Goal: Task Accomplishment & Management: Use online tool/utility

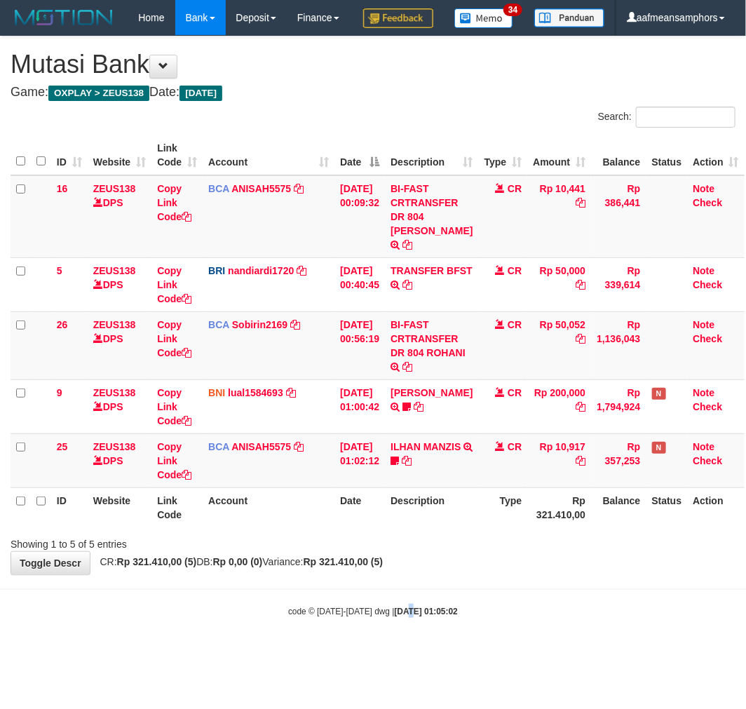
click at [402, 616] on strong "2025/10/01 01:05:02" at bounding box center [426, 612] width 63 height 10
click at [458, 600] on body "Toggle navigation Home Bank Account List Load By Website Group [OXPLAY] ZEUS138…" at bounding box center [373, 326] width 746 height 653
click at [466, 574] on div "**********" at bounding box center [373, 305] width 746 height 538
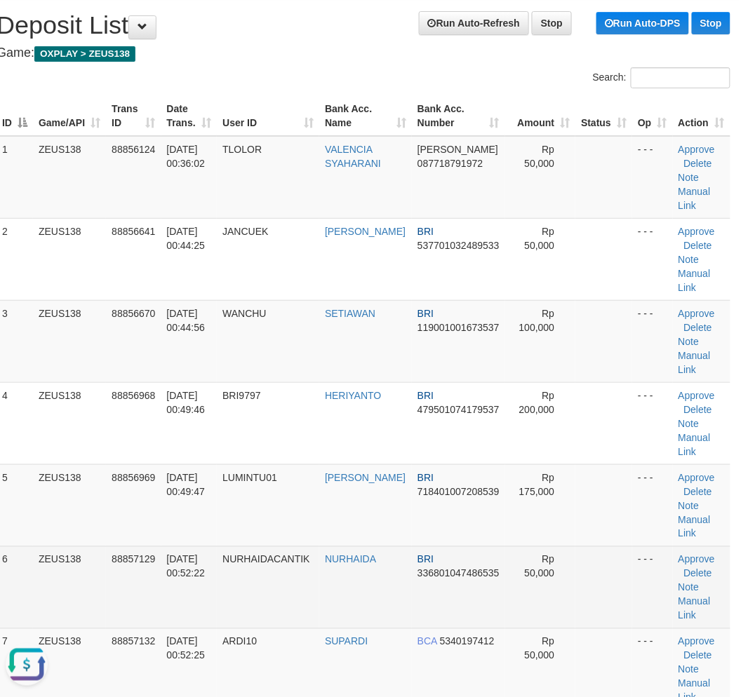
click at [222, 610] on tr "6 ZEUS138 88857129 01/10/2025 00:52:22 NURHAIDACANTIK NURHAIDA BRI 336801047486…" at bounding box center [363, 587] width 734 height 82
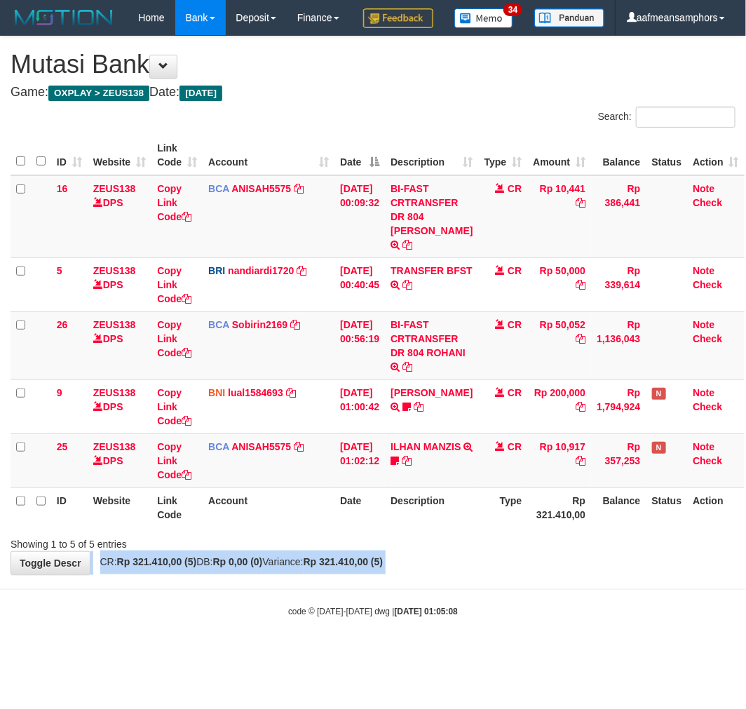
drag, startPoint x: 0, startPoint y: 0, endPoint x: 450, endPoint y: 572, distance: 727.6
click at [451, 572] on div "**********" at bounding box center [373, 305] width 746 height 538
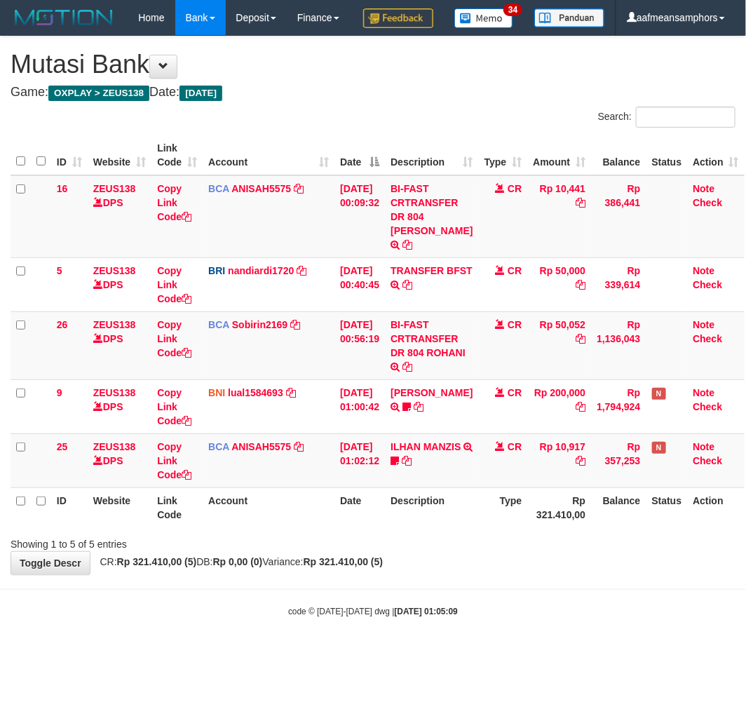
click at [464, 608] on body "Toggle navigation Home Bank Account List Load By Website Group [OXPLAY] ZEUS138…" at bounding box center [373, 326] width 746 height 653
click at [477, 574] on div "**********" at bounding box center [373, 305] width 746 height 538
click at [501, 602] on body "Toggle navigation Home Bank Account List Load By Website Group [OXPLAY] ZEUS138…" at bounding box center [373, 326] width 746 height 653
click at [505, 605] on body "Toggle navigation Home Bank Account List Load By Website Group [OXPLAY] ZEUS138…" at bounding box center [373, 326] width 746 height 653
click at [501, 599] on body "Toggle navigation Home Bank Account List Load By Website Group [OXPLAY] ZEUS138…" at bounding box center [373, 326] width 746 height 653
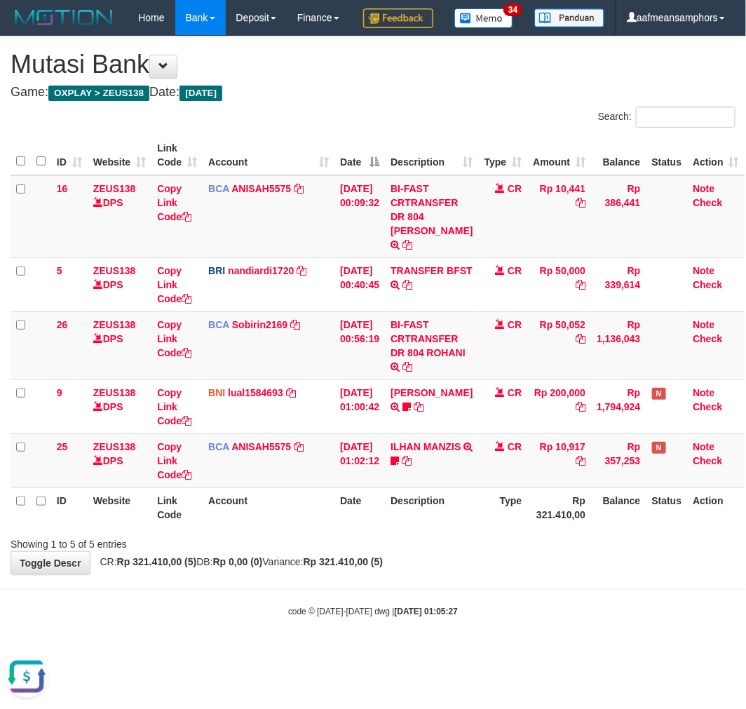
click at [491, 574] on div "**********" at bounding box center [373, 305] width 746 height 538
click at [445, 574] on div "**********" at bounding box center [373, 305] width 746 height 538
click at [429, 574] on div "**********" at bounding box center [373, 305] width 746 height 538
click at [460, 574] on div "**********" at bounding box center [373, 305] width 746 height 538
click at [470, 574] on div "**********" at bounding box center [373, 305] width 746 height 538
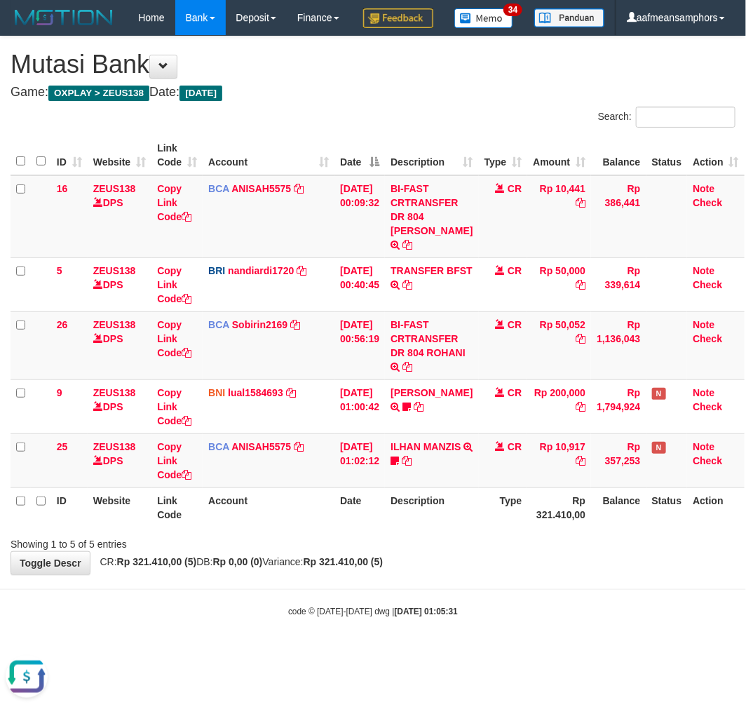
click at [435, 574] on div "**********" at bounding box center [373, 305] width 746 height 538
click at [431, 622] on body "Toggle navigation Home Bank Account List Load By Website Group [OXPLAY] ZEUS138…" at bounding box center [373, 326] width 746 height 653
drag, startPoint x: 463, startPoint y: 611, endPoint x: 452, endPoint y: 614, distance: 10.9
click at [452, 613] on body "Toggle navigation Home Bank Account List Load By Website Group [OXPLAY] ZEUS138…" at bounding box center [373, 326] width 746 height 653
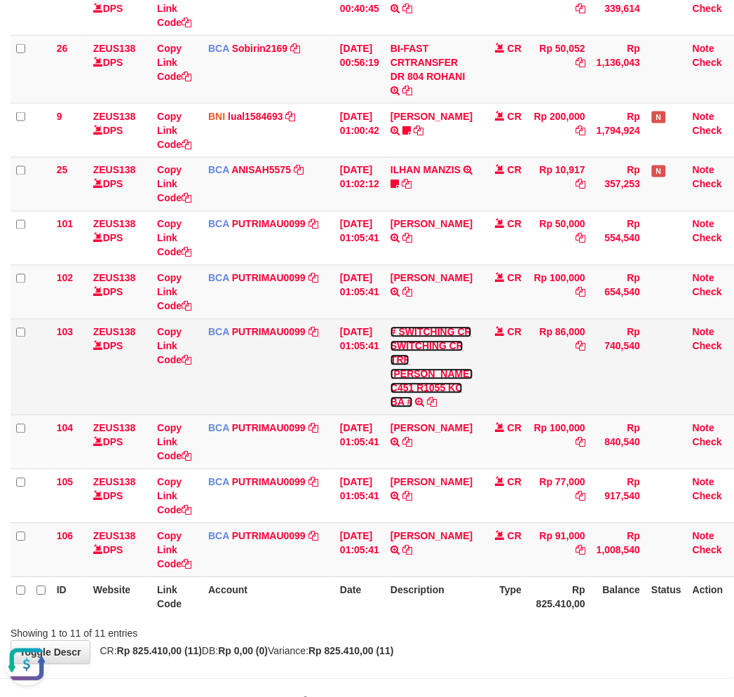
click at [409, 381] on link "# SWITCHING CR SWITCHING CR TRF CARLES PAMBESTAN C451 R1055 KC BA #" at bounding box center [432, 367] width 82 height 81
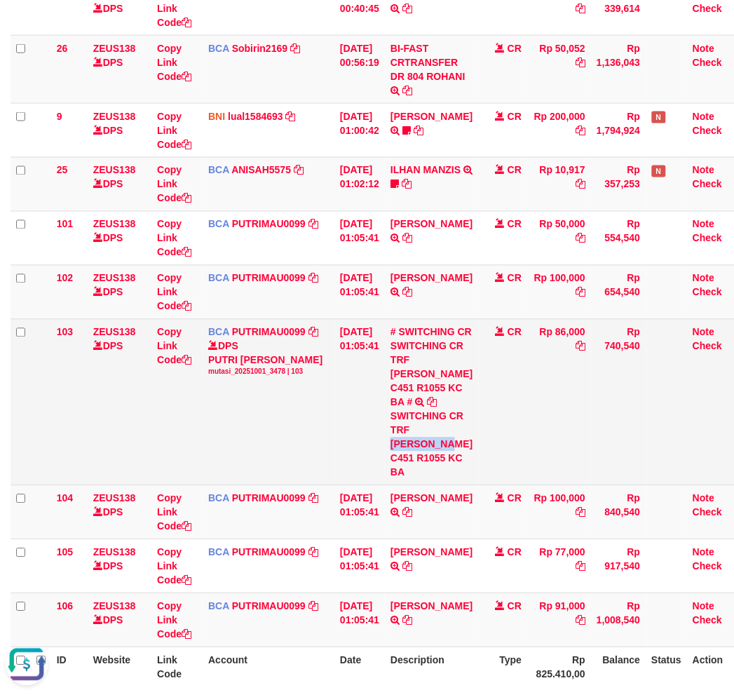
drag, startPoint x: 401, startPoint y: 459, endPoint x: 419, endPoint y: 468, distance: 20.4
click at [419, 468] on div "SWITCHING CR TRF CARLES PAMBESTAN C451 R1055 KC BA" at bounding box center [432, 445] width 82 height 70
copy div "CARLES PAM"
drag, startPoint x: 166, startPoint y: 332, endPoint x: 365, endPoint y: 317, distance: 199.7
click at [166, 332] on link "Copy Link Code" at bounding box center [174, 346] width 34 height 39
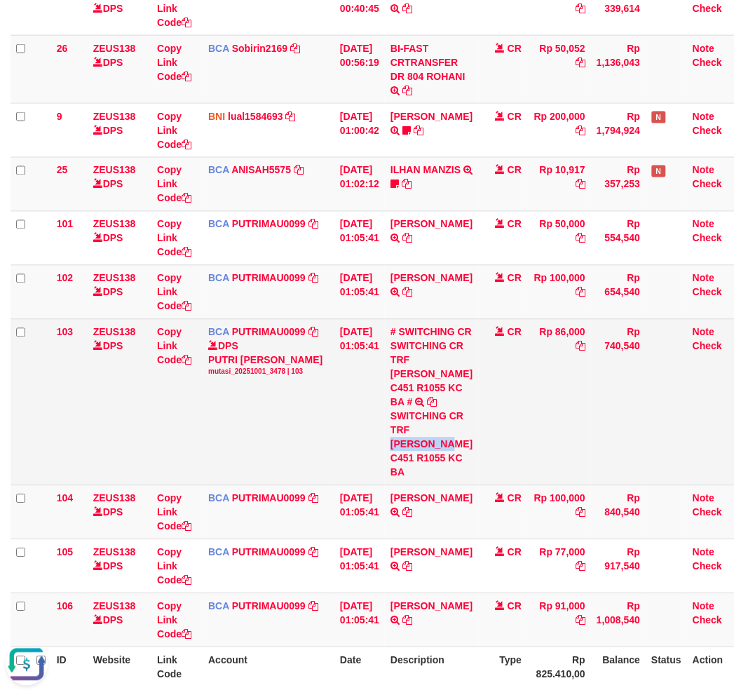
copy div "CARLES PAM"
click at [292, 414] on td "BCA PUTRIMAU0099 DPS PUTRI MAUDY mutasi_20251001_3478 | 103 mutasi_20251001_347…" at bounding box center [269, 402] width 132 height 166
click at [317, 386] on td "BCA PUTRIMAU0099 DPS PUTRI MAUDY mutasi_20251001_3478 | 103 mutasi_20251001_347…" at bounding box center [269, 402] width 132 height 166
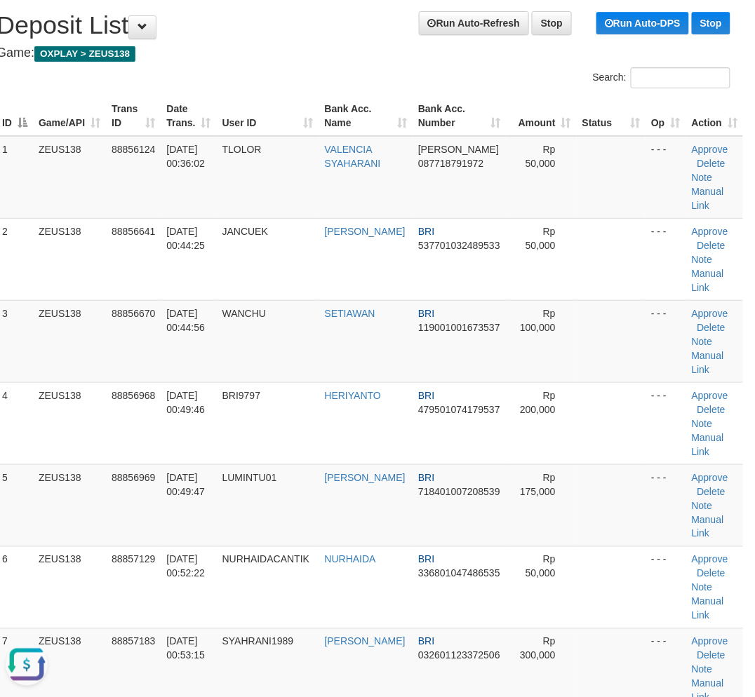
drag, startPoint x: 327, startPoint y: 530, endPoint x: 445, endPoint y: 393, distance: 181.1
click at [363, 496] on tr "5 ZEUS138 88856969 01/10/2025 00:49:47 LUMINTU01 TEGUH PRAMBUDI BRI 71840100720…" at bounding box center [369, 505] width 746 height 82
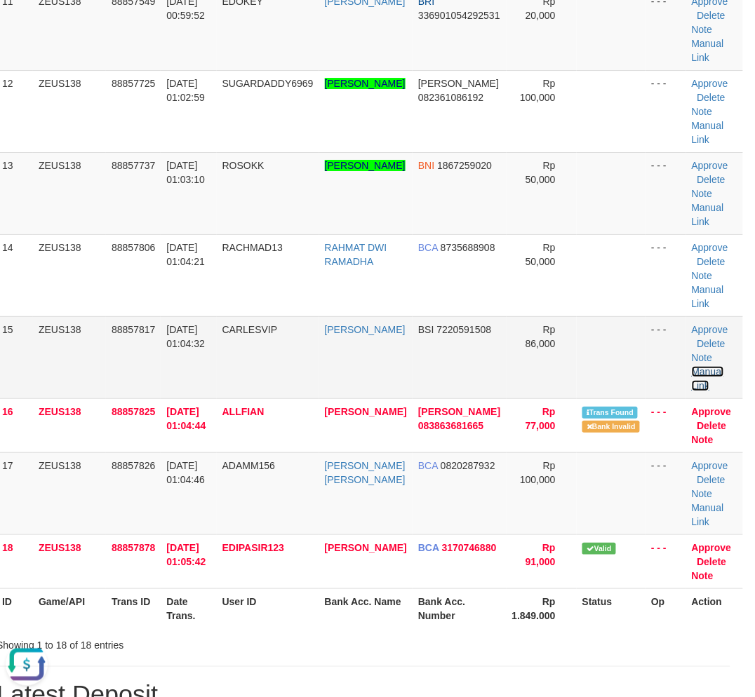
click at [692, 383] on link "Manual Link" at bounding box center [708, 378] width 32 height 25
click at [707, 387] on link "Manual Link" at bounding box center [708, 378] width 32 height 25
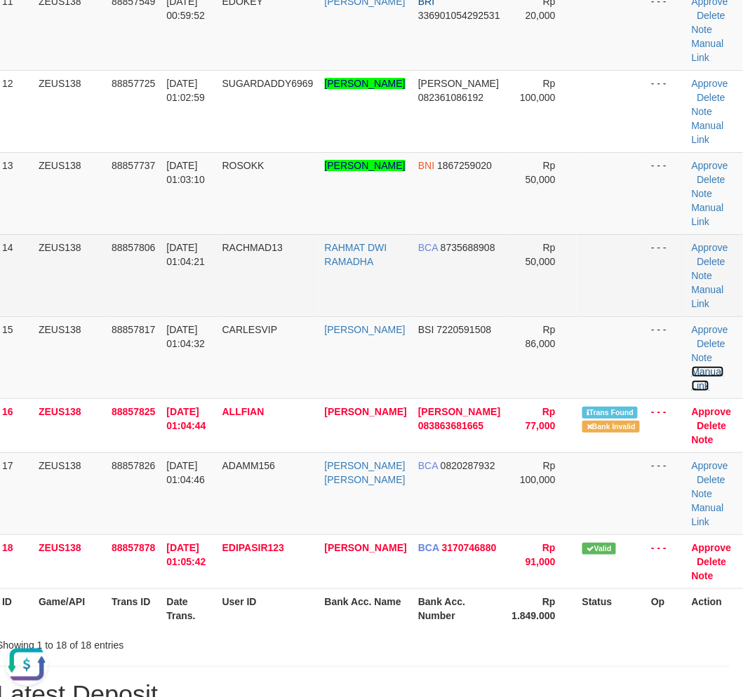
click at [692, 366] on link "Manual Link" at bounding box center [708, 378] width 32 height 25
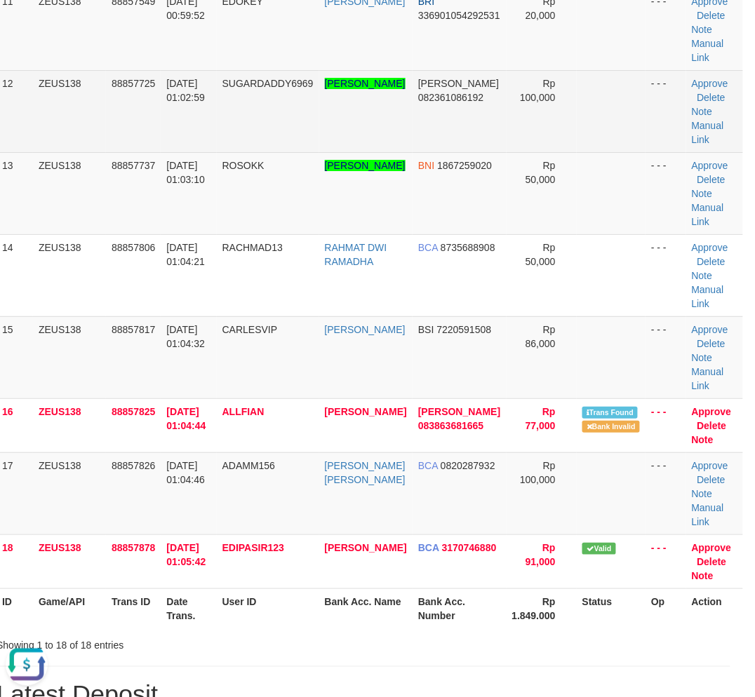
click at [230, 140] on td "SUGARDADDY6969" at bounding box center [268, 111] width 102 height 82
drag, startPoint x: 233, startPoint y: 140, endPoint x: 219, endPoint y: 144, distance: 14.6
click at [230, 141] on td "SUGARDADDY6969" at bounding box center [268, 111] width 102 height 82
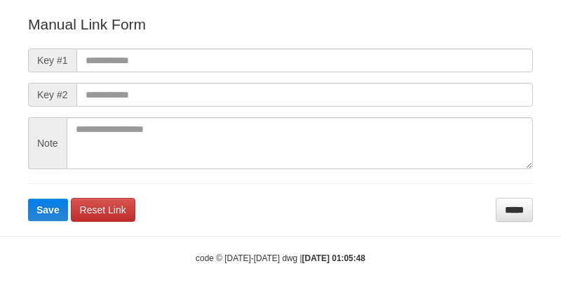
scroll to position [156, 0]
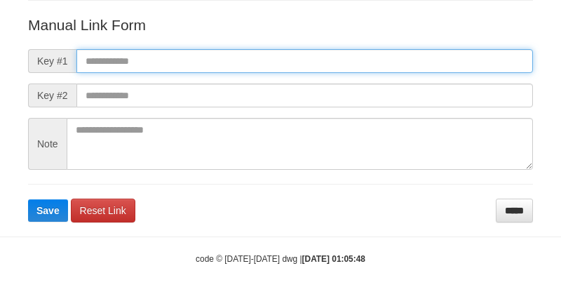
paste input "**********"
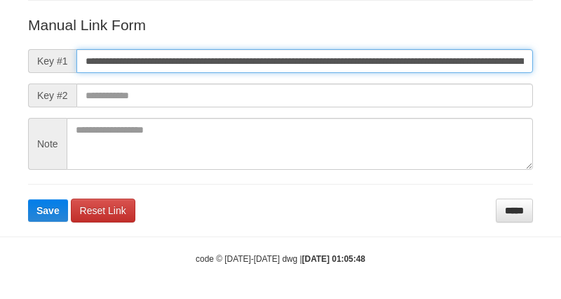
click at [400, 57] on input "**********" at bounding box center [304, 61] width 457 height 24
type input "**********"
click at [28, 199] on button "Save" at bounding box center [48, 210] width 40 height 22
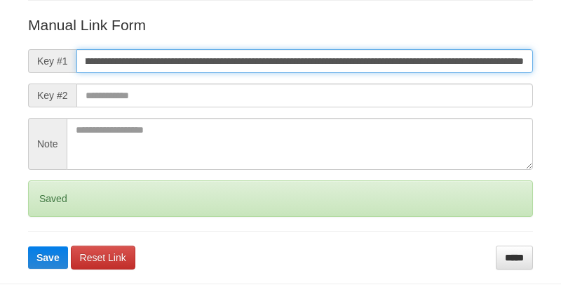
click at [28, 246] on button "Save" at bounding box center [48, 257] width 40 height 22
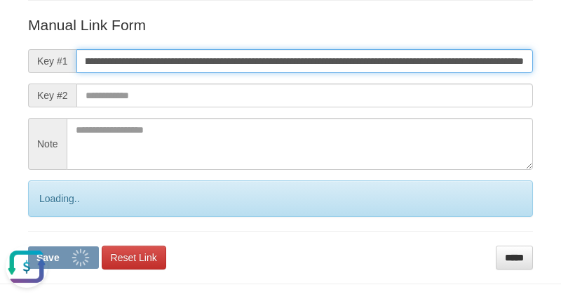
click at [28, 246] on button "Save" at bounding box center [63, 257] width 71 height 22
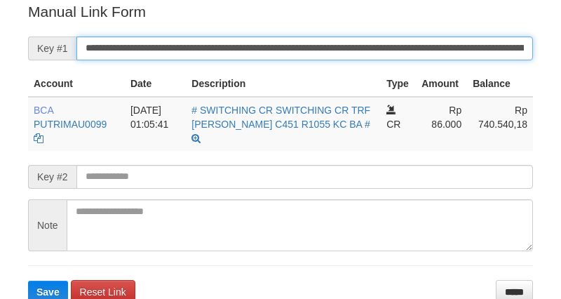
scroll to position [283, 0]
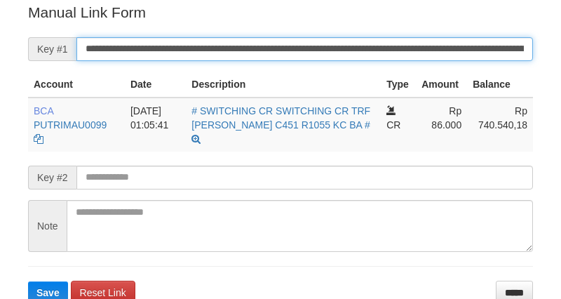
click at [421, 37] on input "**********" at bounding box center [304, 49] width 457 height 24
click at [28, 281] on button "Save" at bounding box center [48, 292] width 40 height 22
click at [421, 37] on input "**********" at bounding box center [304, 49] width 457 height 24
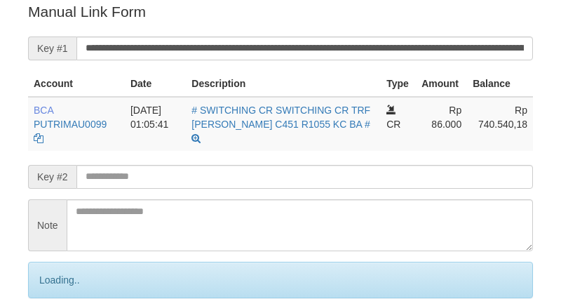
scroll to position [283, 0]
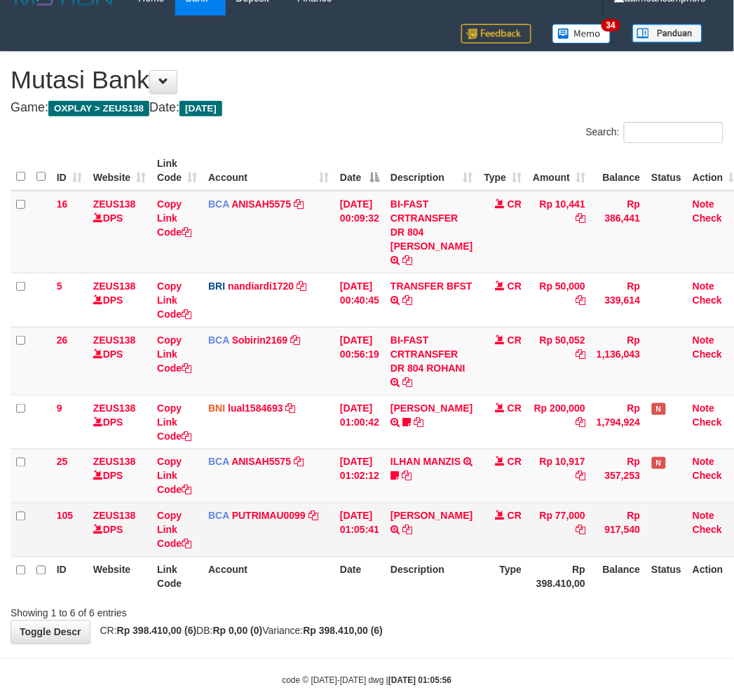
scroll to position [29, 0]
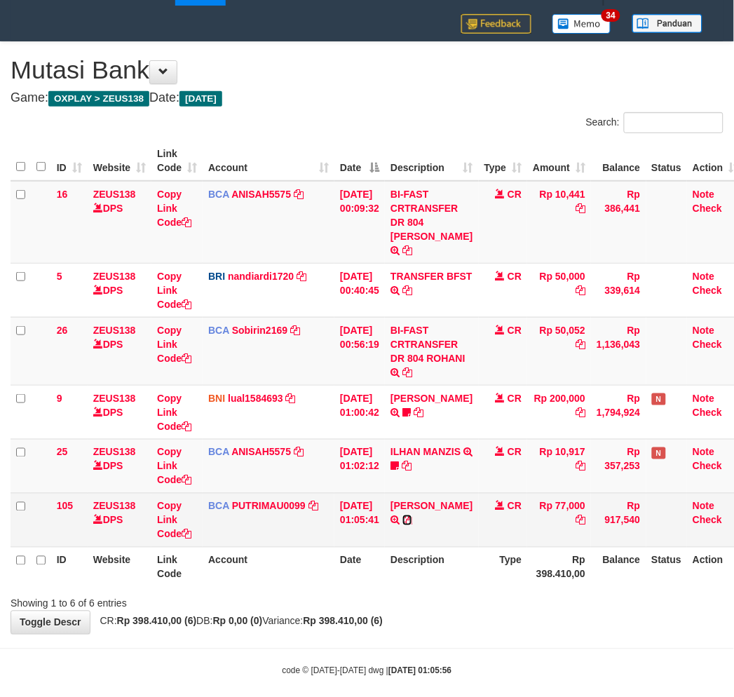
click at [412, 515] on icon at bounding box center [408, 520] width 10 height 10
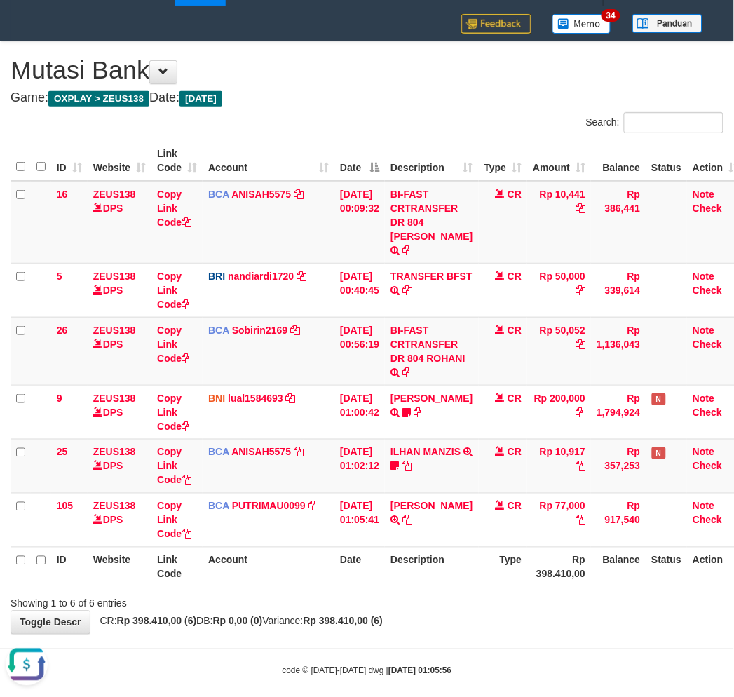
scroll to position [0, 0]
click at [409, 464] on icon at bounding box center [407, 466] width 10 height 10
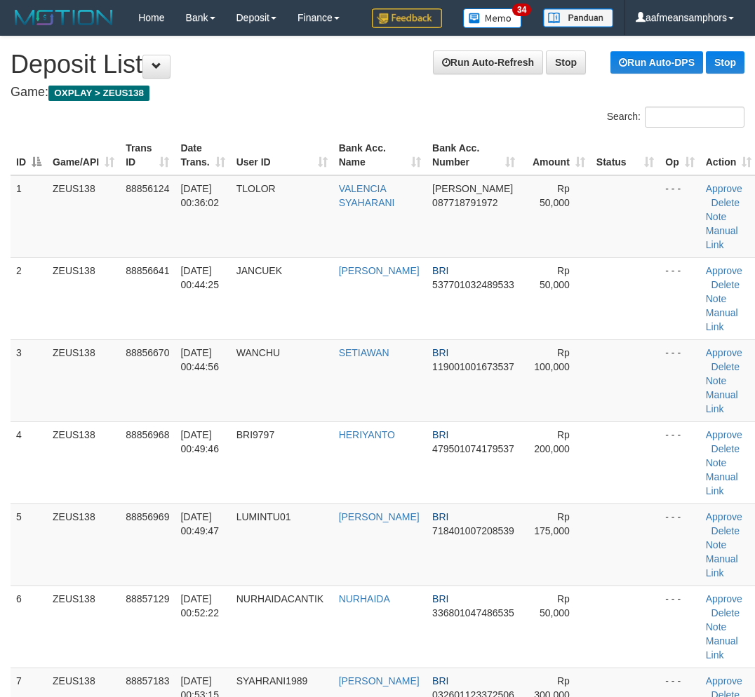
scroll to position [1046, 0]
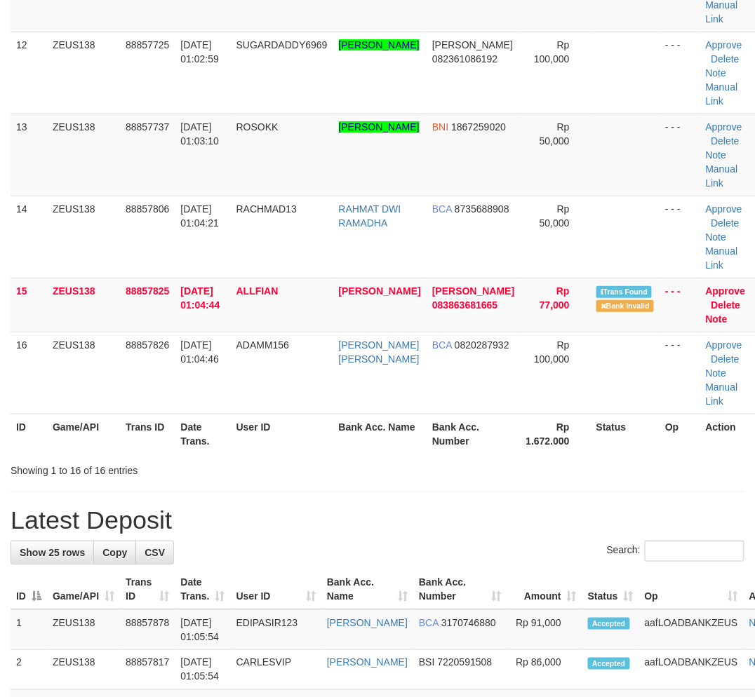
click at [372, 533] on div "**********" at bounding box center [377, 346] width 755 height 2713
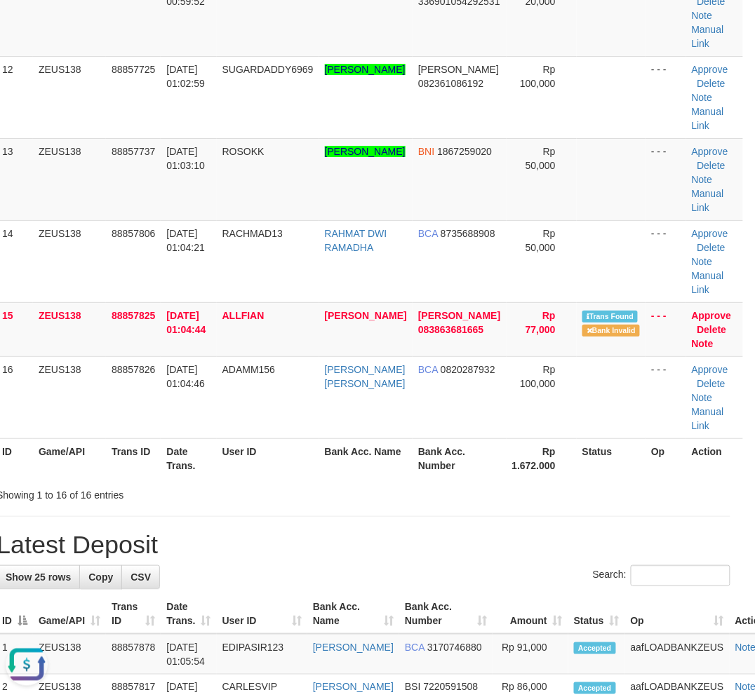
scroll to position [0, 0]
click at [257, 466] on tr "ID Game/API Trans ID Date Trans. User ID Bank Acc. Name Bank Acc. Number Rp 1.6…" at bounding box center [369, 458] width 746 height 40
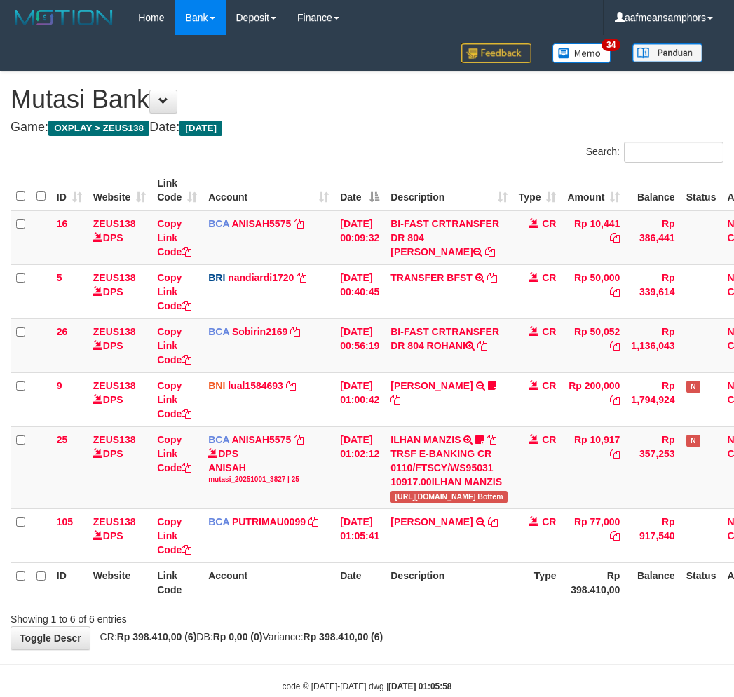
scroll to position [29, 0]
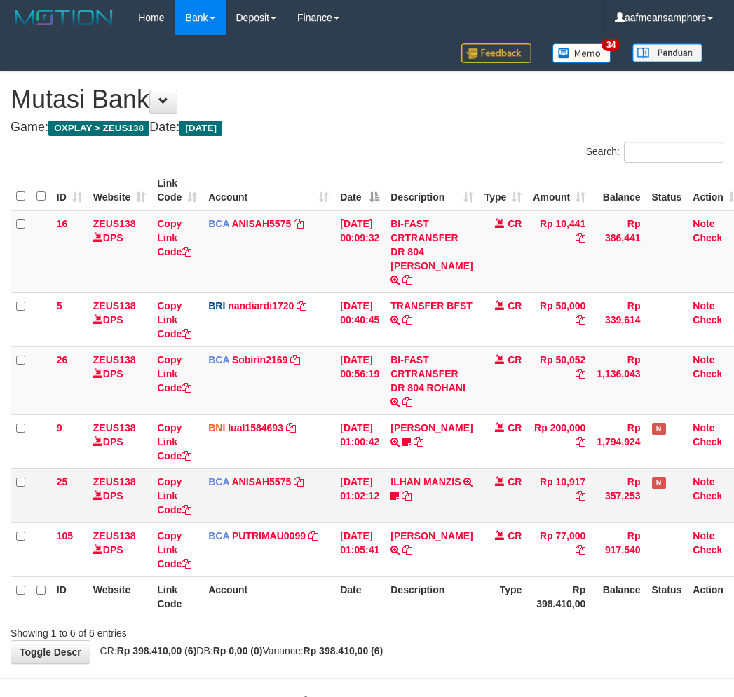
scroll to position [29, 0]
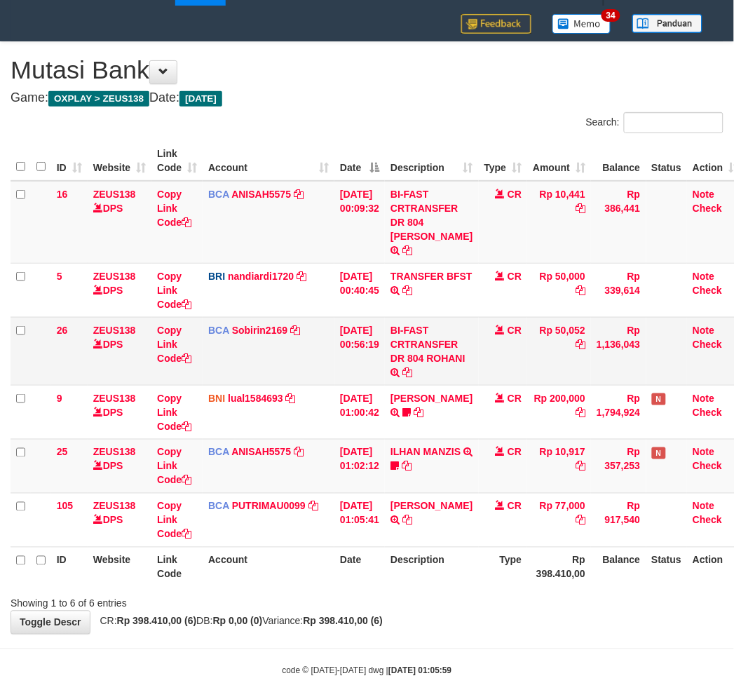
click at [402, 353] on td "BI-FAST CRTRANSFER DR 804 ROHANI" at bounding box center [431, 351] width 93 height 68
copy td "ROHANI"
drag, startPoint x: 475, startPoint y: 568, endPoint x: 508, endPoint y: 555, distance: 35.3
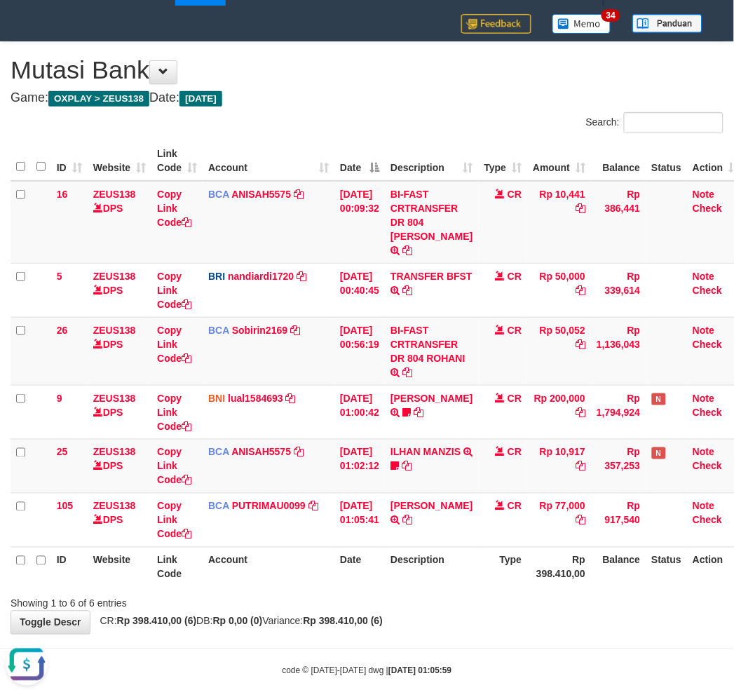
click at [471, 569] on tr "ID Website Link Code Account Date Description Type Rp 398.410,00 Balance Status…" at bounding box center [378, 567] width 734 height 40
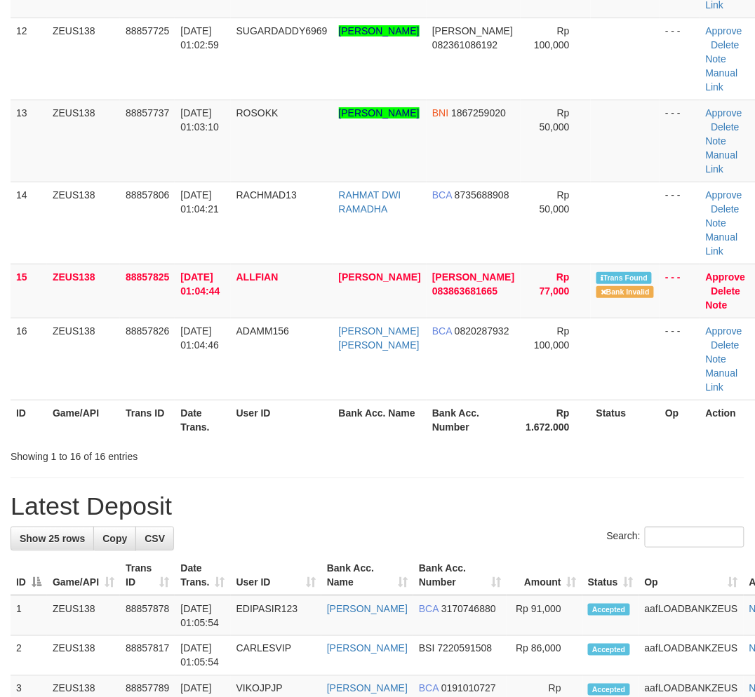
scroll to position [1036, 14]
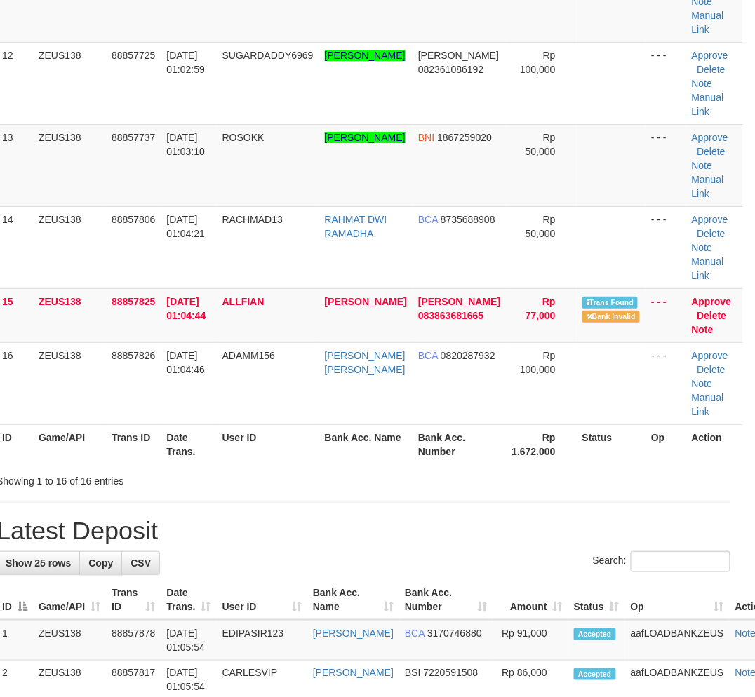
drag, startPoint x: 321, startPoint y: 505, endPoint x: 342, endPoint y: 508, distance: 20.5
click at [341, 508] on div "**********" at bounding box center [363, 357] width 755 height 2713
drag, startPoint x: 292, startPoint y: 506, endPoint x: 321, endPoint y: 506, distance: 28.8
click at [321, 506] on div "**********" at bounding box center [363, 357] width 755 height 2713
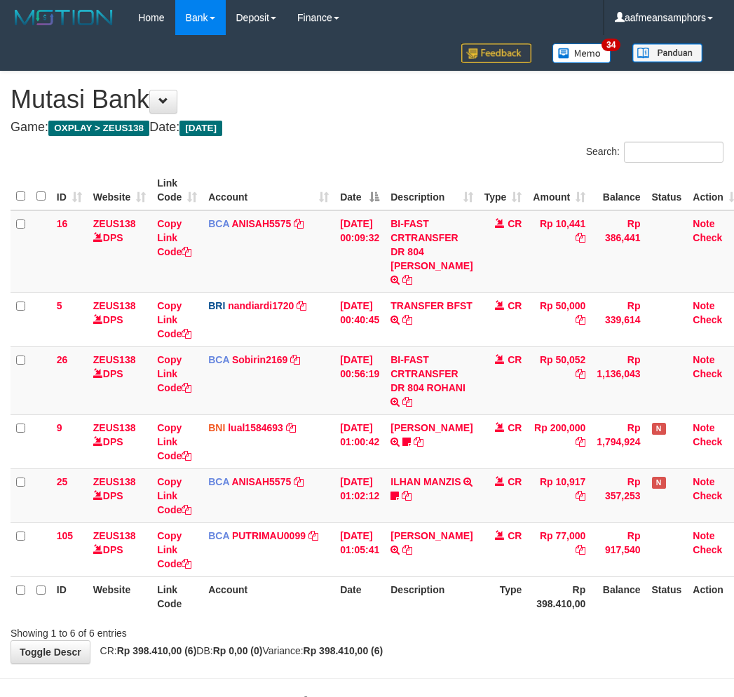
scroll to position [29, 0]
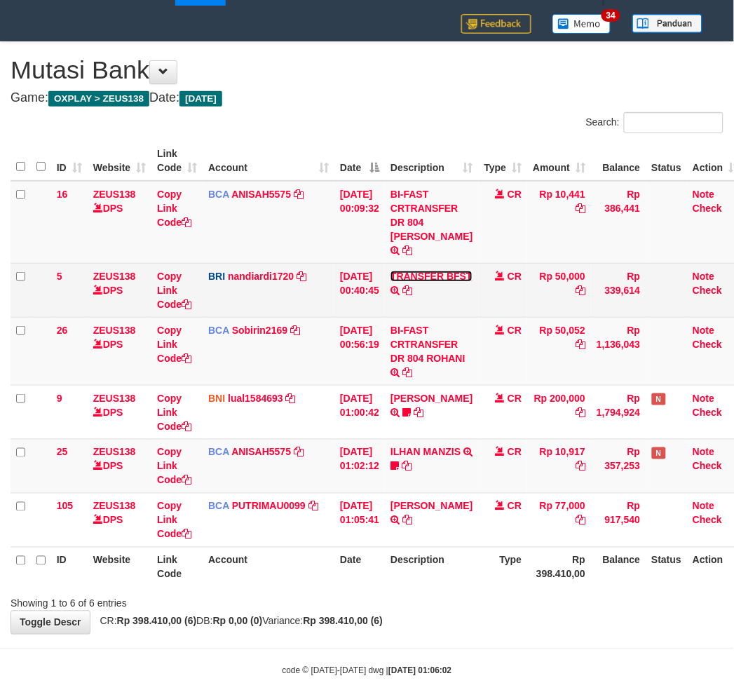
drag, startPoint x: 419, startPoint y: 277, endPoint x: 444, endPoint y: 292, distance: 28.6
click at [419, 277] on link "TRANSFER BFST" at bounding box center [432, 276] width 82 height 11
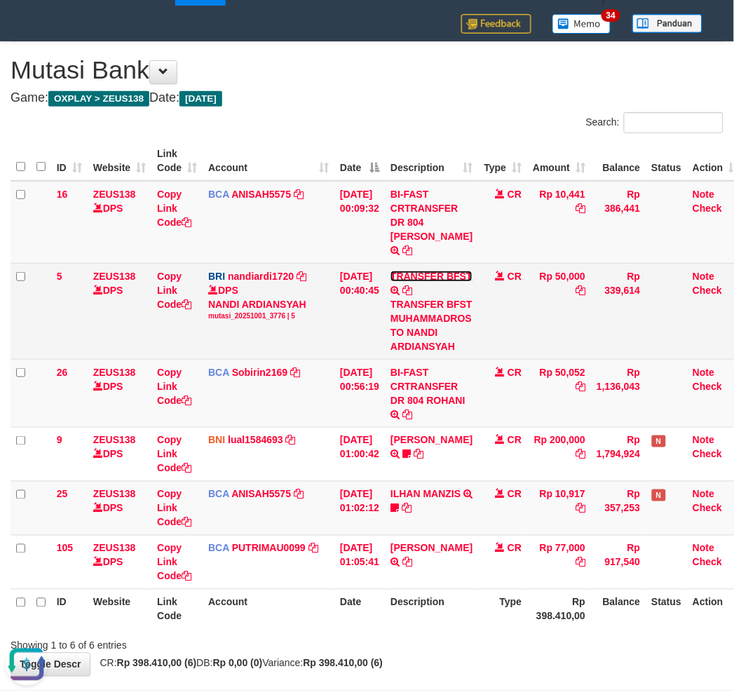
scroll to position [0, 0]
click at [431, 326] on div "TRANSFER BFST MUHAMMADROS TO NANDI ARDIANSYAH" at bounding box center [432, 325] width 82 height 56
copy div "NANDI"
click at [440, 323] on div "TRANSFER BFST MUHAMMADROS TO NANDI ARDIANSYAH" at bounding box center [432, 325] width 82 height 56
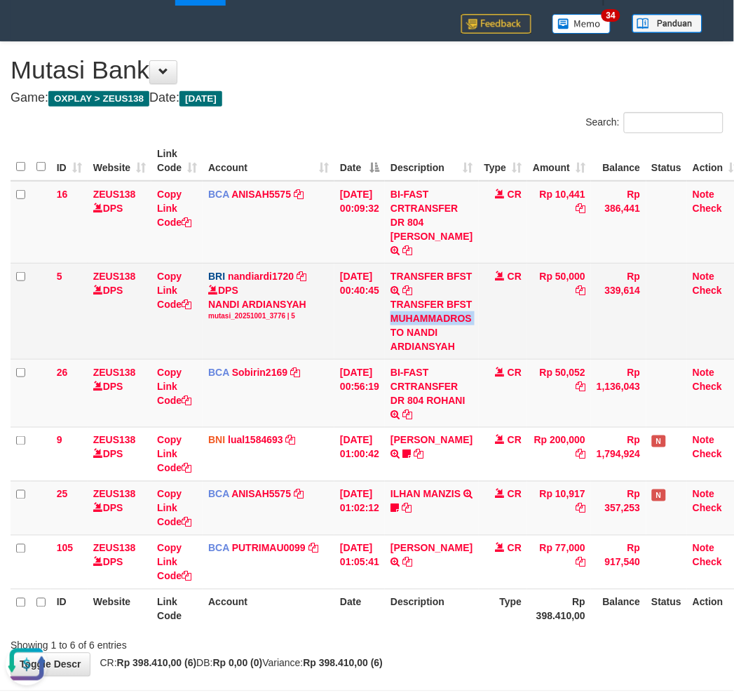
click at [440, 323] on div "TRANSFER BFST MUHAMMADROS TO NANDI ARDIANSYAH" at bounding box center [432, 325] width 82 height 56
copy div "MUHAMMADROS"
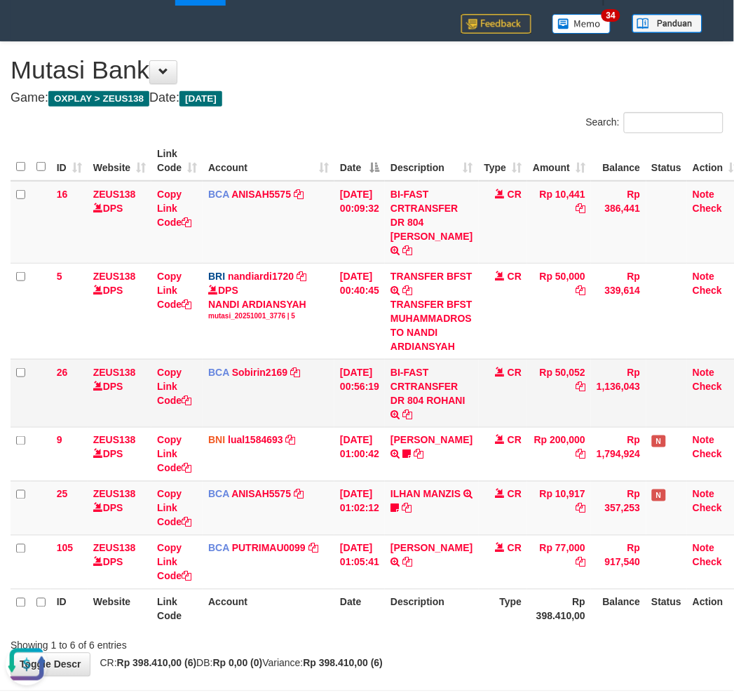
click at [495, 403] on td "CR" at bounding box center [503, 393] width 49 height 68
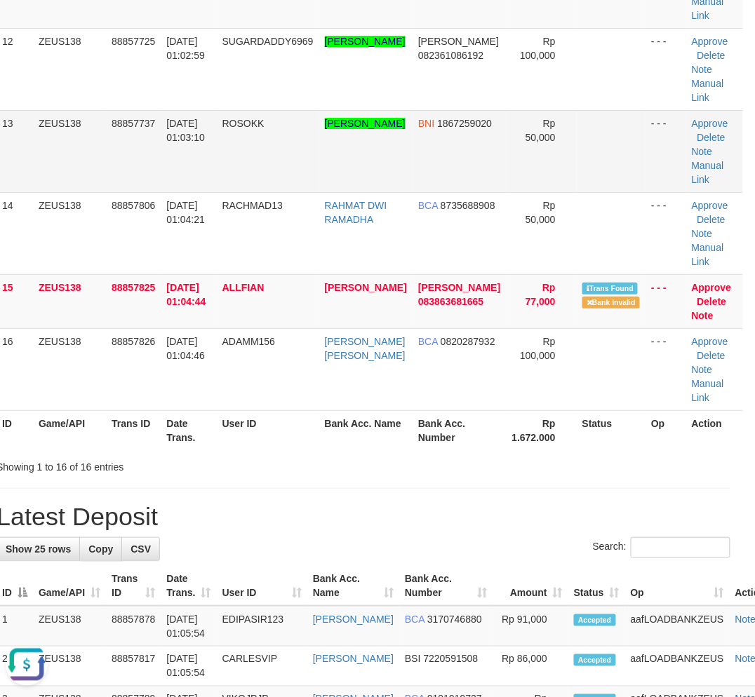
drag, startPoint x: 425, startPoint y: 506, endPoint x: 485, endPoint y: 161, distance: 349.6
click at [245, 129] on span "ROSOKK" at bounding box center [243, 123] width 42 height 11
copy span "ROSOKK"
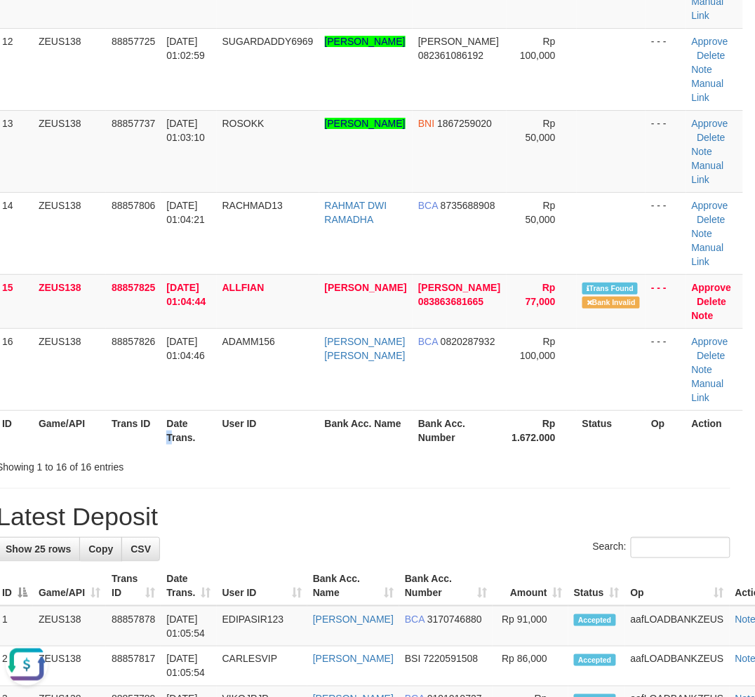
drag, startPoint x: 172, startPoint y: 454, endPoint x: 15, endPoint y: 460, distance: 157.2
click at [173, 450] on th "Date Trans." at bounding box center [188, 430] width 55 height 40
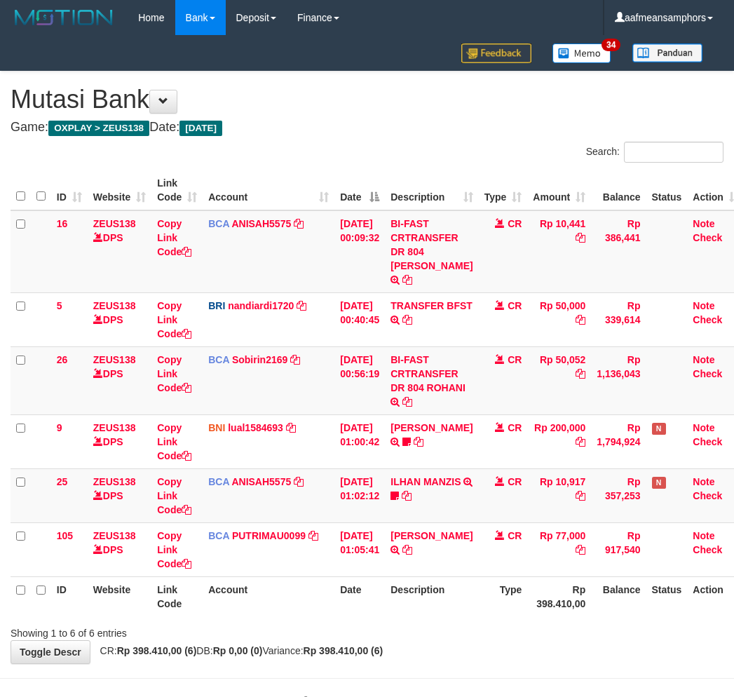
scroll to position [29, 0]
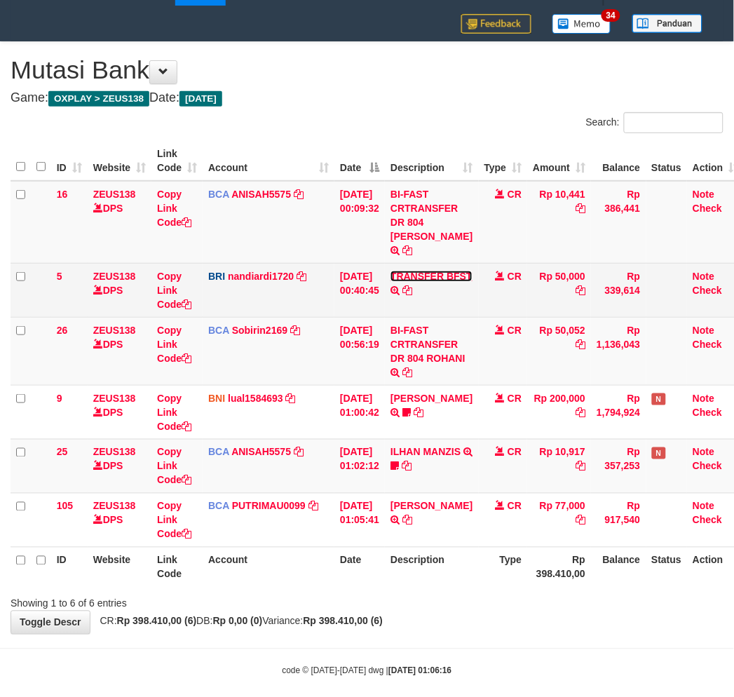
click at [412, 271] on link "TRANSFER BFST" at bounding box center [432, 276] width 82 height 11
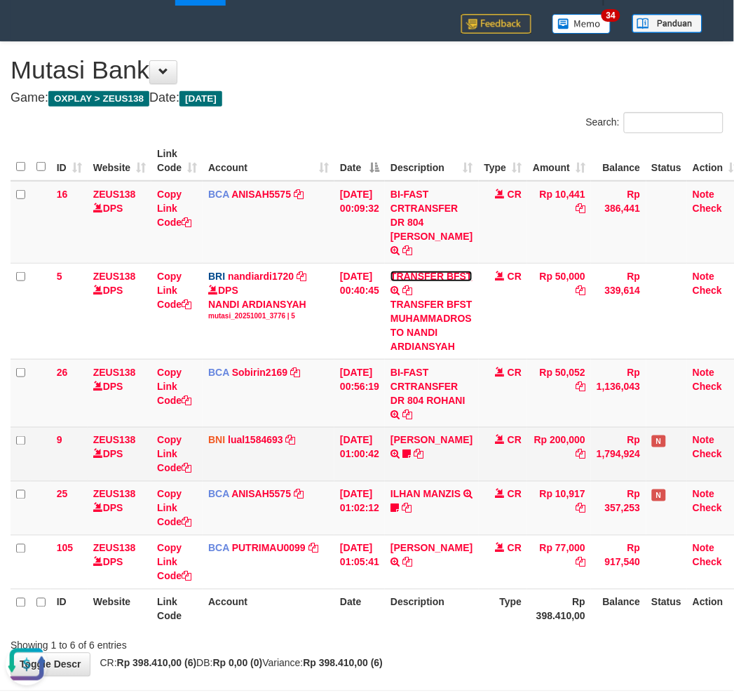
scroll to position [0, 0]
click at [488, 473] on td "CR" at bounding box center [503, 454] width 49 height 54
click at [487, 473] on tr "9 ZEUS138 DPS Copy Link Code BNI lual1584693 DPS LUCKY ALAMSYAH mutasi_20251001…" at bounding box center [378, 454] width 734 height 54
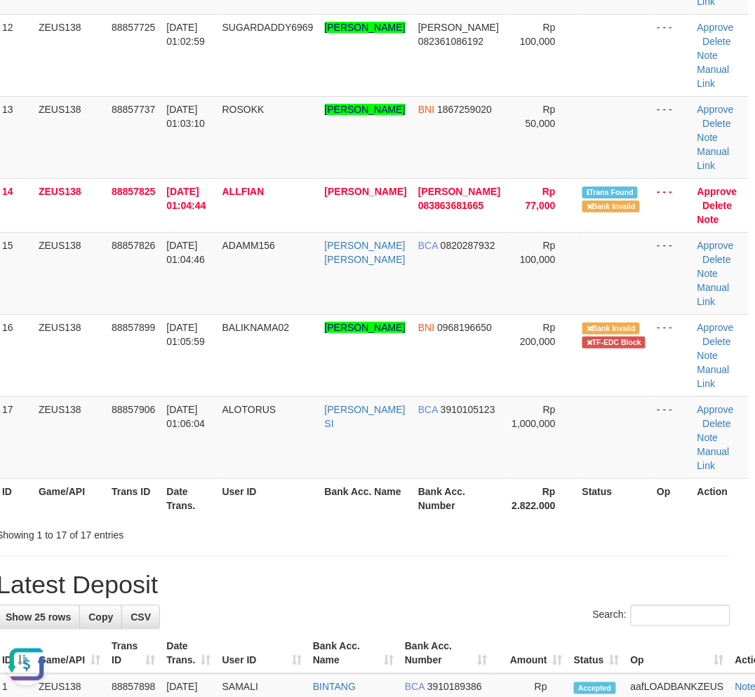
drag, startPoint x: 375, startPoint y: 531, endPoint x: 83, endPoint y: 524, distance: 292.5
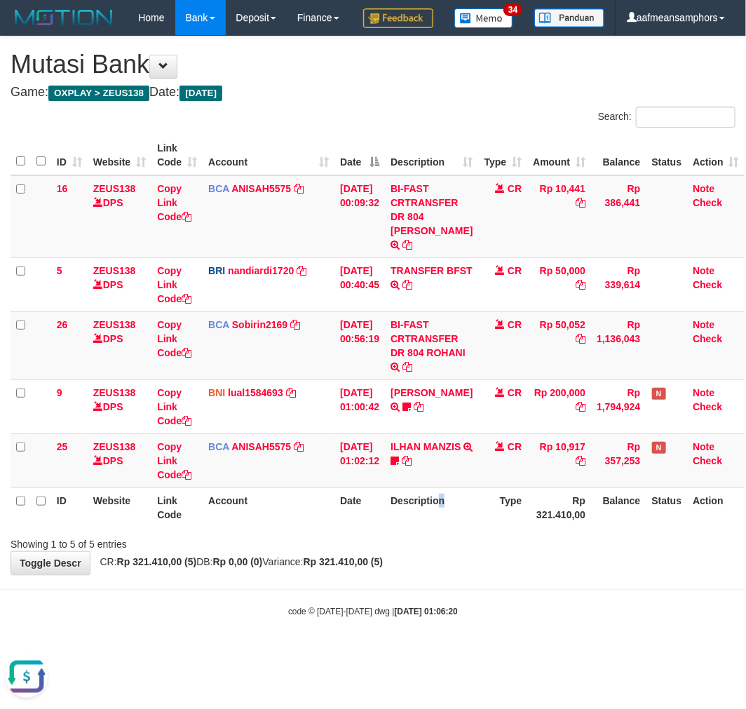
click at [449, 527] on th "Description" at bounding box center [431, 507] width 93 height 40
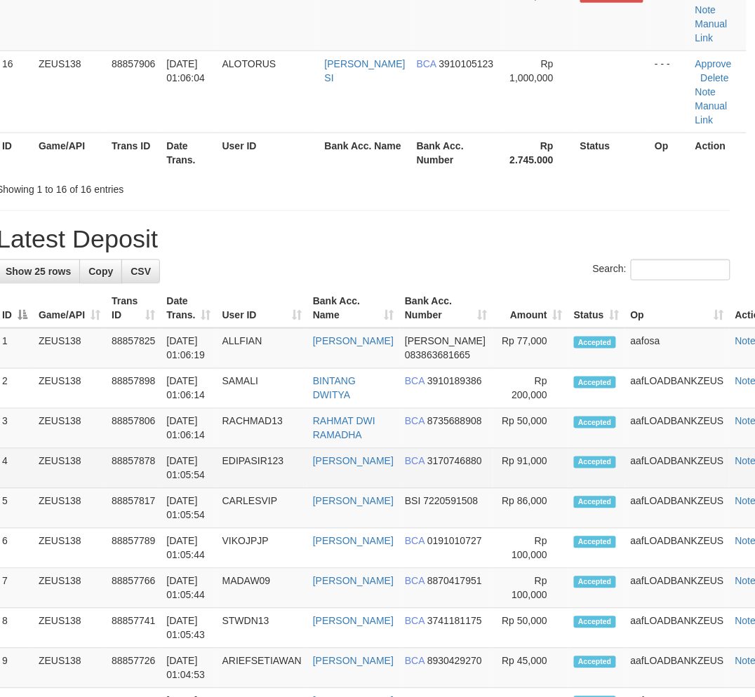
click at [307, 489] on td "EDIPASIR123" at bounding box center [262, 469] width 90 height 40
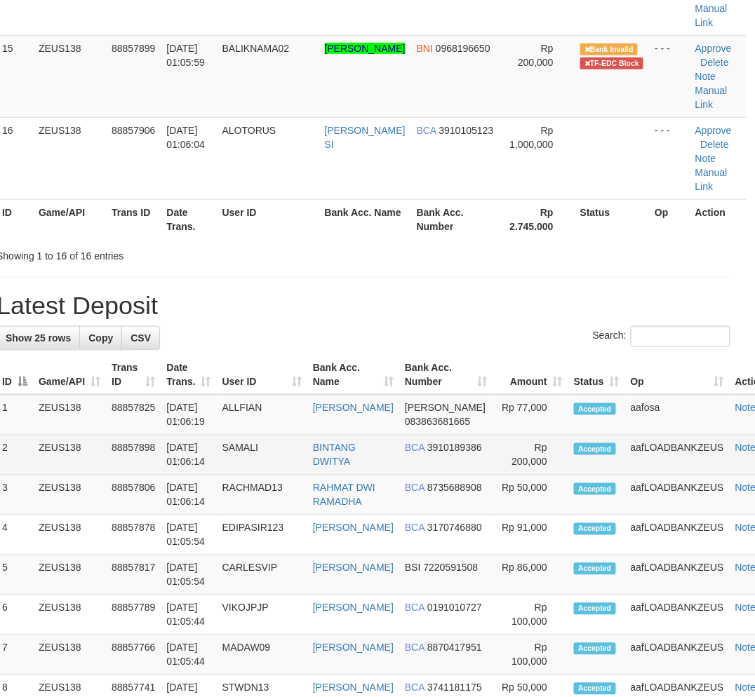
scroll to position [1200, 14]
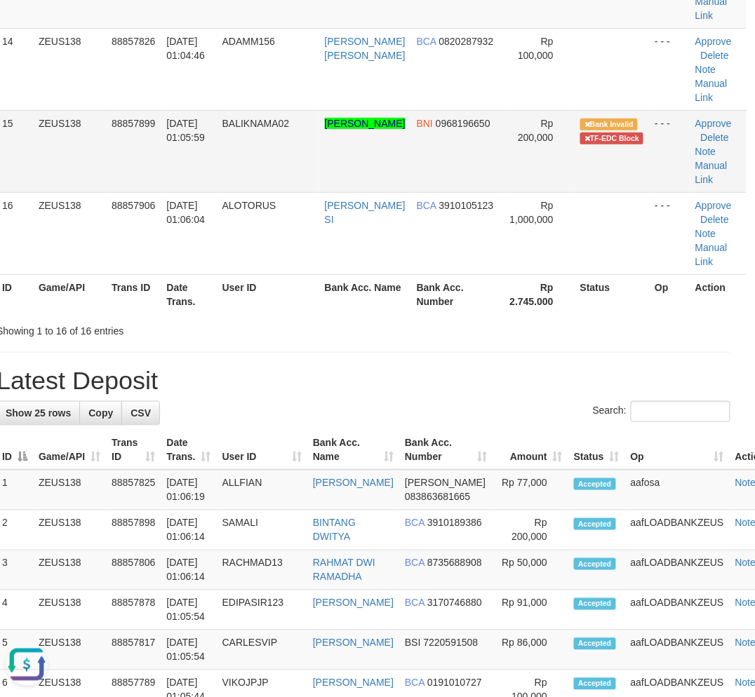
drag, startPoint x: 422, startPoint y: 442, endPoint x: 508, endPoint y: 135, distance: 318.4
click at [468, 426] on div "Search:" at bounding box center [363, 413] width 734 height 25
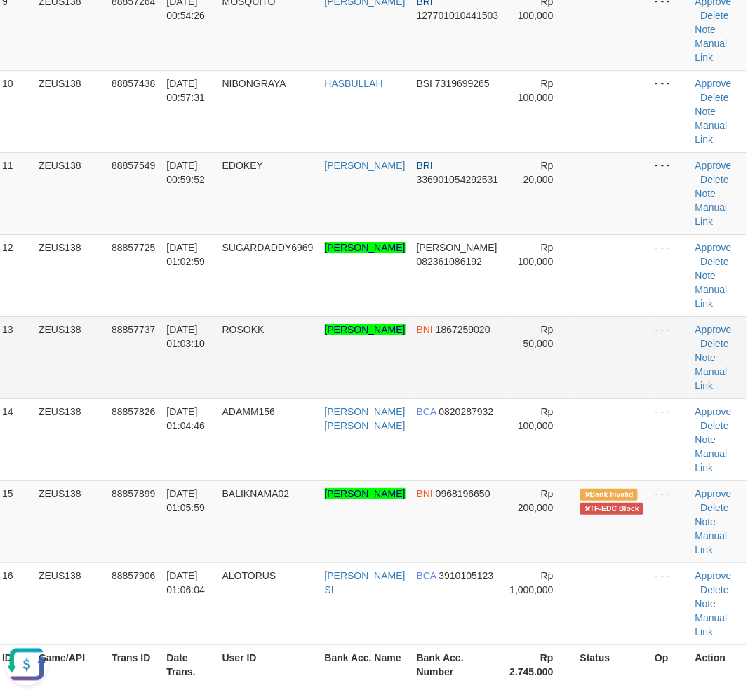
click at [267, 352] on td "ROSOKK" at bounding box center [268, 357] width 102 height 82
click at [234, 347] on td "ROSOKK" at bounding box center [268, 357] width 102 height 82
copy span "ROSOKK"
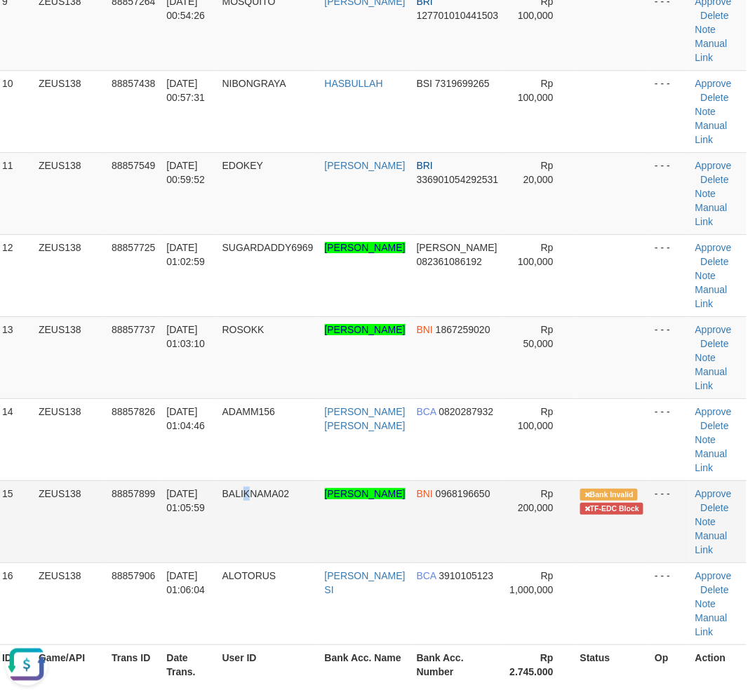
drag, startPoint x: 252, startPoint y: 547, endPoint x: 0, endPoint y: 541, distance: 252.6
click at [255, 547] on td "BALIKNAMA02" at bounding box center [268, 521] width 102 height 82
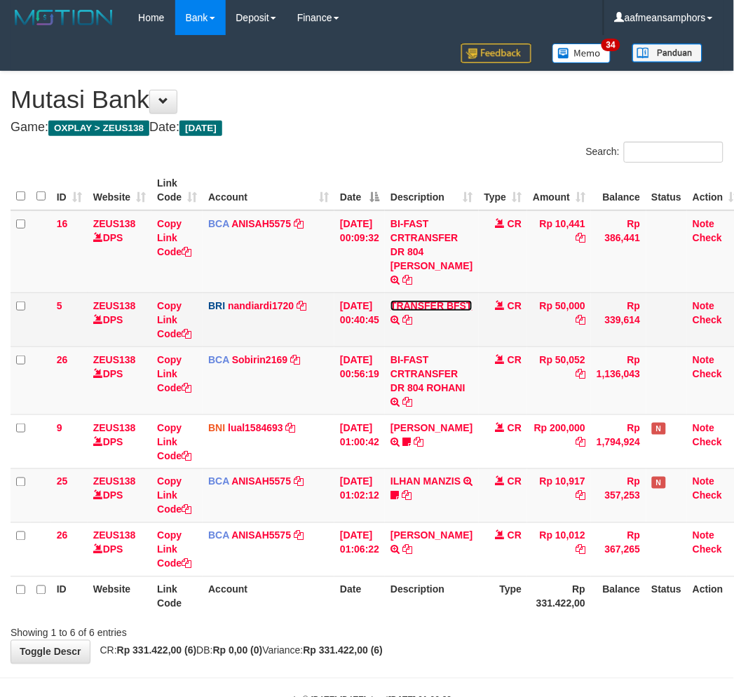
click at [405, 303] on link "TRANSFER BFST" at bounding box center [432, 305] width 82 height 11
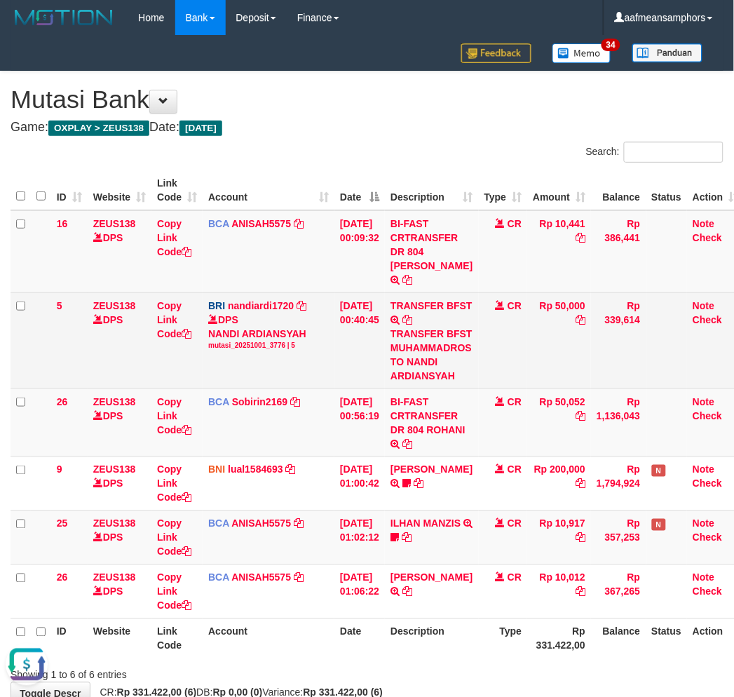
click at [422, 347] on div "TRANSFER BFST MUHAMMADROS TO NANDI ARDIANSYAH" at bounding box center [432, 355] width 82 height 56
copy div "MUHAMMADROS"
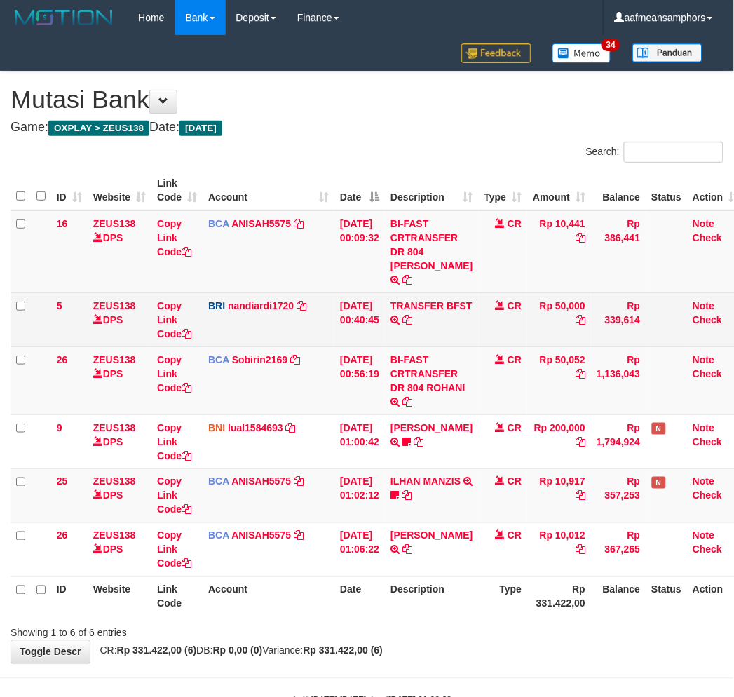
click at [417, 310] on td "TRANSFER BFST TRANSFER BFST MUHAMMADROS TO NANDI ARDIANSYAH" at bounding box center [431, 319] width 93 height 54
click at [417, 303] on link "TRANSFER BFST" at bounding box center [432, 305] width 82 height 11
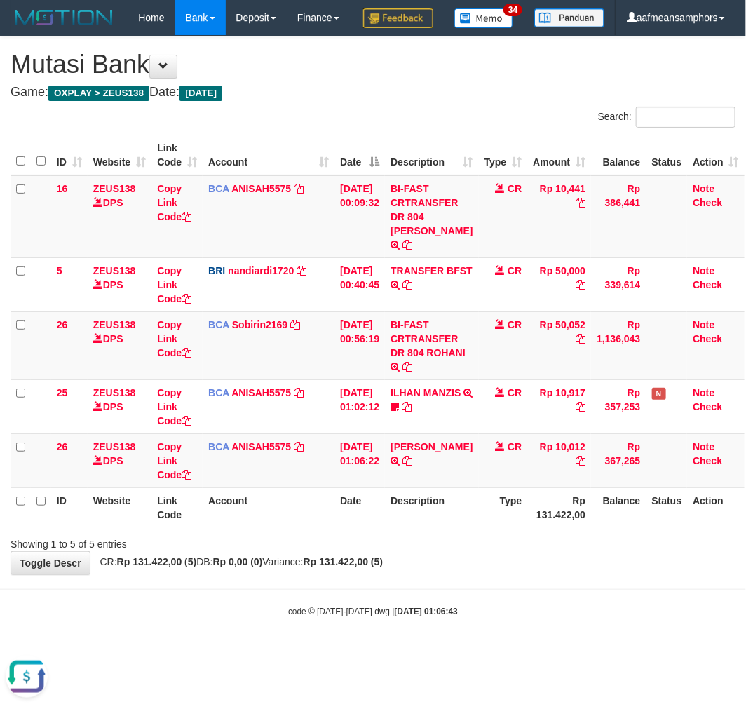
click at [445, 551] on div "Showing 1 to 5 of 5 entries" at bounding box center [373, 542] width 746 height 20
click at [444, 551] on div "Showing 1 to 5 of 5 entries" at bounding box center [373, 542] width 746 height 20
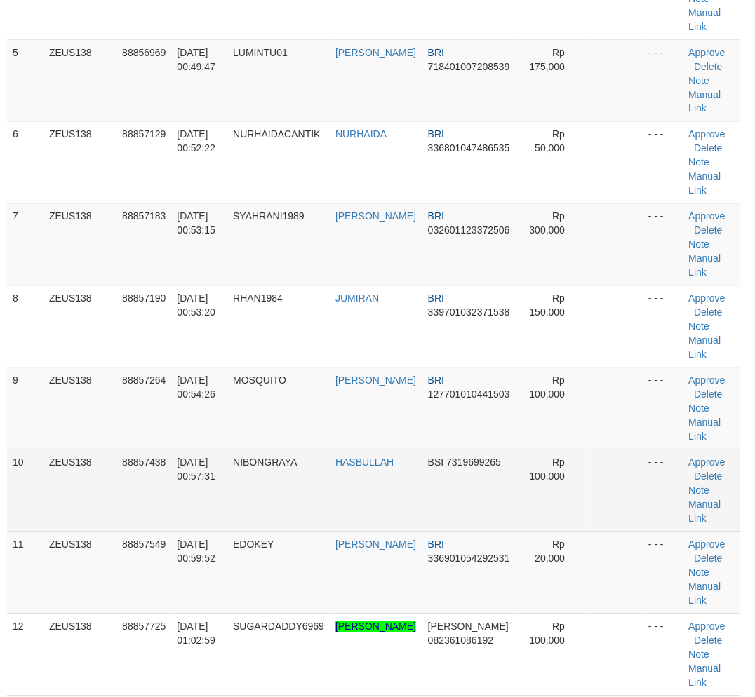
click at [344, 502] on tr "10 ZEUS138 88857438 01/10/2025 00:57:31 NIBONGRAYA HASBULLAH BSI 7319699265 Rp …" at bounding box center [374, 491] width 734 height 82
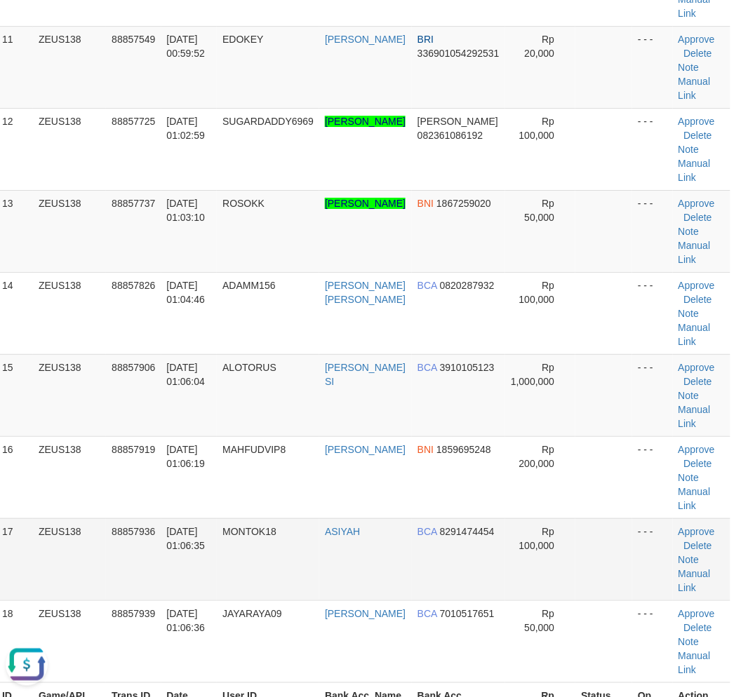
click at [306, 525] on td "MONTOK18" at bounding box center [268, 559] width 102 height 82
click at [160, 529] on tr "17 ZEUS138 88857936 01/10/2025 01:06:35 MONTOK18 ASIYAH BCA 8291474454 Rp 100,0…" at bounding box center [363, 559] width 734 height 82
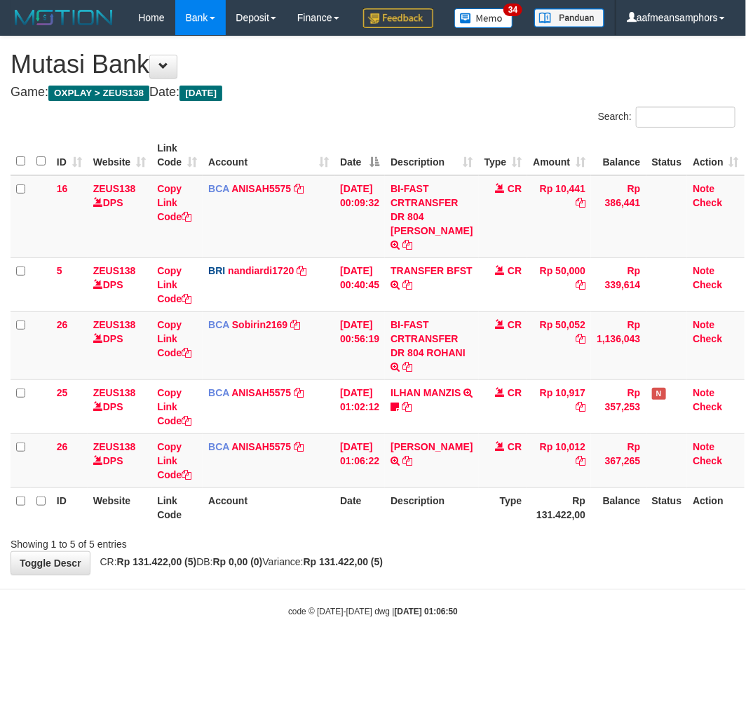
click at [480, 618] on div "code © [DATE]-[DATE] dwg | [DATE] 01:06:50" at bounding box center [373, 611] width 746 height 14
drag, startPoint x: 443, startPoint y: 605, endPoint x: 457, endPoint y: 590, distance: 20.4
click at [440, 605] on body "Toggle navigation Home Bank Account List Load By Website Group [OXPLAY] ZEUS138…" at bounding box center [373, 326] width 746 height 653
click at [453, 574] on div "**********" at bounding box center [373, 305] width 746 height 538
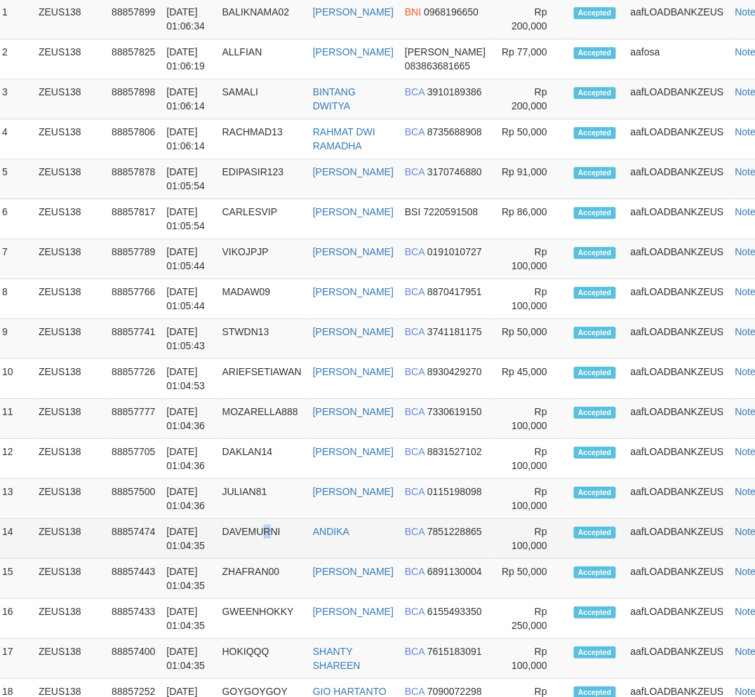
click at [275, 559] on td "DAVEMURNI" at bounding box center [262, 539] width 90 height 40
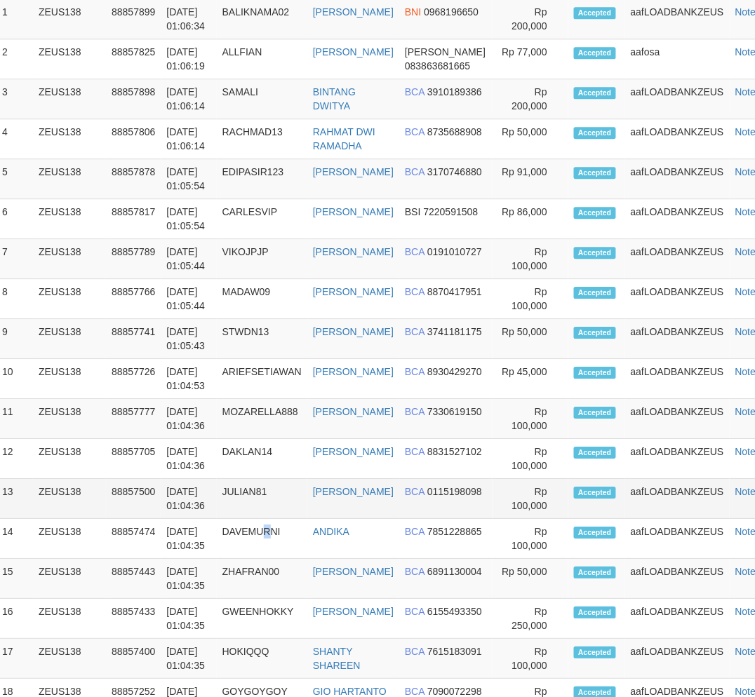
scroll to position [1531, 14]
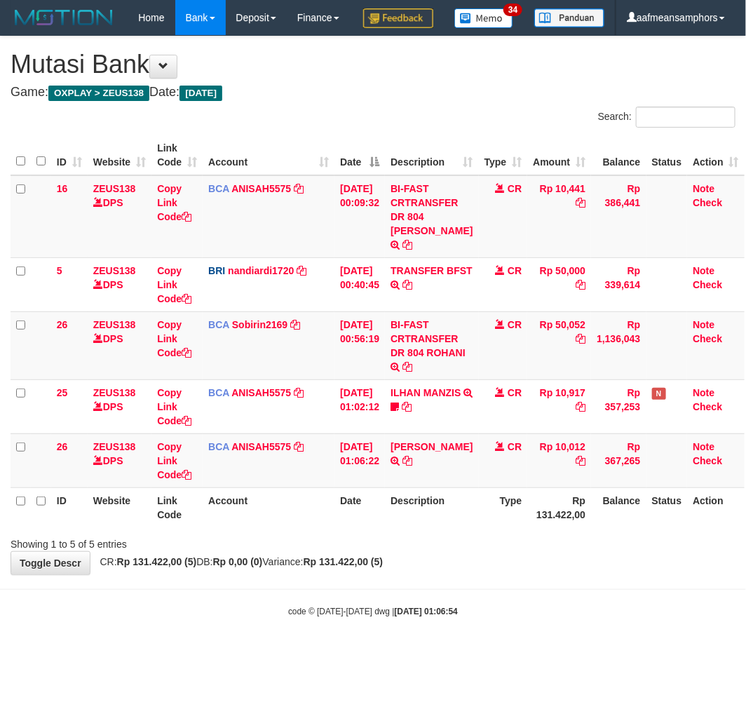
click at [480, 574] on div "**********" at bounding box center [373, 305] width 746 height 538
click at [565, 551] on div "Showing 1 to 5 of 5 entries" at bounding box center [373, 542] width 746 height 20
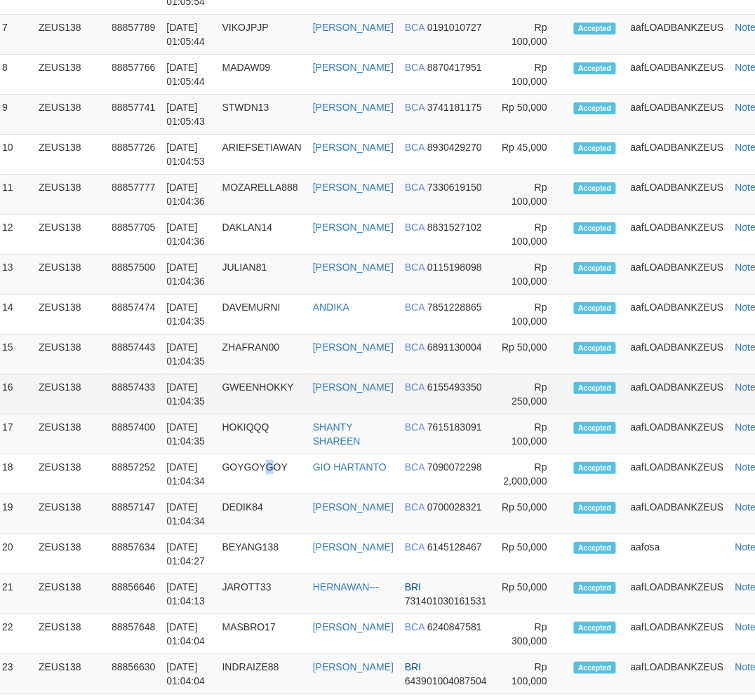
drag, startPoint x: 272, startPoint y: 520, endPoint x: 74, endPoint y: 465, distance: 205.2
click at [276, 494] on td "GOYGOYGOY" at bounding box center [262, 474] width 90 height 40
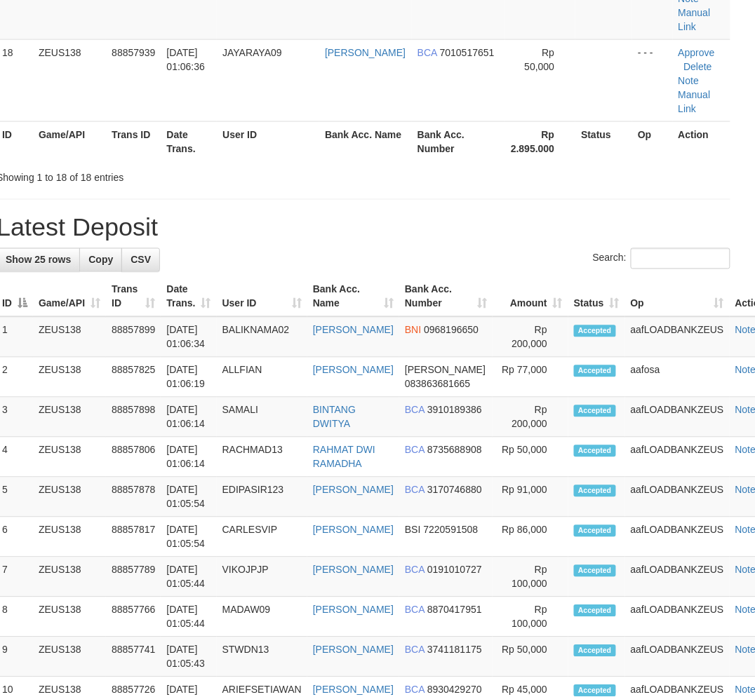
scroll to position [1784, 14]
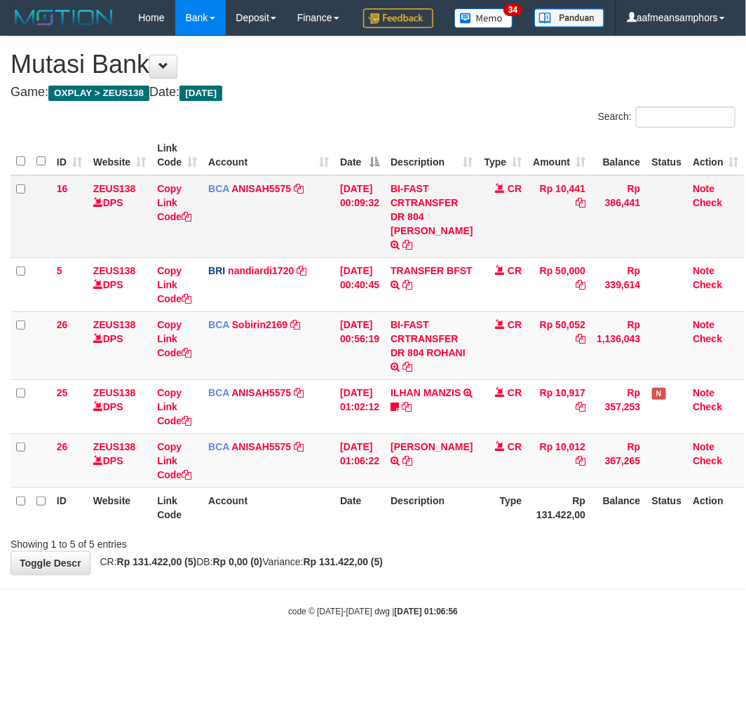
click at [442, 249] on td "BI-FAST CRTRANSFER DR 804 [PERSON_NAME]" at bounding box center [431, 216] width 93 height 83
copy td "AGUS"
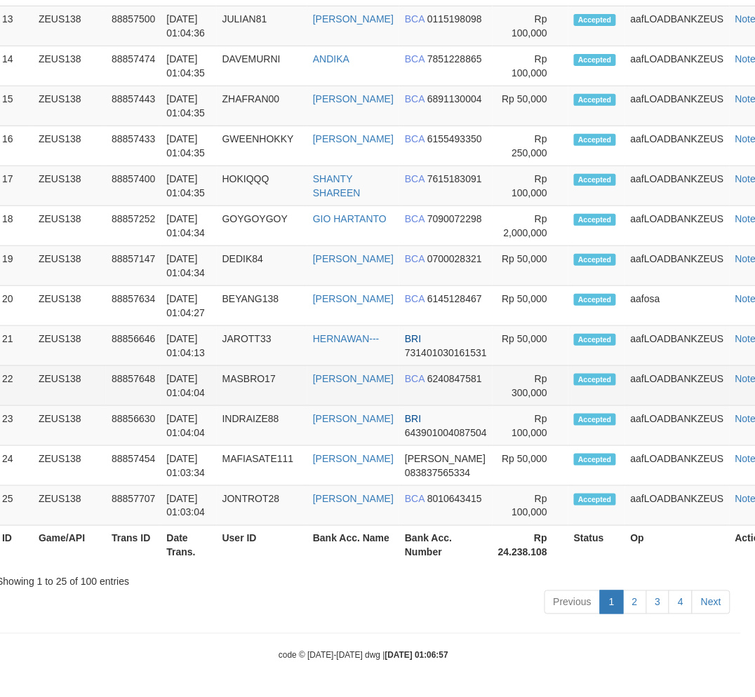
click at [260, 417] on tbody "1 ZEUS138 88857899 01/10/2025 01:06:34 BALIKNAMA02 IVAN ASHARI RITONGA BNI 0968…" at bounding box center [391, 26] width 790 height 1000
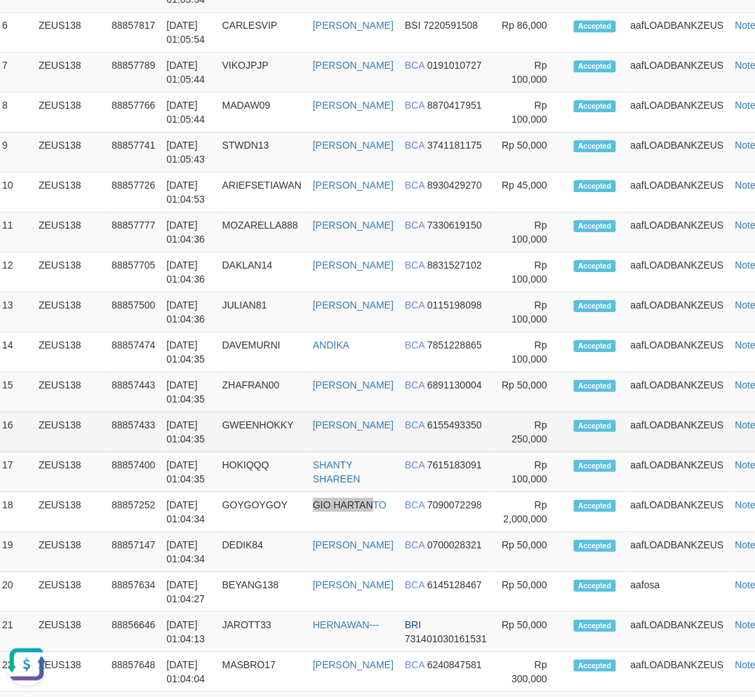
drag, startPoint x: 355, startPoint y: 577, endPoint x: 400, endPoint y: 476, distance: 111.2
click at [382, 525] on tbody "1 ZEUS138 88857899 01/10/2025 01:06:34 BALIKNAMA02 IVAN ASHARI RITONGA BNI 0968…" at bounding box center [391, 312] width 790 height 1000
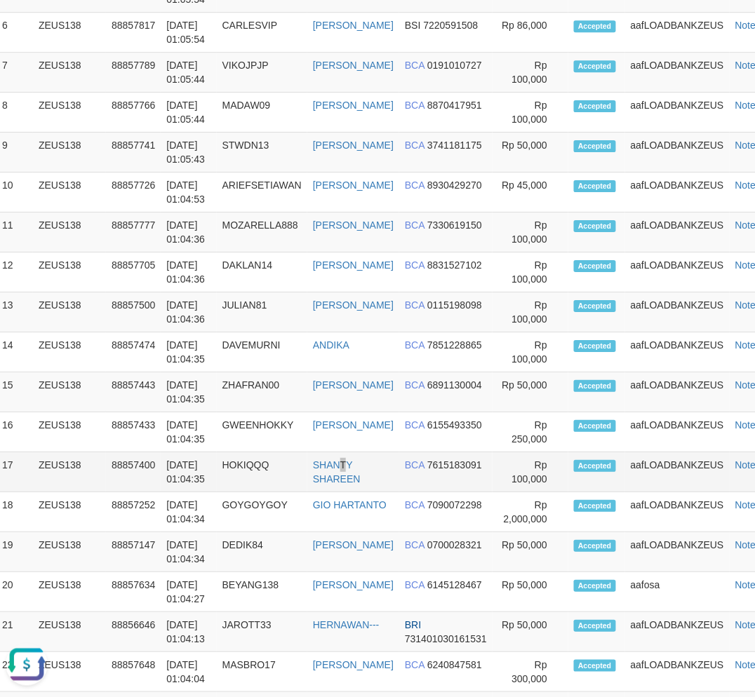
click at [353, 492] on td "SHANTY SHAREEN" at bounding box center [353, 472] width 92 height 40
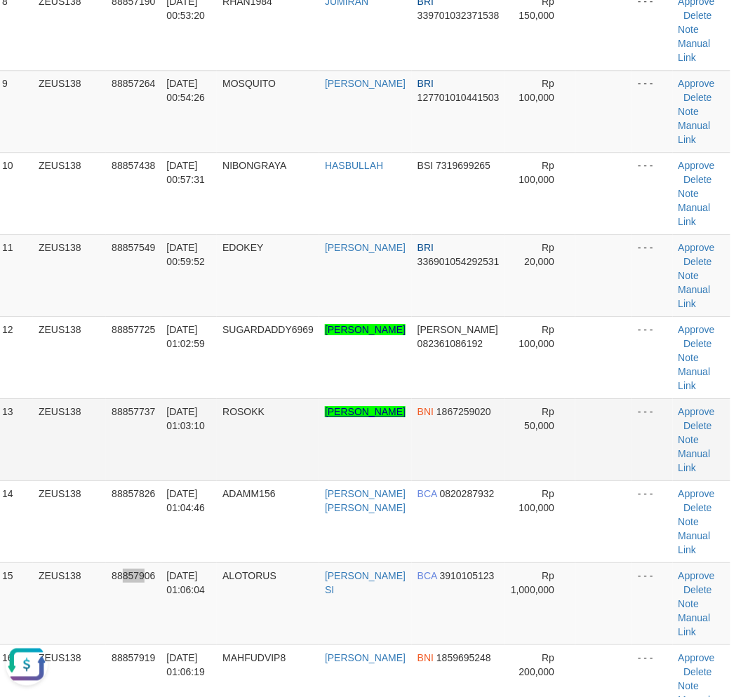
drag, startPoint x: 128, startPoint y: 577, endPoint x: 339, endPoint y: 421, distance: 262.7
click at [169, 556] on tbody "1 ZEUS138 88856124 01/10/2025 00:36:02 TLOLOR VALENCIA SYAHARANI DANA 087718791…" at bounding box center [363, 153] width 734 height 1478
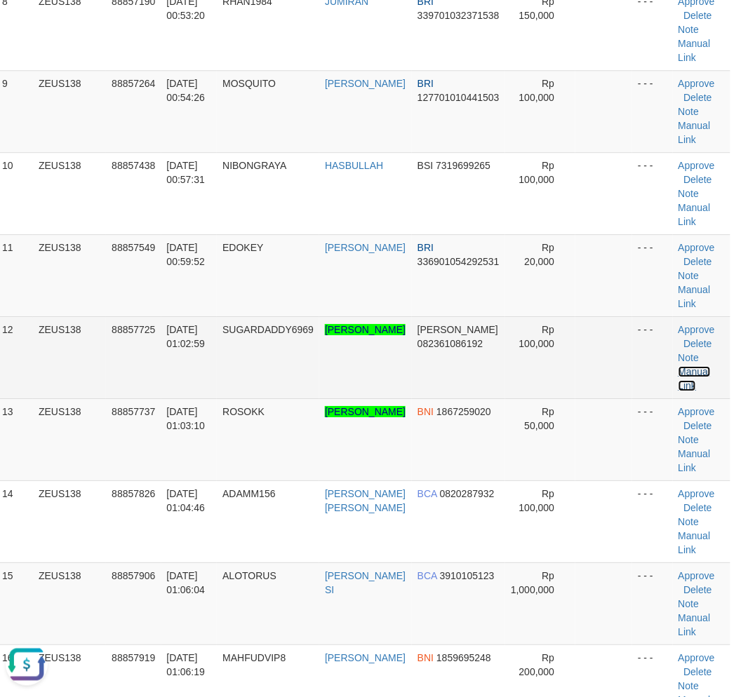
click at [683, 367] on link "Manual Link" at bounding box center [694, 378] width 32 height 25
drag, startPoint x: 686, startPoint y: 366, endPoint x: 642, endPoint y: 361, distance: 43.8
click at [686, 366] on link "Manual Link" at bounding box center [694, 378] width 32 height 25
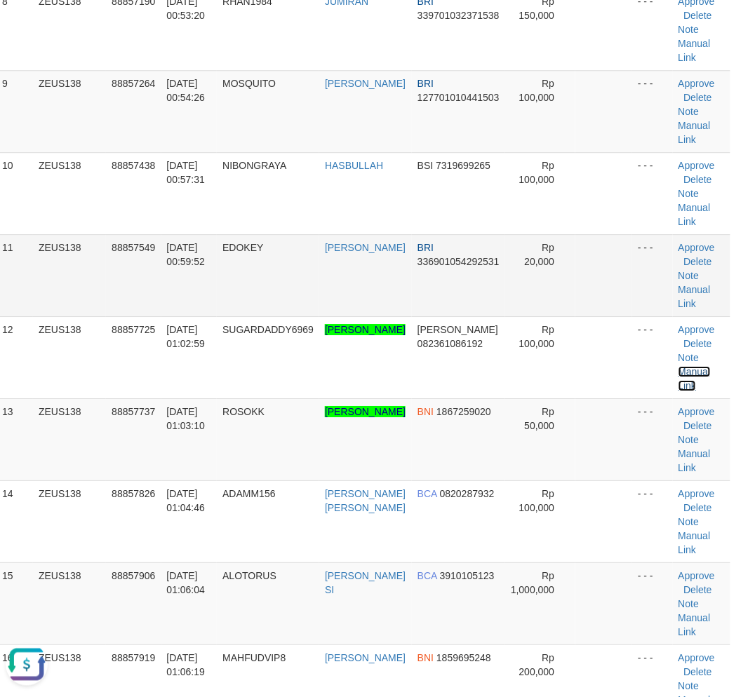
click at [678, 366] on link "Manual Link" at bounding box center [694, 378] width 32 height 25
drag, startPoint x: 207, startPoint y: 584, endPoint x: 0, endPoint y: 584, distance: 206.9
click at [181, 584] on span "01/10/2025 01:06:04" at bounding box center [186, 582] width 39 height 25
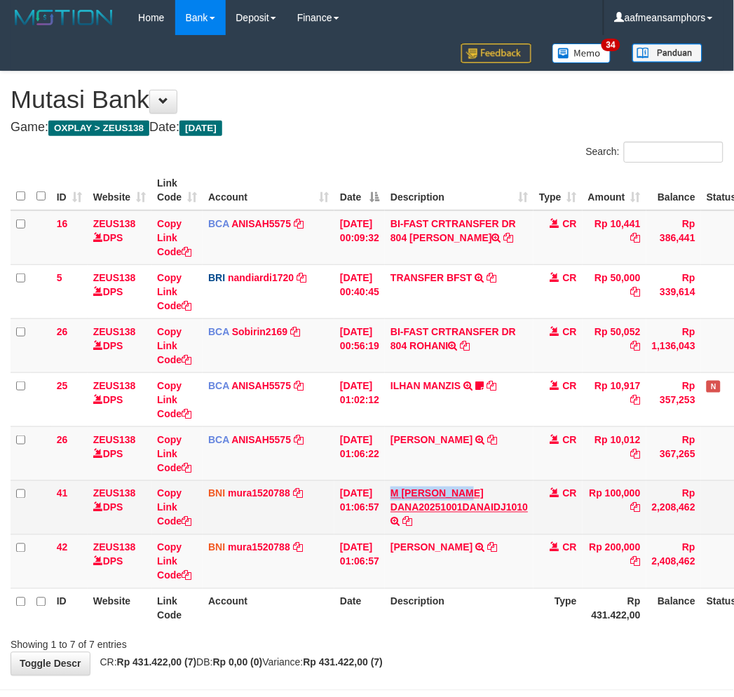
drag, startPoint x: 396, startPoint y: 485, endPoint x: 471, endPoint y: 488, distance: 74.4
click at [471, 488] on td "M RIZKI SYAHPUTRA DANA20251001DANAIDJ1010 TRF/PAY/TOP-UP ECHANNEL M RIZKI SYAHP…" at bounding box center [459, 507] width 149 height 54
copy link "M RIZKI SYAHP"
click at [422, 488] on link "M RIZKI SYAHPUTRA DANA20251001DANAIDJ1010" at bounding box center [459, 500] width 137 height 25
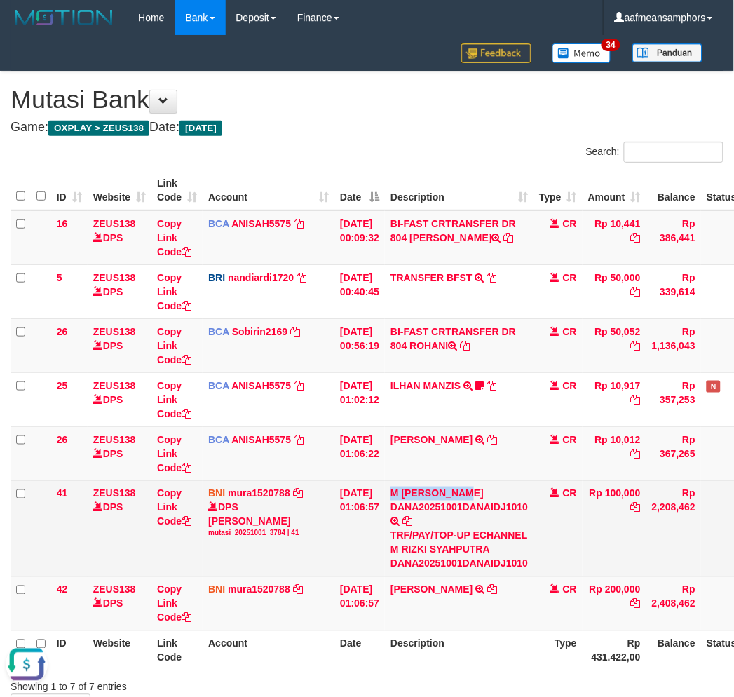
click at [412, 482] on td "M RIZKI SYAHPUTRA DANA20251001DANAIDJ1010 TRF/PAY/TOP-UP ECHANNEL M RIZKI SYAHP…" at bounding box center [459, 528] width 149 height 96
drag, startPoint x: 412, startPoint y: 482, endPoint x: 461, endPoint y: 485, distance: 49.2
click at [461, 485] on td "M RIZKI SYAHPUTRA DANA20251001DANAIDJ1010 TRF/PAY/TOP-UP ECHANNEL M RIZKI SYAHP…" at bounding box center [459, 528] width 149 height 96
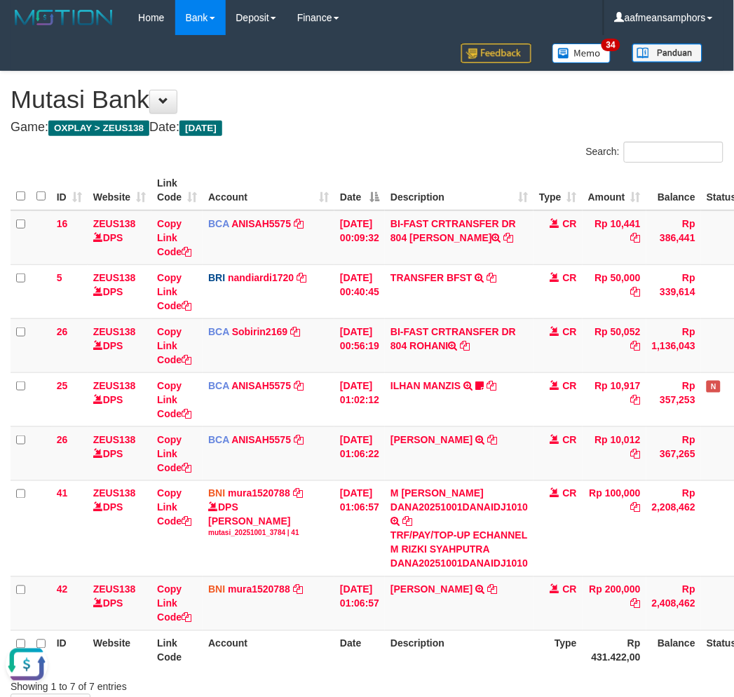
click at [508, 646] on th "Description" at bounding box center [459, 651] width 149 height 40
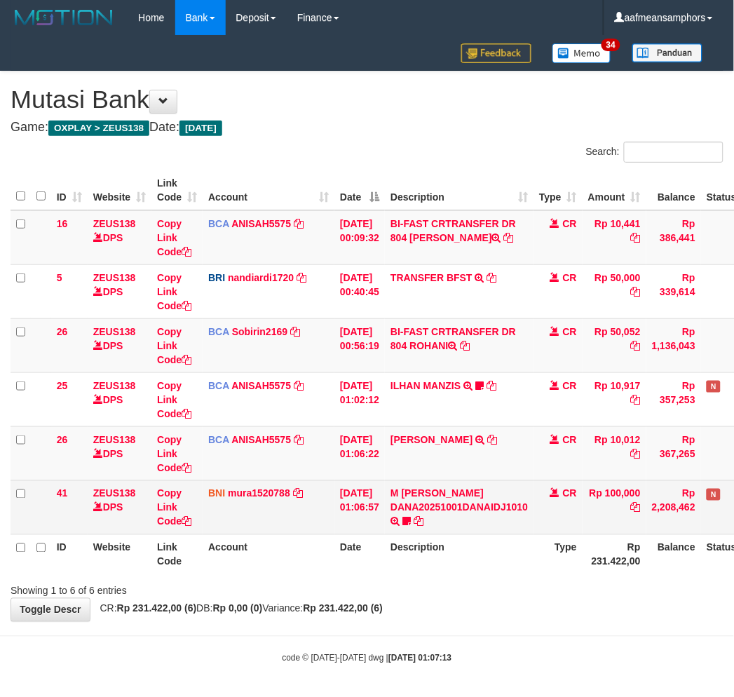
click at [471, 499] on td "M RIZKI SYAHPUTRA DANA20251001DANAIDJ1010 TRF/PAY/TOP-UP ECHANNEL M RIZKI SYAHP…" at bounding box center [459, 507] width 149 height 54
click at [457, 502] on link "M RIZKI SYAHPUTRA DANA20251001DANAIDJ1010" at bounding box center [459, 500] width 137 height 25
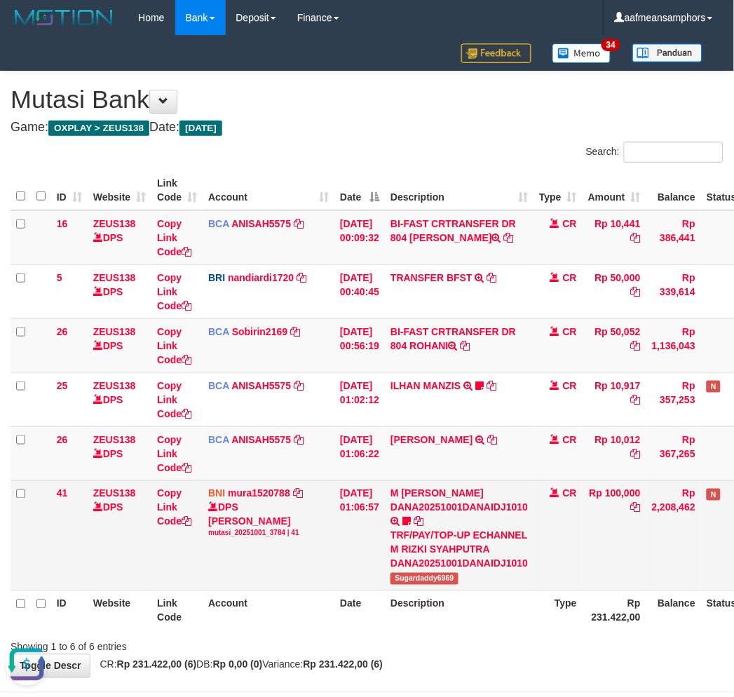
click at [423, 573] on span "Sugardaddy6969" at bounding box center [425, 579] width 68 height 12
click at [422, 573] on span "Sugardaddy6969" at bounding box center [425, 579] width 68 height 12
copy span "Sugardaddy6969"
click at [170, 509] on link "Copy Link Code" at bounding box center [174, 507] width 34 height 39
copy span "Sugardaddy6969"
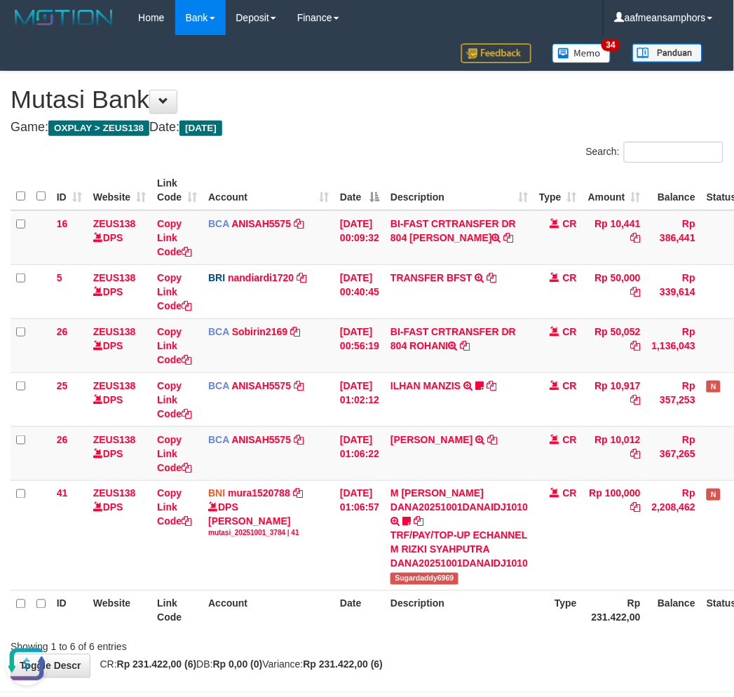
scroll to position [192, 0]
click at [499, 603] on th "Description" at bounding box center [459, 611] width 149 height 40
click at [501, 603] on th "Description" at bounding box center [459, 611] width 149 height 40
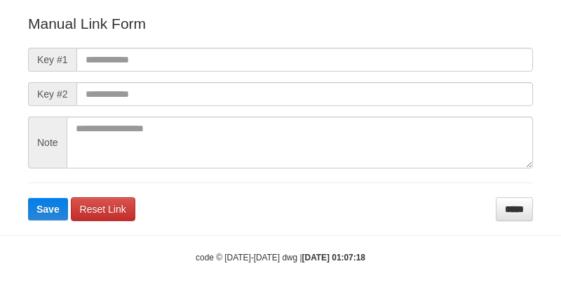
scroll to position [170, 0]
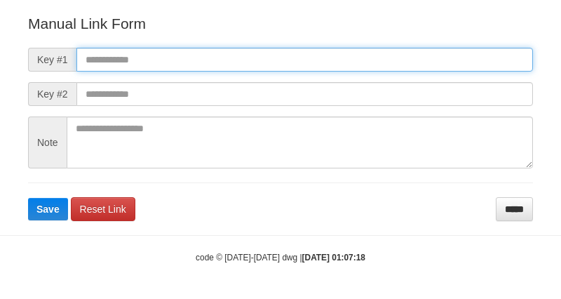
paste input "**********"
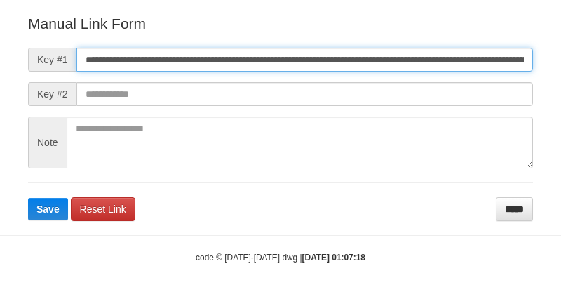
click at [404, 53] on input "**********" at bounding box center [304, 60] width 457 height 24
type input "**********"
click at [28, 198] on button "Save" at bounding box center [48, 209] width 40 height 22
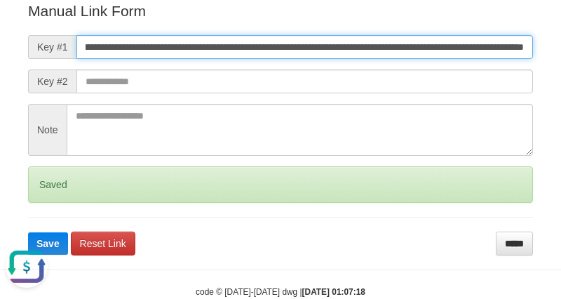
click at [28, 232] on button "Save" at bounding box center [48, 243] width 40 height 22
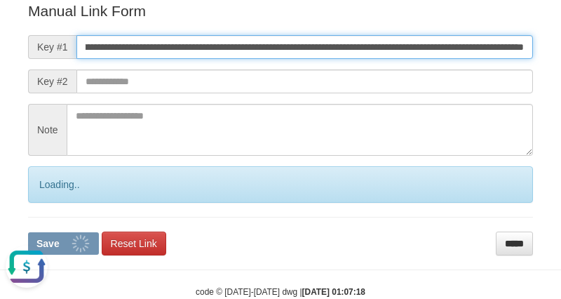
click at [28, 232] on button "Save" at bounding box center [63, 243] width 71 height 22
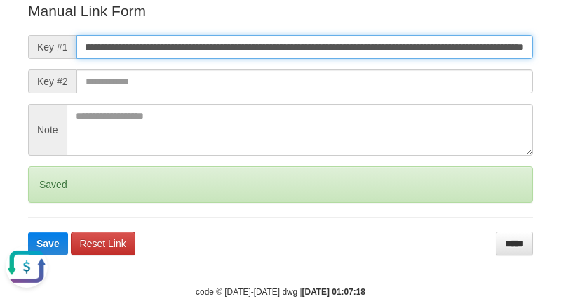
click at [28, 232] on button "Save" at bounding box center [48, 243] width 40 height 22
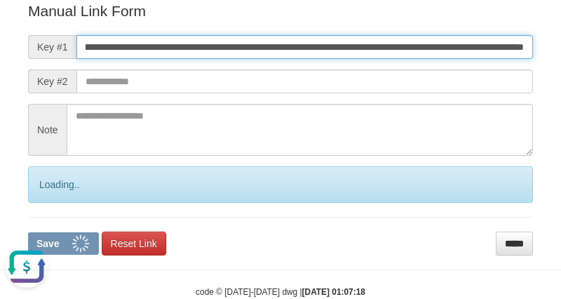
click at [28, 232] on button "Save" at bounding box center [63, 243] width 71 height 22
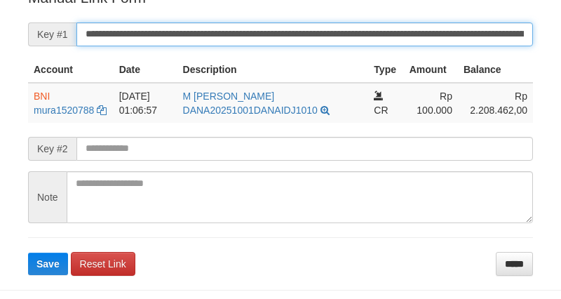
click at [344, 46] on input "**********" at bounding box center [304, 34] width 457 height 24
click at [28, 252] on button "Save" at bounding box center [48, 263] width 40 height 22
click at [344, 46] on input "**********" at bounding box center [304, 34] width 457 height 24
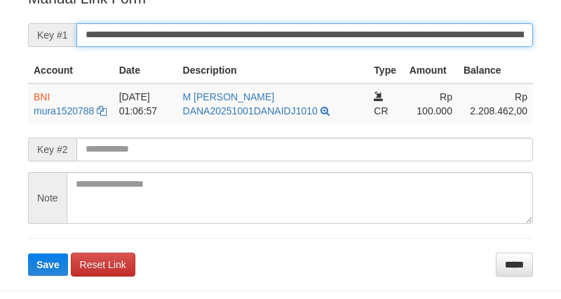
click at [28, 253] on button "Save" at bounding box center [48, 264] width 40 height 22
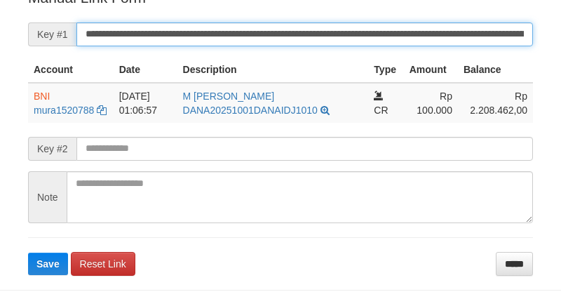
click at [247, 45] on input "**********" at bounding box center [304, 34] width 457 height 24
click at [28, 252] on button "Save" at bounding box center [48, 263] width 40 height 22
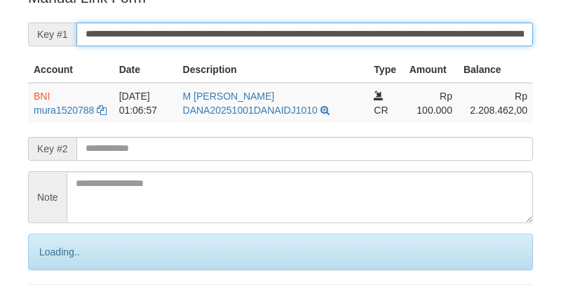
scroll to position [297, 0]
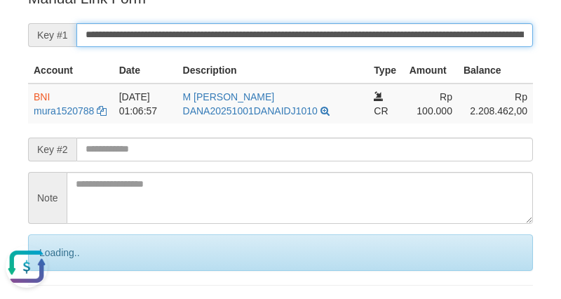
scroll to position [0, 0]
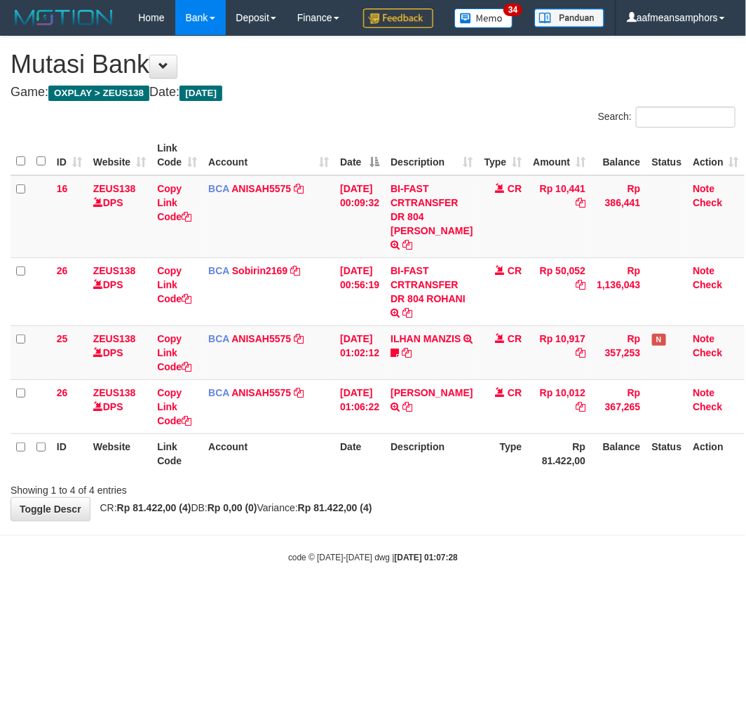
click at [484, 565] on body "Toggle navigation Home Bank Account List Load By Website Group [OXPLAY] ZEUS138…" at bounding box center [373, 299] width 746 height 599
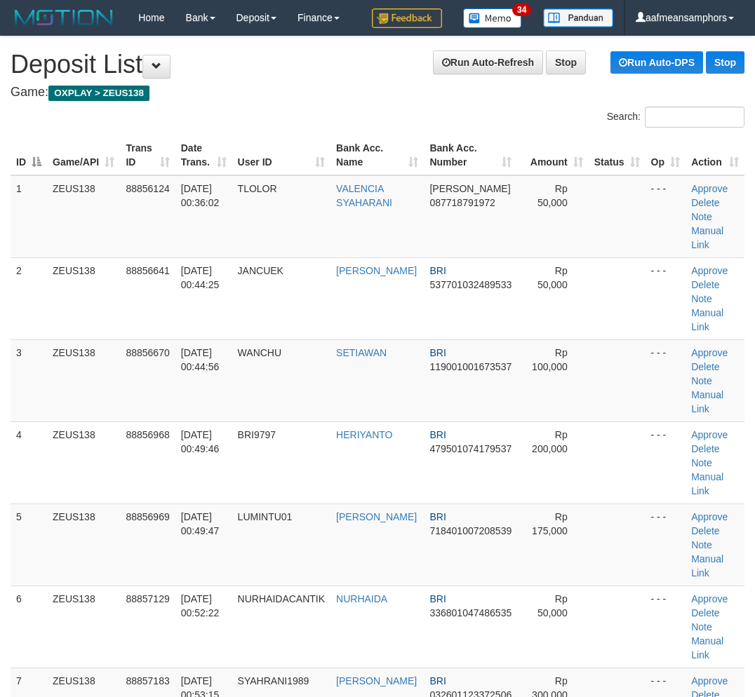
scroll to position [898, 0]
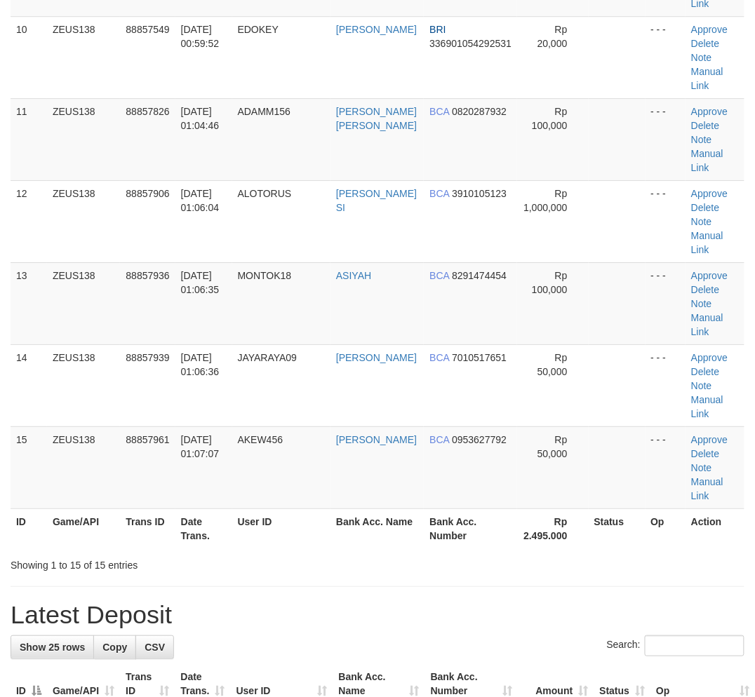
click at [237, 586] on div "**********" at bounding box center [377, 468] width 755 height 2659
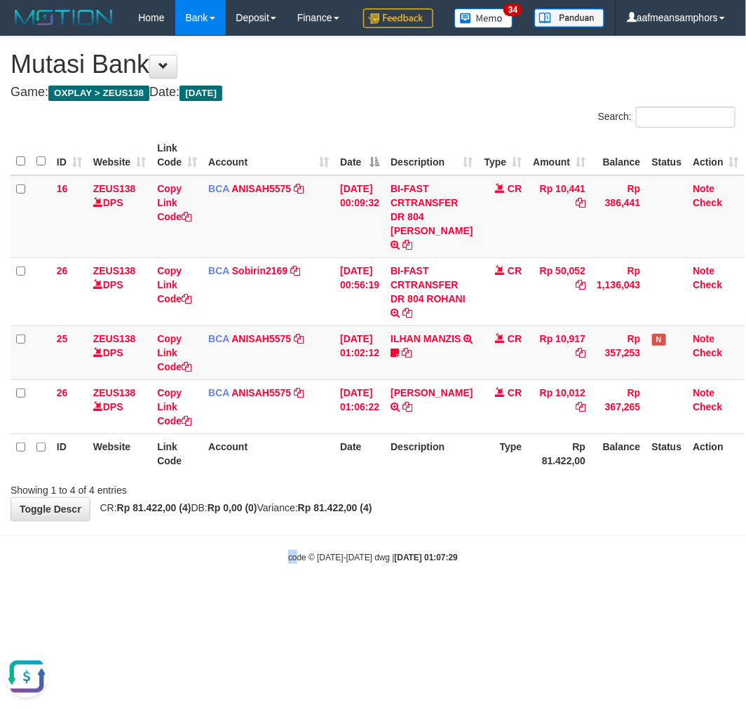
click at [282, 599] on body "Toggle navigation Home Bank Account List Load By Website Group [OXPLAY] ZEUS138…" at bounding box center [373, 299] width 746 height 599
click at [289, 591] on body "Toggle navigation Home Bank Account List Load By Website Group [OXPLAY] ZEUS138…" at bounding box center [373, 299] width 746 height 599
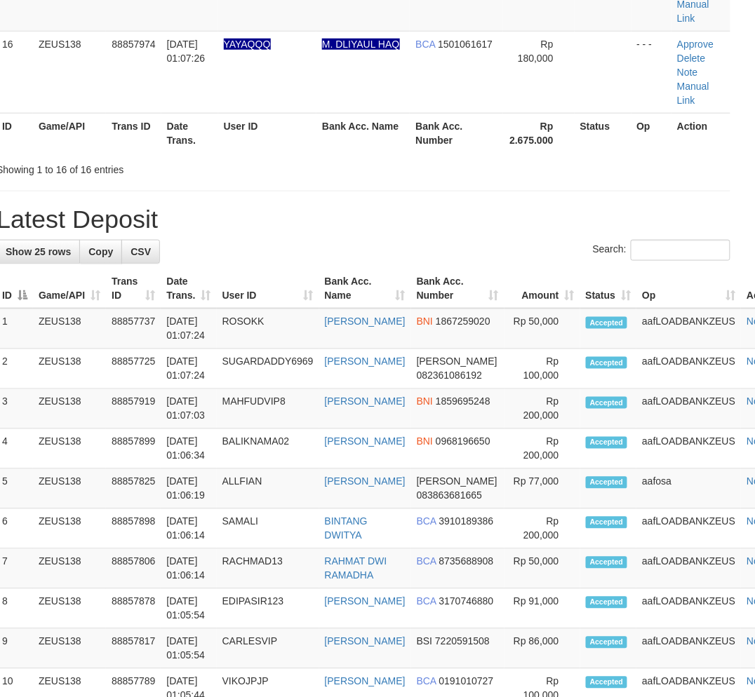
scroll to position [1013, 14]
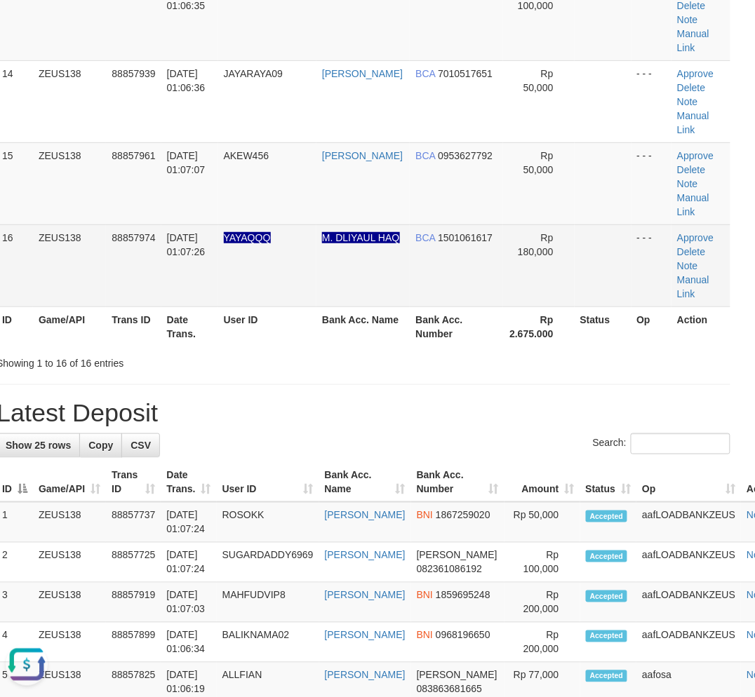
click at [201, 293] on td "01/10/2025 01:07:26" at bounding box center [189, 265] width 57 height 82
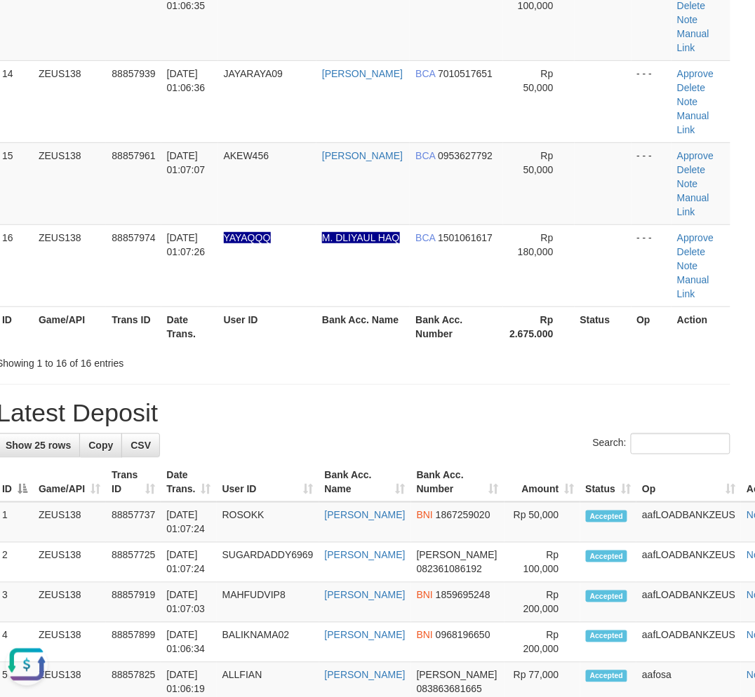
drag, startPoint x: 201, startPoint y: 293, endPoint x: 111, endPoint y: 367, distance: 116.7
click at [201, 295] on td "01/10/2025 01:07:26" at bounding box center [189, 265] width 57 height 82
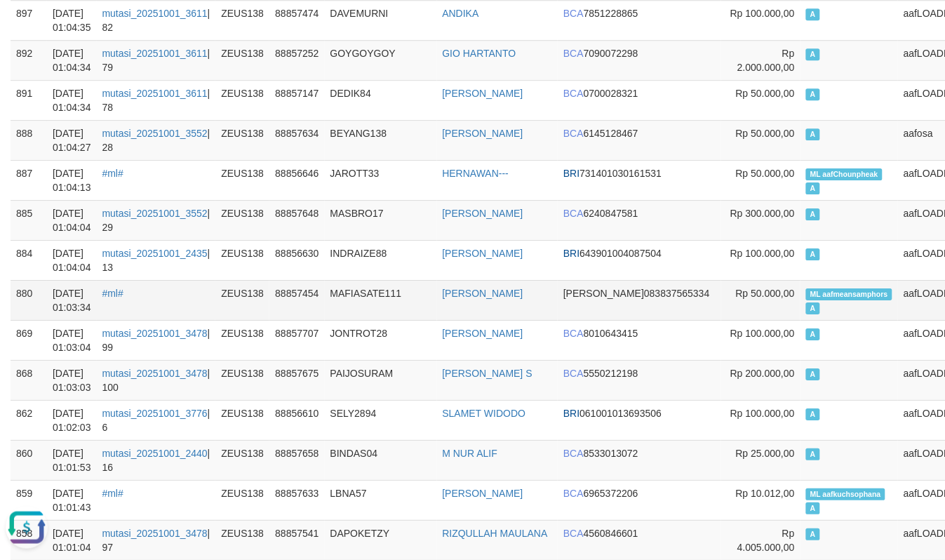
scroll to position [1091, 0]
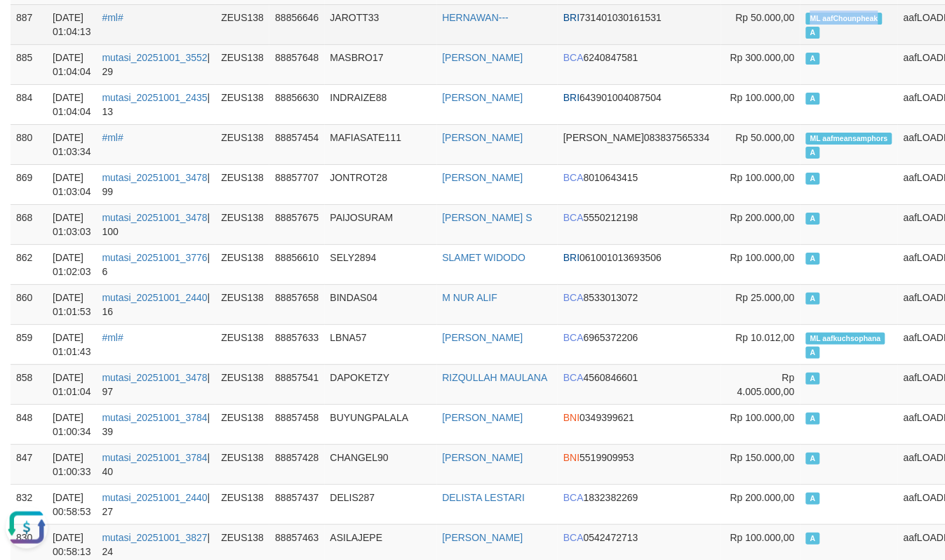
drag, startPoint x: 741, startPoint y: 22, endPoint x: 817, endPoint y: 22, distance: 75.7
click at [817, 22] on td "ML aafChounpheak A" at bounding box center [848, 24] width 97 height 40
copy span "ML aafChounpheak"
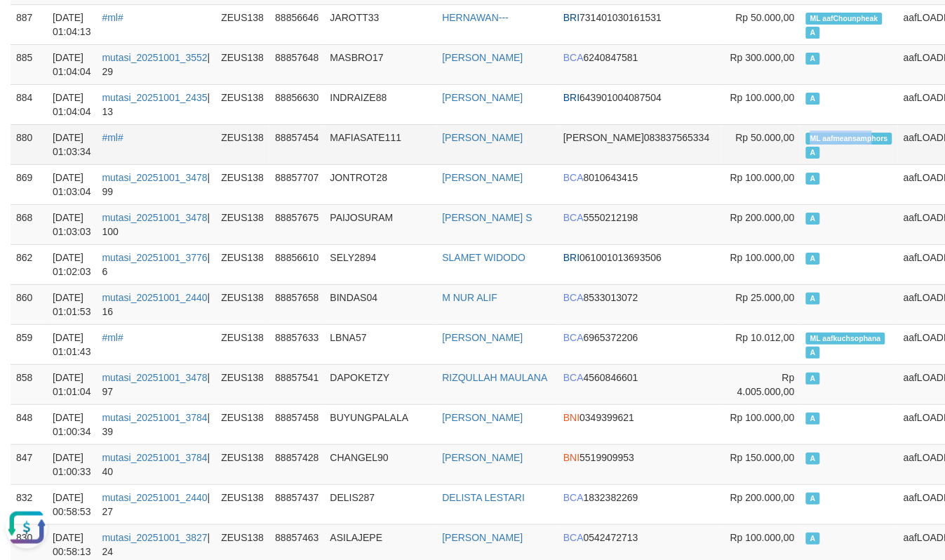
click at [806, 137] on span "ML aafmeansamphors" at bounding box center [849, 139] width 86 height 12
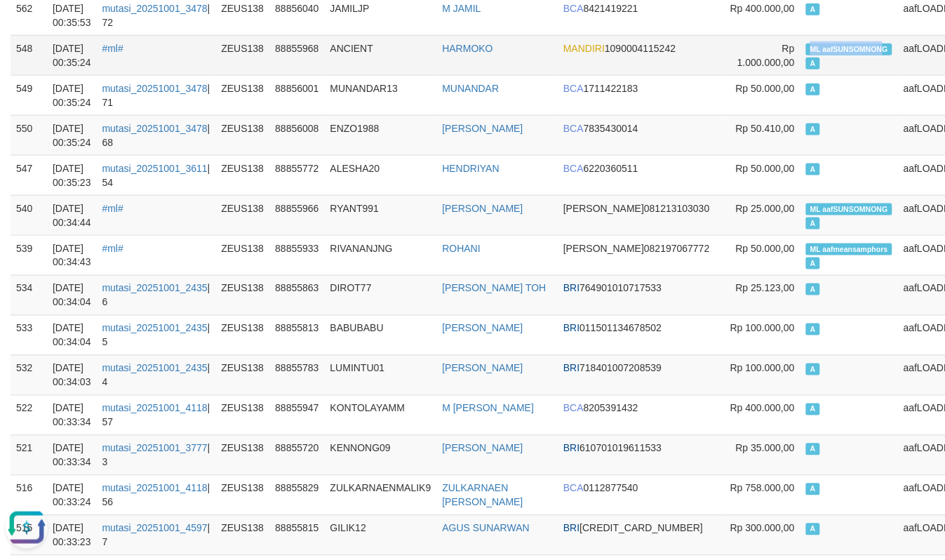
copy span "ML aafSUNSOMNON"
drag, startPoint x: 734, startPoint y: 78, endPoint x: 811, endPoint y: 80, distance: 76.5
click at [811, 75] on td "ML aafSUNSOMNONG A" at bounding box center [848, 55] width 97 height 40
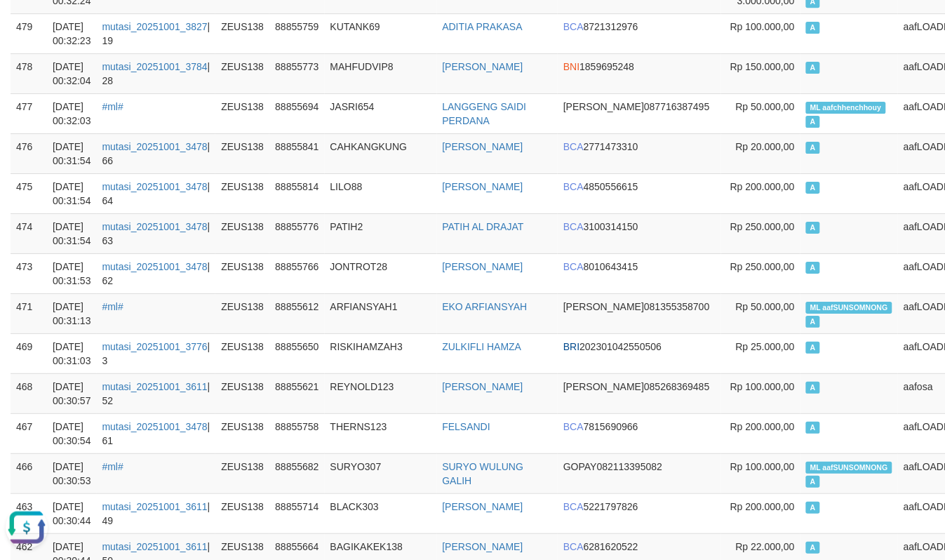
scroll to position [5829, 0]
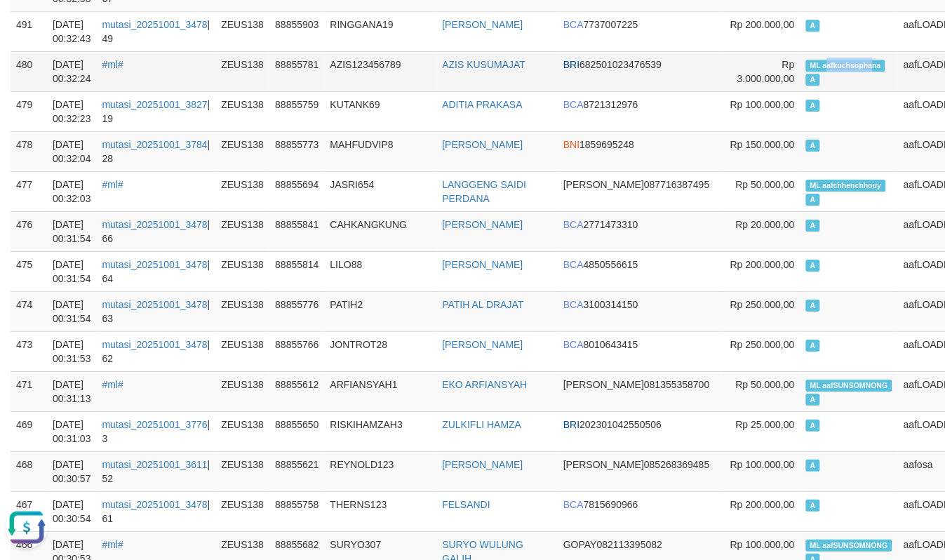
drag, startPoint x: 795, startPoint y: 99, endPoint x: 802, endPoint y: 100, distance: 7.0
click at [806, 72] on span "ML aafkuchsophana" at bounding box center [845, 66] width 79 height 12
copy span "ML aafkuchso"
drag, startPoint x: 741, startPoint y: 97, endPoint x: 790, endPoint y: 98, distance: 48.4
click at [806, 72] on span "ML aafkuchsophana" at bounding box center [845, 66] width 79 height 12
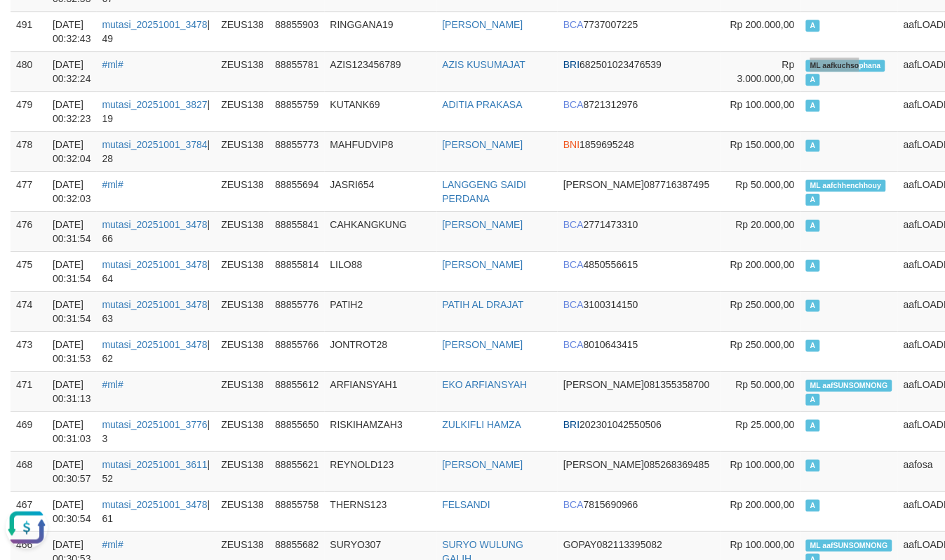
scroll to position [6365, 0]
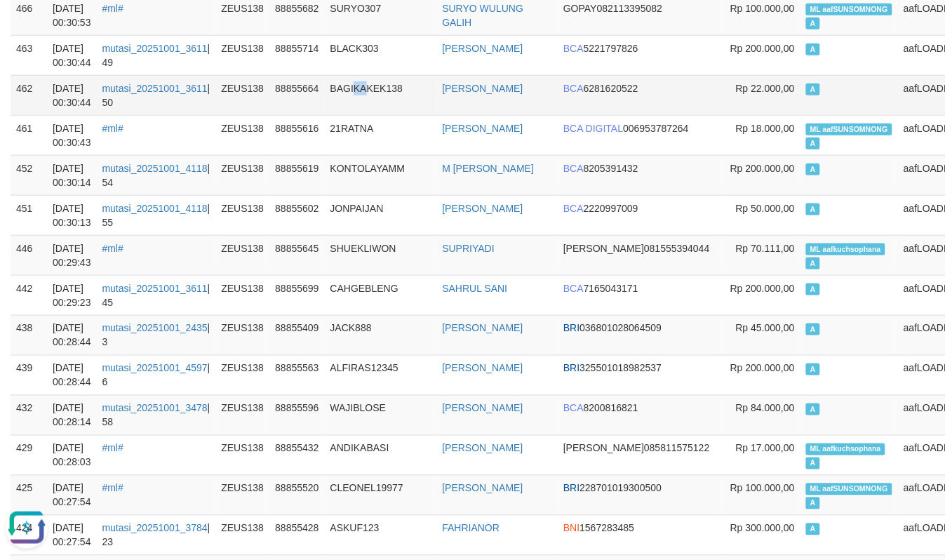
click at [360, 114] on td "BAGIKAKEK138" at bounding box center [381, 95] width 112 height 40
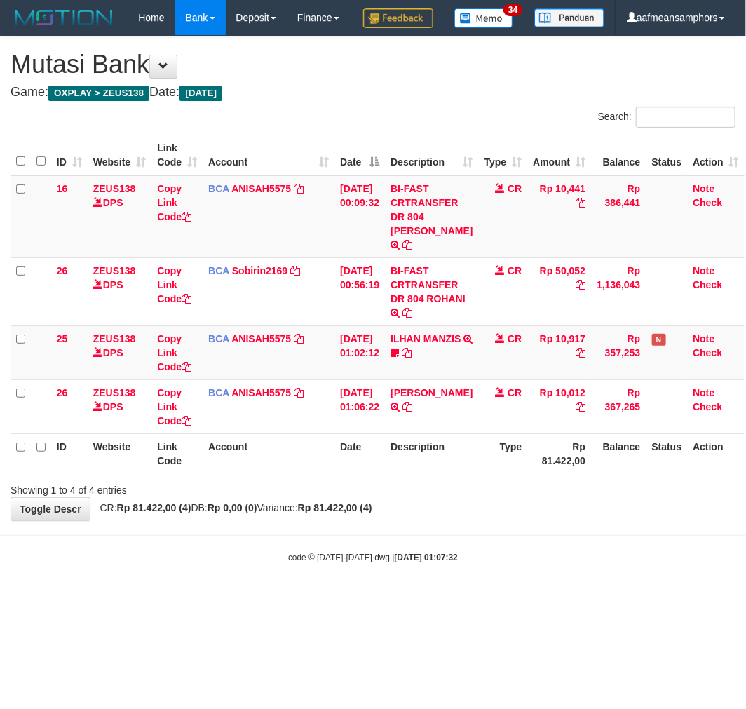
click at [470, 599] on body "Toggle navigation Home Bank Account List Load By Website Group [OXPLAY] ZEUS138…" at bounding box center [373, 299] width 746 height 599
drag, startPoint x: 459, startPoint y: 593, endPoint x: 468, endPoint y: 590, distance: 9.8
click at [450, 593] on body "Toggle navigation Home Bank Account List Load By Website Group [OXPLAY] ZEUS138…" at bounding box center [373, 299] width 746 height 599
click at [498, 564] on div "code © 2012-2018 dwg | 2025/10/01 01:07:33" at bounding box center [373, 557] width 746 height 14
click at [493, 564] on div "code © [DATE]-[DATE] dwg | [DATE] 01:07:36" at bounding box center [373, 557] width 746 height 14
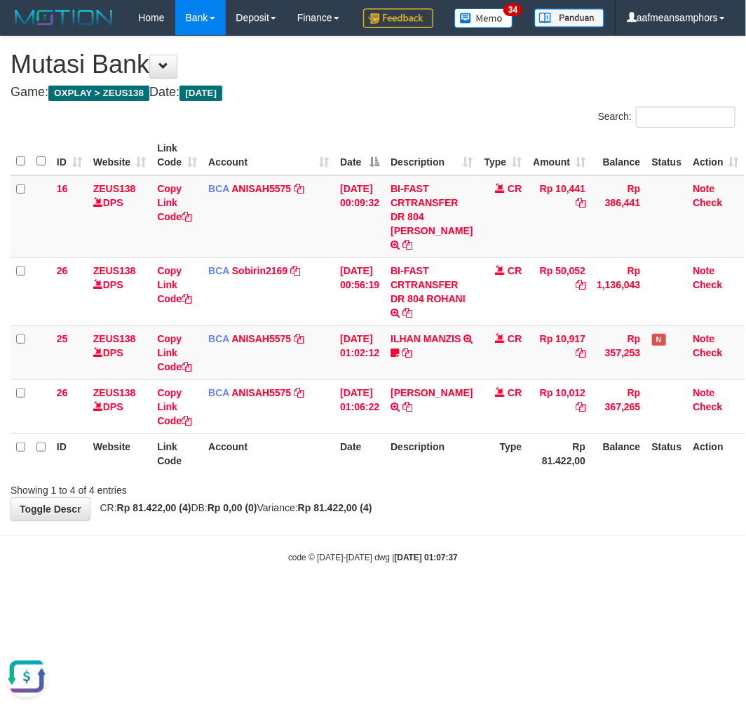
drag, startPoint x: 519, startPoint y: 590, endPoint x: 530, endPoint y: 578, distance: 15.9
click at [511, 588] on body "Toggle navigation Home Bank Account List Load By Website Group [OXPLAY] ZEUS138…" at bounding box center [373, 299] width 746 height 599
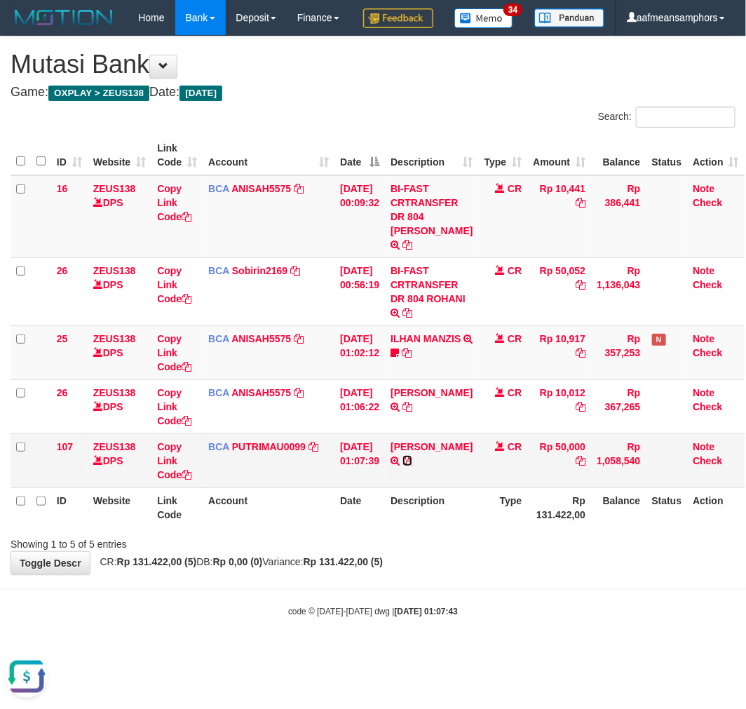
drag, startPoint x: 466, startPoint y: 480, endPoint x: 493, endPoint y: 480, distance: 26.7
click at [412, 466] on icon at bounding box center [408, 461] width 10 height 10
drag, startPoint x: 451, startPoint y: 509, endPoint x: 461, endPoint y: 513, distance: 11.3
click at [458, 513] on th "Description" at bounding box center [431, 507] width 93 height 40
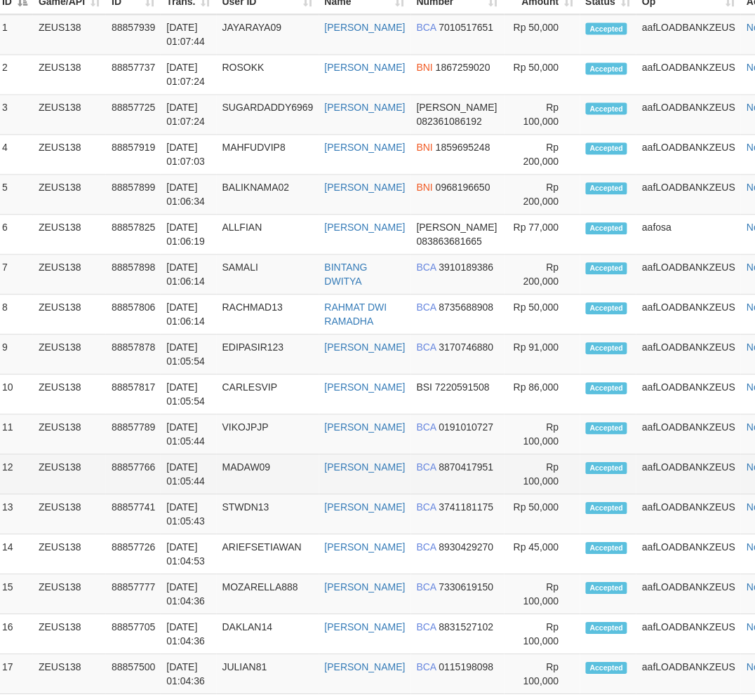
click at [344, 495] on tr "12 ZEUS138 88857766 [DATE] 01:05:44 MADAW09 [PERSON_NAME] BCA 8870417951 Rp 100…" at bounding box center [397, 475] width 802 height 40
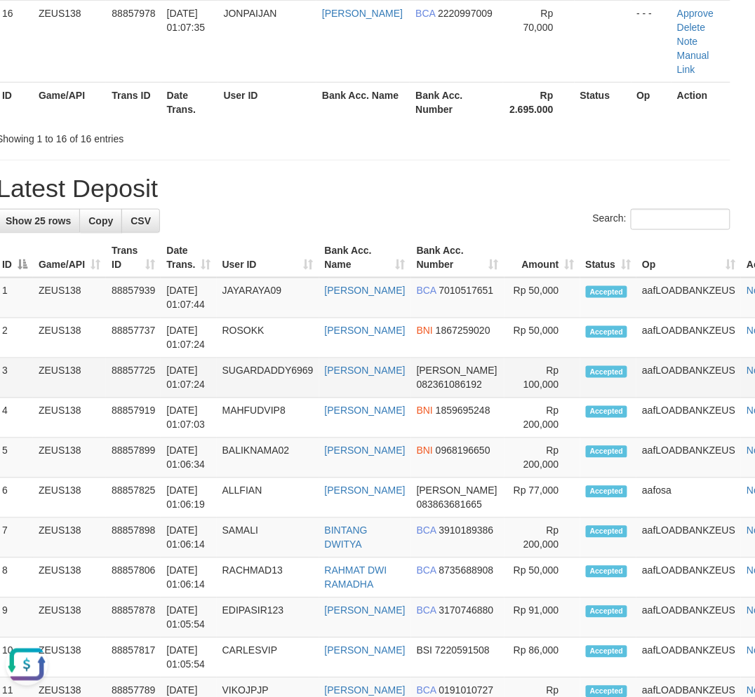
click at [216, 398] on td "01/10/2025 01:07:24" at bounding box center [188, 378] width 55 height 40
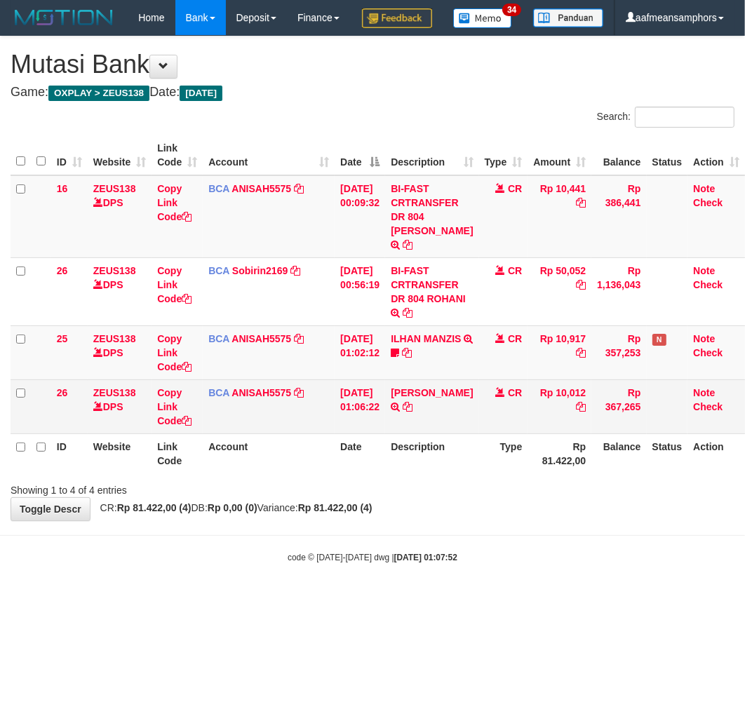
click at [498, 419] on td "CR" at bounding box center [503, 406] width 49 height 54
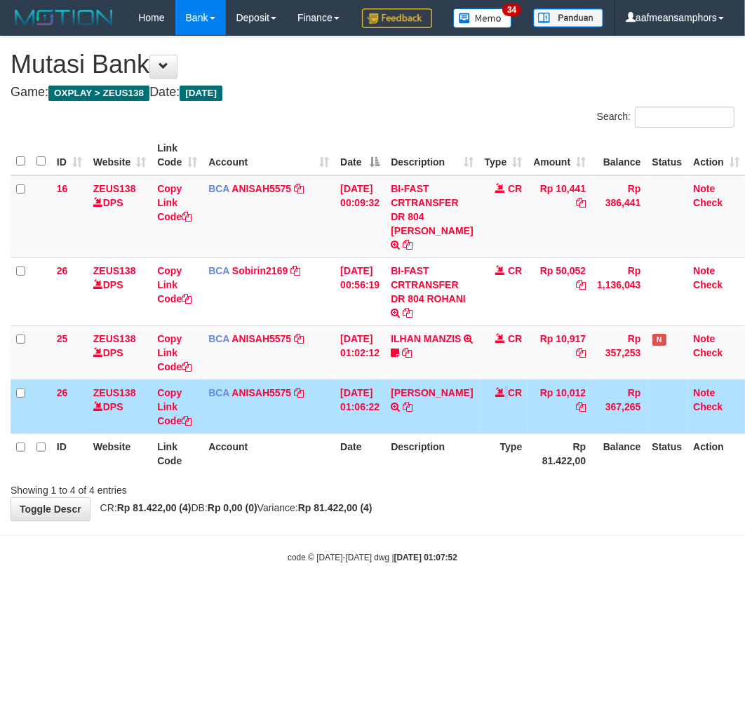
click at [498, 419] on td "CR" at bounding box center [503, 406] width 49 height 54
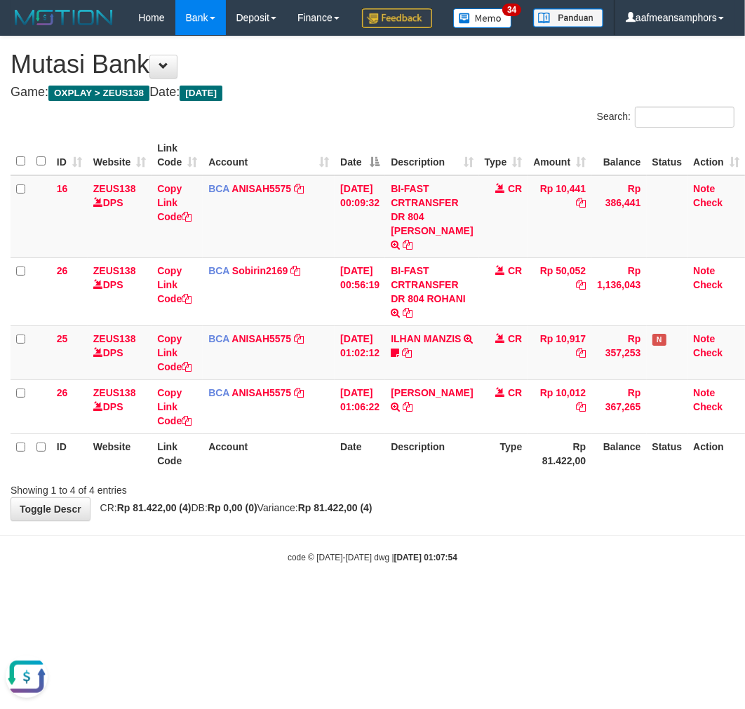
drag, startPoint x: 477, startPoint y: 533, endPoint x: 459, endPoint y: 531, distance: 17.7
click at [468, 520] on div "**********" at bounding box center [372, 278] width 745 height 484
click at [457, 520] on div "**********" at bounding box center [372, 278] width 745 height 484
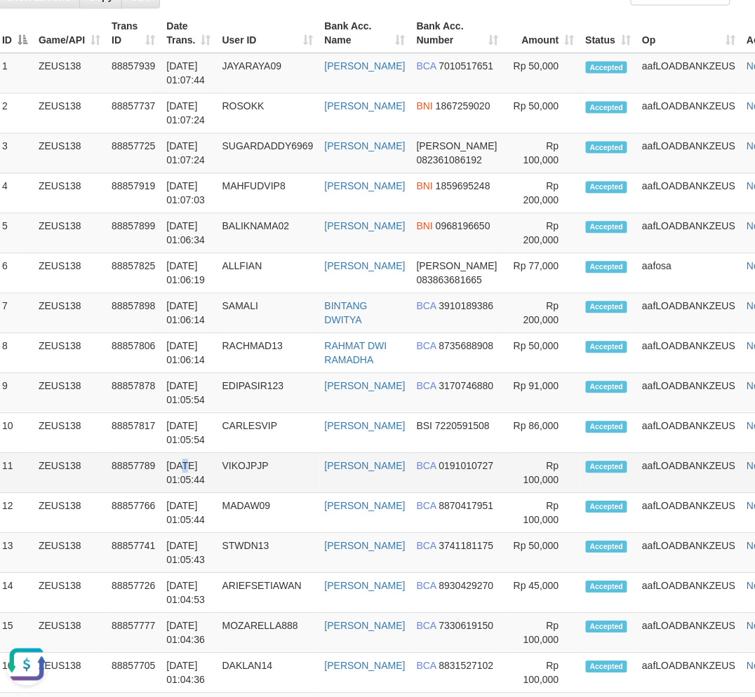
click at [186, 494] on td "01/10/2025 01:05:44" at bounding box center [188, 474] width 55 height 40
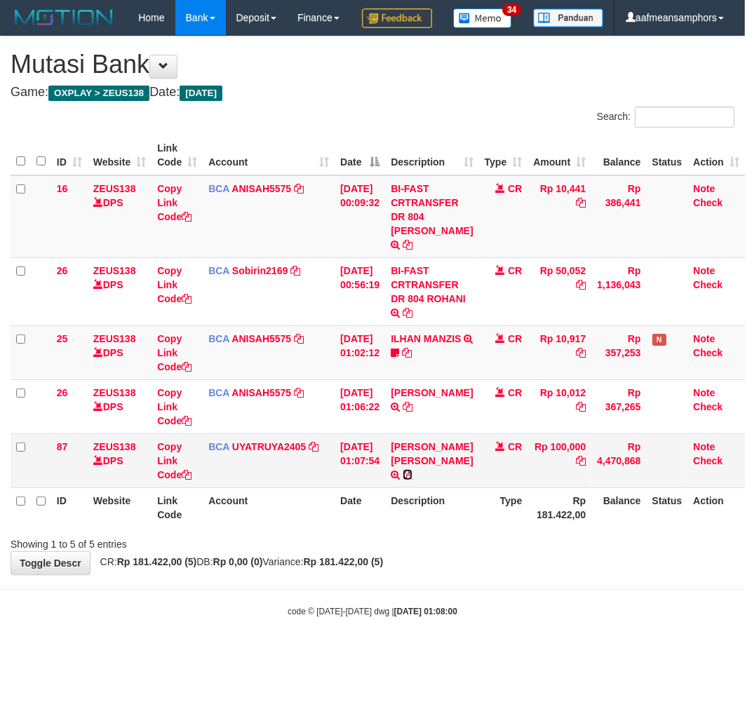
click at [412, 480] on icon at bounding box center [408, 475] width 10 height 10
click at [461, 551] on div "Showing 1 to 5 of 5 entries" at bounding box center [372, 542] width 745 height 20
click at [418, 551] on div "Showing 1 to 5 of 5 entries" at bounding box center [372, 542] width 745 height 20
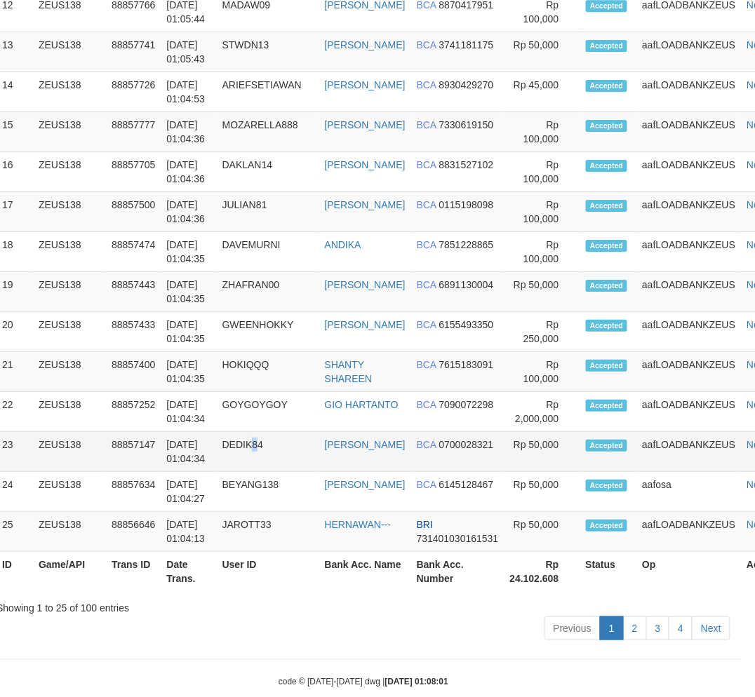
click at [262, 472] on td "DEDIK84" at bounding box center [268, 452] width 102 height 40
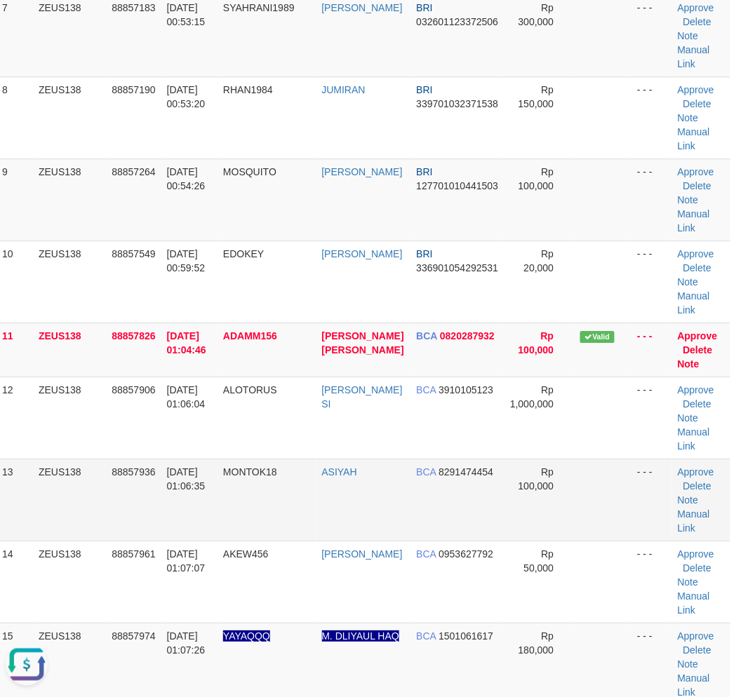
drag, startPoint x: 296, startPoint y: 513, endPoint x: 185, endPoint y: 518, distance: 110.9
click at [293, 513] on td "MONTOK18" at bounding box center [266, 500] width 98 height 82
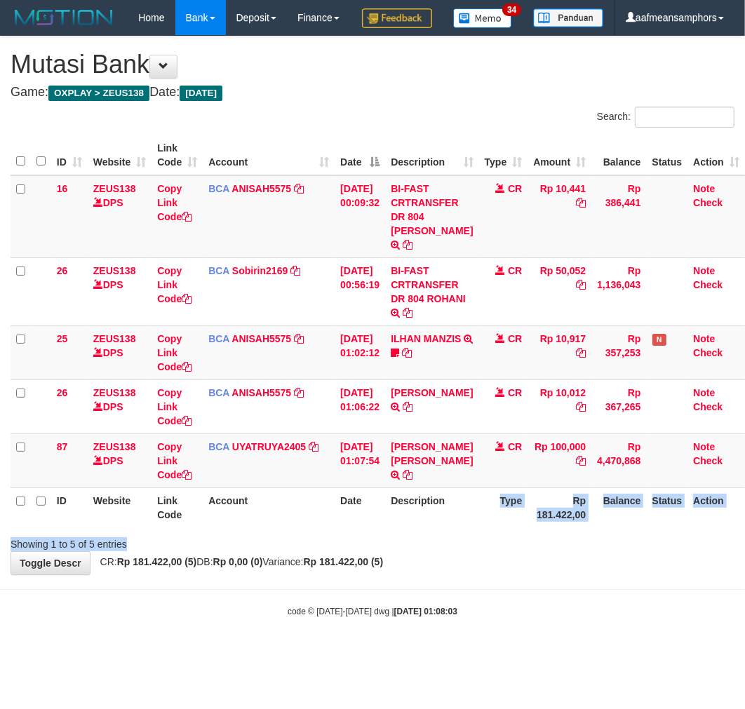
click at [478, 551] on div "Search: ID Website Link Code Account Date Description Type Amount Balance Statu…" at bounding box center [373, 329] width 724 height 445
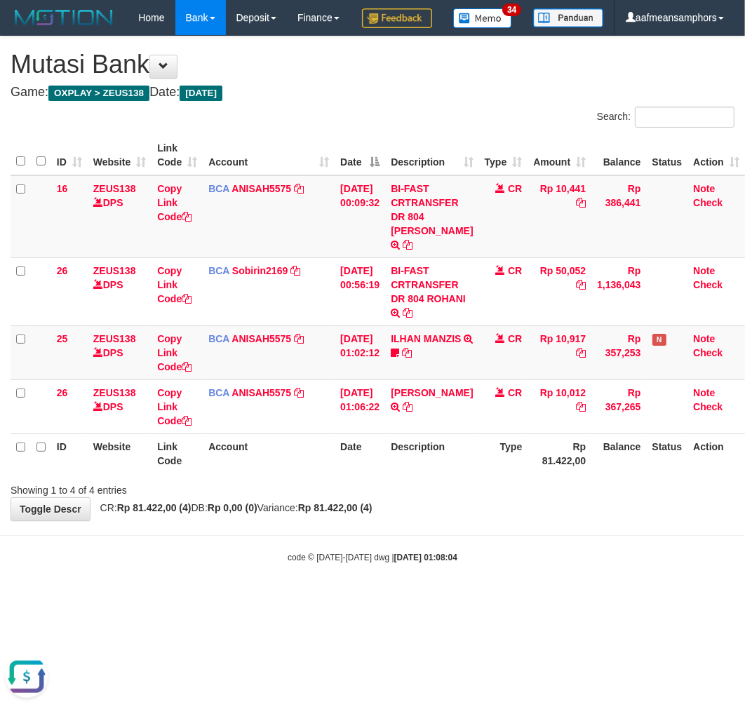
drag, startPoint x: 546, startPoint y: 527, endPoint x: 726, endPoint y: 459, distance: 192.9
click at [552, 520] on div "**********" at bounding box center [372, 278] width 745 height 484
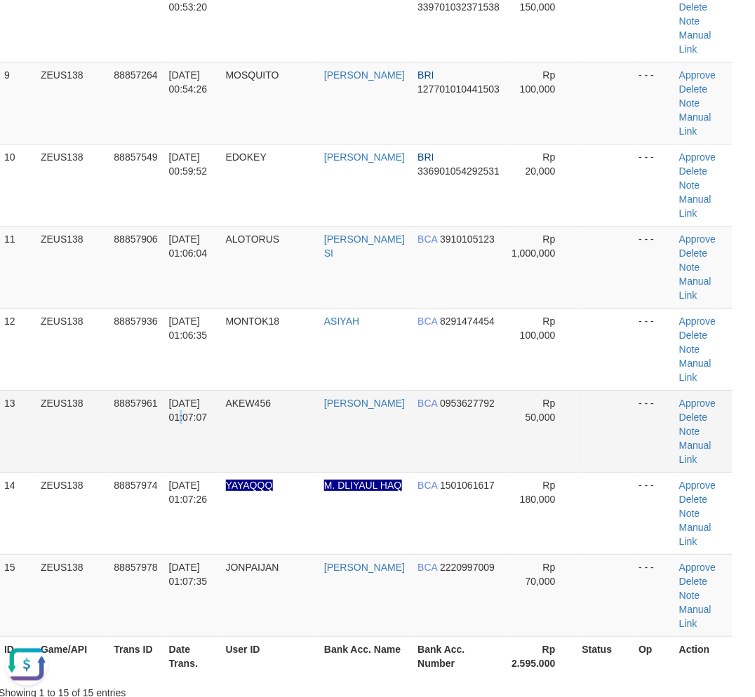
drag, startPoint x: 220, startPoint y: 395, endPoint x: 1, endPoint y: 445, distance: 223.7
click at [220, 394] on td "[DATE] 01:07:07" at bounding box center [191, 431] width 57 height 82
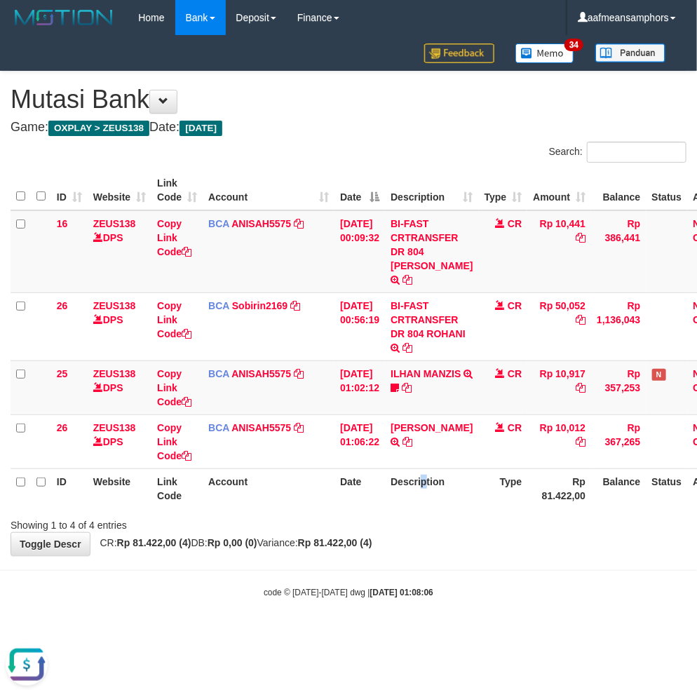
click at [432, 468] on th "Description" at bounding box center [431, 488] width 93 height 40
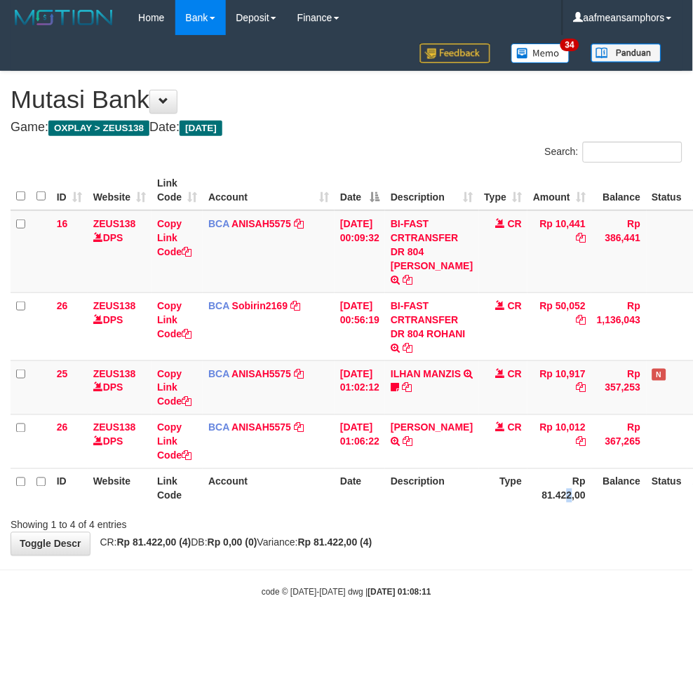
click at [562, 488] on th "Rp 81.422,00" at bounding box center [559, 488] width 64 height 40
click at [549, 486] on th "Rp 81.422,00" at bounding box center [559, 488] width 64 height 40
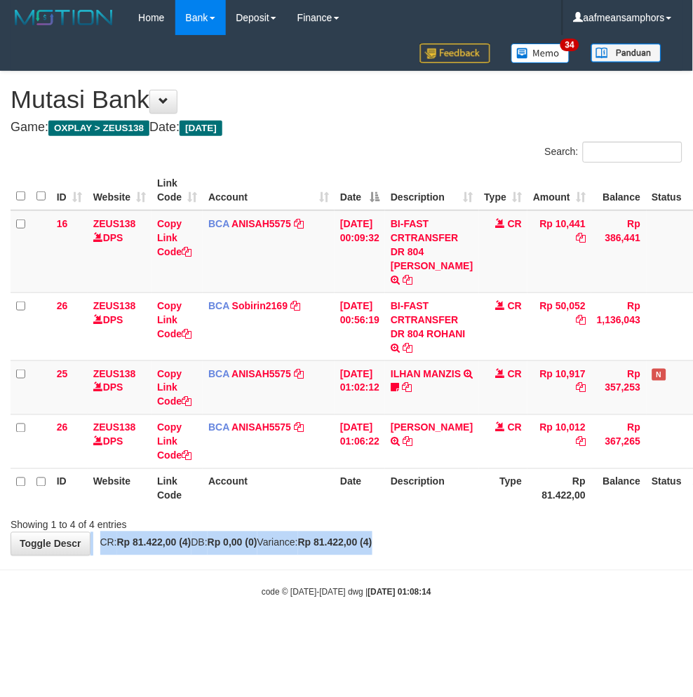
click at [487, 519] on div "**********" at bounding box center [346, 314] width 693 height 484
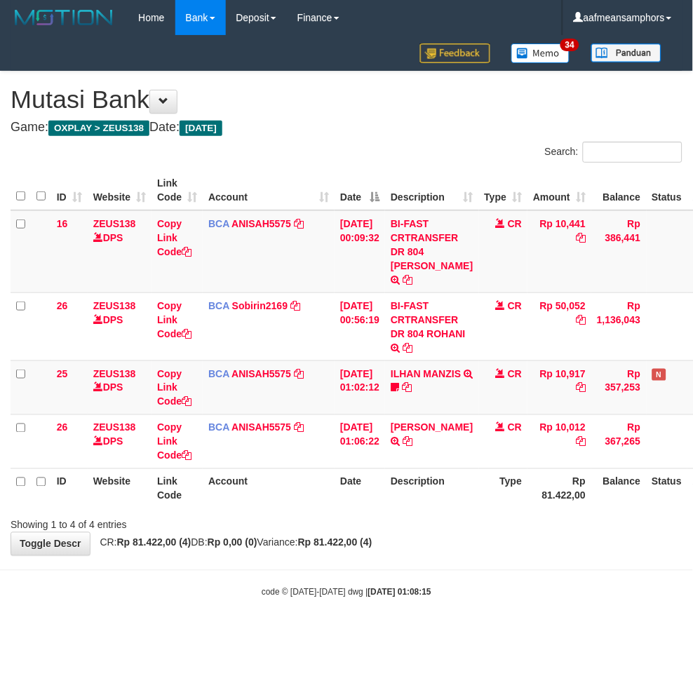
click at [492, 596] on body "Toggle navigation Home Bank Account List Load By Website Group [OXPLAY] ZEUS138…" at bounding box center [346, 317] width 693 height 634
click at [477, 584] on body "Toggle navigation Home Bank Account List Load By Website Group [OXPLAY] ZEUS138…" at bounding box center [346, 317] width 693 height 634
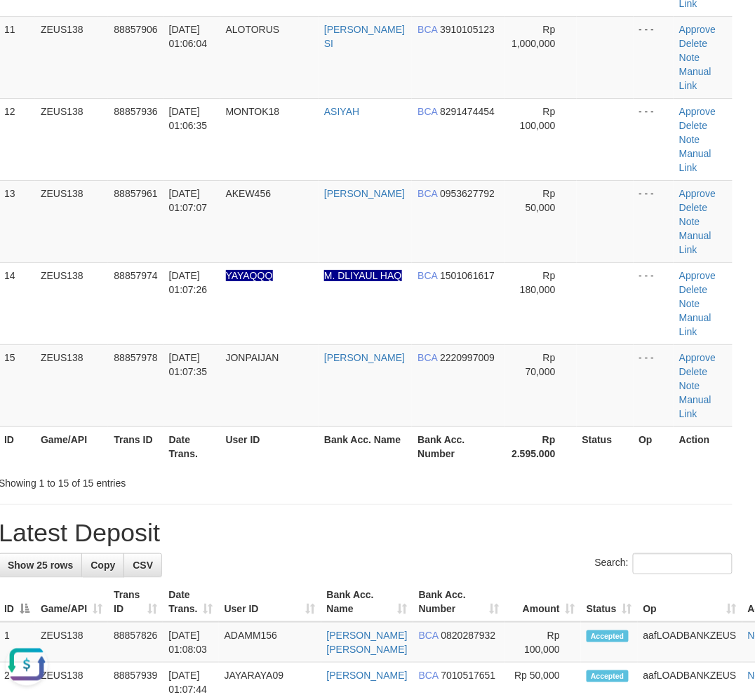
click at [247, 523] on h1 "Latest Deposit" at bounding box center [366, 533] width 734 height 28
drag, startPoint x: 245, startPoint y: 523, endPoint x: 3, endPoint y: 534, distance: 242.9
click at [246, 523] on h1 "Latest Deposit" at bounding box center [366, 533] width 734 height 28
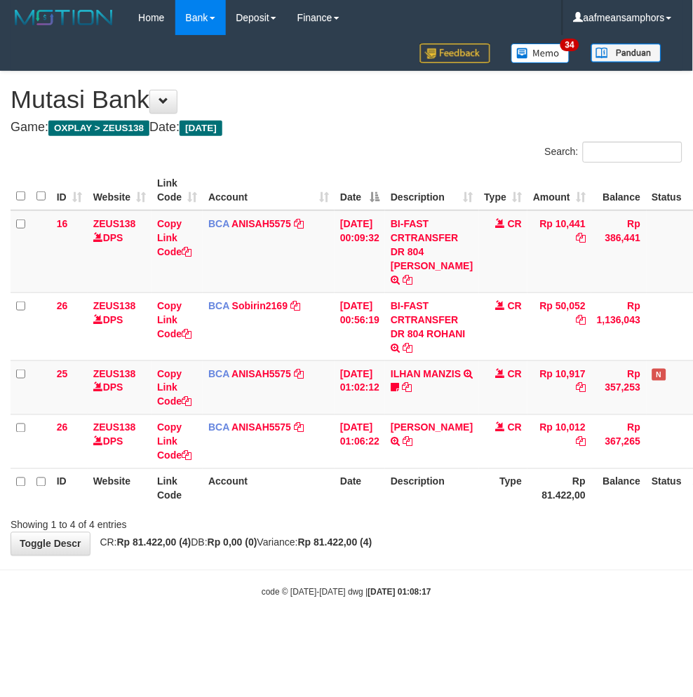
click at [450, 552] on body "Toggle navigation Home Bank Account List Load By Website Group [OXPLAY] ZEUS138…" at bounding box center [346, 317] width 693 height 634
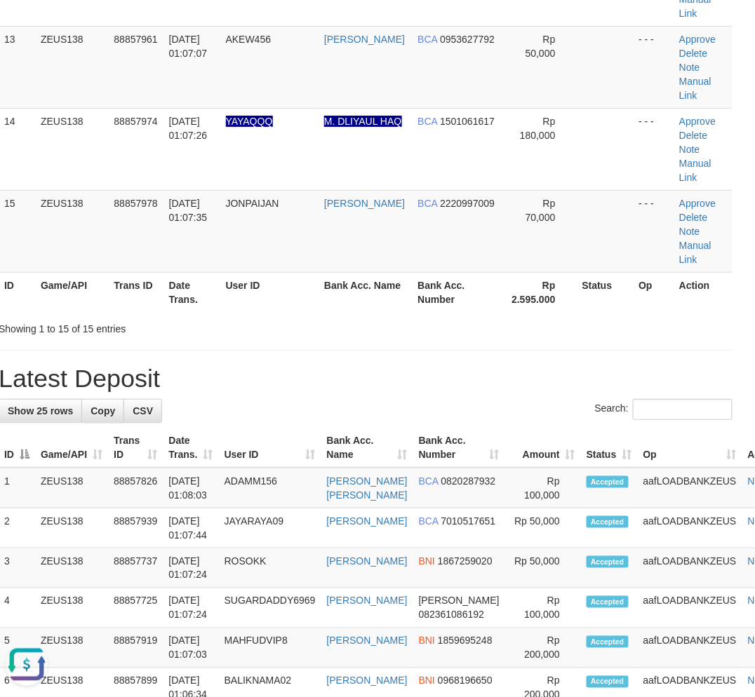
click at [721, 351] on div "**********" at bounding box center [365, 231] width 755 height 2659
drag, startPoint x: 712, startPoint y: 349, endPoint x: 650, endPoint y: 352, distance: 61.8
click at [713, 350] on hr at bounding box center [366, 350] width 734 height 1
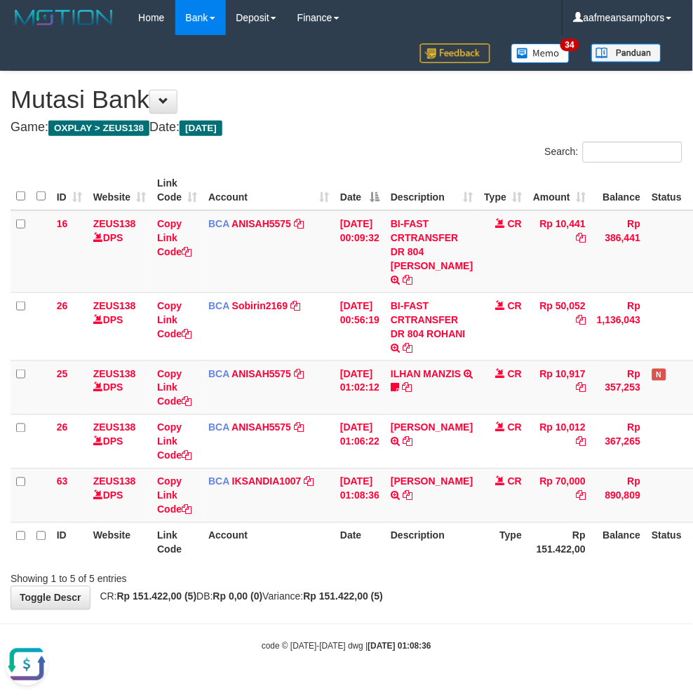
click at [432, 600] on body "Toggle navigation Home Bank Account List Load By Website Group [OXPLAY] ZEUS138…" at bounding box center [346, 344] width 693 height 688
click at [412, 605] on body "Toggle navigation Home Bank Account List Load By Website Group [OXPLAY] ZEUS138…" at bounding box center [346, 344] width 693 height 688
click at [400, 604] on body "Toggle navigation Home Bank Account List Load By Website Group [OXPLAY] ZEUS138…" at bounding box center [346, 344] width 693 height 688
drag, startPoint x: 0, startPoint y: 0, endPoint x: 429, endPoint y: 572, distance: 714.4
click at [424, 572] on div "**********" at bounding box center [346, 341] width 693 height 538
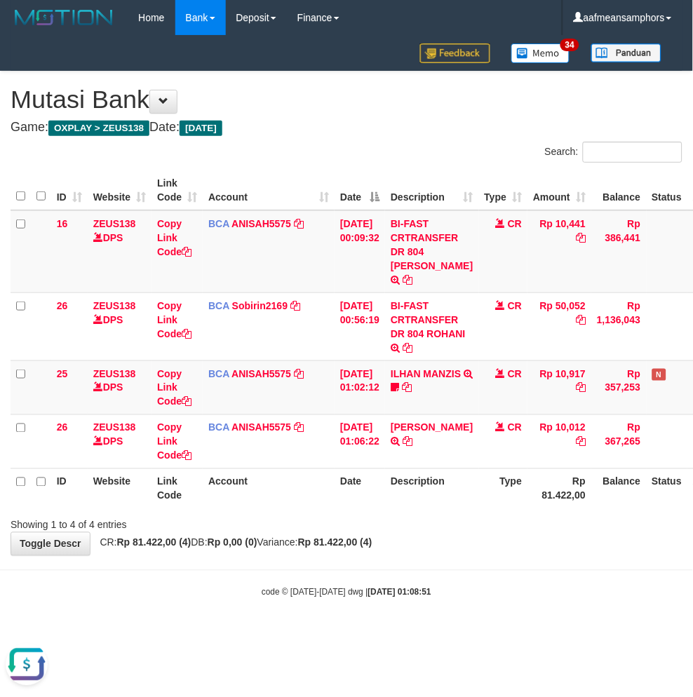
click at [515, 566] on body "Toggle navigation Home Bank Account List Load By Website Group [OXPLAY] ZEUS138…" at bounding box center [346, 317] width 693 height 634
click at [506, 562] on body "Toggle navigation Home Bank Account List Load By Website Group [OXPLAY] ZEUS138…" at bounding box center [346, 317] width 693 height 634
click at [474, 532] on div "**********" at bounding box center [346, 314] width 693 height 484
drag, startPoint x: 474, startPoint y: 532, endPoint x: 499, endPoint y: 527, distance: 24.9
click at [492, 534] on div "**********" at bounding box center [346, 314] width 693 height 484
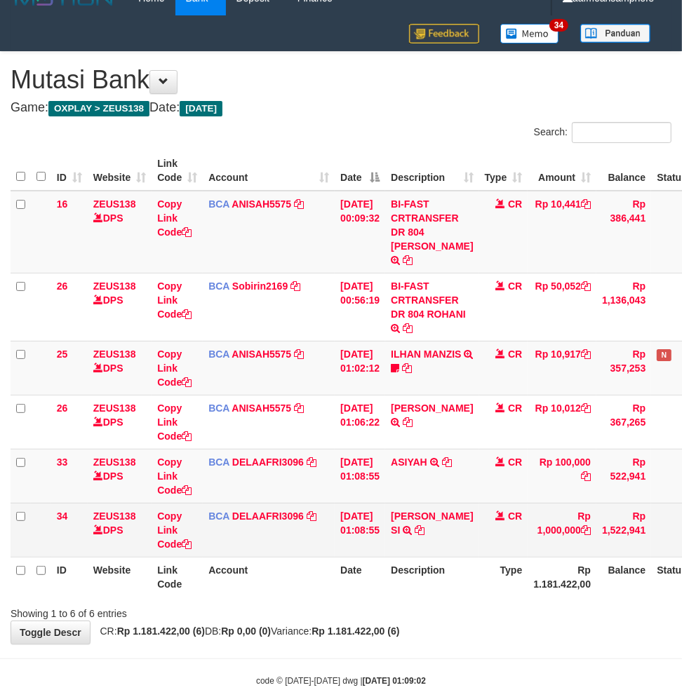
scroll to position [29, 0]
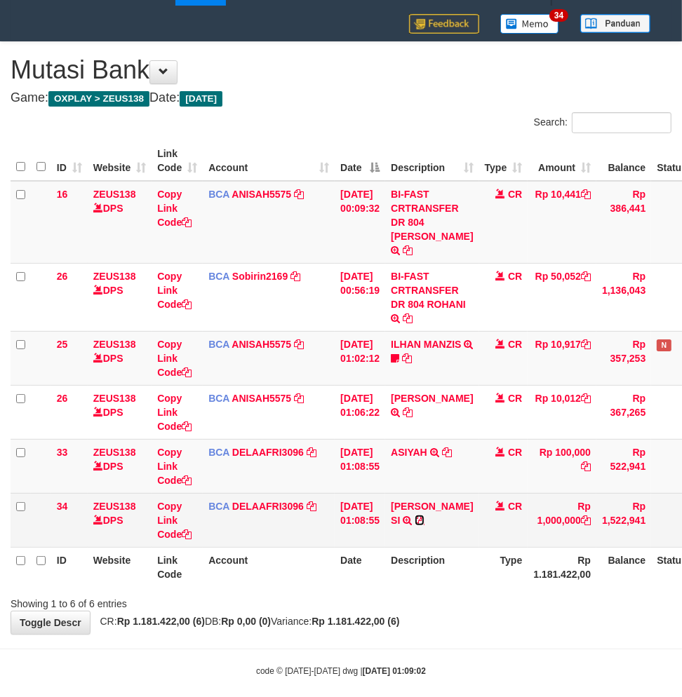
click at [424, 520] on icon at bounding box center [419, 520] width 10 height 10
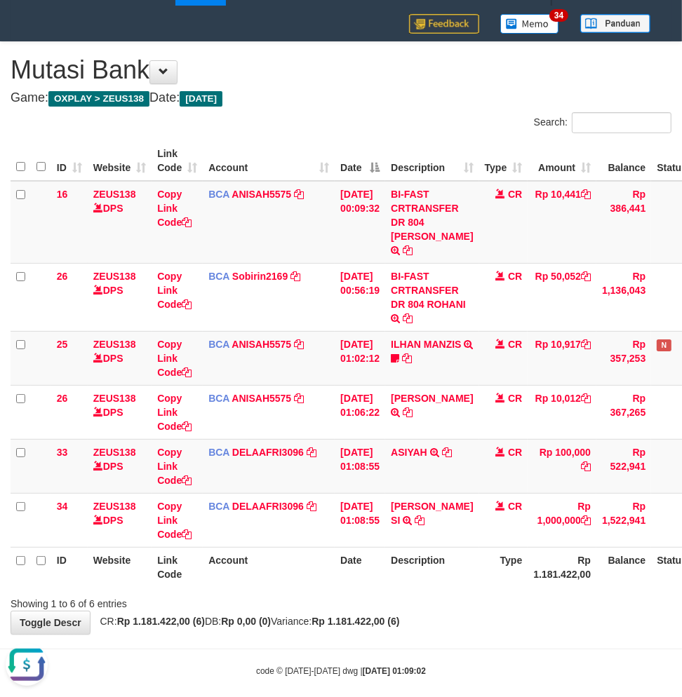
scroll to position [0, 0]
drag, startPoint x: 358, startPoint y: 603, endPoint x: 386, endPoint y: 599, distance: 28.4
click at [356, 616] on strong "Rp 1.181.422,00 (6)" at bounding box center [355, 621] width 88 height 11
click at [373, 593] on div "Showing 1 to 6 of 6 entries" at bounding box center [341, 601] width 682 height 20
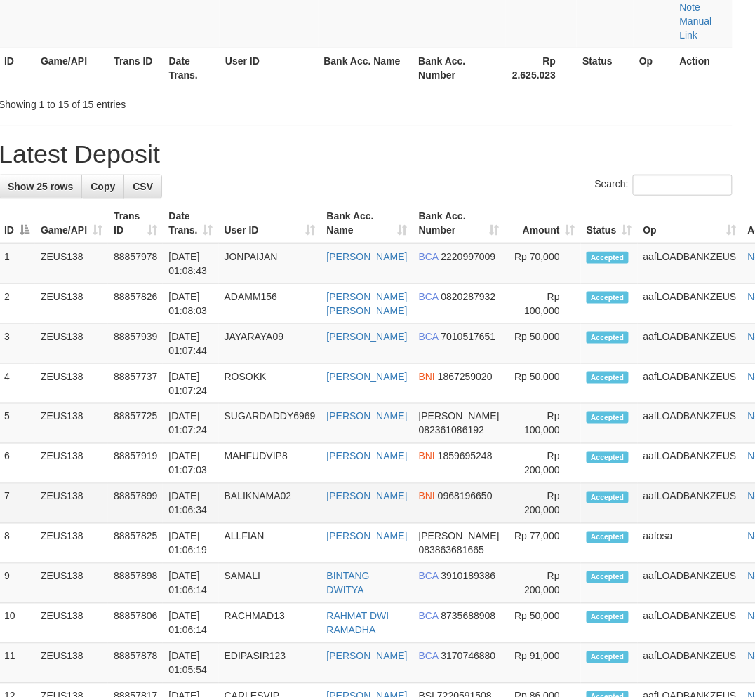
click at [212, 524] on tr "7 ZEUS138 88857899 [DATE] 01:06:34 BALIKNAMA02 [PERSON_NAME] BNI 0968196650 Rp …" at bounding box center [399, 504] width 800 height 40
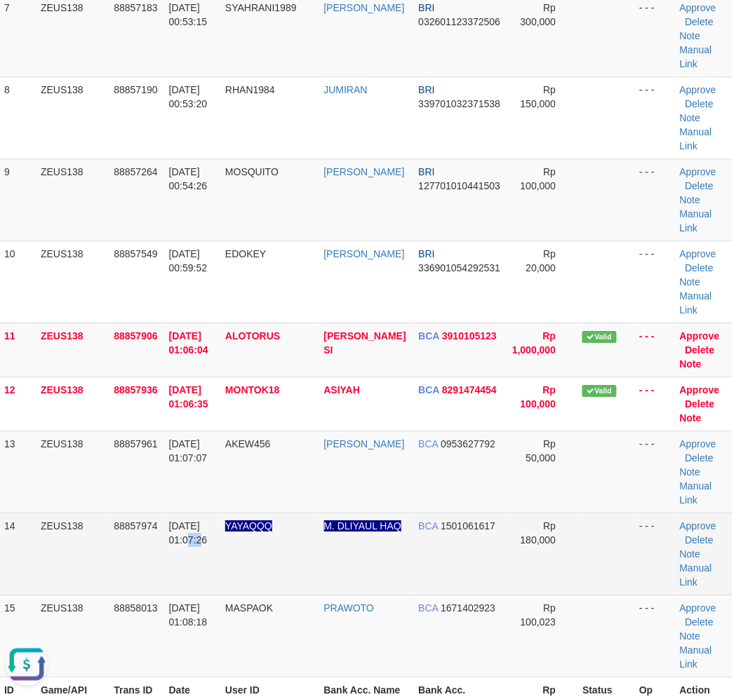
drag, startPoint x: 170, startPoint y: 564, endPoint x: 2, endPoint y: 583, distance: 168.7
click at [173, 569] on td "01/10/2025 01:07:26" at bounding box center [191, 554] width 56 height 82
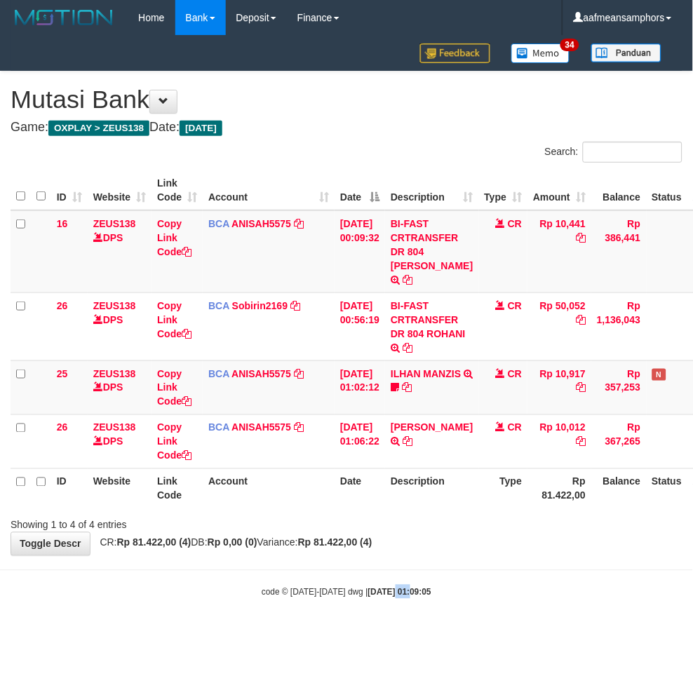
drag, startPoint x: 380, startPoint y: 592, endPoint x: 412, endPoint y: 597, distance: 31.9
click at [400, 594] on body "Toggle navigation Home Bank Account List Load By Website Group [OXPLAY] ZEUS138…" at bounding box center [346, 317] width 693 height 634
click at [415, 372] on link "ILHAN MANZIS" at bounding box center [426, 373] width 70 height 11
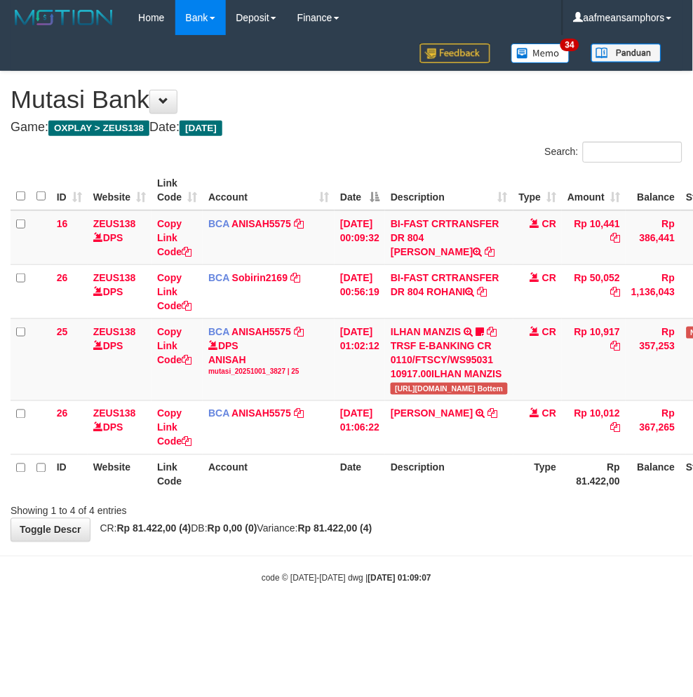
click at [478, 555] on body "Toggle navigation Home Bank Account List Load By Website Group [OXPLAY] ZEUS138…" at bounding box center [346, 310] width 693 height 620
click at [470, 546] on body "Toggle navigation Home Bank Account List Load By Website Group [OXPLAY] ZEUS138…" at bounding box center [346, 310] width 693 height 620
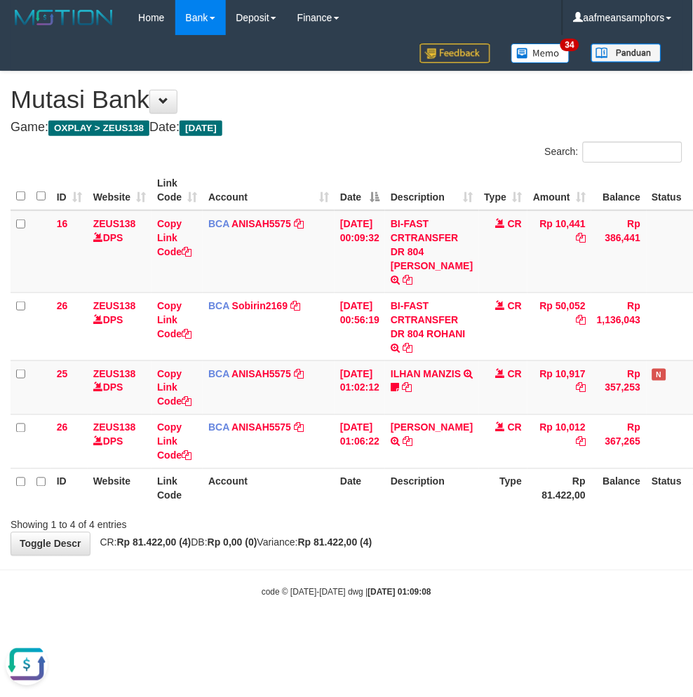
click at [479, 541] on body "Toggle navigation Home Bank Account List Load By Website Group [OXPLAY] ZEUS138…" at bounding box center [346, 317] width 693 height 634
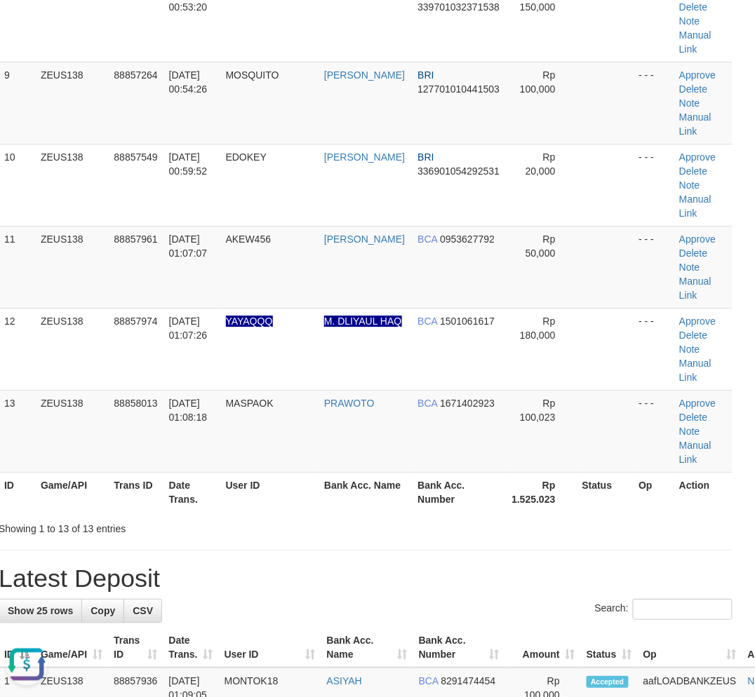
drag, startPoint x: 278, startPoint y: 518, endPoint x: 255, endPoint y: 517, distance: 23.2
click at [278, 518] on div "Showing 1 to 13 of 13 entries" at bounding box center [145, 526] width 293 height 20
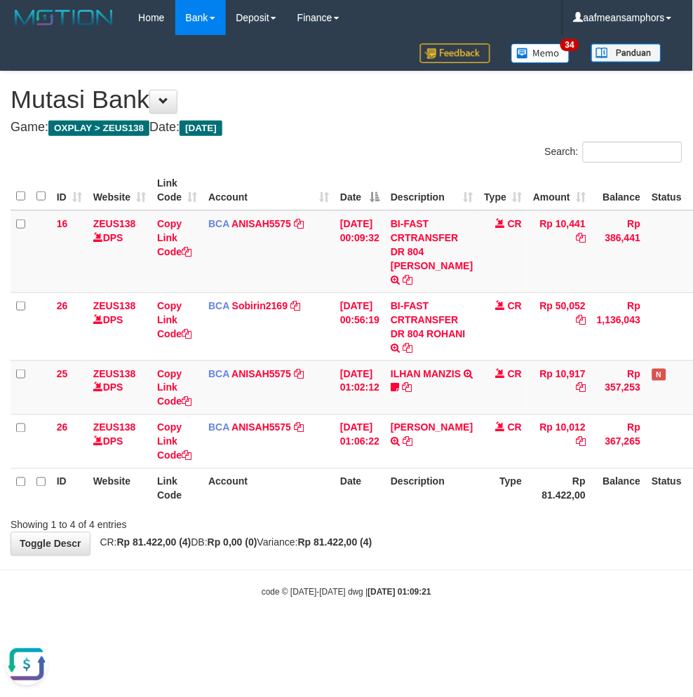
drag, startPoint x: 447, startPoint y: 557, endPoint x: 452, endPoint y: 548, distance: 10.1
click at [449, 557] on body "Toggle navigation Home Bank Account List Load By Website Group [OXPLAY] ZEUS138…" at bounding box center [346, 317] width 693 height 634
click at [454, 546] on body "Toggle navigation Home Bank Account List Load By Website Group [OXPLAY] ZEUS138…" at bounding box center [346, 317] width 693 height 634
click at [344, 564] on body "Toggle navigation Home Bank Account List Load By Website Group [OXPLAY] ZEUS138…" at bounding box center [346, 317] width 693 height 634
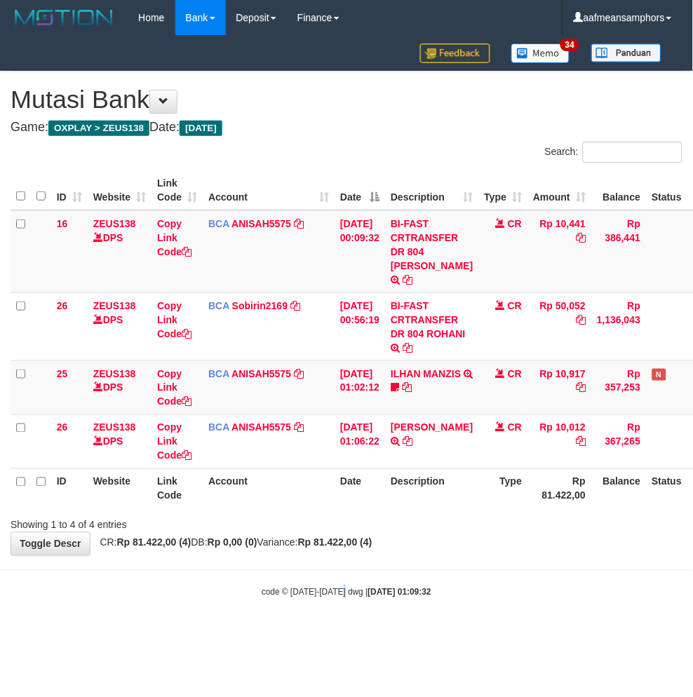
click at [359, 565] on body "Toggle navigation Home Bank Account List Load By Website Group [OXPLAY] ZEUS138…" at bounding box center [346, 317] width 693 height 634
drag, startPoint x: 338, startPoint y: 584, endPoint x: 417, endPoint y: 578, distance: 79.5
click at [338, 584] on body "Toggle navigation Home Bank Account List Load By Website Group [OXPLAY] ZEUS138…" at bounding box center [346, 317] width 693 height 634
click at [447, 585] on div "code © 2012-2018 dwg | 2025/10/01 01:09:32" at bounding box center [346, 592] width 693 height 14
click at [446, 585] on div "code © 2012-2018 dwg | 2025/10/01 01:09:32" at bounding box center [346, 592] width 693 height 14
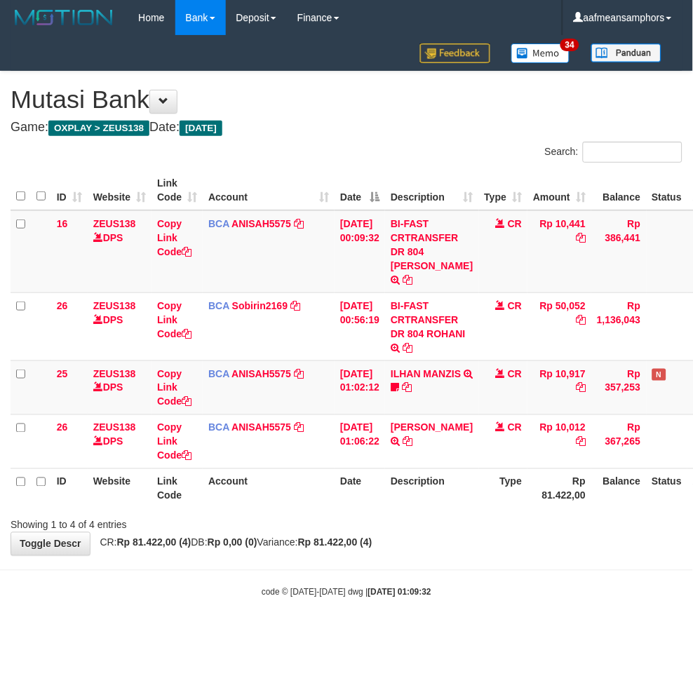
click at [447, 585] on div "code © 2012-2018 dwg | 2025/10/01 01:09:32" at bounding box center [346, 592] width 693 height 14
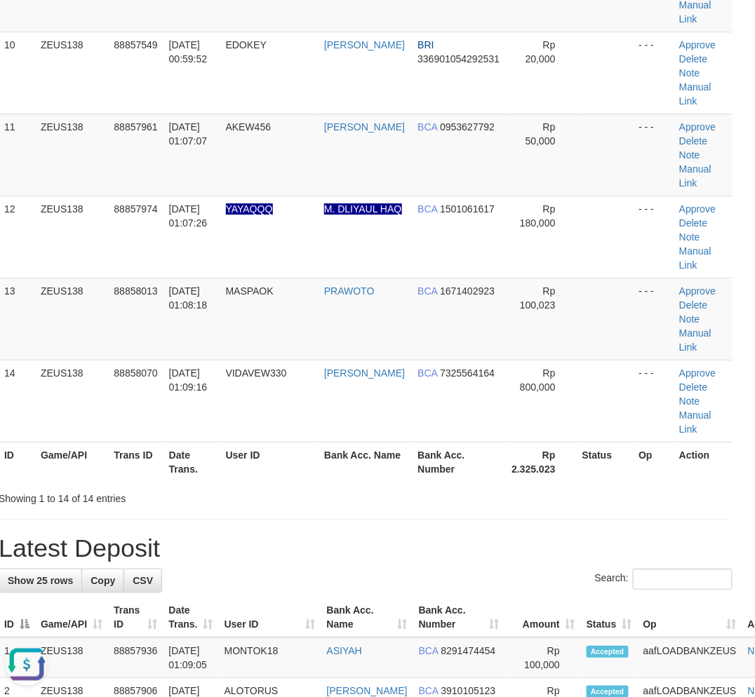
drag, startPoint x: 288, startPoint y: 515, endPoint x: 2, endPoint y: 501, distance: 285.8
click at [288, 515] on div "**********" at bounding box center [365, 442] width 755 height 2577
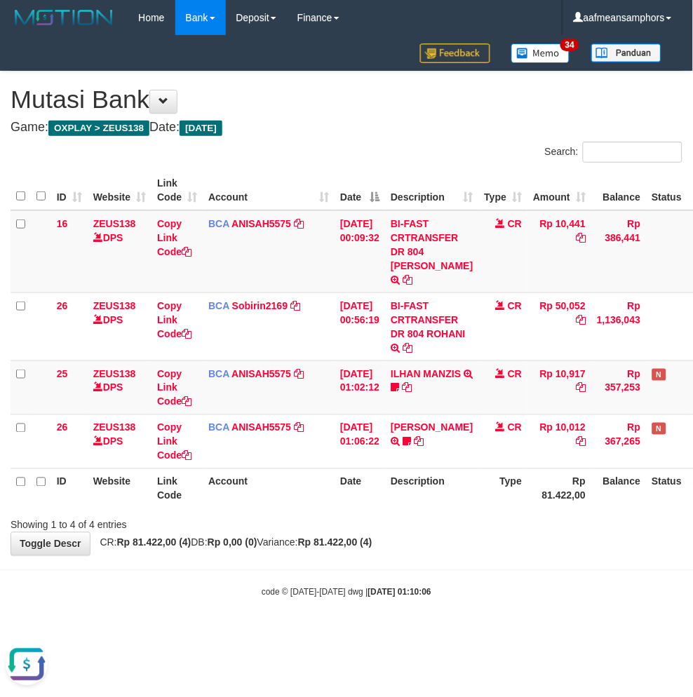
click at [426, 585] on div "code © 2012-2018 dwg | 2025/10/01 01:10:06" at bounding box center [346, 592] width 693 height 14
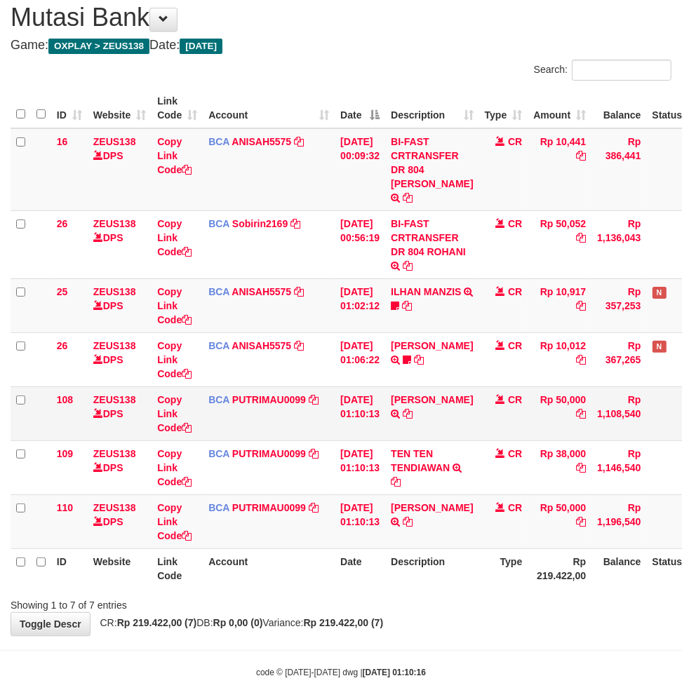
scroll to position [74, 0]
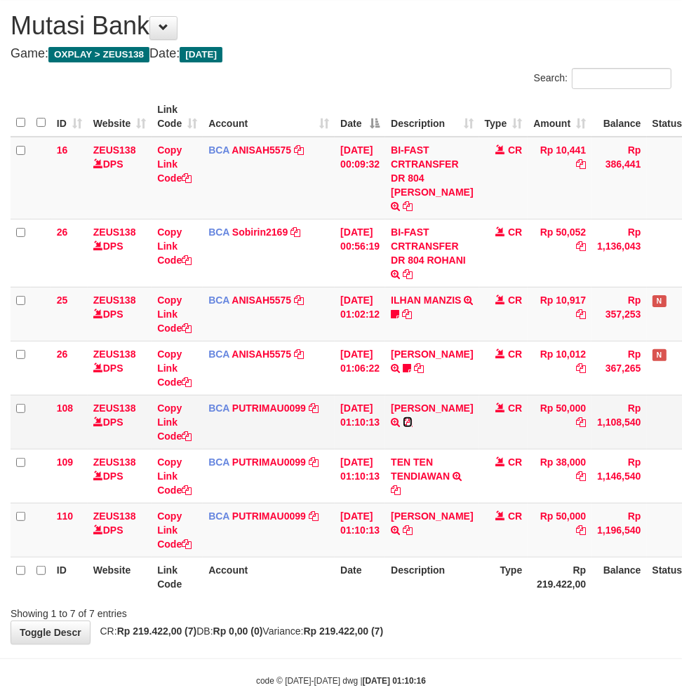
click at [412, 417] on icon at bounding box center [408, 422] width 10 height 10
click at [534, 635] on body "Toggle navigation Home Bank Account List Load By Website Group [OXPLAY] ZEUS138…" at bounding box center [341, 324] width 682 height 796
click at [494, 628] on div "**********" at bounding box center [341, 321] width 682 height 646
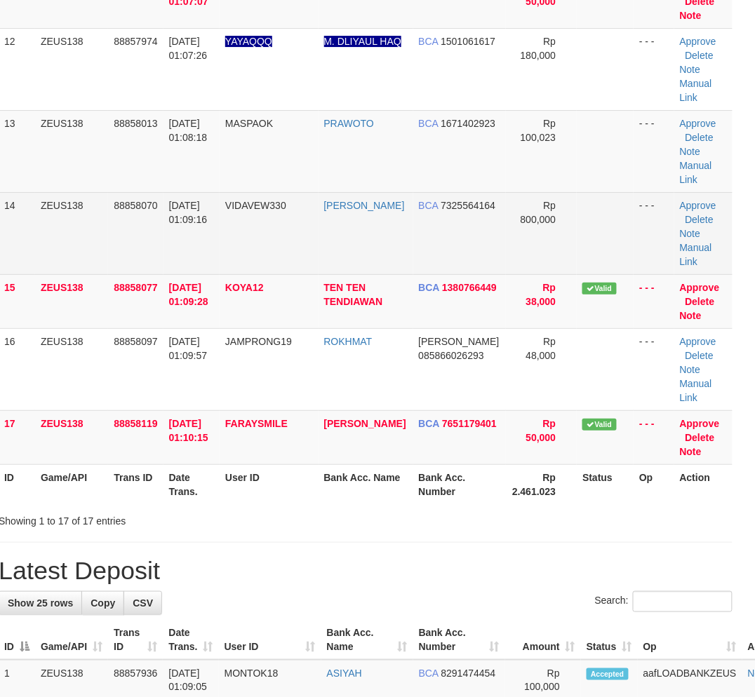
click at [282, 239] on td "VIDAVEW330" at bounding box center [269, 233] width 98 height 82
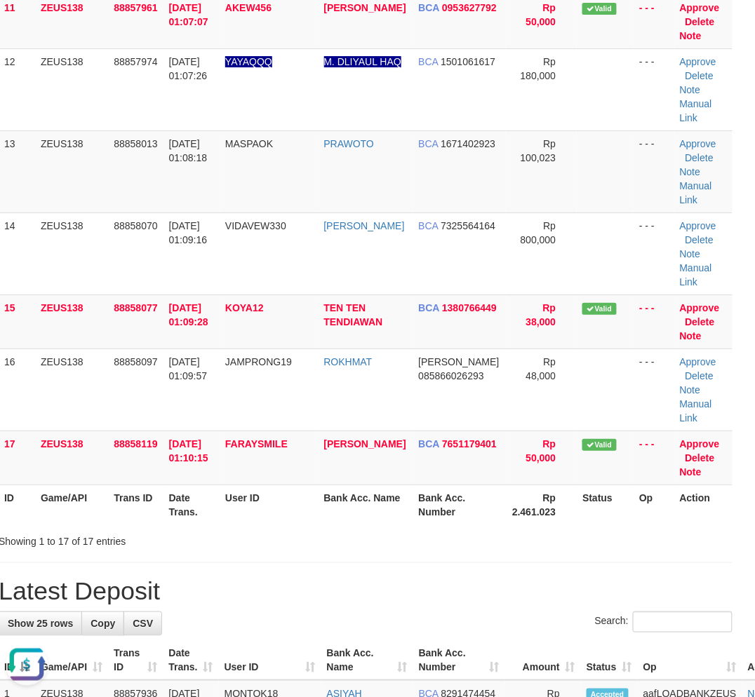
click at [232, 585] on h1 "Latest Deposit" at bounding box center [366, 591] width 734 height 28
drag, startPoint x: 232, startPoint y: 585, endPoint x: 239, endPoint y: 577, distance: 10.4
click at [233, 584] on h1 "Latest Deposit" at bounding box center [366, 591] width 734 height 28
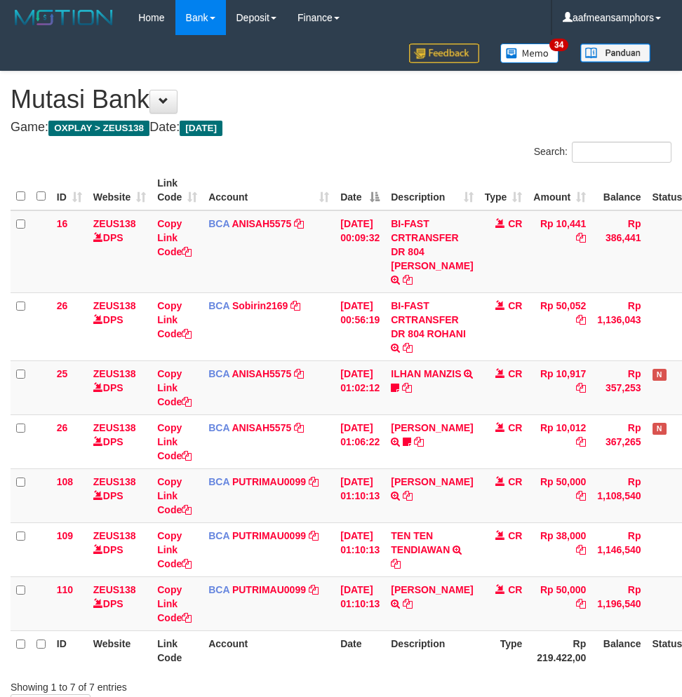
scroll to position [74, 0]
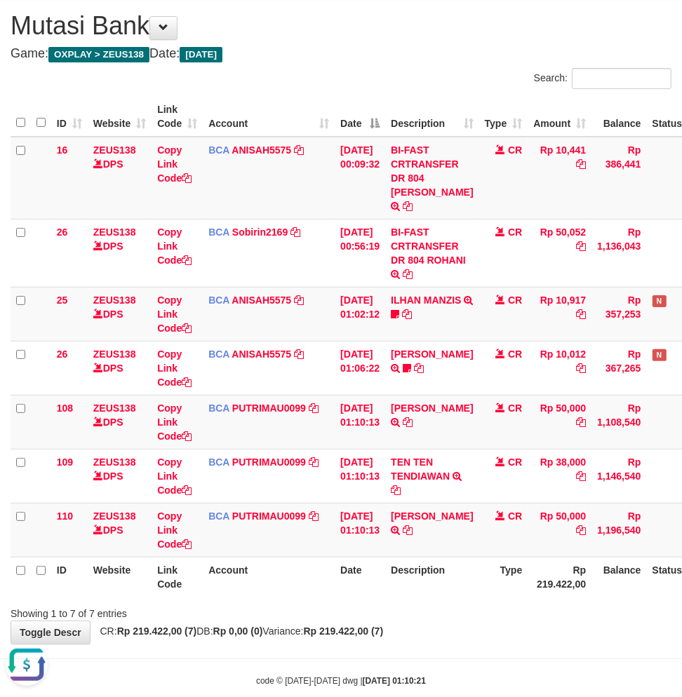
drag, startPoint x: 393, startPoint y: 639, endPoint x: 687, endPoint y: 484, distance: 332.9
click at [404, 635] on body "Toggle navigation Home Bank Account List Load By Website Group [OXPLAY] ZEUS138…" at bounding box center [341, 324] width 682 height 796
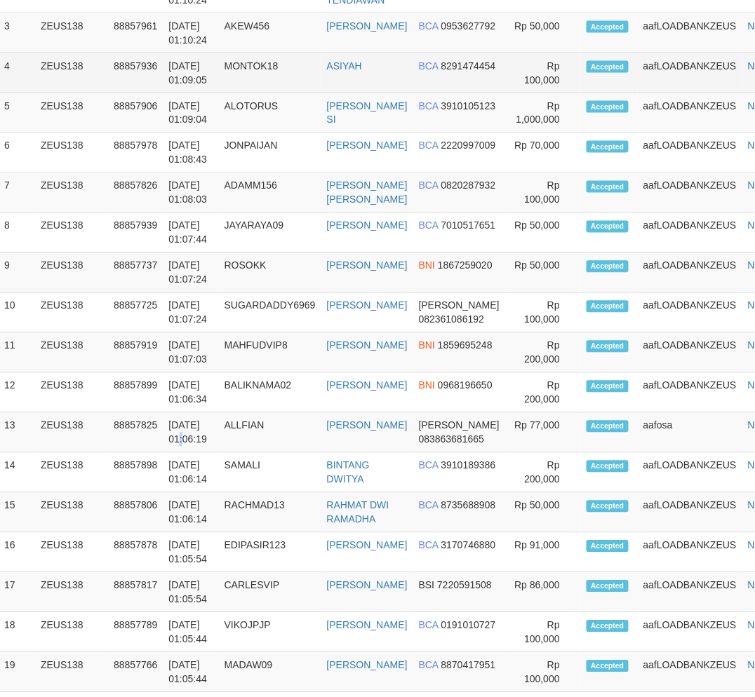
click at [220, 503] on tbody "1 ZEUS138 88858119 [DATE] 01:10:25 FARAYSMILE BAMBANG PRABOWO BCA 7651179401" at bounding box center [399, 433] width 800 height 1000
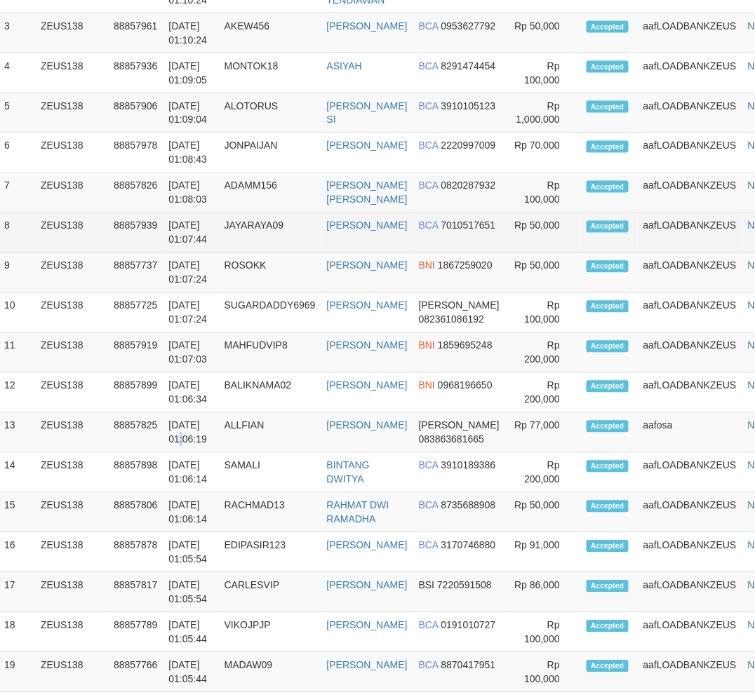
scroll to position [1352, 12]
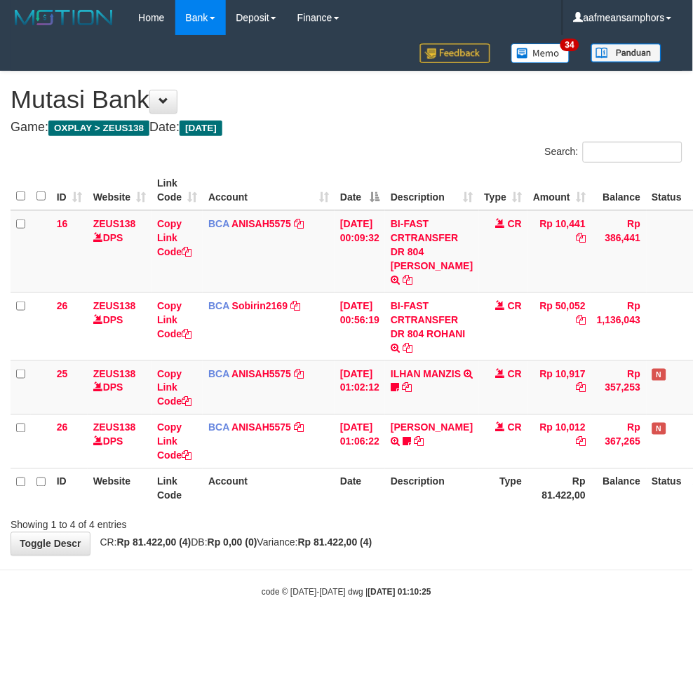
click at [471, 514] on div "Showing 1 to 4 of 4 entries" at bounding box center [346, 523] width 693 height 20
drag, startPoint x: 479, startPoint y: 513, endPoint x: 492, endPoint y: 513, distance: 12.6
click at [482, 514] on div "Showing 1 to 4 of 4 entries" at bounding box center [346, 523] width 693 height 20
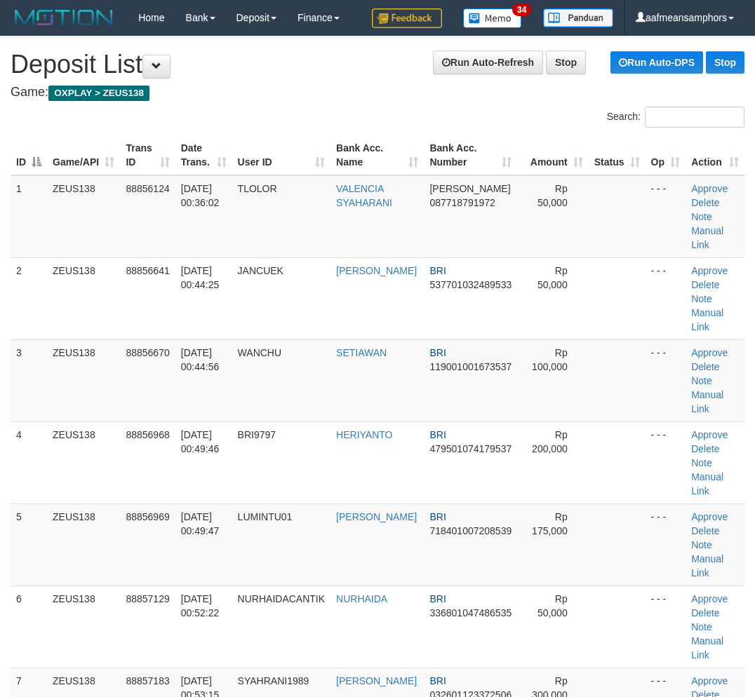
scroll to position [1376, 12]
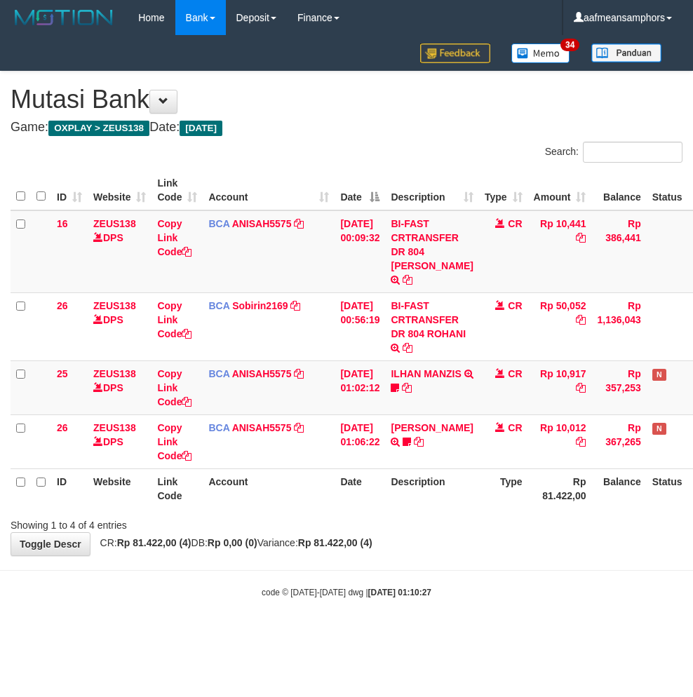
click at [428, 535] on div "**********" at bounding box center [346, 314] width 693 height 484
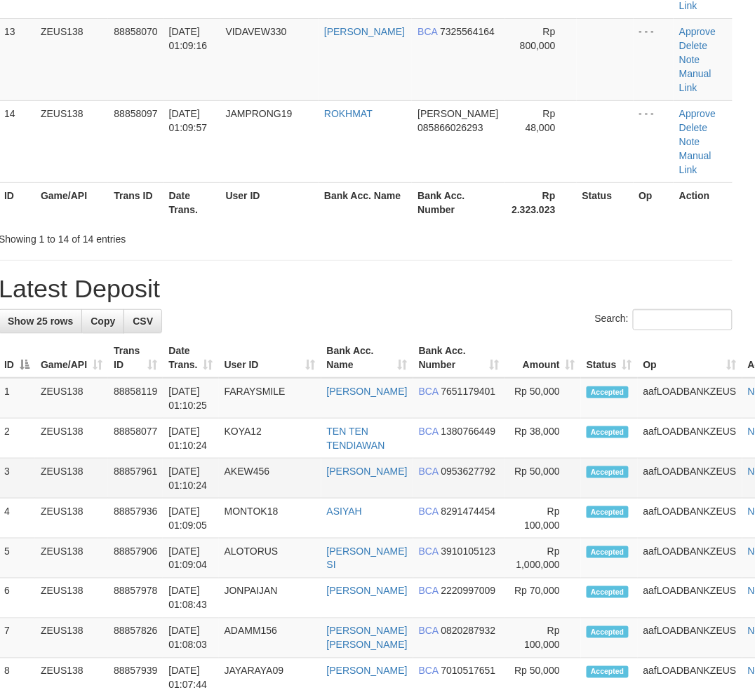
scroll to position [1338, 12]
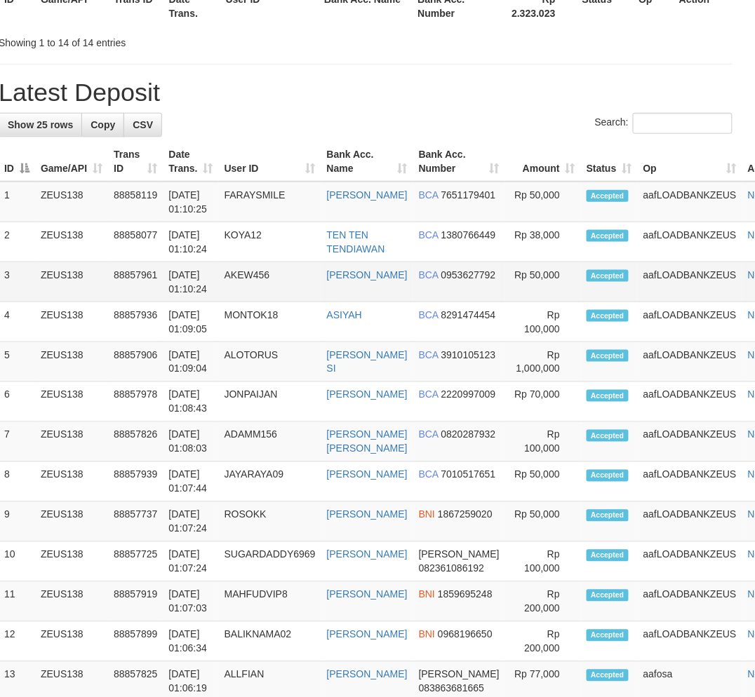
click at [229, 302] on td "AKEW456" at bounding box center [270, 282] width 102 height 40
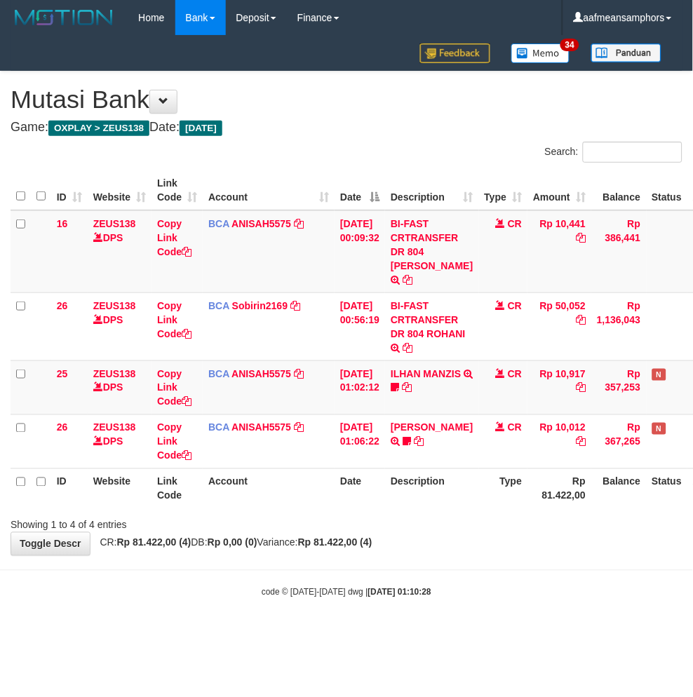
drag, startPoint x: 464, startPoint y: 578, endPoint x: 492, endPoint y: 542, distance: 45.5
click at [471, 579] on body "Toggle navigation Home Bank Account List Load By Website Group [OXPLAY] ZEUS138…" at bounding box center [346, 317] width 693 height 634
click at [524, 541] on body "Toggle navigation Home Bank Account List Load By Website Group [OXPLAY] ZEUS138…" at bounding box center [346, 317] width 693 height 634
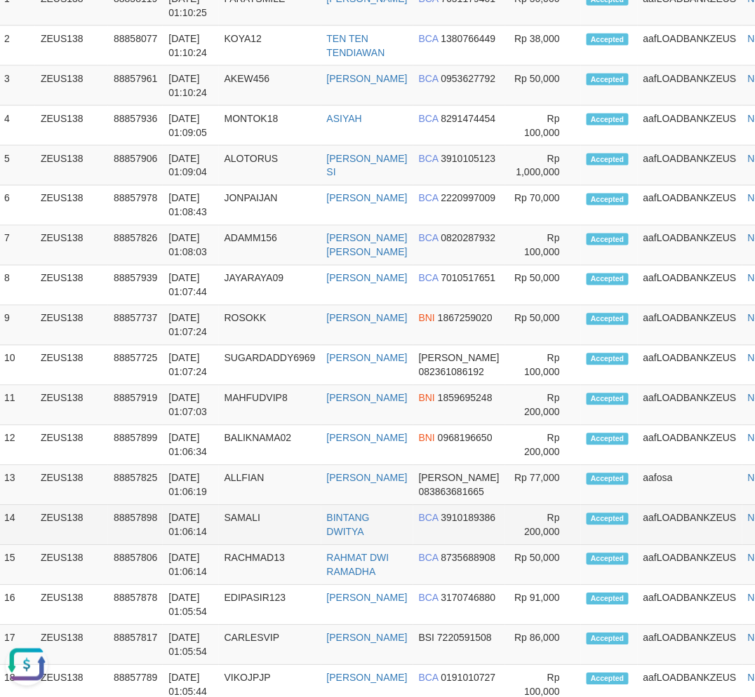
click at [187, 546] on td "01/10/2025 01:06:14" at bounding box center [190, 526] width 55 height 40
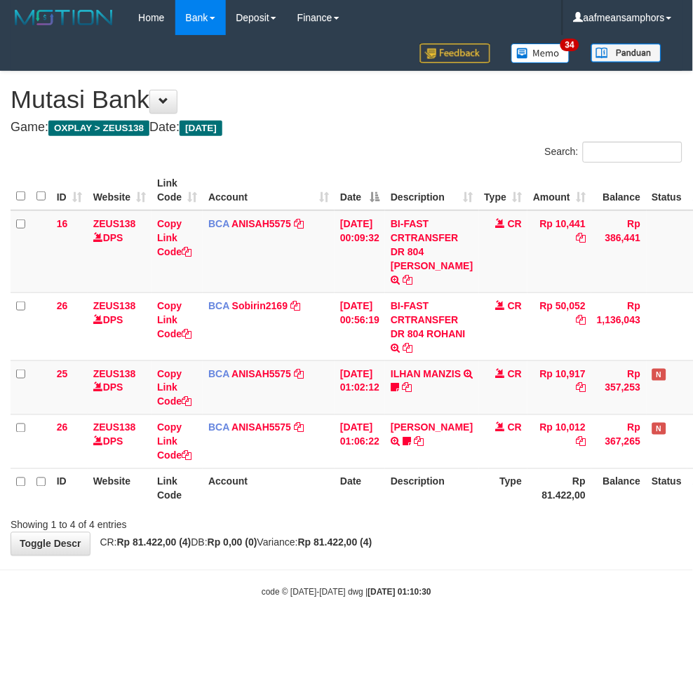
drag, startPoint x: 484, startPoint y: 569, endPoint x: 494, endPoint y: 571, distance: 10.6
click at [482, 585] on div "code © 2012-2018 dwg | 2025/10/01 01:10:30" at bounding box center [346, 592] width 693 height 14
drag, startPoint x: 485, startPoint y: 567, endPoint x: 492, endPoint y: 569, distance: 7.3
click at [486, 567] on body "Toggle navigation Home Bank Account List Load By Website Group [OXPLAY] ZEUS138…" at bounding box center [346, 317] width 693 height 634
click at [397, 604] on body "Toggle navigation Home Bank Account List Load By Website Group [OXPLAY] ZEUS138…" at bounding box center [346, 317] width 693 height 634
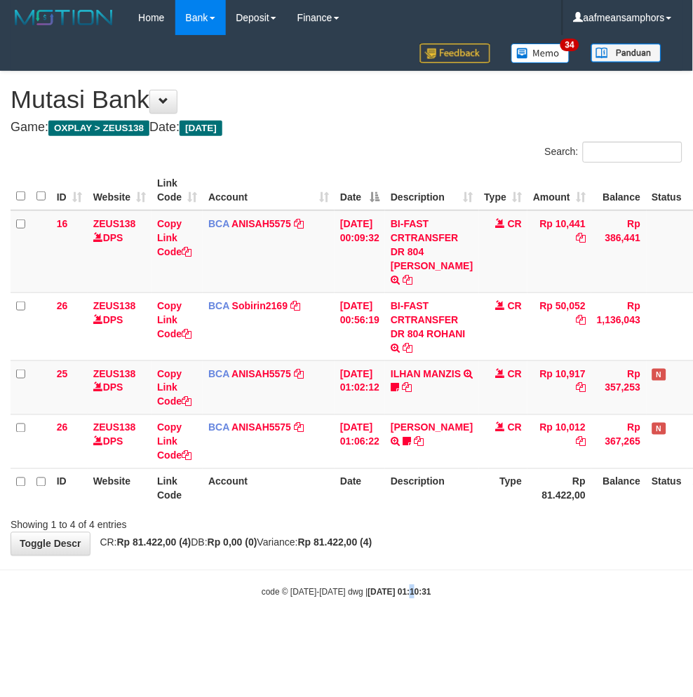
click at [429, 589] on body "Toggle navigation Home Bank Account List Load By Website Group [OXPLAY] ZEUS138…" at bounding box center [346, 317] width 693 height 634
click at [433, 545] on body "Toggle navigation Home Bank Account List Load By Website Group [OXPLAY] ZEUS138…" at bounding box center [346, 317] width 693 height 634
click at [403, 556] on body "Toggle navigation Home Bank Account List Load By Website Group [OXPLAY] ZEUS138…" at bounding box center [346, 317] width 693 height 634
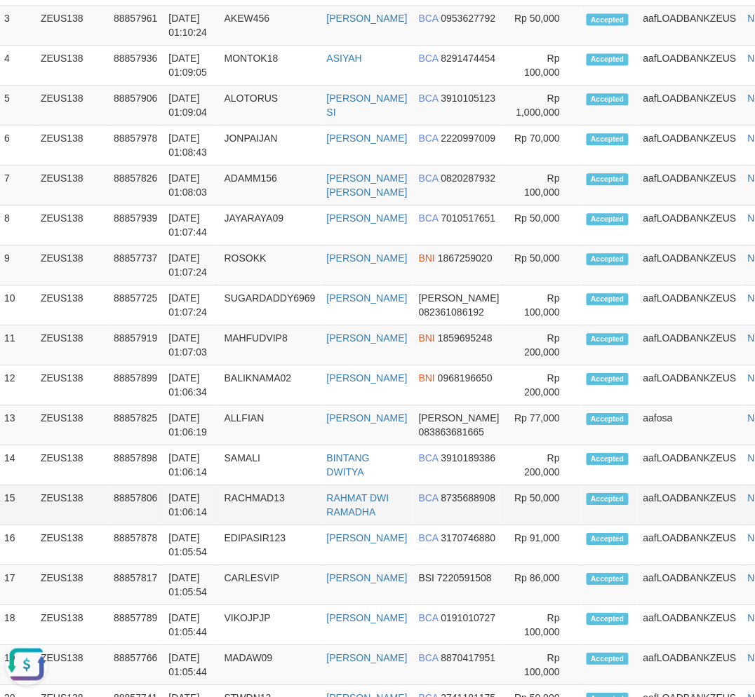
drag, startPoint x: 637, startPoint y: 612, endPoint x: 526, endPoint y: 599, distance: 111.5
click at [638, 525] on td "aafLOADBANKZEUS" at bounding box center [690, 505] width 105 height 40
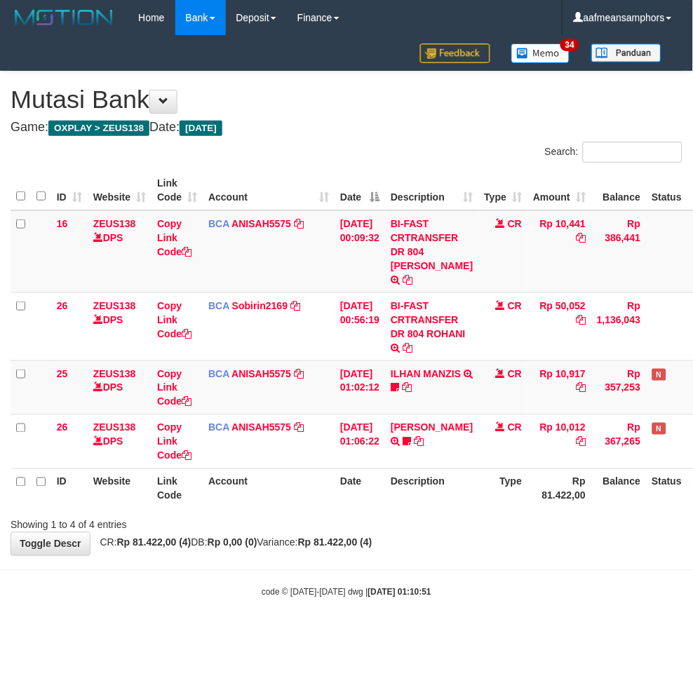
click at [531, 560] on body "Toggle navigation Home Bank Account List Load By Website Group [OXPLAY] ZEUS138…" at bounding box center [346, 317] width 693 height 634
click at [424, 591] on body "Toggle navigation Home Bank Account List Load By Website Group [OXPLAY] ZEUS138…" at bounding box center [346, 317] width 693 height 634
click at [433, 585] on div "code © 2012-2018 dwg | 2025/10/01 01:10:53" at bounding box center [346, 592] width 693 height 14
drag, startPoint x: 435, startPoint y: 578, endPoint x: 451, endPoint y: 586, distance: 17.9
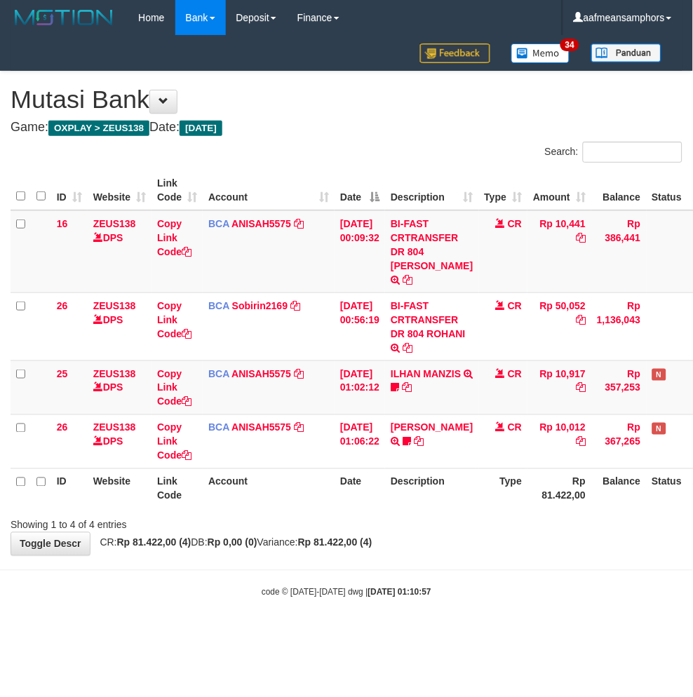
click at [426, 585] on div "code © 2012-2018 dwg | 2025/10/01 01:10:57" at bounding box center [346, 592] width 693 height 14
click at [435, 559] on body "Toggle navigation Home Bank Account List Load By Website Group [OXPLAY] ZEUS138…" at bounding box center [346, 317] width 693 height 634
click at [444, 559] on body "Toggle navigation Home Bank Account List Load By Website Group [OXPLAY] ZEUS138…" at bounding box center [346, 317] width 693 height 634
click at [426, 536] on div "**********" at bounding box center [346, 314] width 693 height 484
click at [437, 523] on div "**********" at bounding box center [346, 314] width 693 height 484
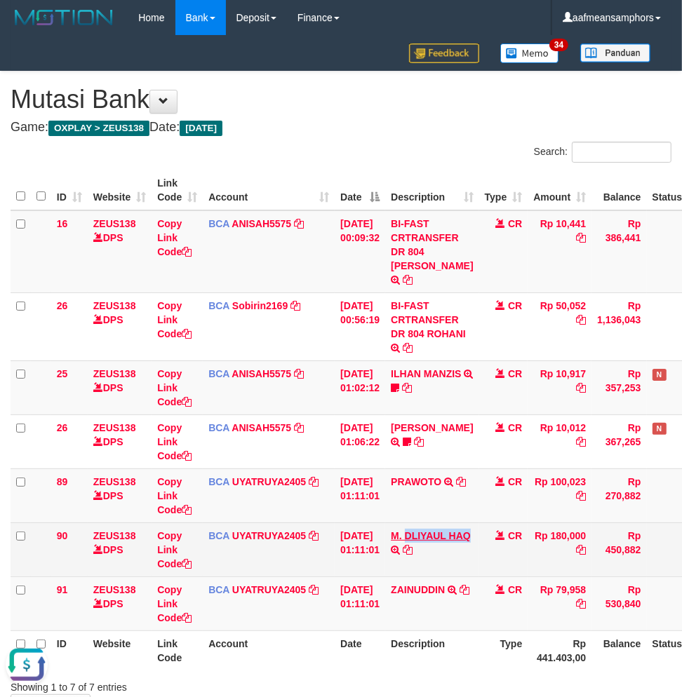
drag, startPoint x: 412, startPoint y: 512, endPoint x: 419, endPoint y: 534, distance: 22.6
click at [419, 534] on td "M. DLIYAUL HAQ TRSF E-BANKING CR 0110/FTSCY/WS95271 180000.00M. DLIYAUL HAQ" at bounding box center [431, 550] width 93 height 54
copy link "DLIYAUL HAQ"
drag, startPoint x: 410, startPoint y: 565, endPoint x: 437, endPoint y: 558, distance: 28.4
click at [409, 577] on td "ZAINUDDIN TRSF E-BANKING CR 0110/FTSCY/WS95031 79958.00ZAINUDDIN" at bounding box center [431, 604] width 93 height 54
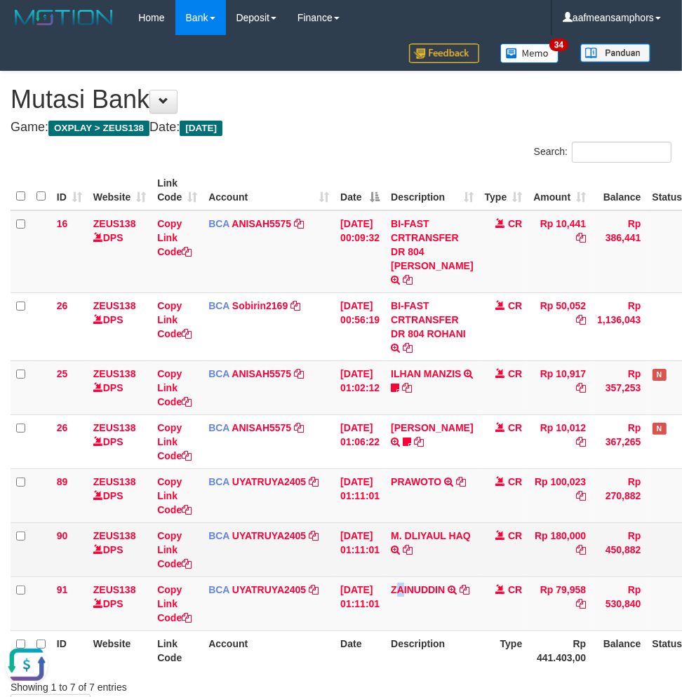
click at [429, 556] on td "M. DLIYAUL HAQ TRSF E-BANKING CR 0110/FTSCY/WS95271 180000.00M. DLIYAUL HAQ" at bounding box center [431, 550] width 93 height 54
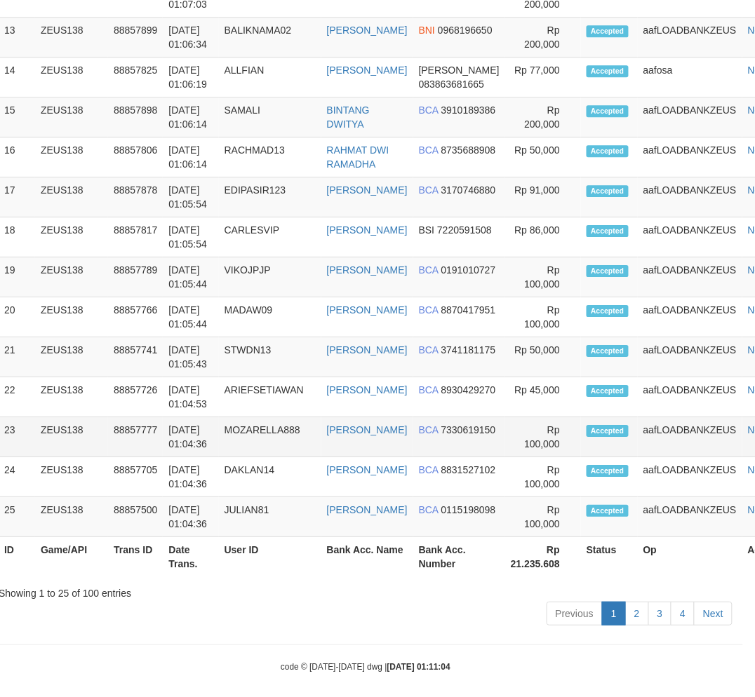
drag, startPoint x: 345, startPoint y: 661, endPoint x: 409, endPoint y: 547, distance: 130.3
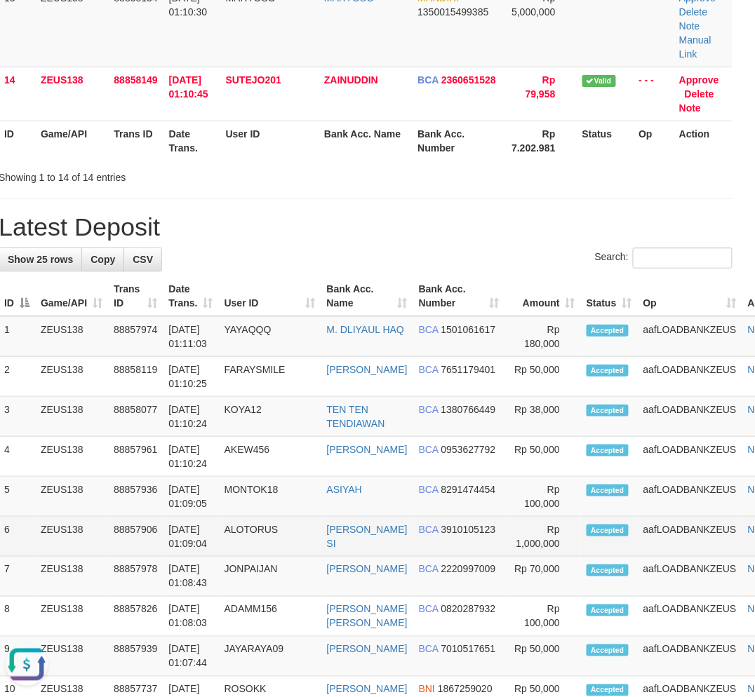
click at [581, 557] on td "Accepted" at bounding box center [609, 537] width 57 height 40
drag, startPoint x: 570, startPoint y: 572, endPoint x: 244, endPoint y: 570, distance: 326.1
click at [581, 557] on td "Accepted" at bounding box center [609, 537] width 57 height 40
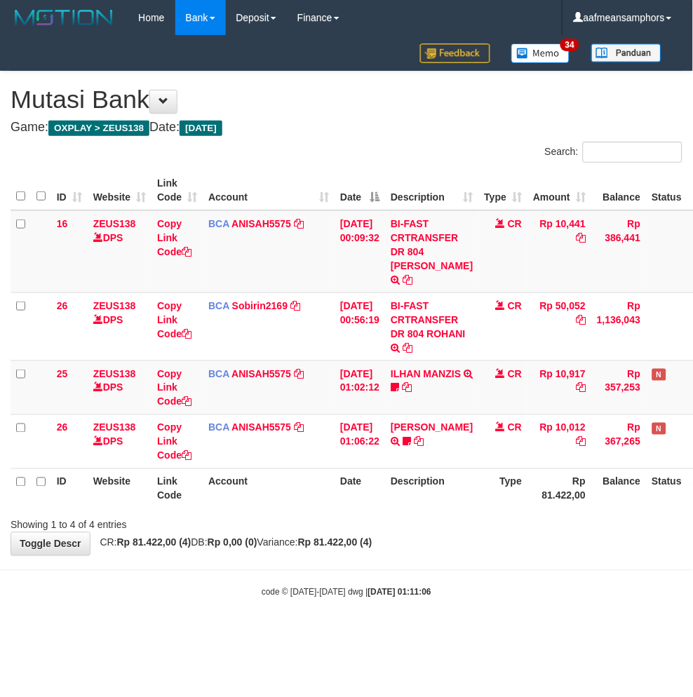
click at [445, 558] on body "Toggle navigation Home Bank Account List Load By Website Group [OXPLAY] ZEUS138…" at bounding box center [346, 317] width 693 height 634
click at [473, 553] on body "Toggle navigation Home Bank Account List Load By Website Group [OXPLAY] ZEUS138…" at bounding box center [346, 317] width 693 height 634
click at [335, 588] on small "code © 2012-2018 dwg | 2025/10/01 01:11:07" at bounding box center [347, 593] width 170 height 10
click at [417, 588] on strong "2025/10/01 01:11:07" at bounding box center [399, 593] width 63 height 10
drag, startPoint x: 482, startPoint y: 576, endPoint x: 489, endPoint y: 579, distance: 7.6
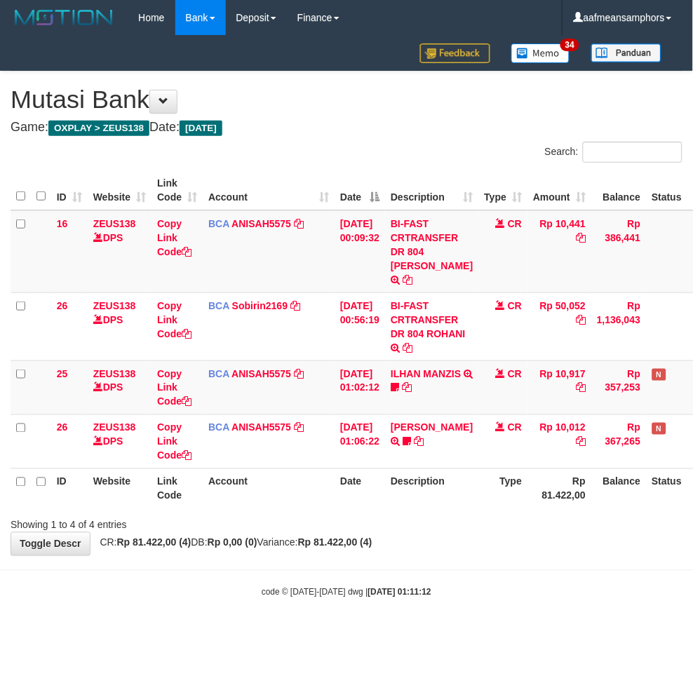
click at [481, 585] on div "code © 2012-2018 dwg | 2025/10/01 01:11:12" at bounding box center [346, 592] width 693 height 14
click at [457, 557] on body "Toggle navigation Home Bank Account List Load By Website Group [OXPLAY] ZEUS138…" at bounding box center [346, 317] width 693 height 634
click at [339, 585] on body "Toggle navigation Home Bank Account List Load By Website Group [OXPLAY] ZEUS138…" at bounding box center [346, 317] width 693 height 634
click at [391, 564] on body "Toggle navigation Home Bank Account List Load By Website Group [OXPLAY] ZEUS138…" at bounding box center [346, 317] width 693 height 634
click at [478, 562] on body "Toggle navigation Home Bank Account List Load By Website Group [OXPLAY] ZEUS138…" at bounding box center [346, 317] width 693 height 634
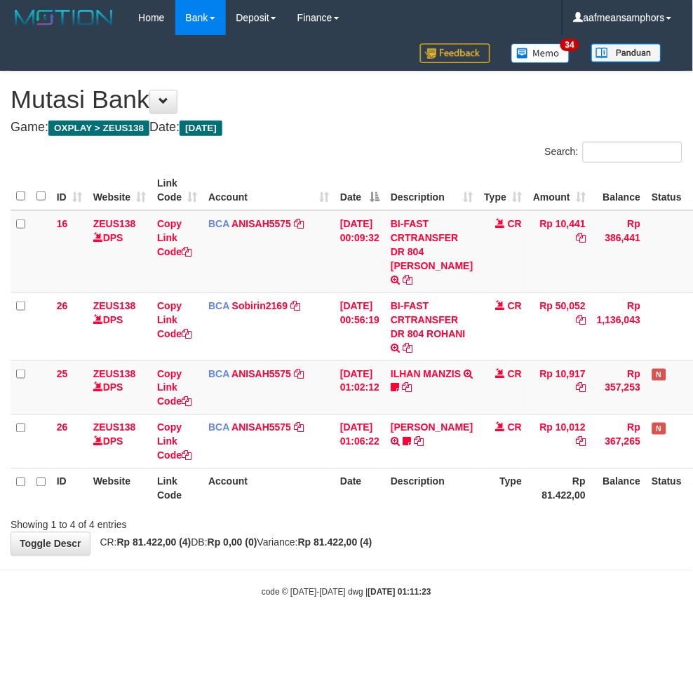
click at [476, 611] on body "Toggle navigation Home Bank Account List Load By Website Group [OXPLAY] ZEUS138…" at bounding box center [346, 317] width 693 height 634
click at [531, 596] on body "Toggle navigation Home Bank Account List Load By Website Group [OXPLAY] ZEUS138…" at bounding box center [346, 317] width 693 height 634
drag, startPoint x: 527, startPoint y: 614, endPoint x: 540, endPoint y: 614, distance: 13.3
click at [527, 614] on body "Toggle navigation Home Bank Account List Load By Website Group [OXPLAY] ZEUS138…" at bounding box center [346, 317] width 693 height 634
click at [404, 554] on body "Toggle navigation Home Bank Account List Load By Website Group [OXPLAY] ZEUS138…" at bounding box center [346, 317] width 693 height 634
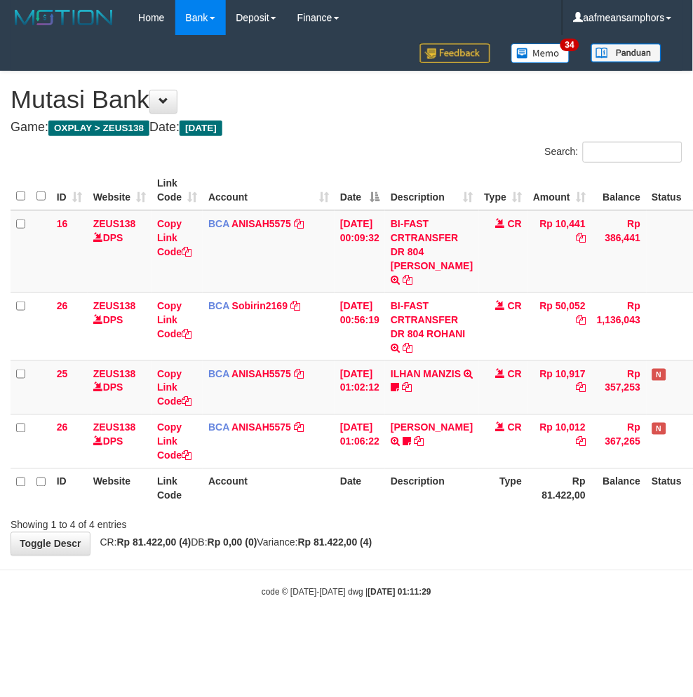
click at [479, 538] on div "**********" at bounding box center [346, 314] width 693 height 484
drag, startPoint x: 499, startPoint y: 586, endPoint x: 526, endPoint y: 571, distance: 30.8
click at [492, 586] on body "Toggle navigation Home Bank Account List Load By Website Group [OXPLAY] ZEUS138…" at bounding box center [346, 317] width 693 height 634
drag, startPoint x: 520, startPoint y: 560, endPoint x: 514, endPoint y: 563, distance: 7.2
click at [514, 562] on body "Toggle navigation Home Bank Account List Load By Website Group [OXPLAY] ZEUS138…" at bounding box center [346, 317] width 693 height 634
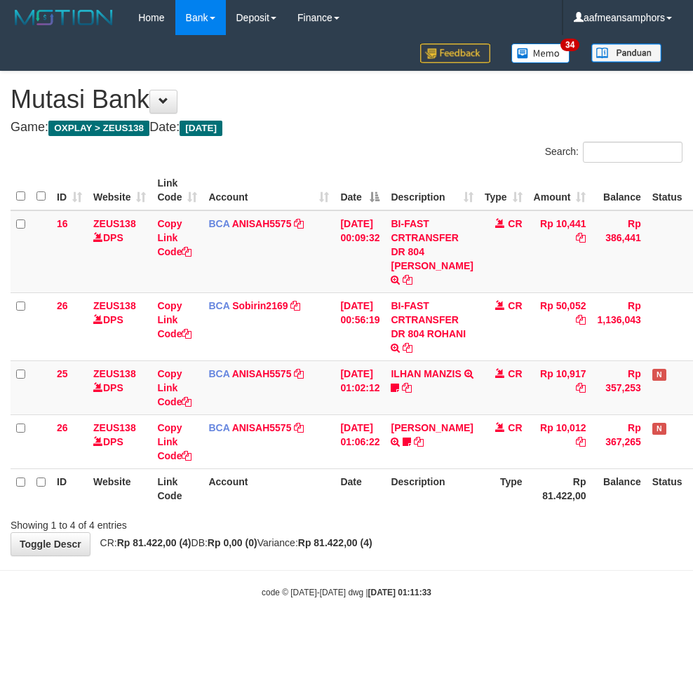
click at [426, 527] on div "**********" at bounding box center [346, 314] width 693 height 484
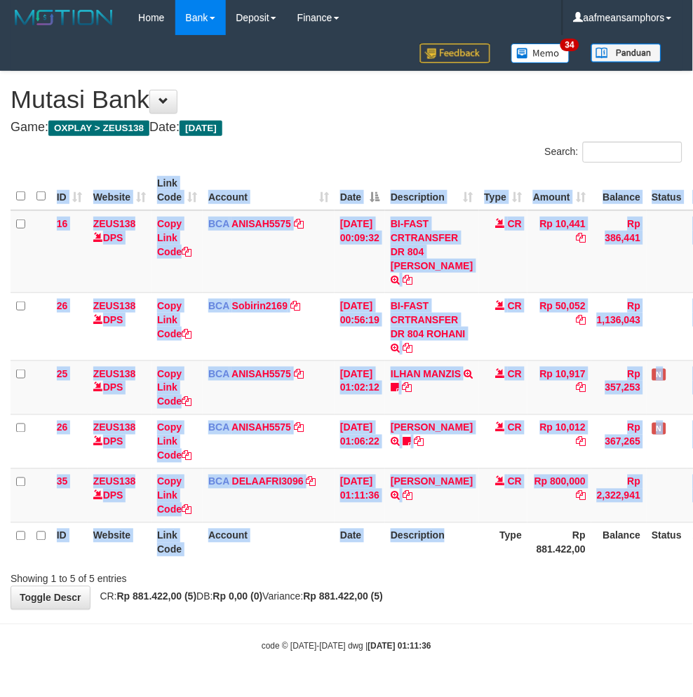
click at [463, 548] on div "ID Website Link Code Account Date Description Type Amount Balance Status Action…" at bounding box center [346, 366] width 693 height 400
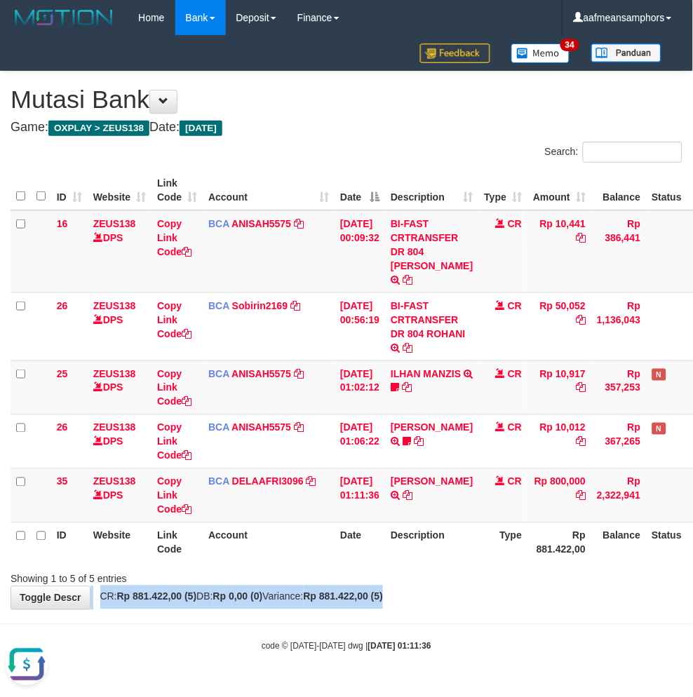
drag, startPoint x: 431, startPoint y: 572, endPoint x: 452, endPoint y: 569, distance: 21.9
click at [430, 572] on div "**********" at bounding box center [346, 341] width 693 height 538
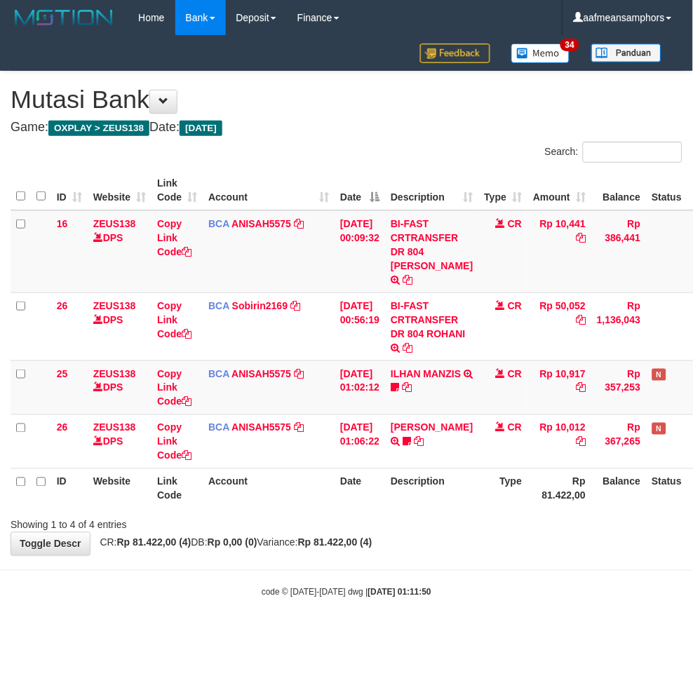
click at [403, 552] on body "Toggle navigation Home Bank Account List Load By Website Group [OXPLAY] ZEUS138…" at bounding box center [346, 317] width 693 height 634
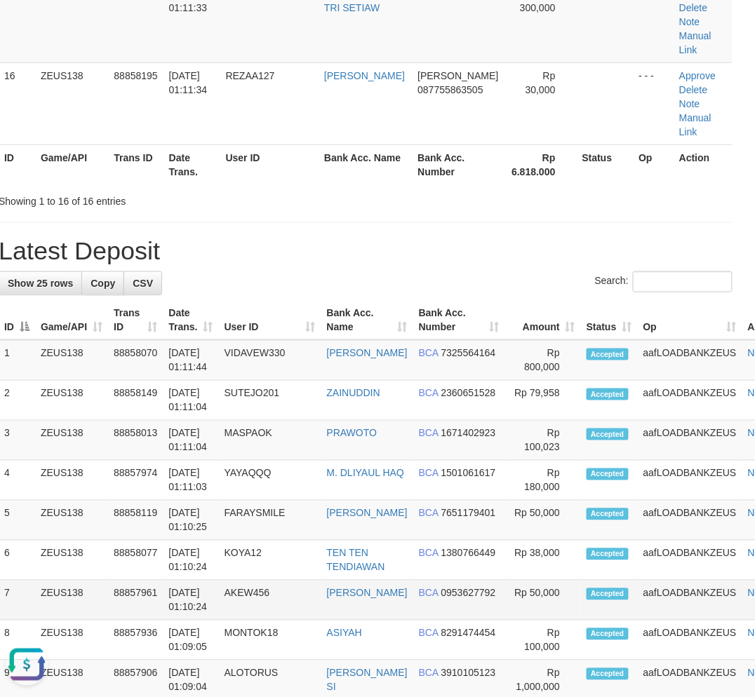
click at [218, 608] on td "01/10/2025 01:10:24" at bounding box center [190, 601] width 55 height 40
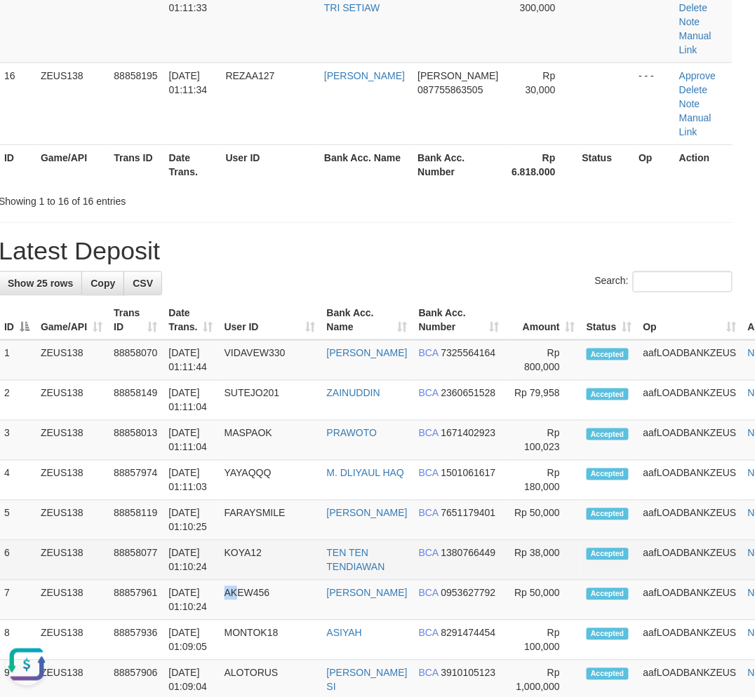
drag, startPoint x: 238, startPoint y: 603, endPoint x: 3, endPoint y: 553, distance: 241.0
click at [218, 596] on tr "7 ZEUS138 88857961 01/10/2025 01:10:24 AKEW456 MUHAMAD ASIK BCA 0953627792 Rp 5…" at bounding box center [399, 601] width 800 height 40
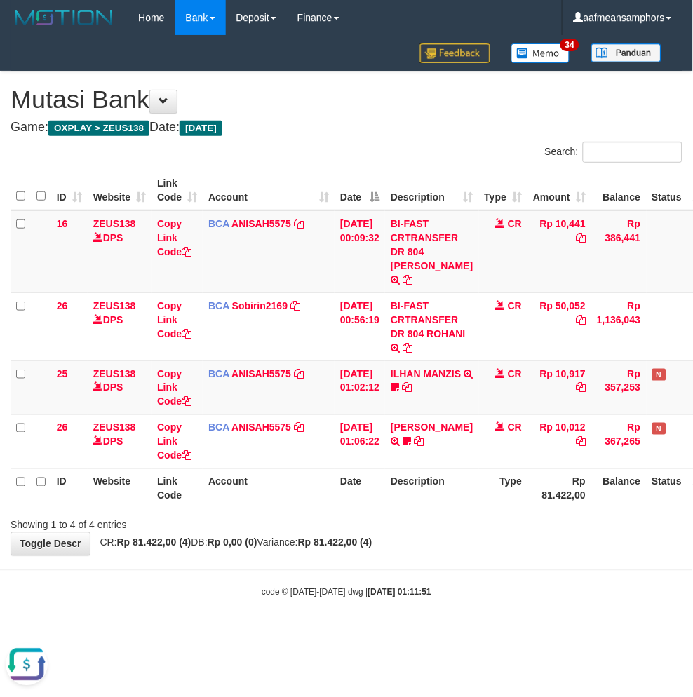
click at [328, 589] on body "Toggle navigation Home Bank Account List Load By Website Group [OXPLAY] ZEUS138…" at bounding box center [346, 317] width 693 height 634
click at [446, 531] on div "**********" at bounding box center [346, 314] width 693 height 484
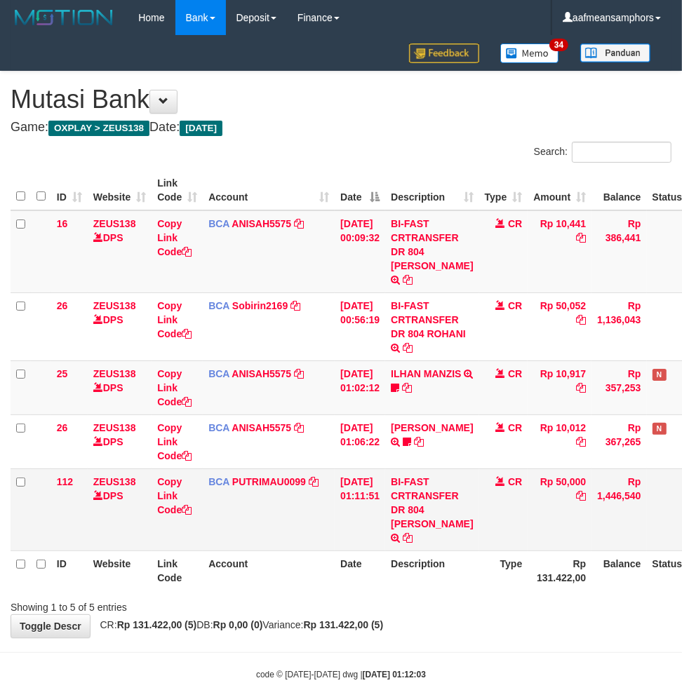
drag, startPoint x: 403, startPoint y: 511, endPoint x: 425, endPoint y: 534, distance: 32.2
click at [425, 534] on td "BI-FAST CRTRANSFER DR 804 RAHMAT FITRAH" at bounding box center [431, 509] width 93 height 82
copy td "RAHMAT FITR"
click at [431, 569] on th "Description" at bounding box center [431, 571] width 93 height 40
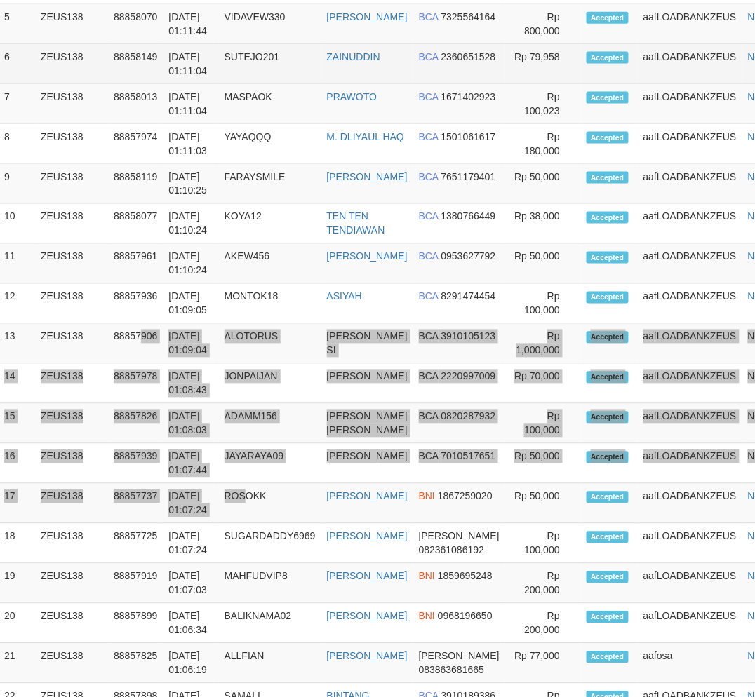
drag, startPoint x: 242, startPoint y: 555, endPoint x: 276, endPoint y: 529, distance: 43.1
click at [261, 544] on tbody "1 ZEUS138 88858189 01/10/2025 01:12:03 MILO0124 RAHMAT FITRAH---- DANA 08219232…" at bounding box center [399, 344] width 800 height 1000
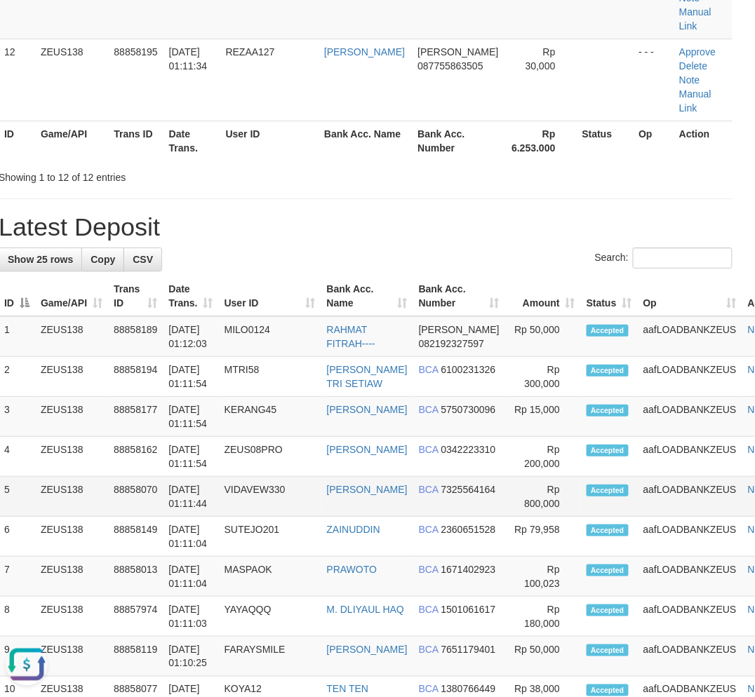
drag, startPoint x: 310, startPoint y: 526, endPoint x: 183, endPoint y: 523, distance: 127.0
click at [311, 517] on td "VIDAVEW330" at bounding box center [270, 497] width 102 height 40
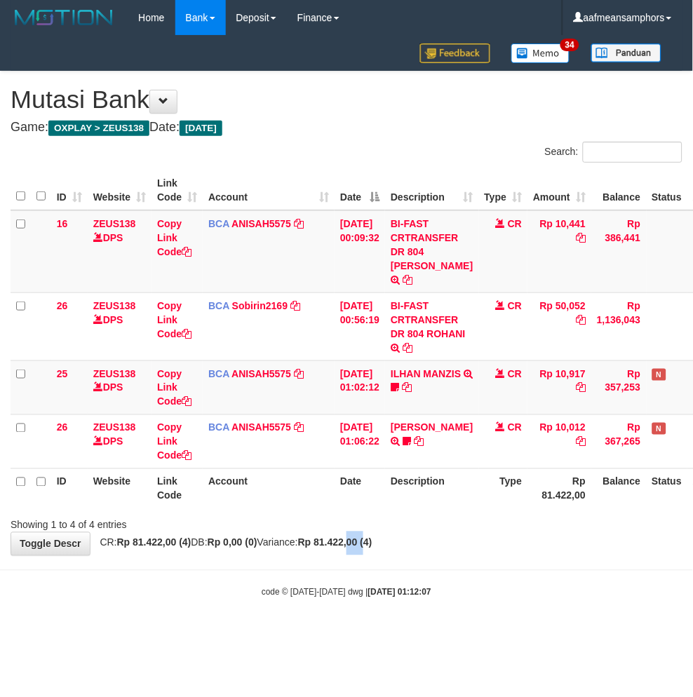
click at [372, 537] on strong "Rp 81.422,00 (4)" at bounding box center [335, 542] width 74 height 11
drag, startPoint x: 400, startPoint y: 534, endPoint x: 409, endPoint y: 533, distance: 9.2
click at [398, 534] on div "**********" at bounding box center [346, 314] width 693 height 484
click at [459, 533] on div "**********" at bounding box center [346, 314] width 693 height 484
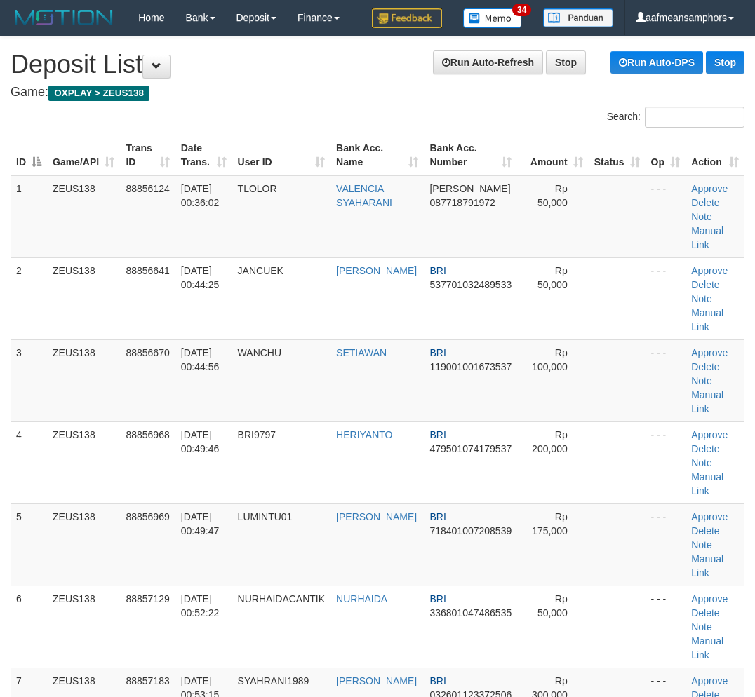
scroll to position [997, 0]
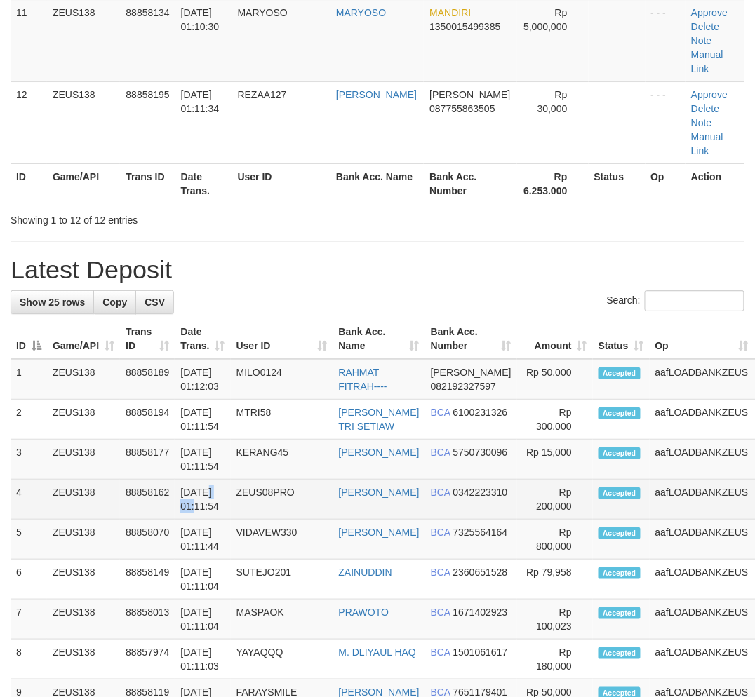
click at [227, 501] on td "[DATE] 01:11:54" at bounding box center [202, 500] width 55 height 40
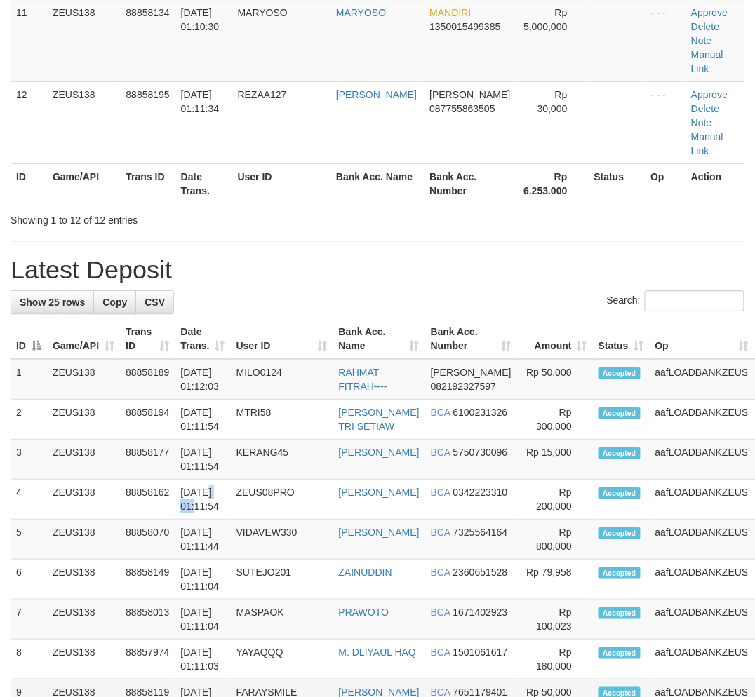
scroll to position [1207, 12]
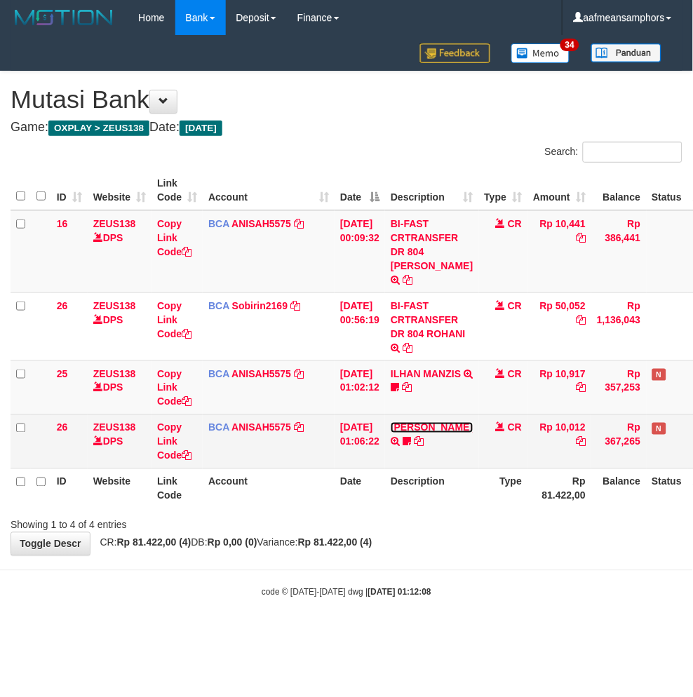
click at [418, 428] on link "[PERSON_NAME]" at bounding box center [432, 427] width 82 height 11
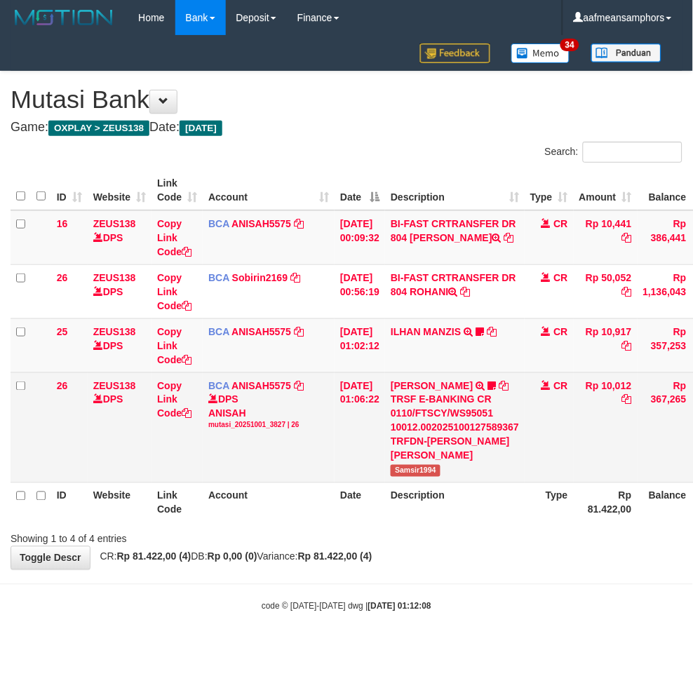
click at [416, 473] on span "Samsir1994" at bounding box center [416, 471] width 50 height 12
copy span "Samsir1994"
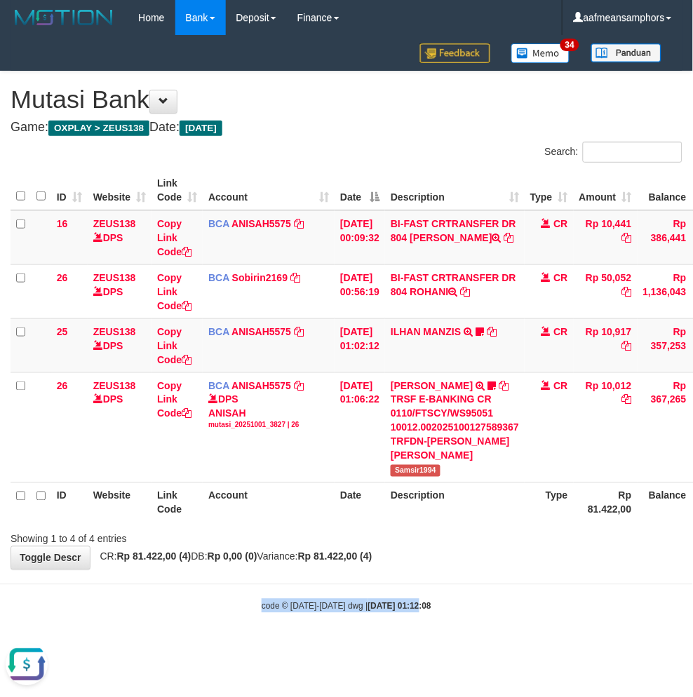
click at [401, 586] on body "Toggle navigation Home Bank Account List Load By Website Group [OXPLAY] ZEUS138…" at bounding box center [346, 324] width 693 height 648
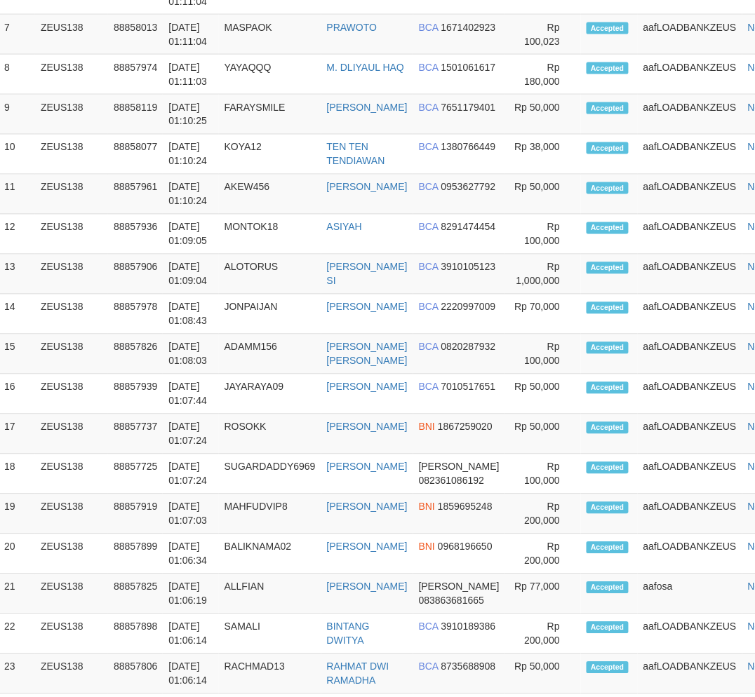
scroll to position [1375, 12]
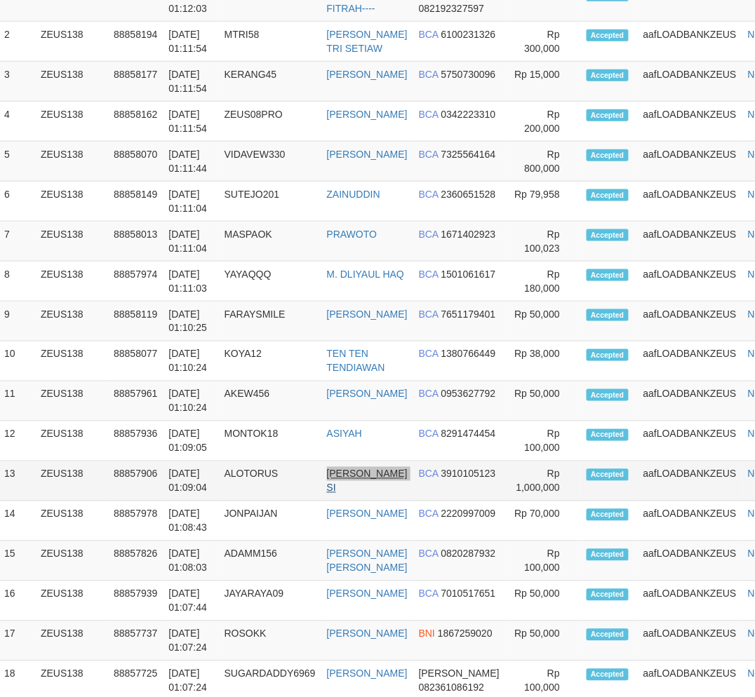
click at [383, 499] on tr "13 ZEUS138 88857906 01/10/2025 01:09:04 ALOTORUS JIMMY ANZASMARA SI BCA 3910105…" at bounding box center [399, 481] width 800 height 40
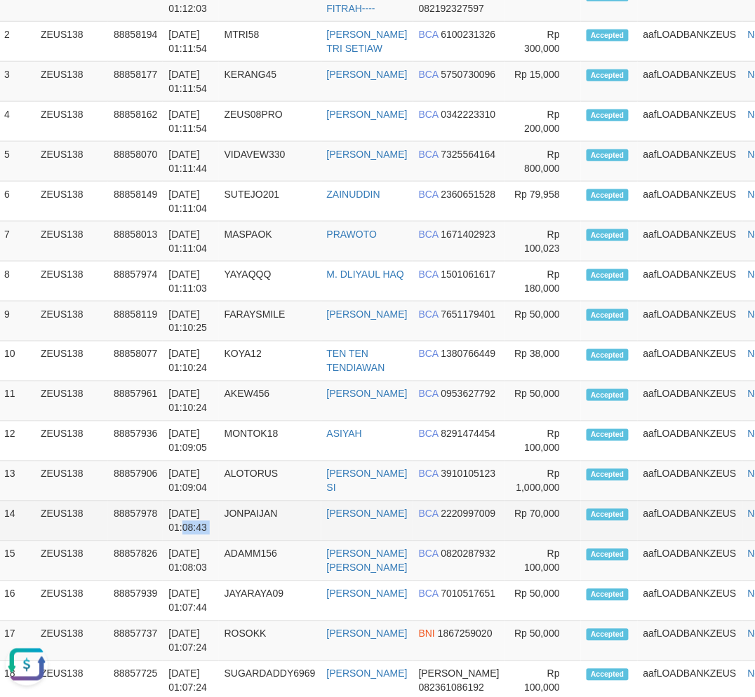
drag, startPoint x: 218, startPoint y: 529, endPoint x: 1, endPoint y: 547, distance: 217.5
click at [223, 529] on tr "14 ZEUS138 88857978 01/10/2025 01:08:43 JONPAIJAN JOHAN MAULANA BCA 2220997009 …" at bounding box center [399, 521] width 800 height 40
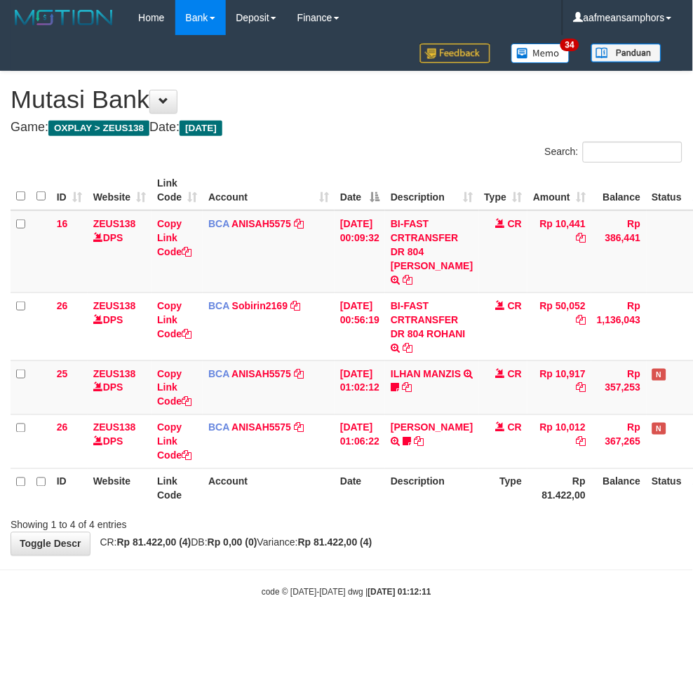
drag, startPoint x: 493, startPoint y: 566, endPoint x: 500, endPoint y: 569, distance: 7.8
click at [499, 569] on body "Toggle navigation Home Bank Account List Load By Website Group [OXPLAY] ZEUS138…" at bounding box center [346, 317] width 693 height 634
click at [489, 534] on div "**********" at bounding box center [346, 314] width 693 height 484
click at [500, 523] on div "**********" at bounding box center [346, 314] width 693 height 484
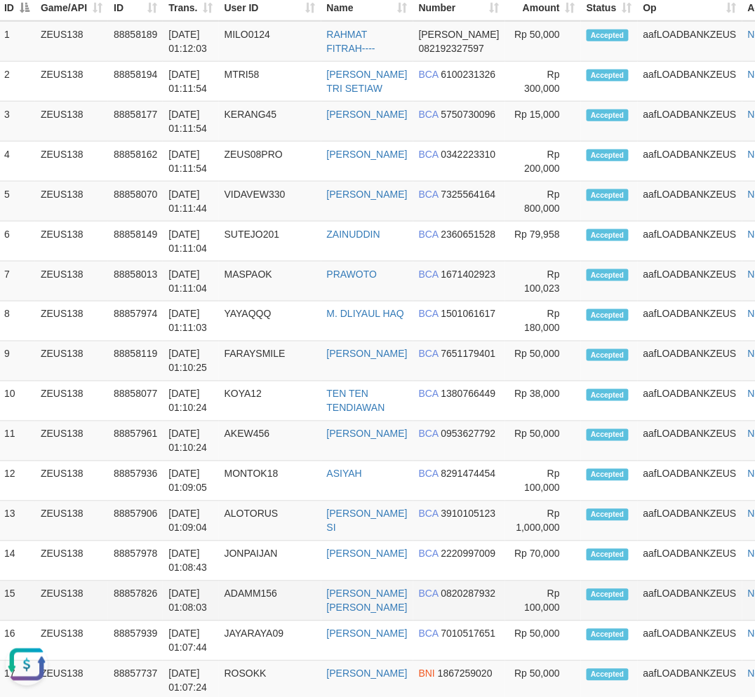
click at [264, 621] on td "ADAMM156" at bounding box center [270, 601] width 102 height 40
drag, startPoint x: 255, startPoint y: 620, endPoint x: 4, endPoint y: 572, distance: 255.7
click at [251, 581] on td "JONPAIJAN" at bounding box center [270, 561] width 102 height 40
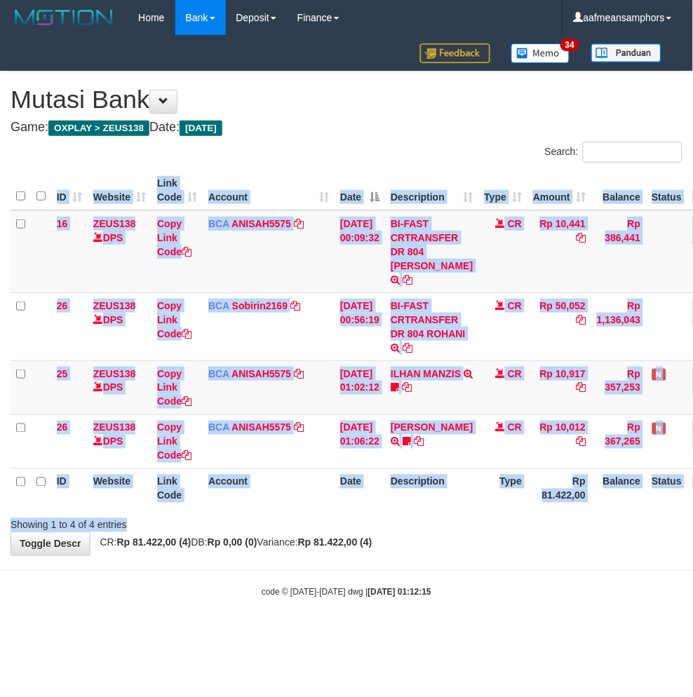
click at [424, 510] on div "Search: ID Website Link Code Account Date Description Type Amount Balance Statu…" at bounding box center [347, 337] width 672 height 391
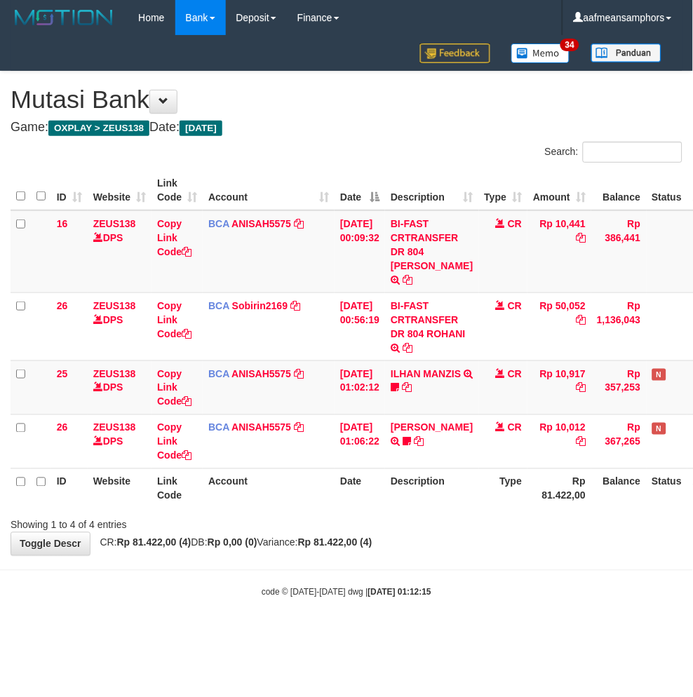
click at [459, 495] on div "ID Website Link Code Account Date Description Type Amount Balance Status Action…" at bounding box center [346, 339] width 693 height 346
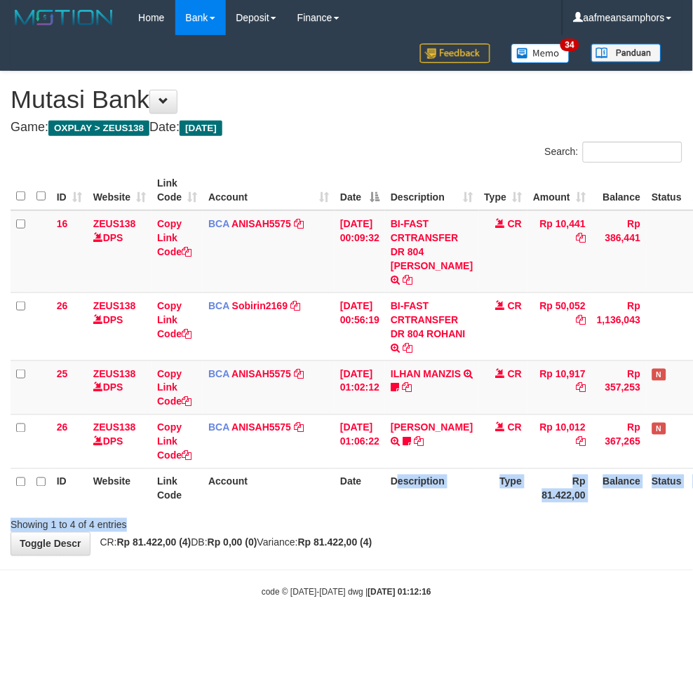
drag, startPoint x: 391, startPoint y: 501, endPoint x: 398, endPoint y: 495, distance: 8.4
click at [391, 501] on div "Search: ID Website Link Code Account Date Description Type Amount Balance Statu…" at bounding box center [347, 337] width 672 height 391
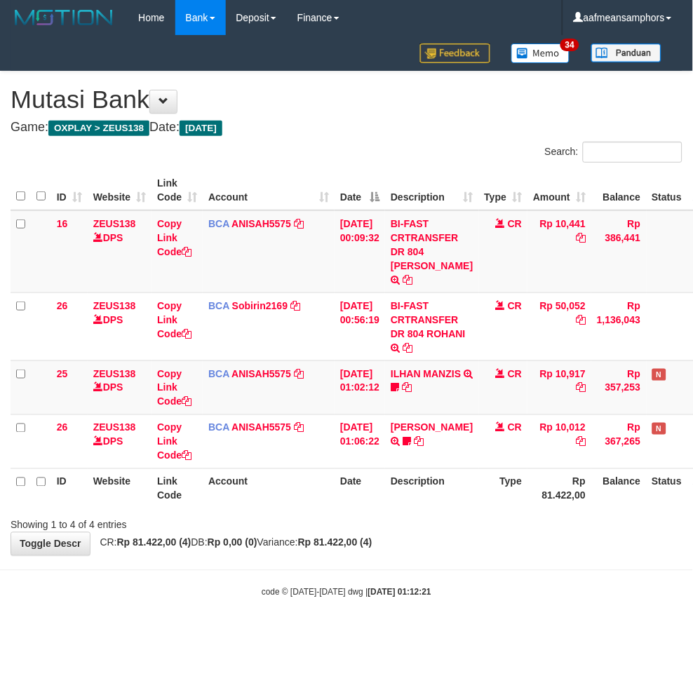
drag, startPoint x: 419, startPoint y: 584, endPoint x: 477, endPoint y: 590, distance: 57.8
click at [419, 584] on body "Toggle navigation Home Bank Account List Load By Website Group [OXPLAY] ZEUS138…" at bounding box center [346, 317] width 693 height 634
click at [475, 533] on div "**********" at bounding box center [346, 314] width 693 height 484
drag, startPoint x: 470, startPoint y: 533, endPoint x: 514, endPoint y: 538, distance: 44.5
click at [471, 533] on div "**********" at bounding box center [346, 314] width 693 height 484
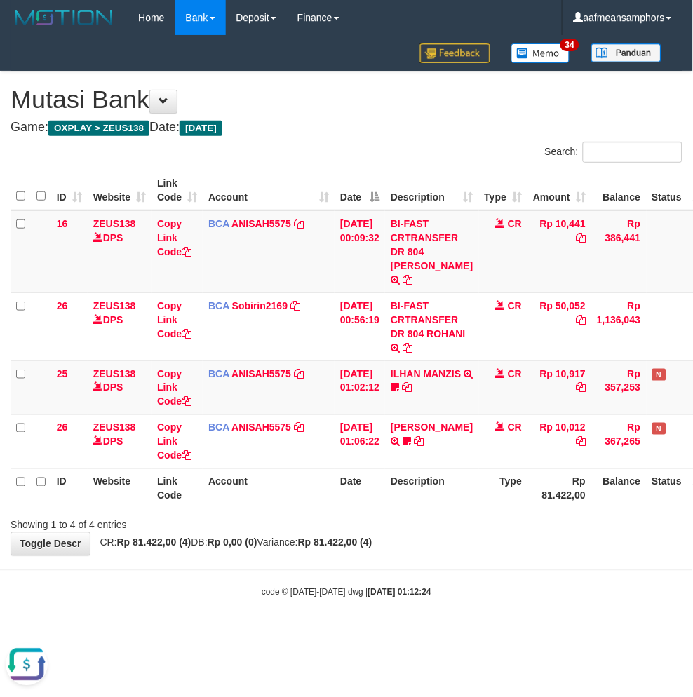
click at [442, 541] on body "Toggle navigation Home Bank Account List Load By Website Group [OXPLAY] ZEUS138…" at bounding box center [346, 317] width 693 height 634
click at [445, 516] on div "Showing 1 to 4 of 4 entries" at bounding box center [346, 523] width 693 height 20
click at [481, 532] on div "**********" at bounding box center [346, 314] width 693 height 484
click at [499, 554] on body "Toggle navigation Home Bank Account List Load By Website Group [OXPLAY] ZEUS138…" at bounding box center [346, 317] width 693 height 634
click at [487, 551] on body "Toggle navigation Home Bank Account List Load By Website Group [OXPLAY] ZEUS138…" at bounding box center [346, 317] width 693 height 634
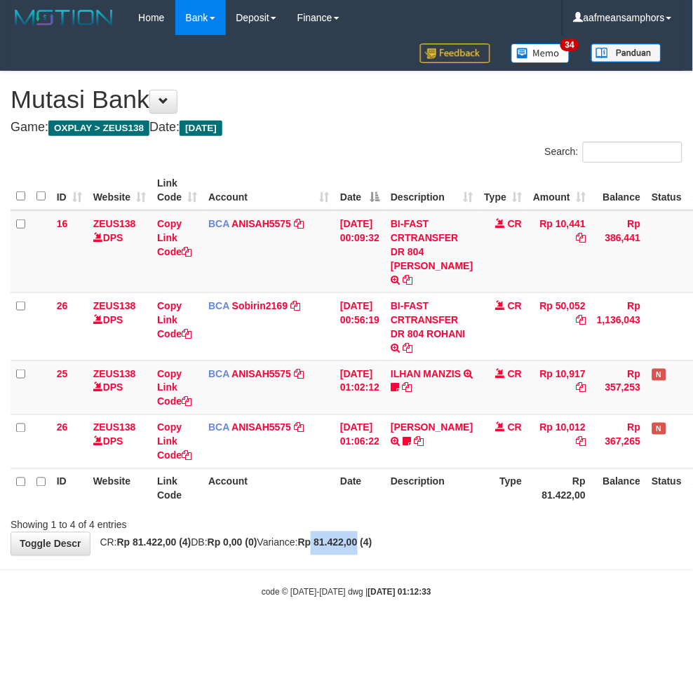
click at [344, 538] on div "**********" at bounding box center [346, 314] width 693 height 484
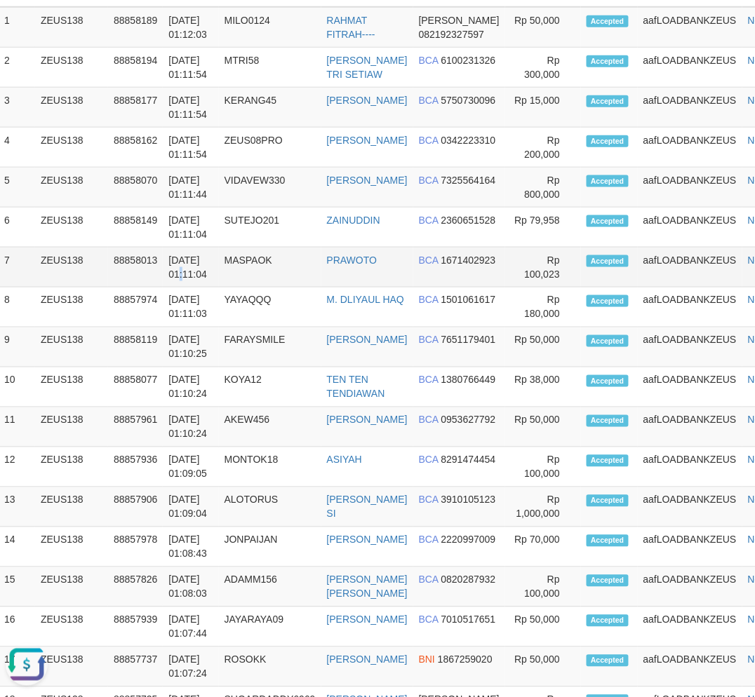
click at [218, 288] on td "01/10/2025 01:11:04" at bounding box center [190, 268] width 55 height 40
drag, startPoint x: 218, startPoint y: 288, endPoint x: 3, endPoint y: 375, distance: 232.0
click at [218, 288] on td "[DATE] 01:11:04" at bounding box center [190, 268] width 55 height 40
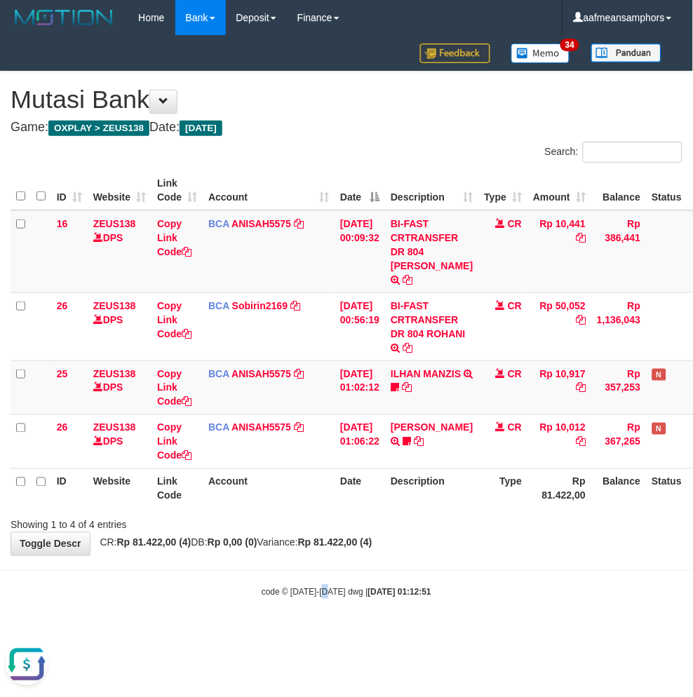
click at [326, 605] on body "Toggle navigation Home Bank Account List Load By Website Group [OXPLAY] ZEUS138…" at bounding box center [346, 317] width 693 height 634
drag, startPoint x: 323, startPoint y: 605, endPoint x: 338, endPoint y: 584, distance: 26.1
click at [323, 604] on body "Toggle navigation Home Bank Account List Load By Website Group [OXPLAY] ZEUS138…" at bounding box center [346, 317] width 693 height 634
click at [393, 555] on body "Toggle navigation Home Bank Account List Load By Website Group [OXPLAY] ZEUS138…" at bounding box center [346, 317] width 693 height 634
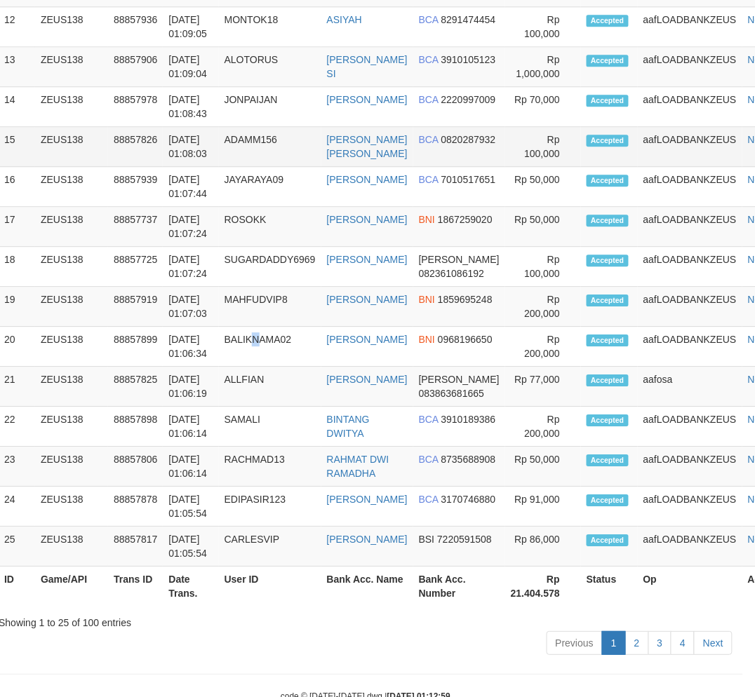
click at [257, 429] on tbody "1 ZEUS138 88858189 01/10/2025 01:12:03 MILO0124 RAHMAT FITRAH---- DANA 08219232…" at bounding box center [399, 67] width 800 height 1000
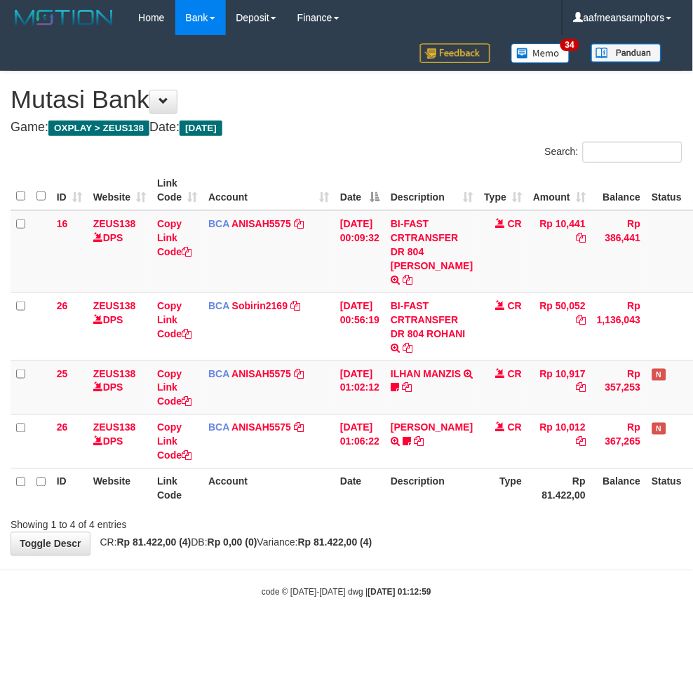
click at [457, 528] on div "**********" at bounding box center [346, 314] width 693 height 484
click at [440, 515] on div "Showing 1 to 4 of 4 entries" at bounding box center [346, 523] width 693 height 20
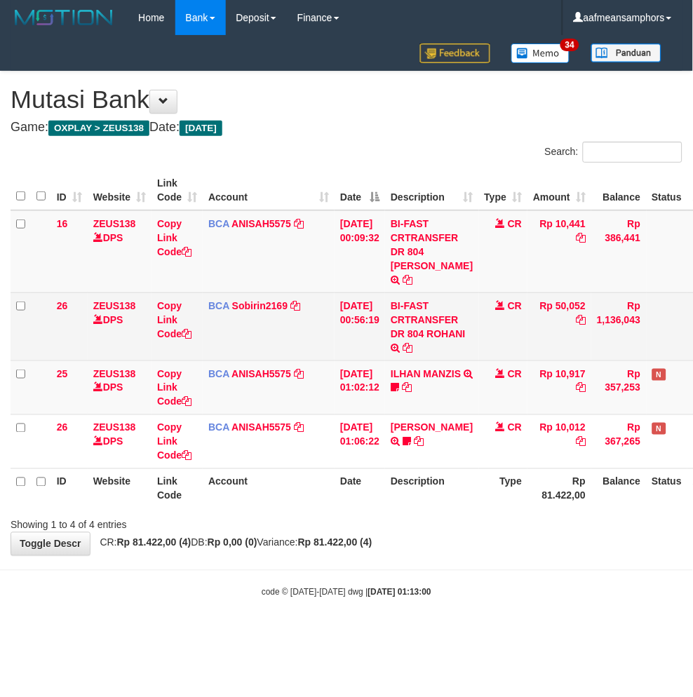
click at [422, 333] on td "BI-FAST CRTRANSFER DR 804 ROHANI" at bounding box center [431, 326] width 93 height 68
copy td "ROHANI"
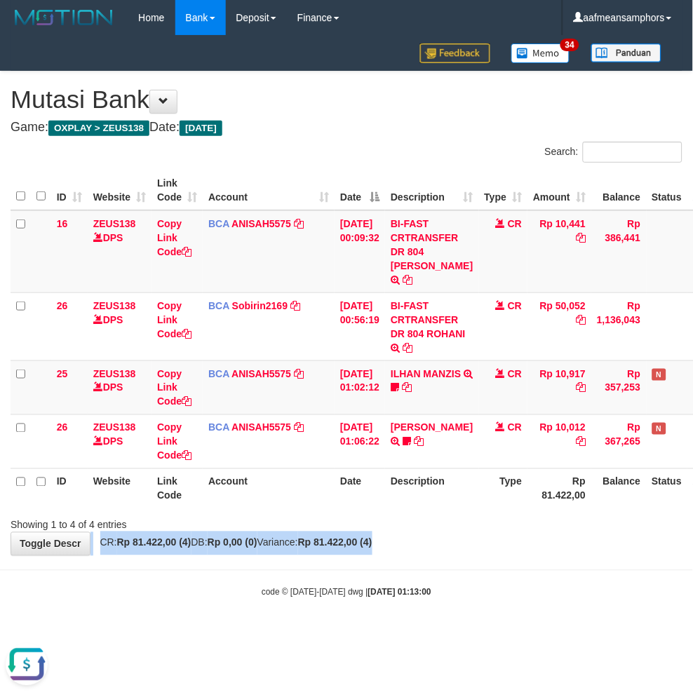
click at [466, 520] on div "**********" at bounding box center [346, 314] width 693 height 484
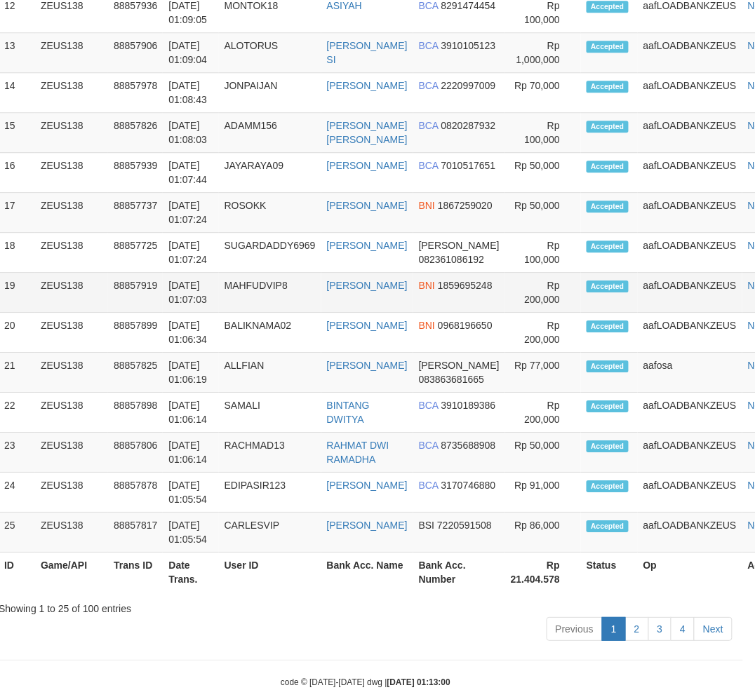
drag, startPoint x: 314, startPoint y: 384, endPoint x: 342, endPoint y: 389, distance: 28.5
click at [342, 313] on tr "19 ZEUS138 88857919 01/10/2025 01:07:03 MAHFUDVIP8 ALI MAHFUD BNI 1859695248 Rp…" at bounding box center [399, 293] width 800 height 40
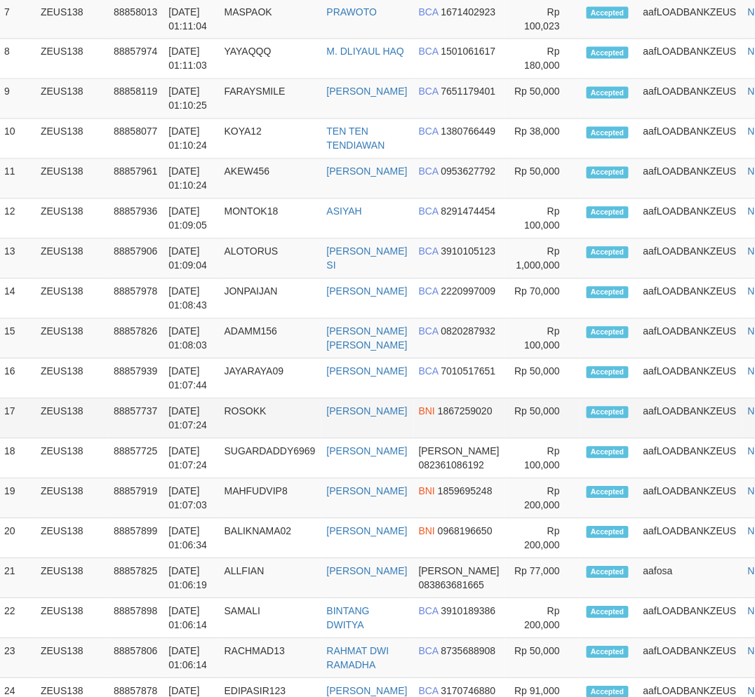
click at [300, 439] on td "ROSOKK" at bounding box center [270, 419] width 102 height 40
drag, startPoint x: 305, startPoint y: 478, endPoint x: 62, endPoint y: 556, distance: 255.7
click at [303, 439] on td "ROSOKK" at bounding box center [270, 419] width 102 height 40
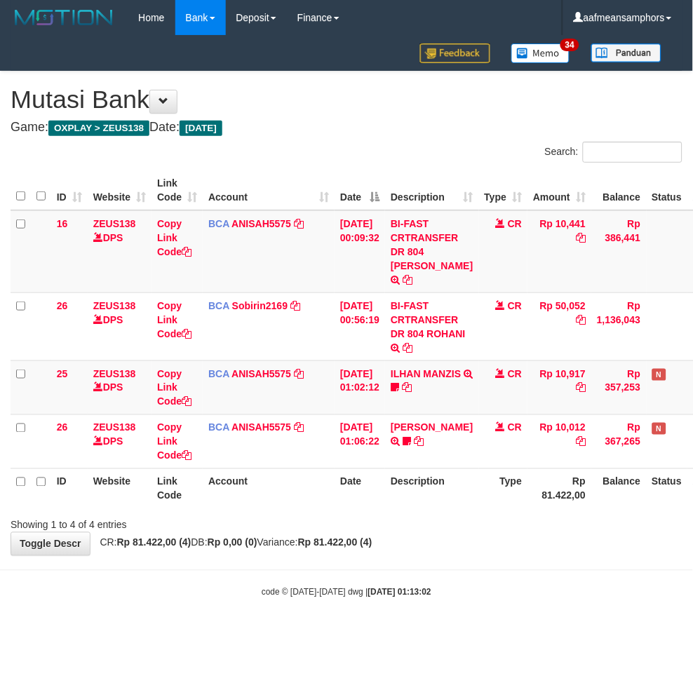
drag, startPoint x: 454, startPoint y: 591, endPoint x: 521, endPoint y: 568, distance: 70.5
click at [452, 591] on body "Toggle navigation Home Bank Account List Load By Website Group [OXPLAY] ZEUS138…" at bounding box center [346, 317] width 693 height 634
click at [480, 569] on body "Toggle navigation Home Bank Account List Load By Website Group [OXPLAY] ZEUS138…" at bounding box center [346, 317] width 693 height 634
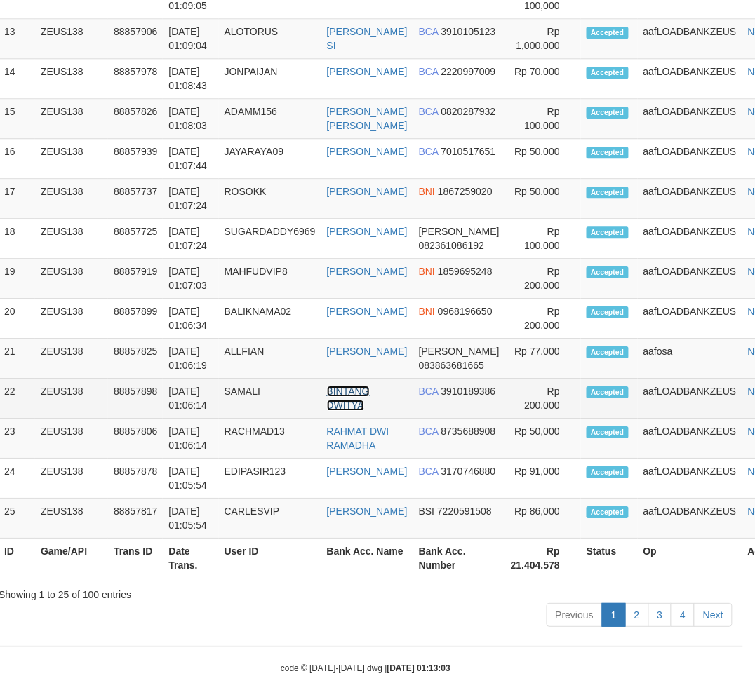
click at [340, 411] on link "BINTANG DWITYA" at bounding box center [348, 398] width 43 height 25
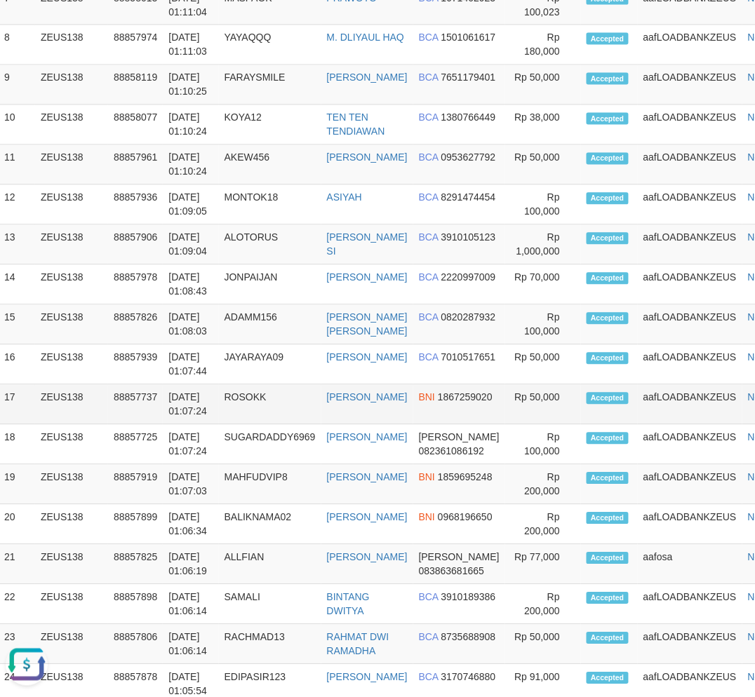
click at [177, 452] on tbody "1 ZEUS138 88858189 01/10/2025 01:12:03 MILO0124 RAHMAT FITRAH---- DANA 08219232…" at bounding box center [399, 245] width 800 height 1000
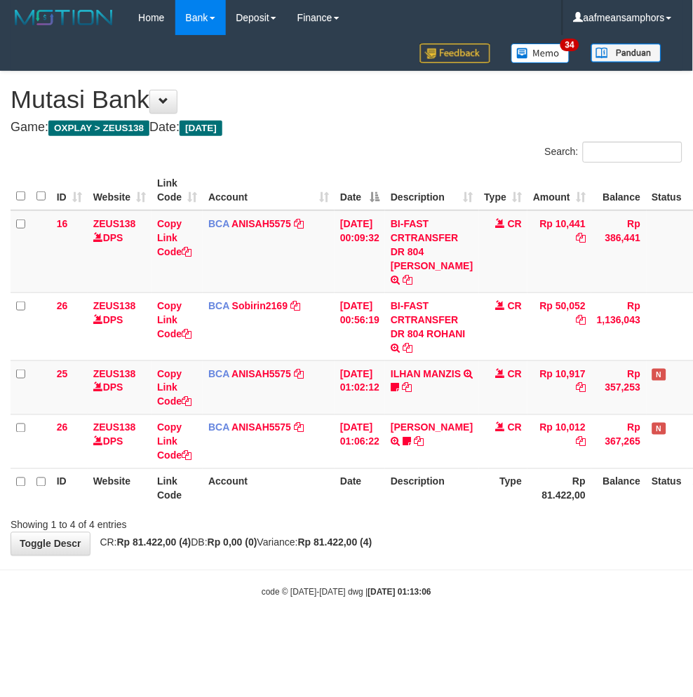
click at [513, 524] on div "**********" at bounding box center [346, 314] width 693 height 484
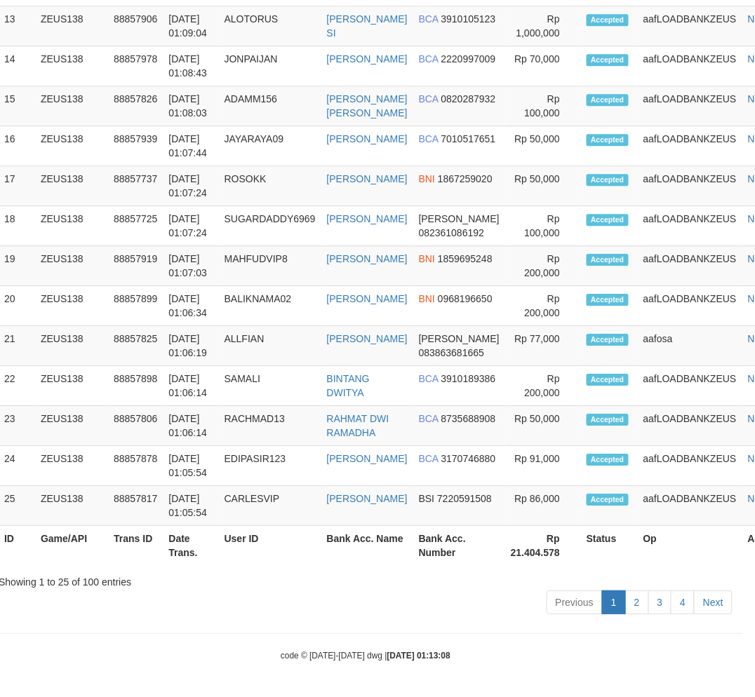
scroll to position [1679, 12]
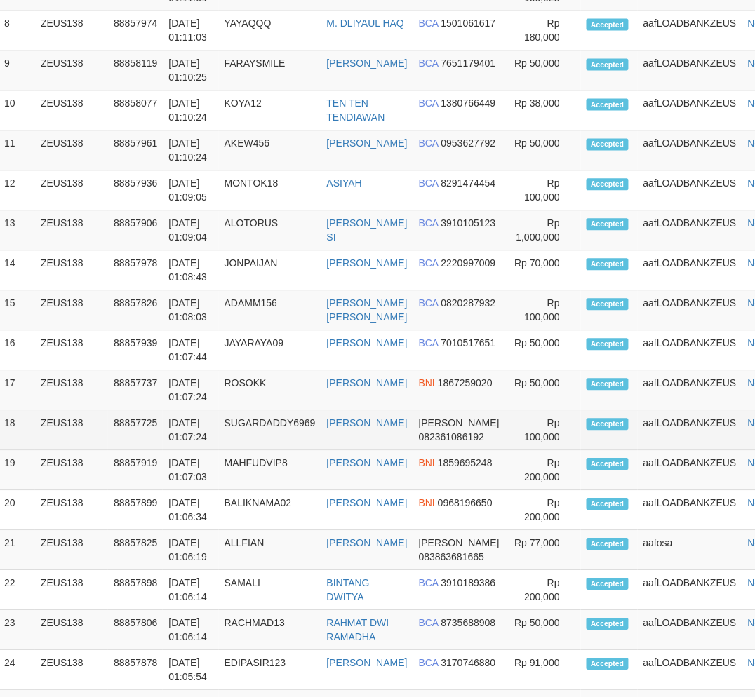
drag, startPoint x: 337, startPoint y: 479, endPoint x: 130, endPoint y: 460, distance: 207.8
click at [339, 451] on td "MUHAMMAD RIZKI SYAHPUTRA" at bounding box center [367, 431] width 92 height 40
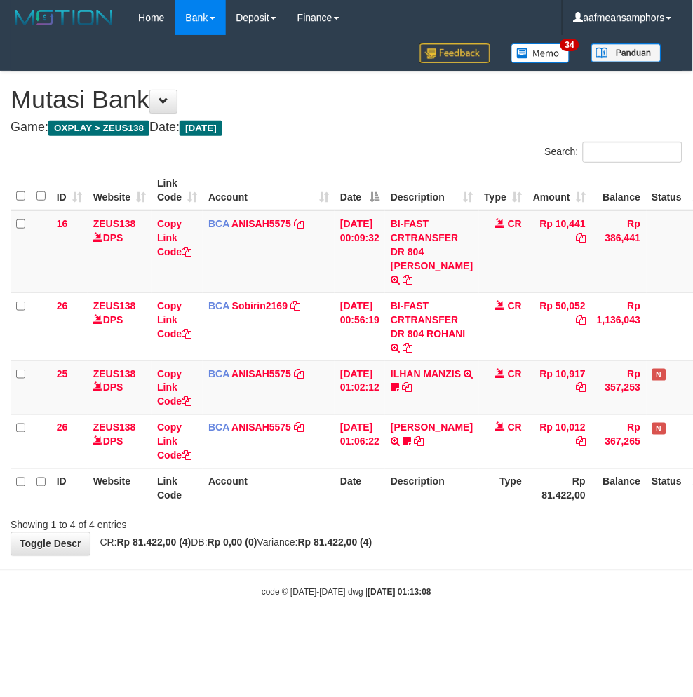
click at [474, 513] on div "Showing 1 to 4 of 4 entries" at bounding box center [346, 523] width 693 height 20
click at [419, 370] on link "ILHAN MANZIS" at bounding box center [426, 373] width 70 height 11
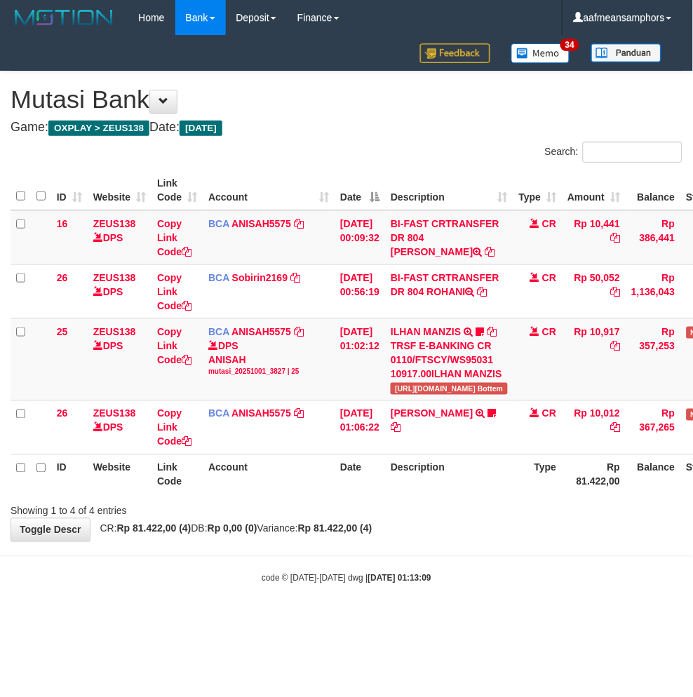
click at [518, 529] on div "**********" at bounding box center [346, 307] width 693 height 470
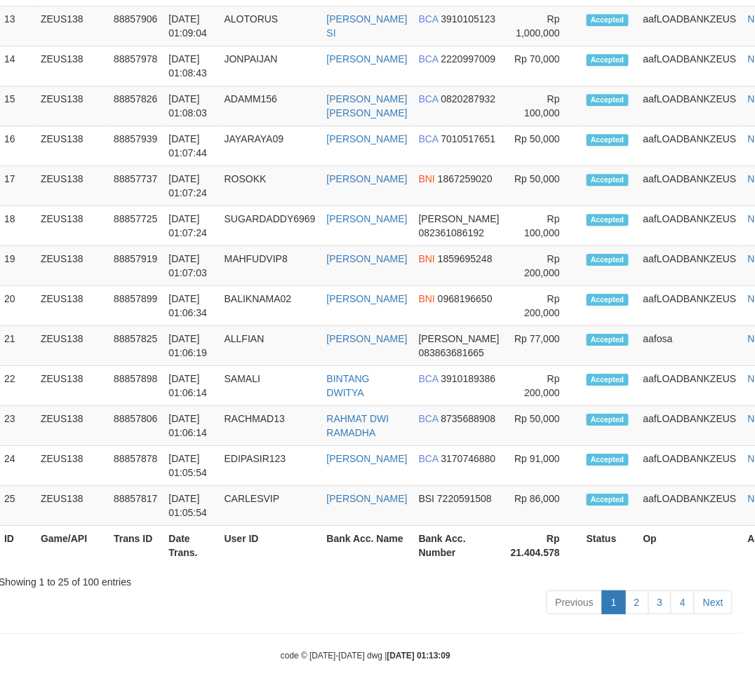
scroll to position [1693, 12]
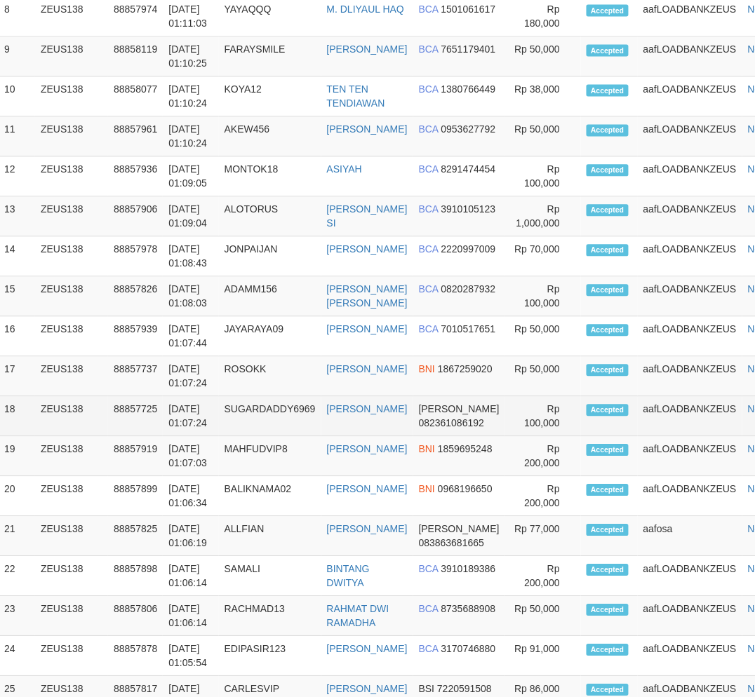
drag, startPoint x: 346, startPoint y: 470, endPoint x: 318, endPoint y: 466, distance: 28.4
click at [349, 437] on td "MUHAMMAD RIZKI SYAHPUTRA" at bounding box center [367, 417] width 92 height 40
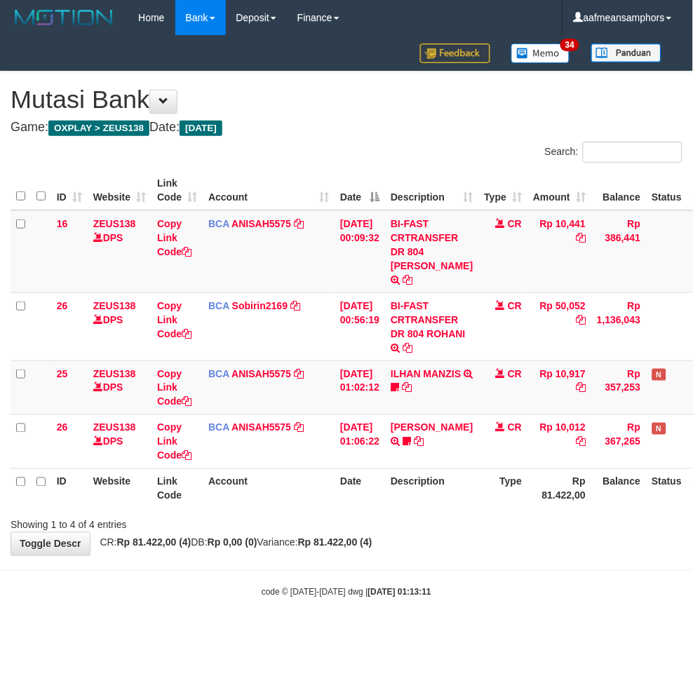
drag, startPoint x: 491, startPoint y: 531, endPoint x: 522, endPoint y: 516, distance: 34.2
click at [488, 532] on div "**********" at bounding box center [346, 314] width 693 height 484
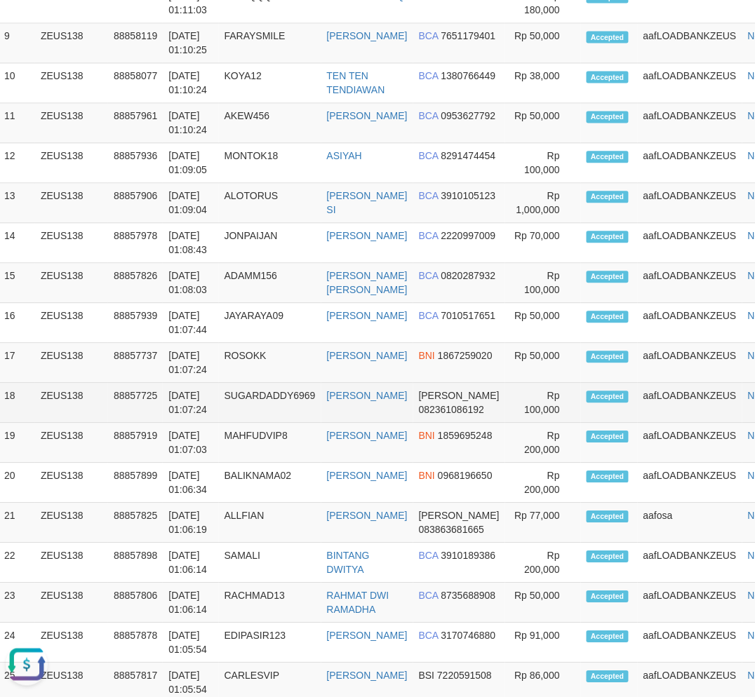
click at [435, 423] on tr "18 ZEUS138 88857725 01/10/2025 01:07:24 SUGARDADDY6969 MUHAMMAD RIZKI SYAHPUTRA…" at bounding box center [399, 403] width 800 height 40
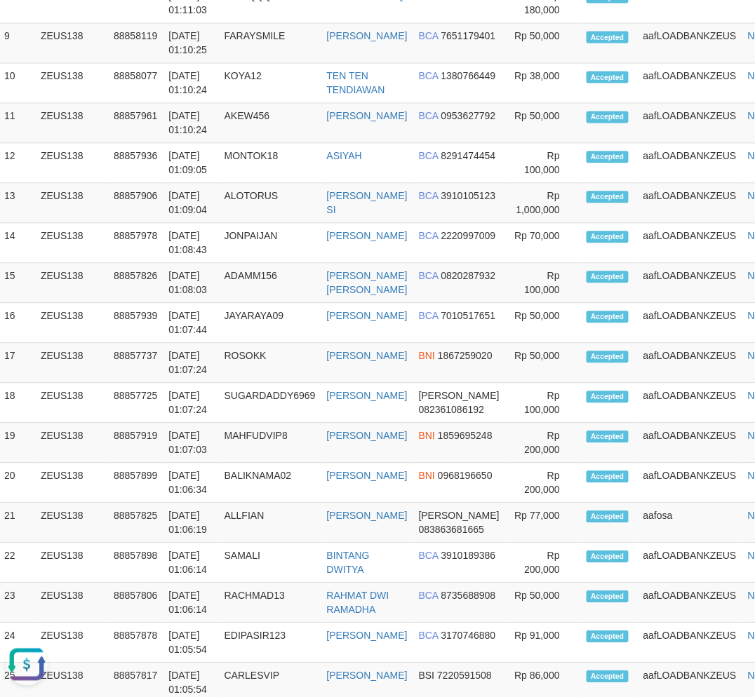
scroll to position [837, 12]
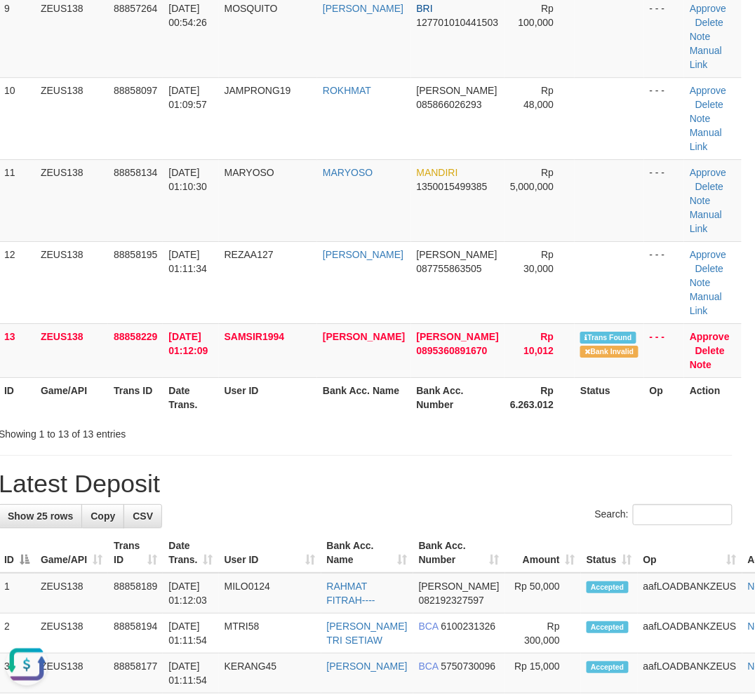
click at [372, 480] on div "**********" at bounding box center [365, 433] width 755 height 2467
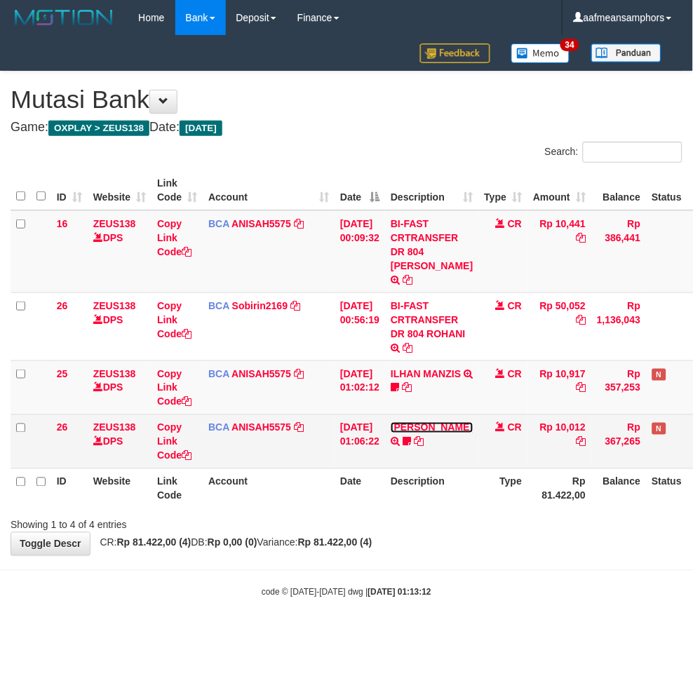
click at [416, 429] on link "[PERSON_NAME]" at bounding box center [432, 427] width 82 height 11
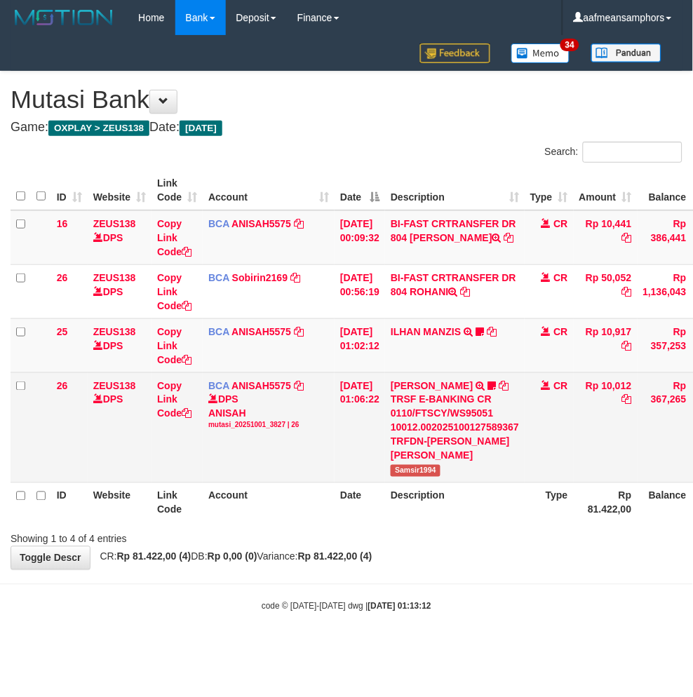
click at [414, 465] on span "Samsir1994" at bounding box center [416, 471] width 50 height 12
copy span "Samsir1994"
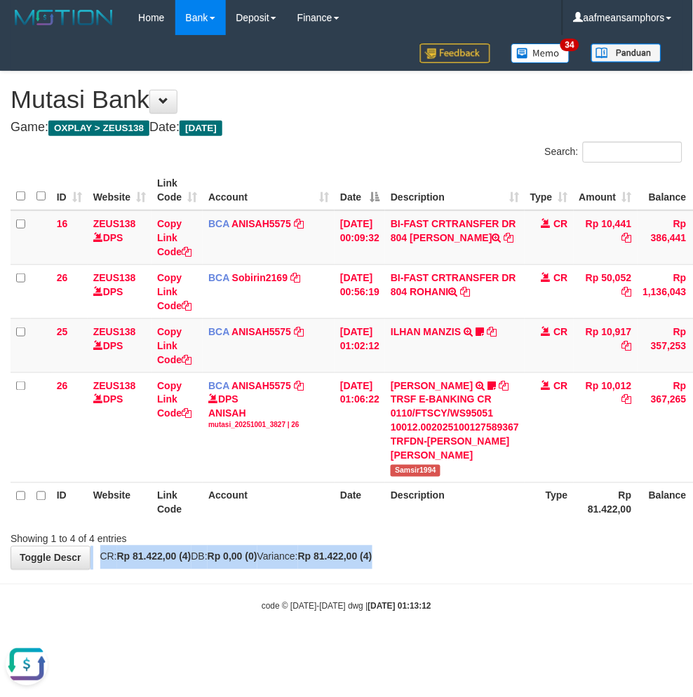
drag, startPoint x: 500, startPoint y: 547, endPoint x: 522, endPoint y: 544, distance: 21.9
click at [499, 548] on div "**********" at bounding box center [346, 321] width 693 height 498
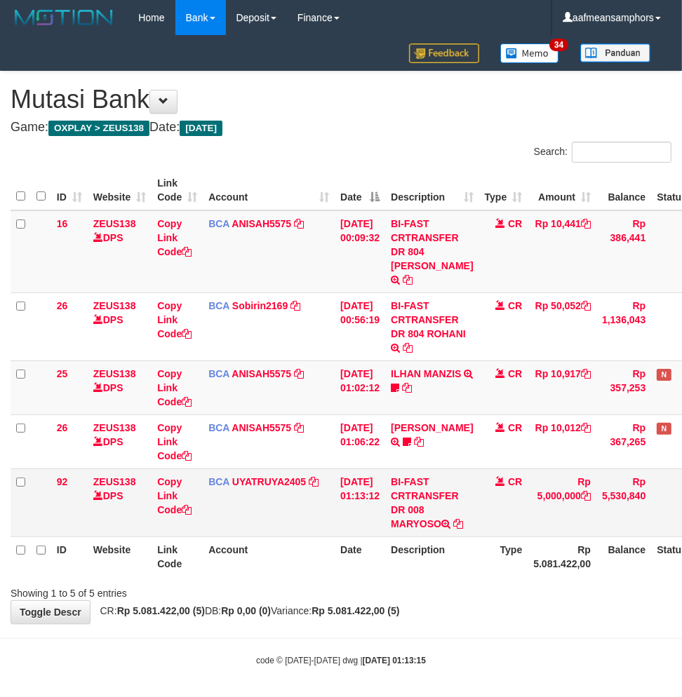
click at [419, 509] on td "BI-FAST CRTRANSFER DR 008 MARYOSO" at bounding box center [431, 502] width 93 height 68
copy td "MARYOSO"
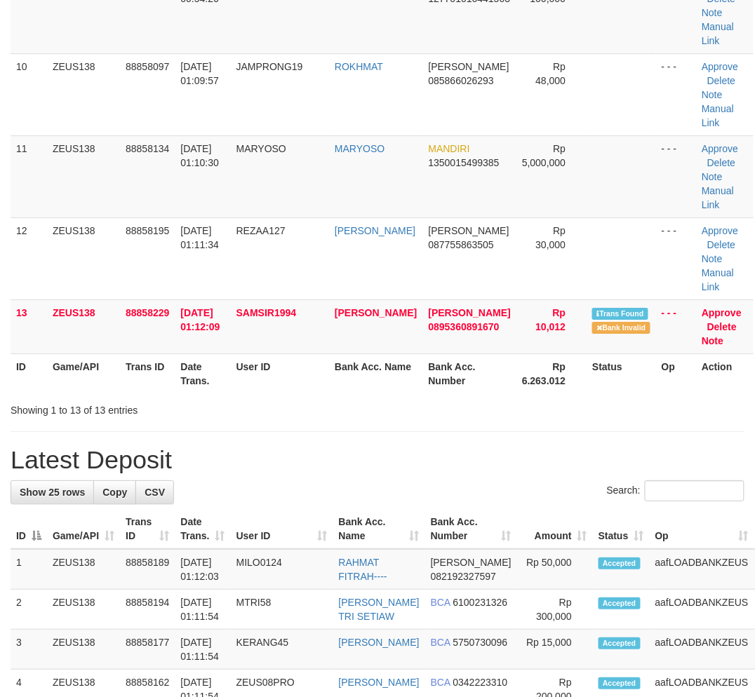
scroll to position [851, 12]
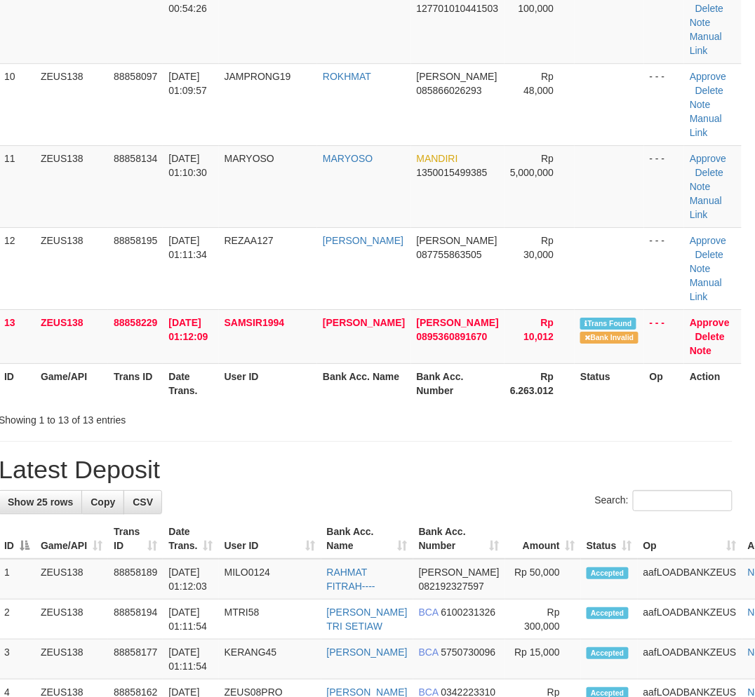
drag, startPoint x: 382, startPoint y: 492, endPoint x: 419, endPoint y: 465, distance: 46.7
click at [402, 484] on h1 "Latest Deposit" at bounding box center [366, 470] width 734 height 28
click at [697, 213] on link "Manual Link" at bounding box center [705, 207] width 32 height 25
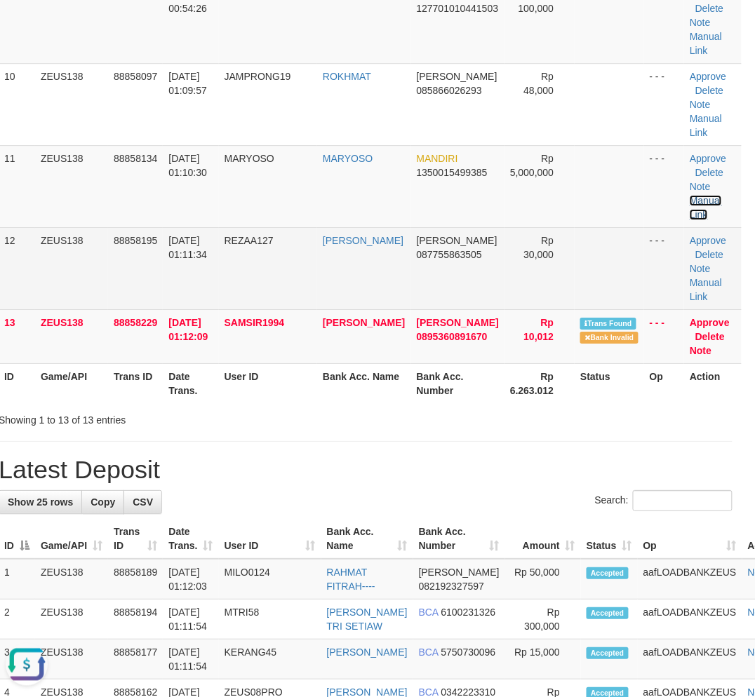
click at [689, 195] on link "Manual Link" at bounding box center [705, 207] width 32 height 25
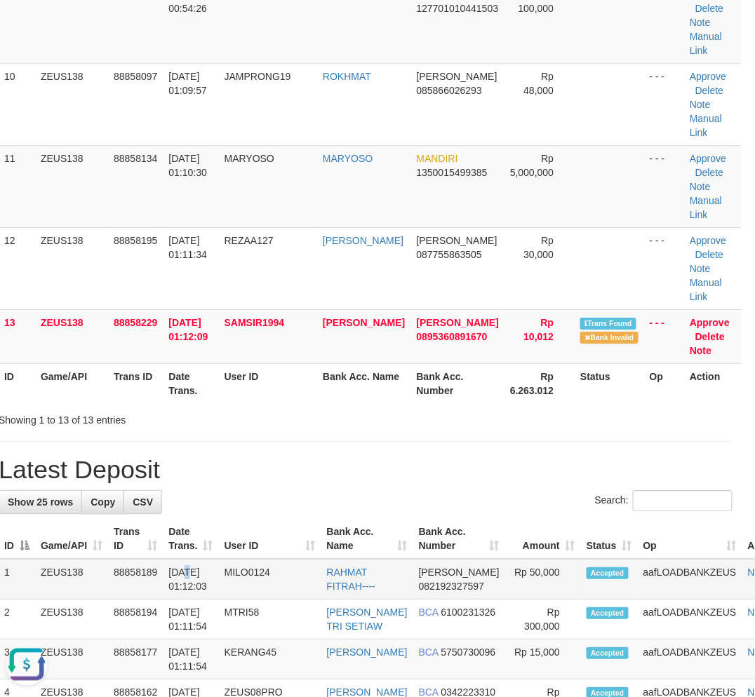
click at [187, 600] on td "01/10/2025 01:12:03" at bounding box center [190, 579] width 55 height 41
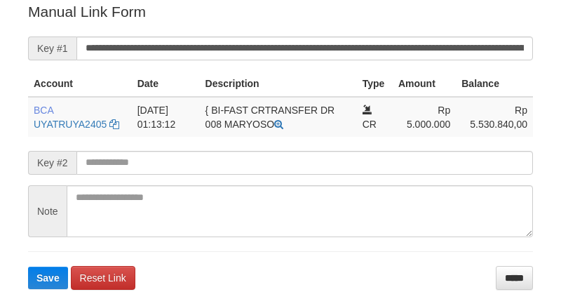
scroll to position [283, 0]
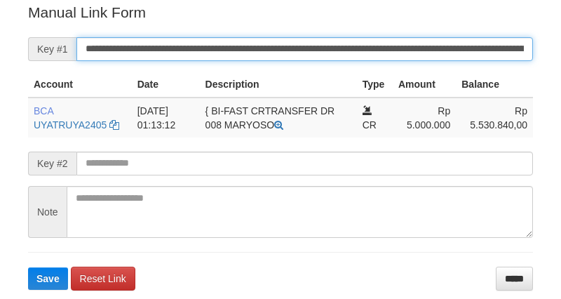
click at [218, 37] on input "**********" at bounding box center [304, 49] width 457 height 24
click at [28, 267] on button "Save" at bounding box center [48, 278] width 40 height 22
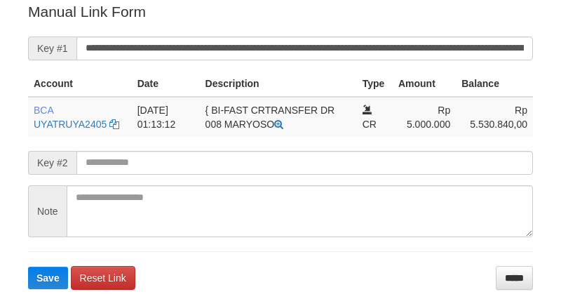
click at [253, 36] on input "**********" at bounding box center [304, 48] width 457 height 24
click at [28, 267] on button "Save" at bounding box center [48, 278] width 40 height 22
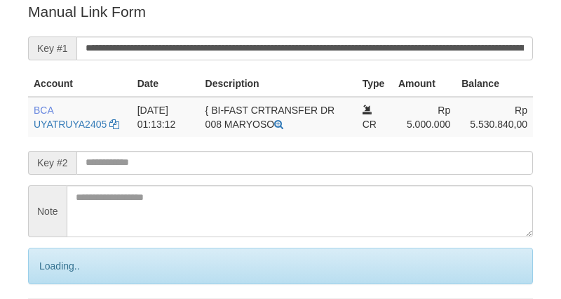
scroll to position [283, 0]
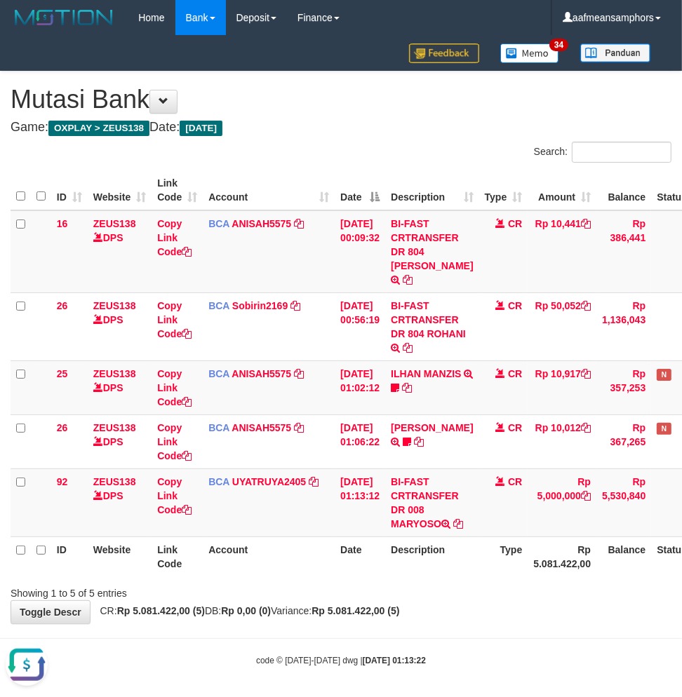
click at [544, 593] on div "Showing 1 to 5 of 5 entries" at bounding box center [341, 591] width 682 height 20
drag, startPoint x: 544, startPoint y: 593, endPoint x: 692, endPoint y: 583, distance: 148.3
click at [544, 593] on div "Showing 1 to 5 of 5 entries" at bounding box center [341, 591] width 682 height 20
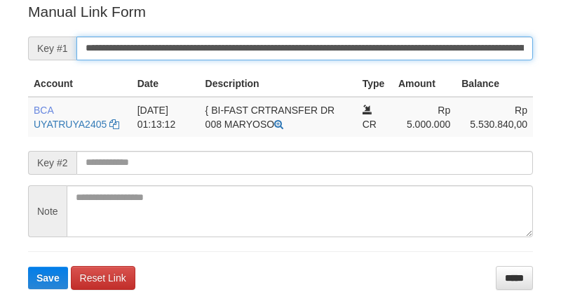
drag, startPoint x: 0, startPoint y: 0, endPoint x: 237, endPoint y: 47, distance: 241.7
click at [237, 47] on input "**********" at bounding box center [304, 48] width 457 height 24
click at [28, 267] on button "Save" at bounding box center [48, 278] width 40 height 22
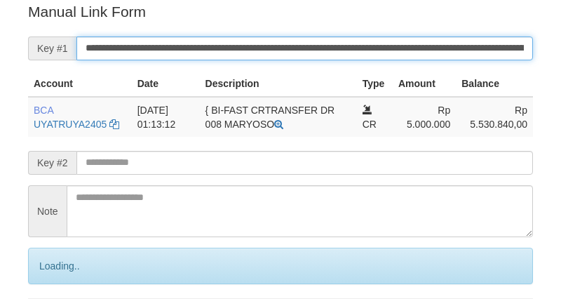
scroll to position [283, 0]
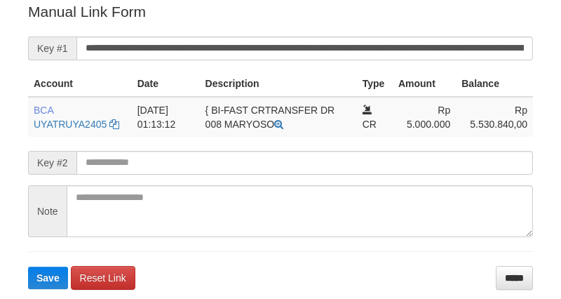
click at [243, 46] on input "**********" at bounding box center [304, 48] width 457 height 24
click at [28, 267] on button "Save" at bounding box center [48, 278] width 40 height 22
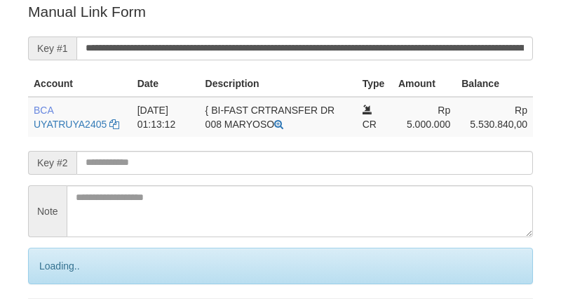
scroll to position [283, 0]
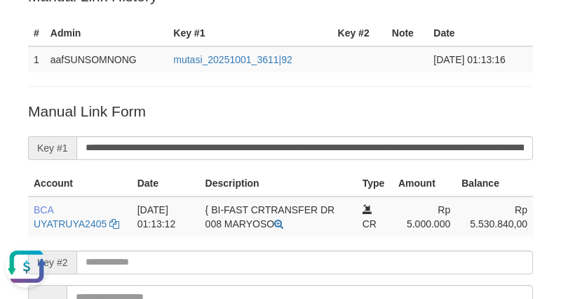
scroll to position [128, 0]
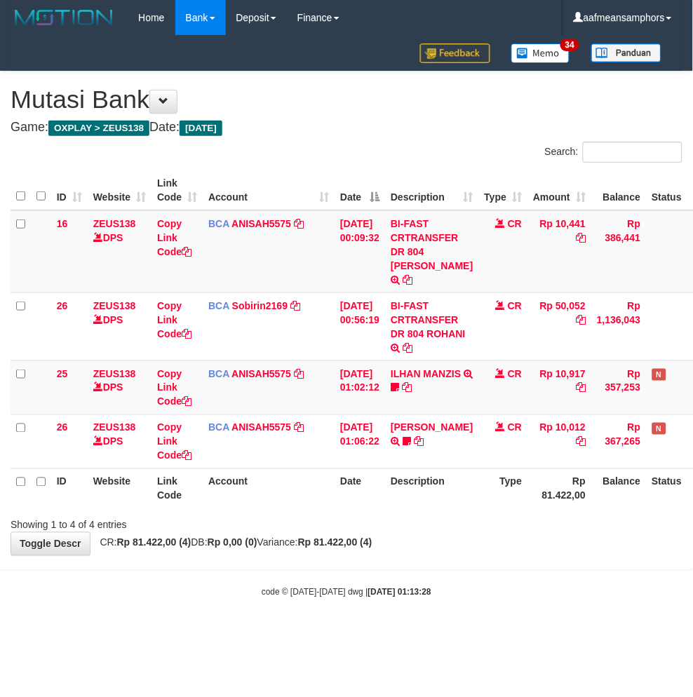
click at [458, 513] on div "Showing 1 to 4 of 4 entries" at bounding box center [346, 523] width 693 height 20
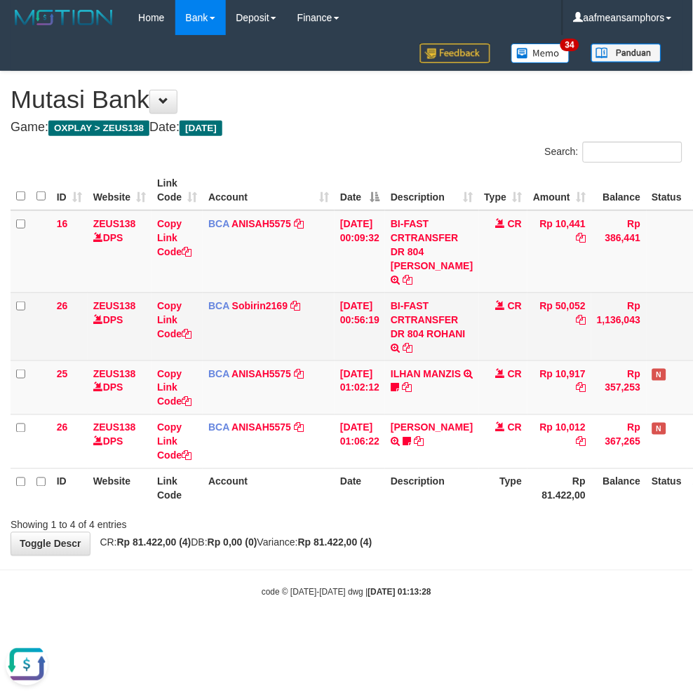
click at [410, 334] on td "BI-FAST CRTRANSFER DR 804 ROHANI" at bounding box center [431, 326] width 93 height 68
copy td "ROHANI"
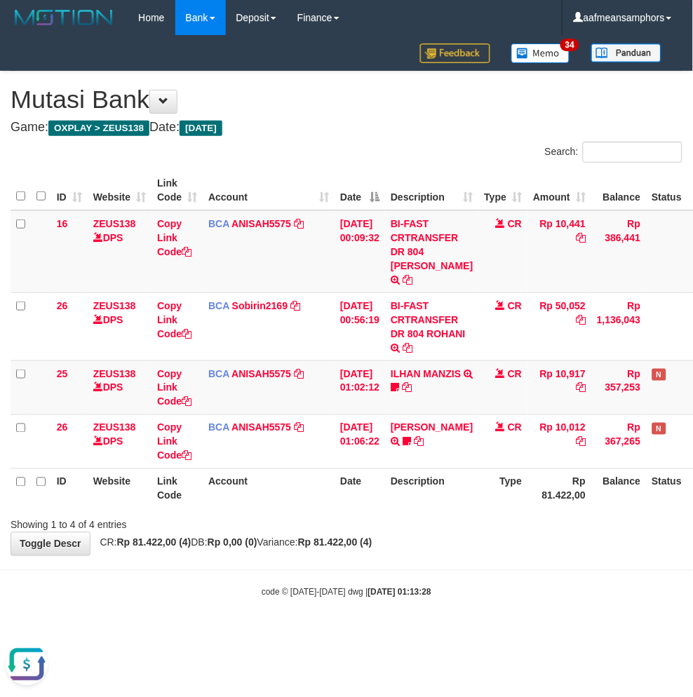
click at [532, 525] on div "**********" at bounding box center [346, 314] width 693 height 484
click at [515, 526] on div "**********" at bounding box center [346, 314] width 693 height 484
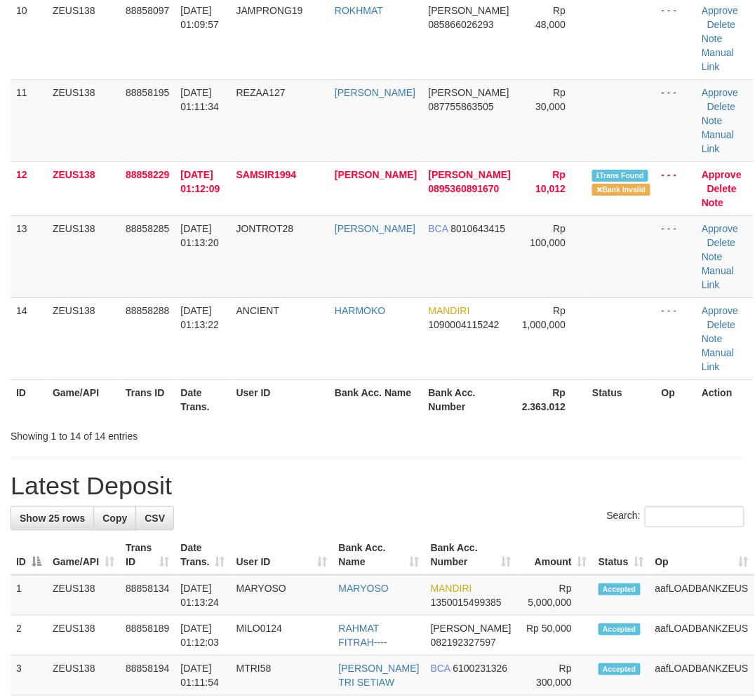
scroll to position [865, 12]
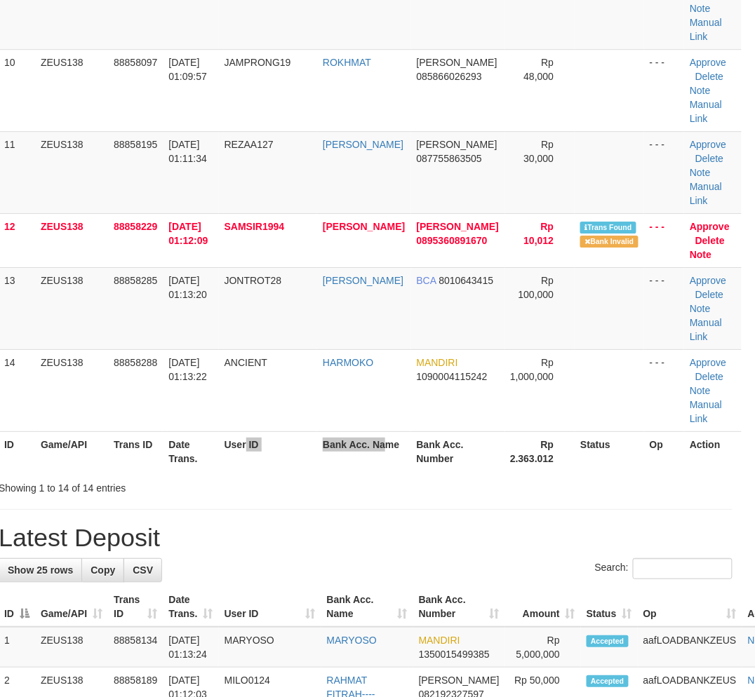
drag, startPoint x: 339, startPoint y: 481, endPoint x: 344, endPoint y: 473, distance: 9.4
click at [341, 471] on tr "ID Game/API Trans ID Date Trans. User ID Bank Acc. Name Bank Acc. Number Rp 2.3…" at bounding box center [370, 451] width 743 height 40
drag, startPoint x: 229, startPoint y: 510, endPoint x: 0, endPoint y: 535, distance: 230.7
click at [220, 518] on div "**********" at bounding box center [365, 446] width 755 height 2549
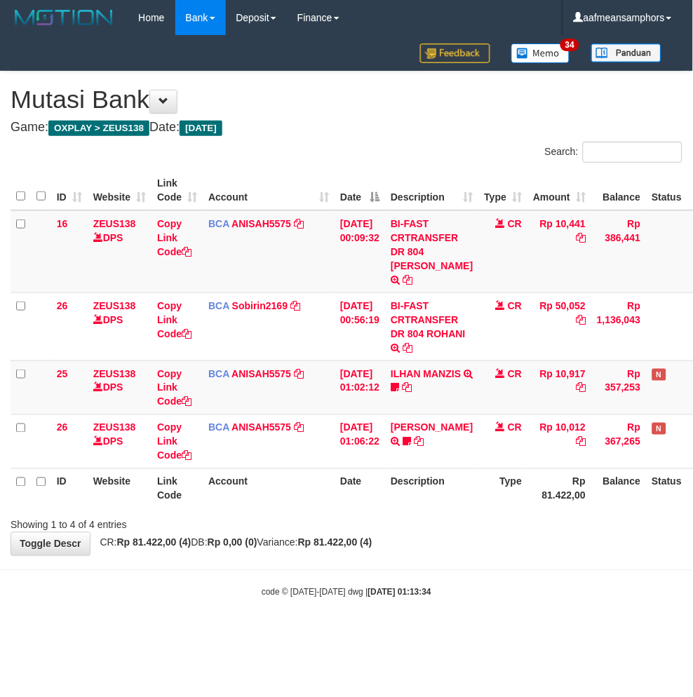
click at [484, 537] on div "**********" at bounding box center [346, 314] width 693 height 484
drag, startPoint x: 476, startPoint y: 541, endPoint x: 496, endPoint y: 537, distance: 20.6
click at [480, 541] on div "**********" at bounding box center [346, 314] width 693 height 484
click at [477, 537] on div "**********" at bounding box center [346, 314] width 693 height 484
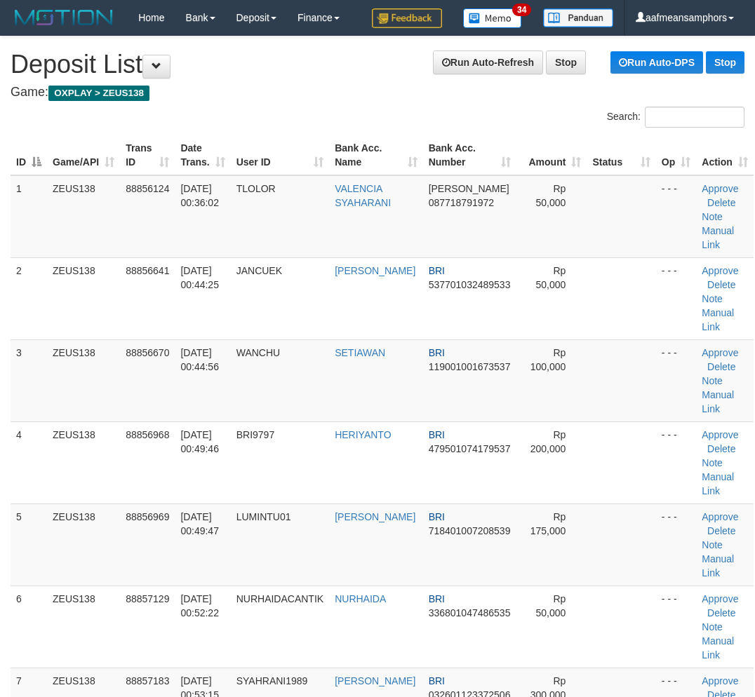
scroll to position [1113, 12]
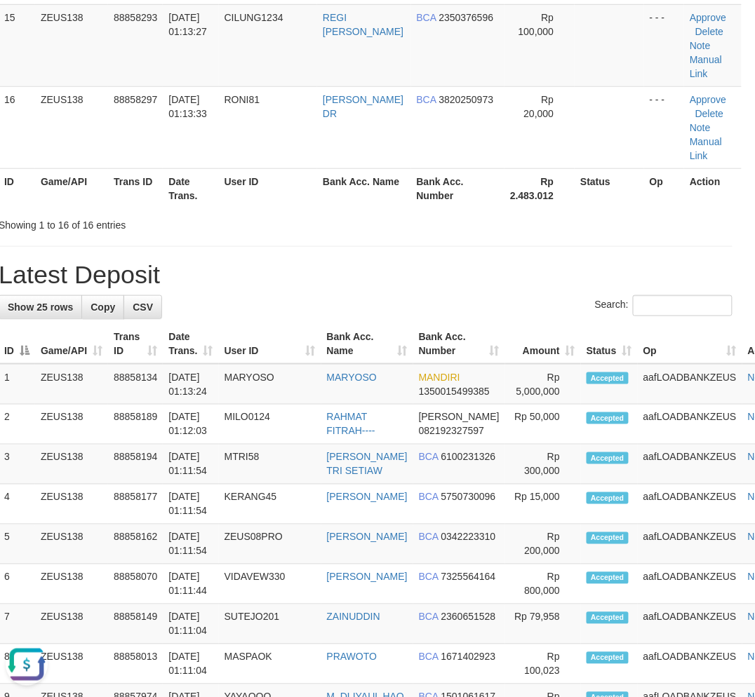
drag, startPoint x: 318, startPoint y: 284, endPoint x: 316, endPoint y: 277, distance: 7.2
click at [316, 278] on h1 "Latest Deposit" at bounding box center [366, 275] width 734 height 28
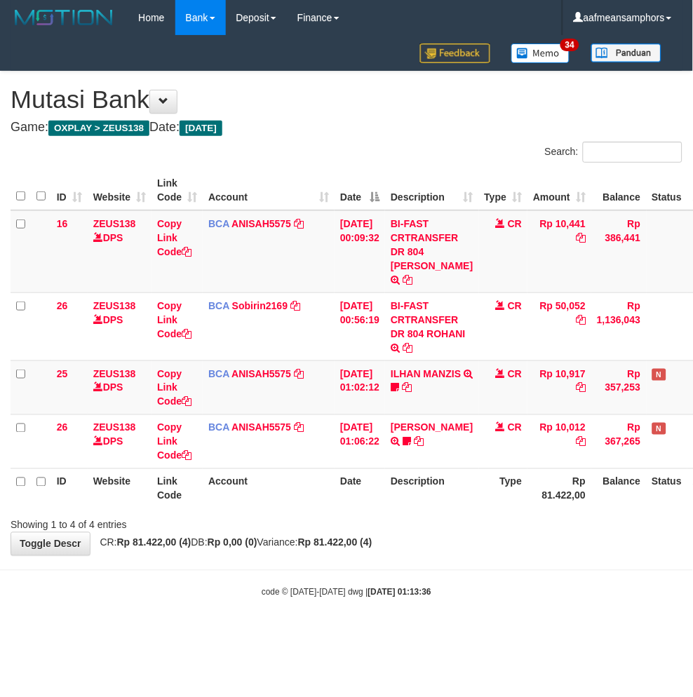
click at [253, 592] on body "Toggle navigation Home Bank Account List Load By Website Group [OXPLAY] ZEUS138…" at bounding box center [346, 317] width 693 height 634
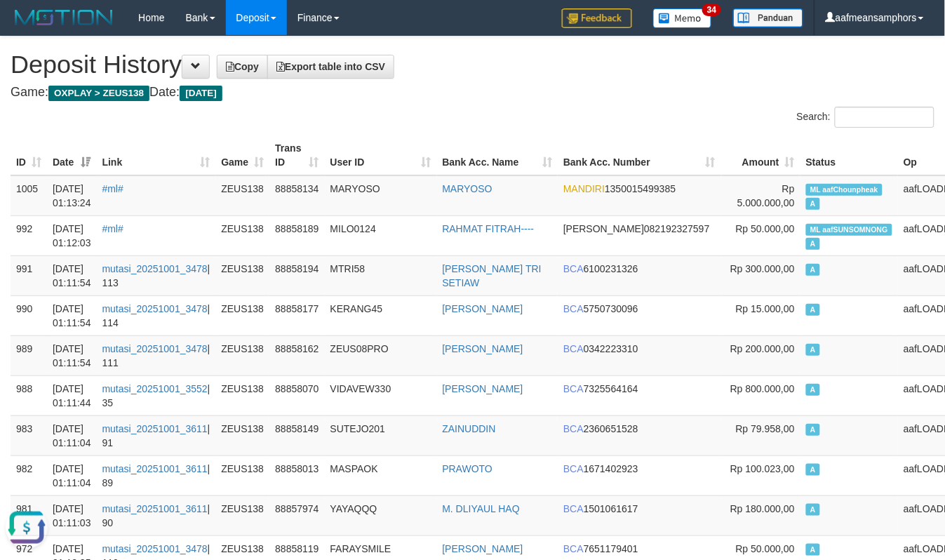
click at [499, 97] on h4 "Game: OXPLAY > ZEUS138 Date: Today" at bounding box center [473, 93] width 924 height 14
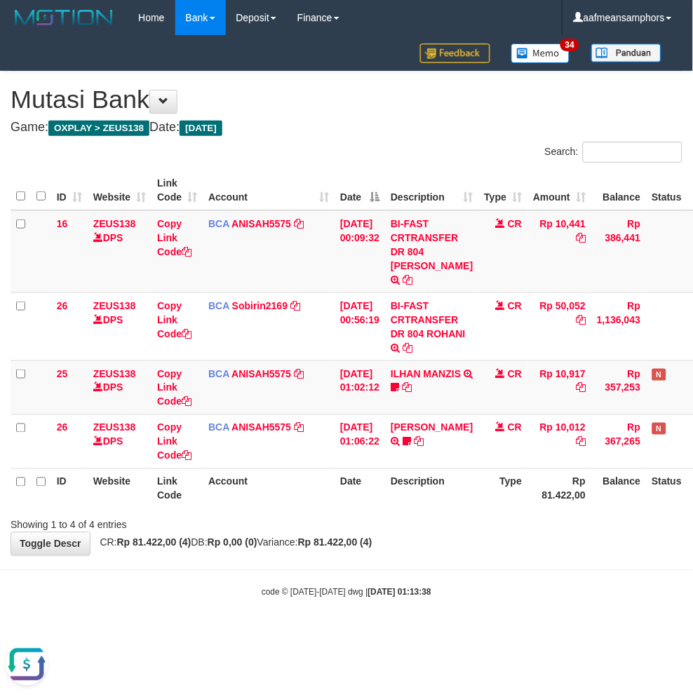
click at [311, 195] on th "Account" at bounding box center [269, 190] width 132 height 40
click at [314, 197] on th "Account" at bounding box center [269, 190] width 132 height 40
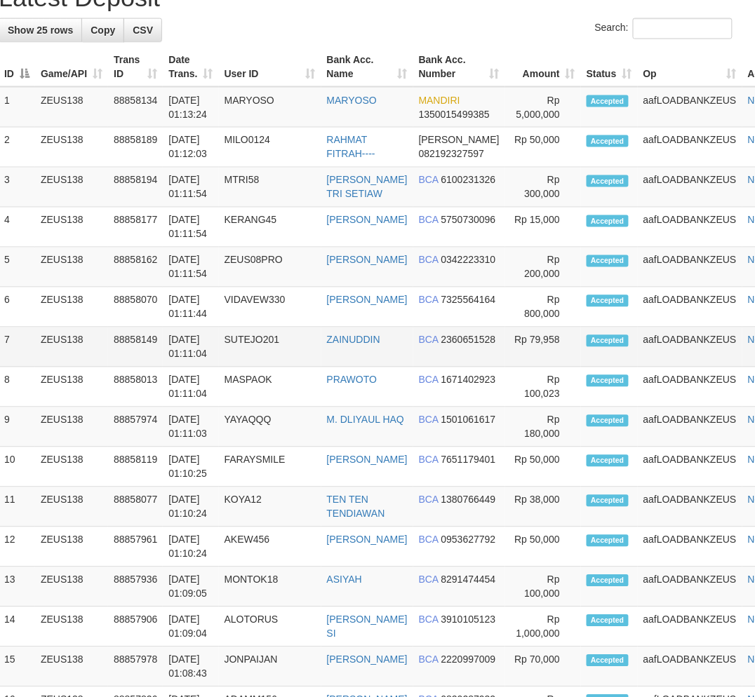
scroll to position [1306, 12]
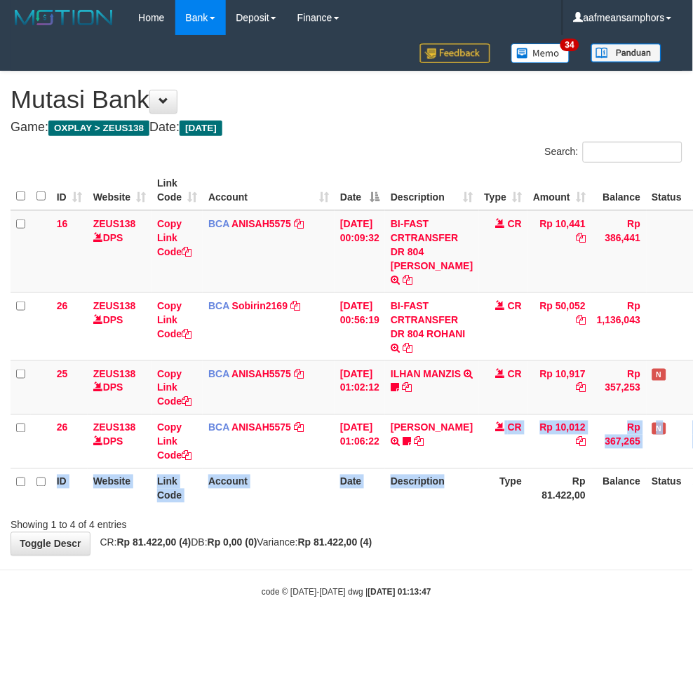
click at [460, 485] on table "ID Website Link Code Account Date Description Type Amount Balance Status Action…" at bounding box center [378, 339] width 734 height 338
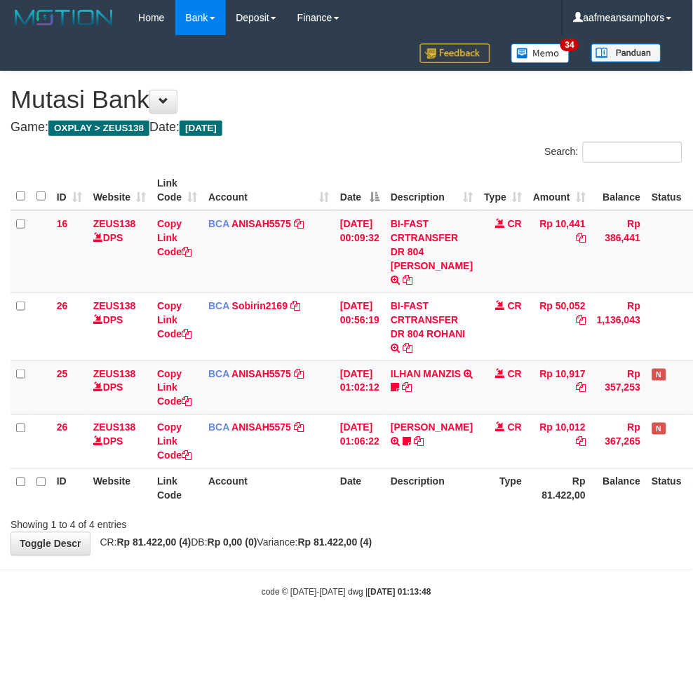
click at [532, 513] on div "Showing 1 to 4 of 4 entries" at bounding box center [346, 523] width 693 height 20
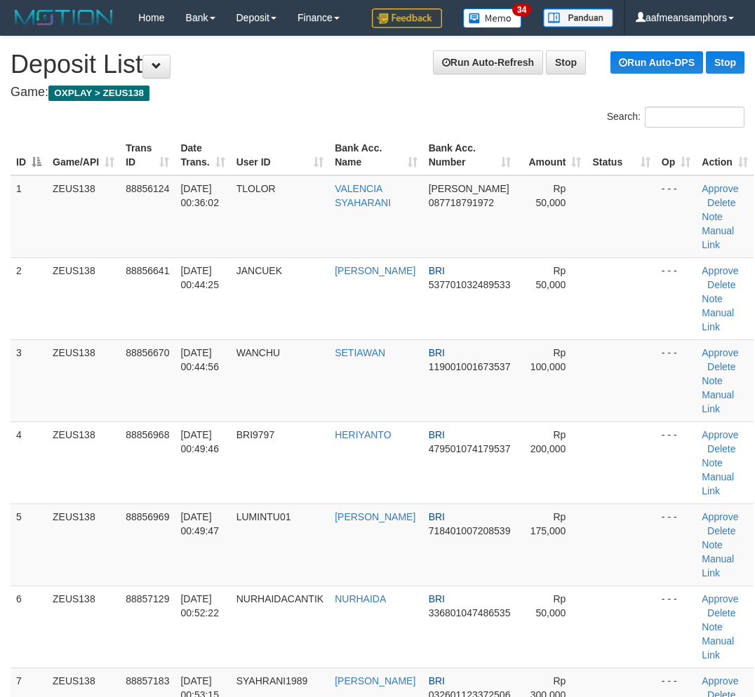
scroll to position [1583, 12]
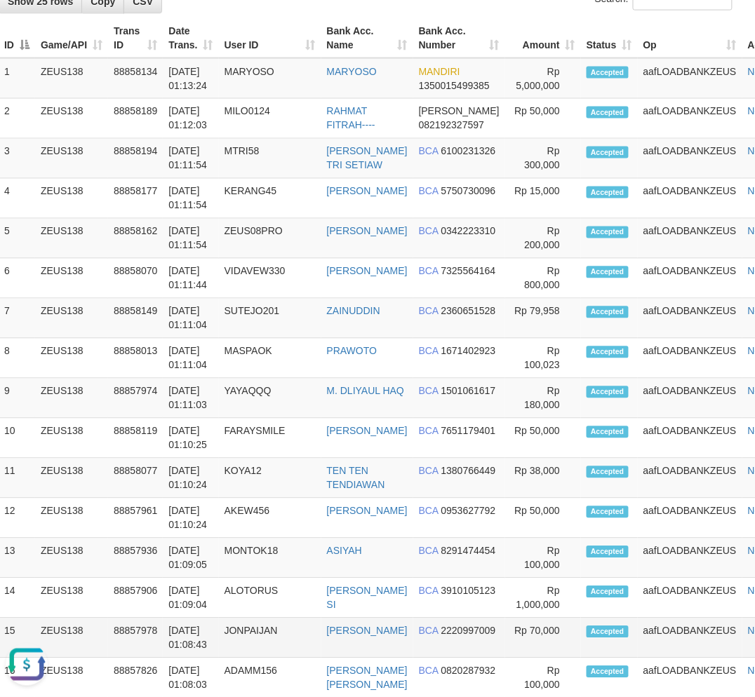
drag, startPoint x: 602, startPoint y: 666, endPoint x: 591, endPoint y: 668, distance: 10.7
click at [599, 659] on td "Accepted" at bounding box center [609, 639] width 57 height 40
click at [586, 638] on span "Accepted" at bounding box center [607, 632] width 42 height 12
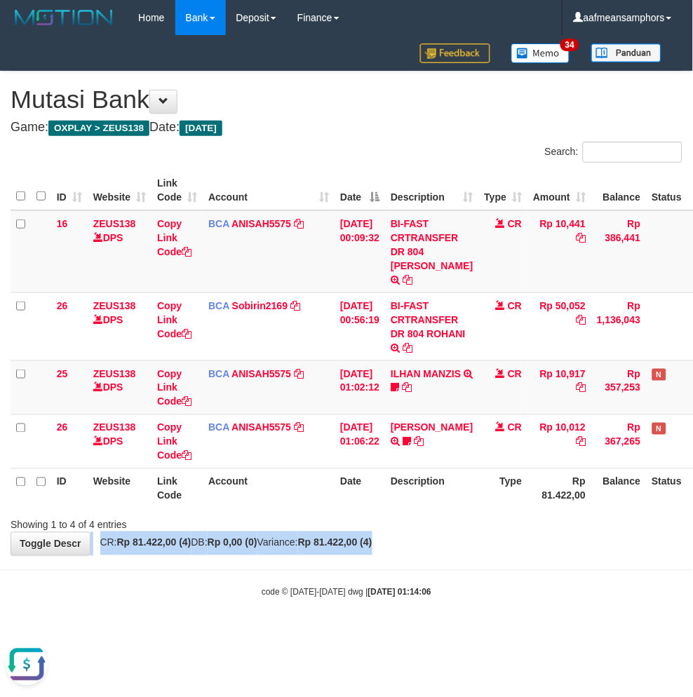
drag, startPoint x: 436, startPoint y: 519, endPoint x: 467, endPoint y: 520, distance: 31.6
click at [433, 520] on div "**********" at bounding box center [346, 314] width 693 height 484
click at [449, 518] on div "**********" at bounding box center [346, 314] width 693 height 484
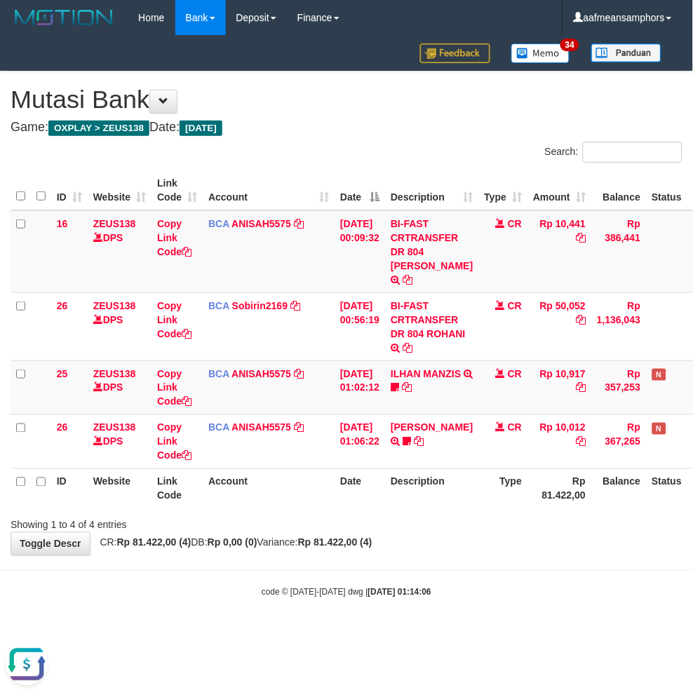
click at [432, 516] on div "Showing 1 to 4 of 4 entries" at bounding box center [346, 523] width 693 height 20
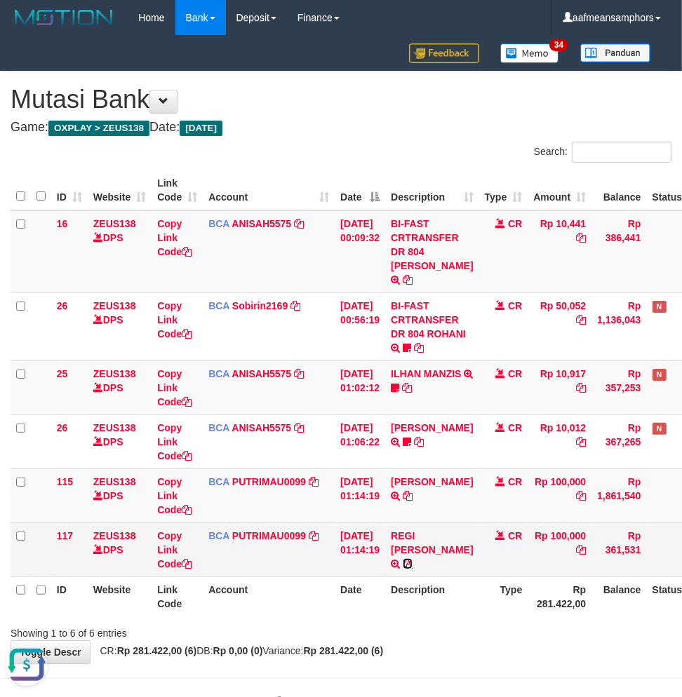
click at [412, 559] on icon at bounding box center [408, 564] width 10 height 10
click at [445, 575] on td "REGI DWI PUTRA TRSF E-BANKING CR 0110/FTSCY/WS95031 100000.00REGI DWI PUTRA" at bounding box center [431, 550] width 93 height 54
click at [479, 562] on td "CR" at bounding box center [503, 550] width 49 height 54
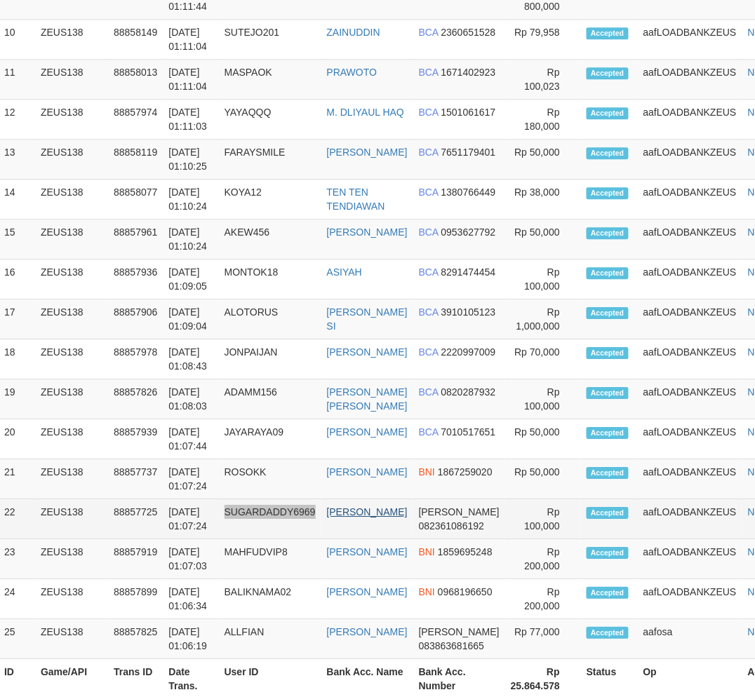
click at [332, 585] on tbody "1 ZEUS138 88858321 [DATE] 01:14:24 BADAU21 [PERSON_NAME] BCA 8600279891 2 3" at bounding box center [399, 159] width 800 height 1000
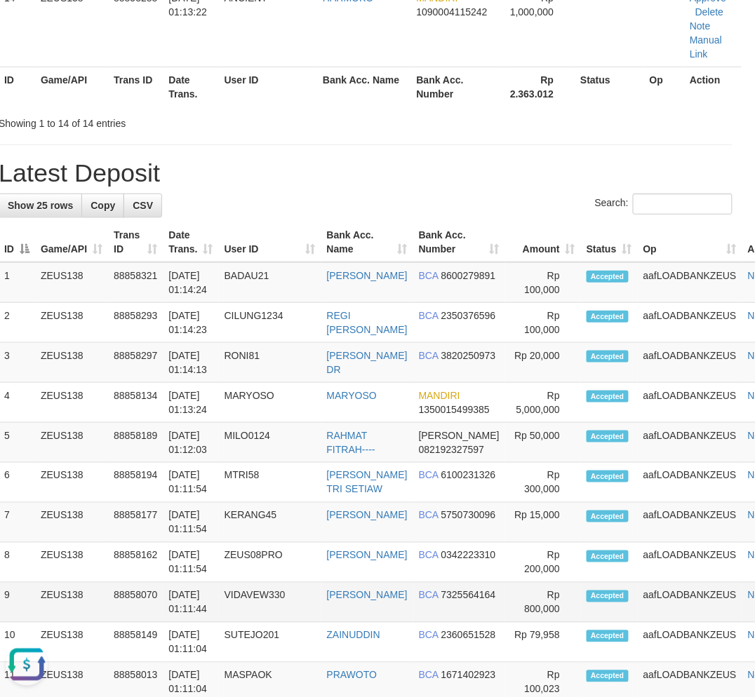
click at [638, 623] on td "aafLOADBANKZEUS" at bounding box center [690, 603] width 105 height 40
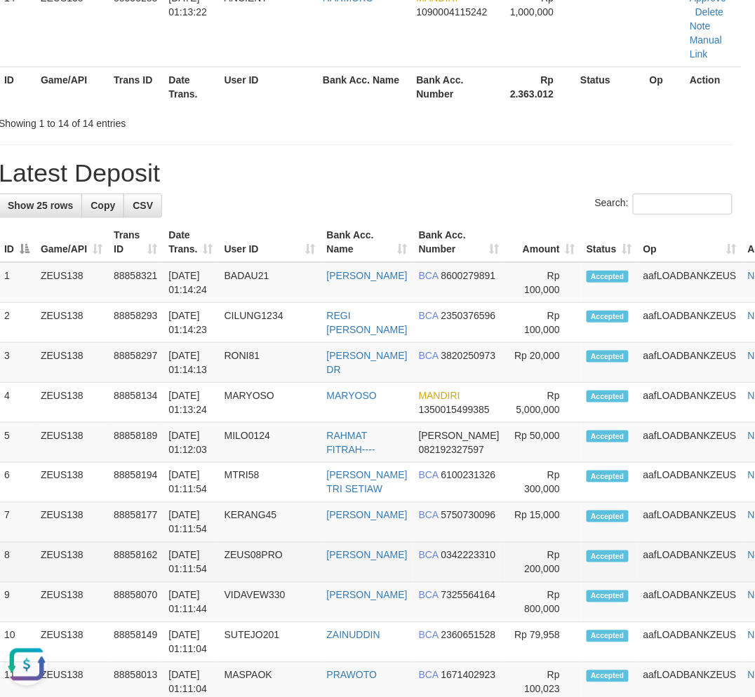
drag, startPoint x: 615, startPoint y: 636, endPoint x: 142, endPoint y: 591, distance: 474.8
click at [596, 623] on tr "9 ZEUS138 88858070 01/10/2025 01:11:44 VIDAVEW330 MUHAMMAD ARHAM BCA 7325564164…" at bounding box center [399, 603] width 800 height 40
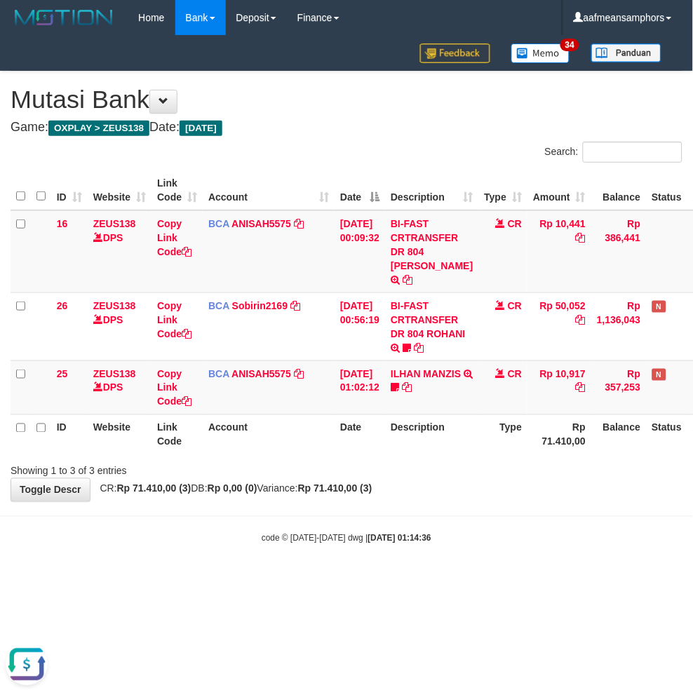
click at [447, 552] on body "Toggle navigation Home Bank Account List Load By Website Group [OXPLAY] ZEUS138…" at bounding box center [346, 290] width 693 height 580
drag, startPoint x: 447, startPoint y: 552, endPoint x: 461, endPoint y: 552, distance: 14.0
click at [446, 552] on body "Toggle navigation Home Bank Account List Load By Website Group [OXPLAY] ZEUS138…" at bounding box center [346, 290] width 693 height 580
drag, startPoint x: 478, startPoint y: 545, endPoint x: 471, endPoint y: 546, distance: 7.0
click at [475, 545] on body "Toggle navigation Home Bank Account List Load By Website Group [OXPLAY] ZEUS138…" at bounding box center [346, 290] width 693 height 580
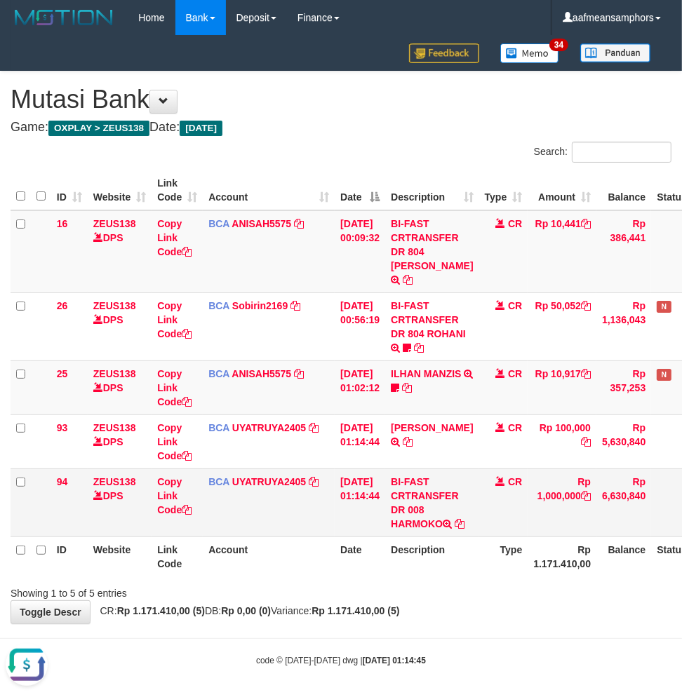
click at [419, 524] on td "BI-FAST CRTRANSFER DR 008 HARMOKO" at bounding box center [431, 502] width 93 height 68
copy td "HARMOKO"
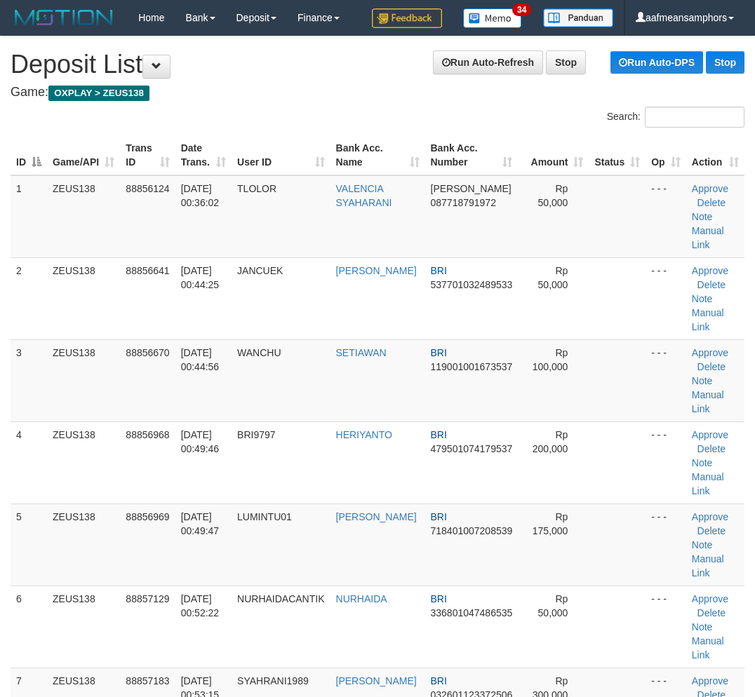
scroll to position [1173, 0]
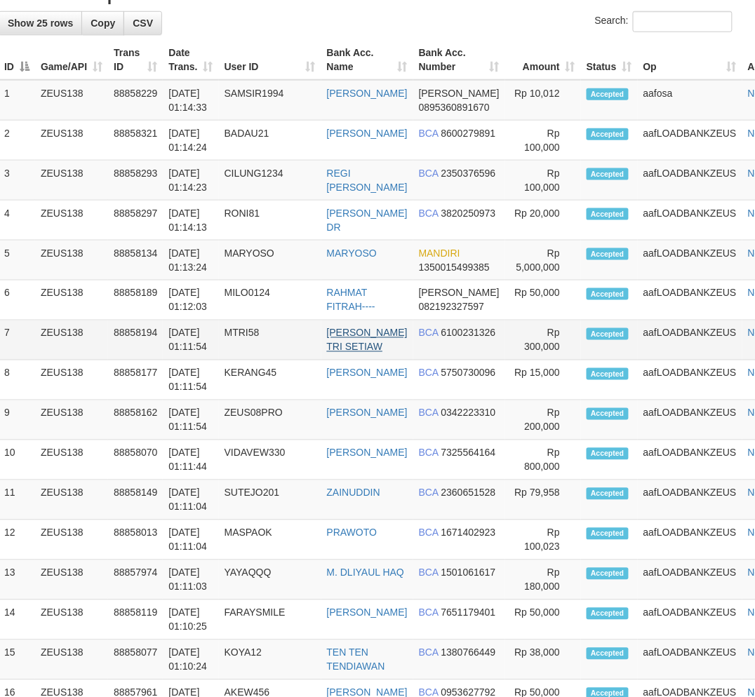
drag, startPoint x: 298, startPoint y: 550, endPoint x: 368, endPoint y: 365, distance: 198.0
click at [313, 530] on tbody "1 ZEUS138 88858229 01/10/2025 01:14:33 SAMSIR1994 AHMAD HASAN DANA 0895360891670" at bounding box center [399, 580] width 800 height 1000
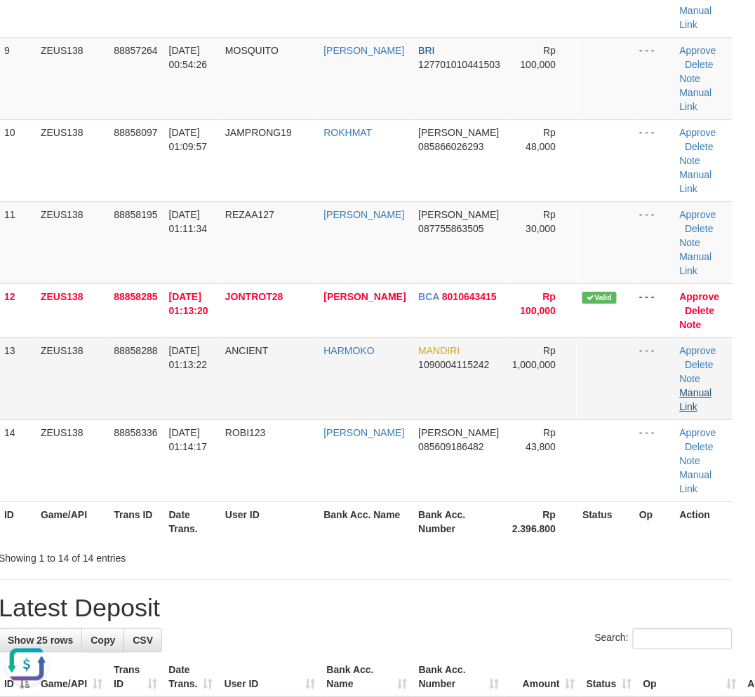
scroll to position [0, 0]
click at [690, 389] on link "Manual Link" at bounding box center [696, 399] width 32 height 25
click at [680, 387] on link "Manual Link" at bounding box center [696, 399] width 32 height 25
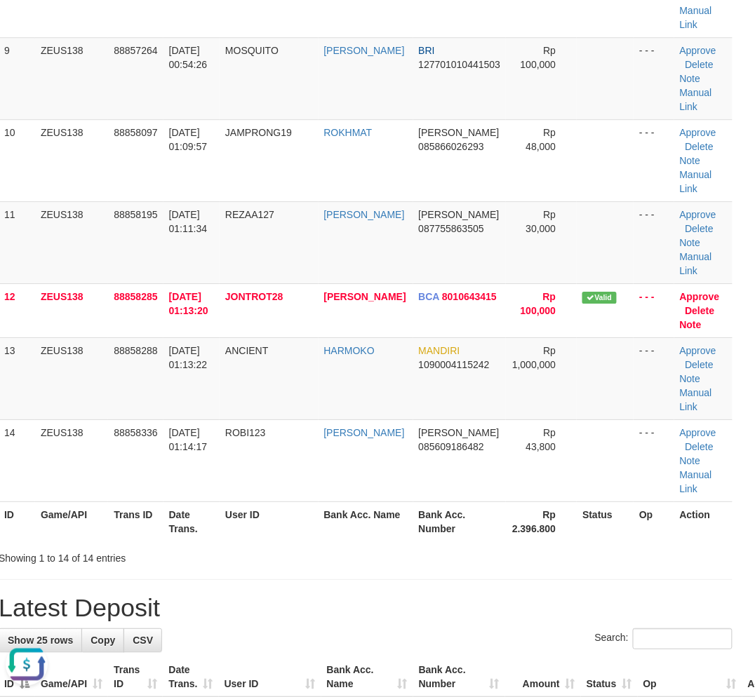
drag, startPoint x: 338, startPoint y: 590, endPoint x: 190, endPoint y: 576, distance: 148.6
click at [325, 586] on div "**********" at bounding box center [365, 516] width 755 height 2549
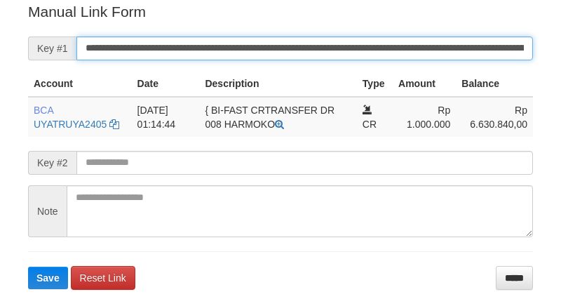
click at [288, 47] on input "**********" at bounding box center [304, 48] width 457 height 24
click at [288, 46] on input "**********" at bounding box center [304, 48] width 457 height 24
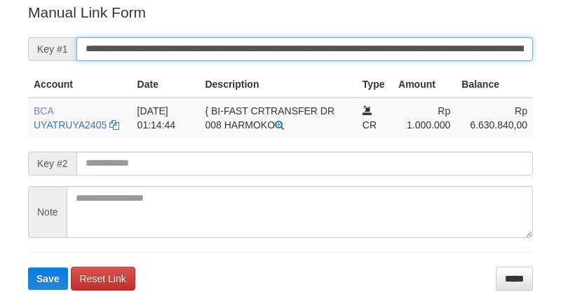
click at [28, 267] on button "Save" at bounding box center [48, 278] width 40 height 22
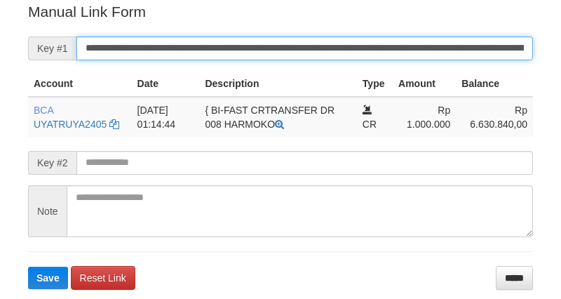
drag, startPoint x: 0, startPoint y: 0, endPoint x: 290, endPoint y: 39, distance: 292.9
click at [290, 39] on input "**********" at bounding box center [304, 48] width 457 height 24
click at [28, 267] on button "Save" at bounding box center [48, 278] width 40 height 22
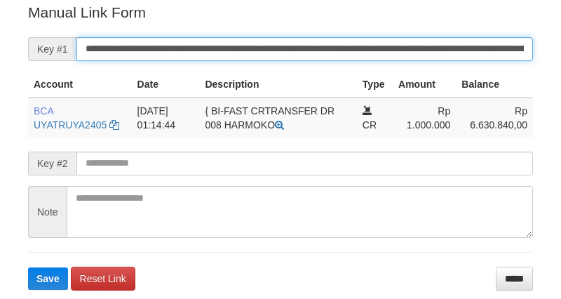
click at [28, 267] on button "Save" at bounding box center [48, 278] width 40 height 22
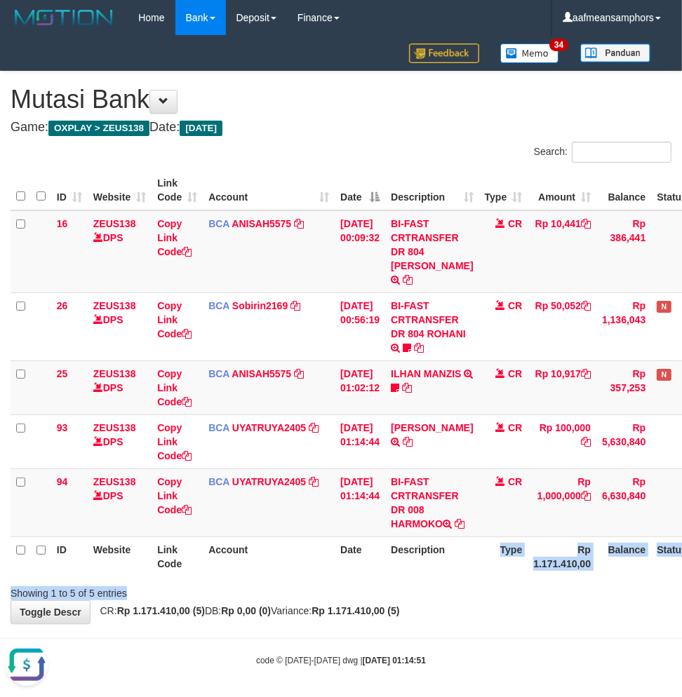
click at [475, 594] on div "Search: ID Website Link Code Account Date Description Type Amount Balance Statu…" at bounding box center [341, 371] width 661 height 459
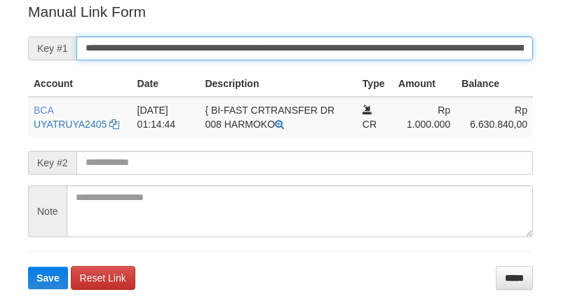
drag, startPoint x: 0, startPoint y: 0, endPoint x: 288, endPoint y: 35, distance: 289.7
click at [288, 36] on input "**********" at bounding box center [304, 48] width 457 height 24
click at [28, 267] on button "Save" at bounding box center [48, 278] width 40 height 22
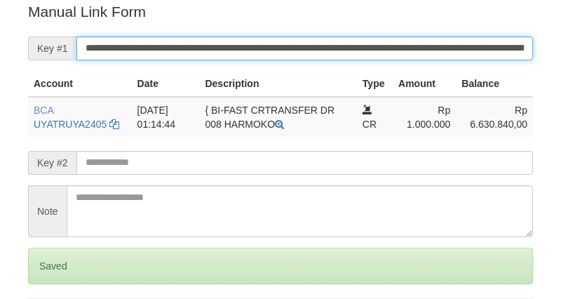
scroll to position [283, 0]
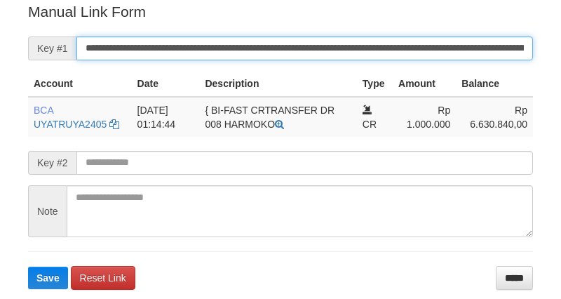
click at [276, 46] on input "**********" at bounding box center [304, 48] width 457 height 24
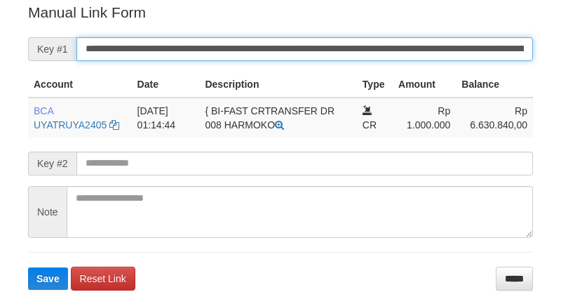
click at [276, 46] on input "**********" at bounding box center [304, 49] width 457 height 24
click at [28, 267] on button "Save" at bounding box center [48, 278] width 40 height 22
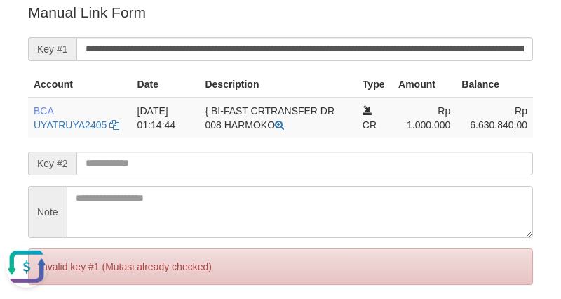
scroll to position [0, 0]
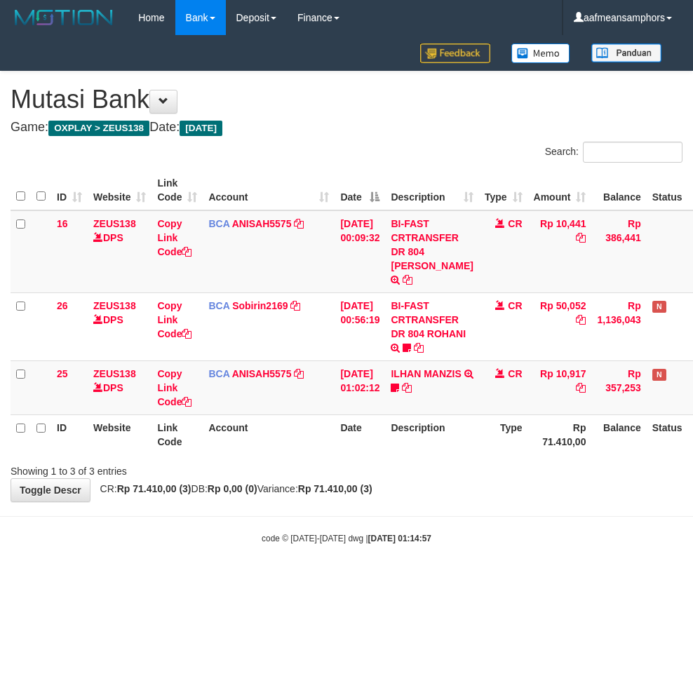
click at [369, 562] on body "Toggle navigation Home Bank Account List Load By Website Group [OXPLAY] ZEUS138…" at bounding box center [346, 290] width 693 height 580
